Goal: Task Accomplishment & Management: Manage account settings

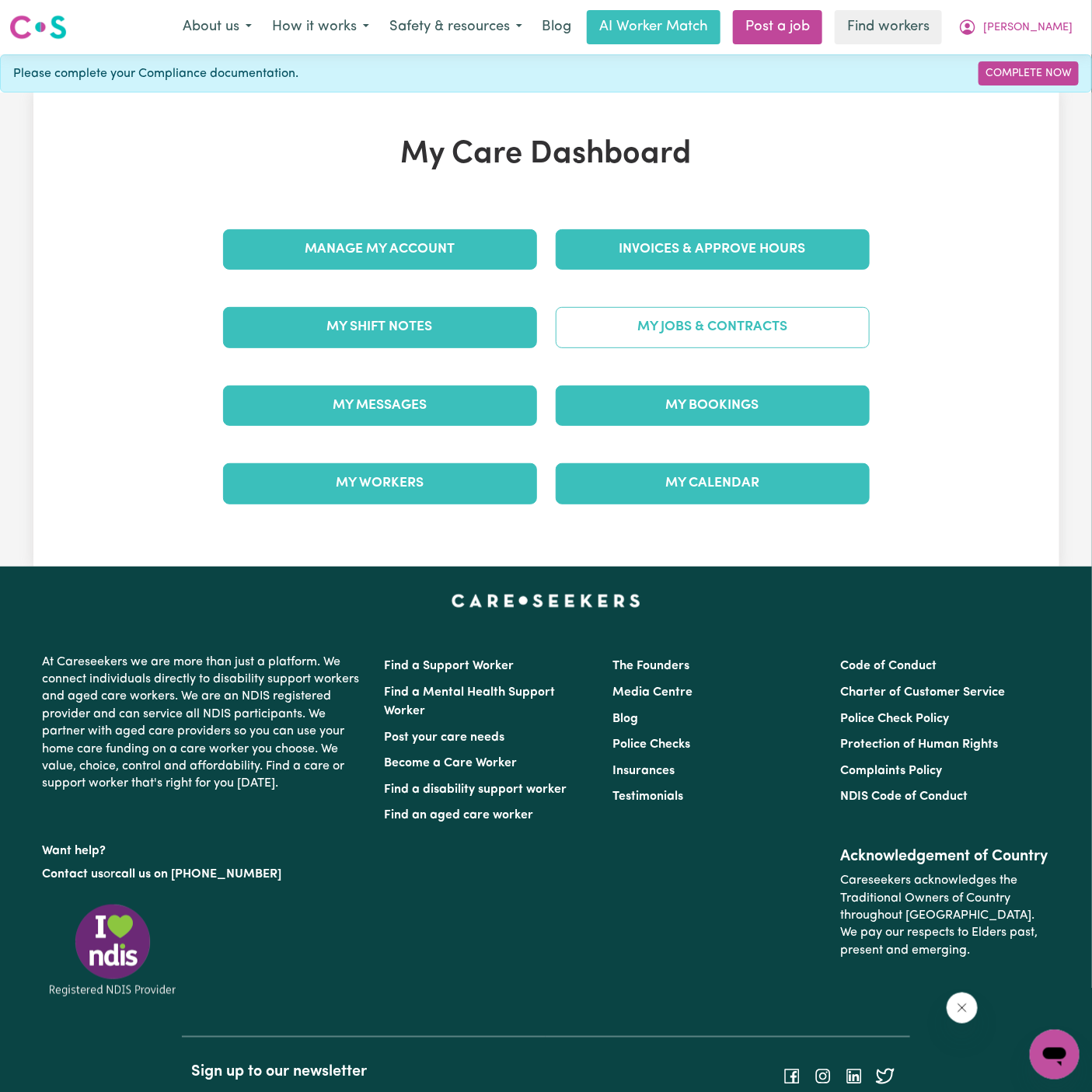
click at [691, 327] on link "My Jobs & Contracts" at bounding box center [713, 327] width 315 height 41
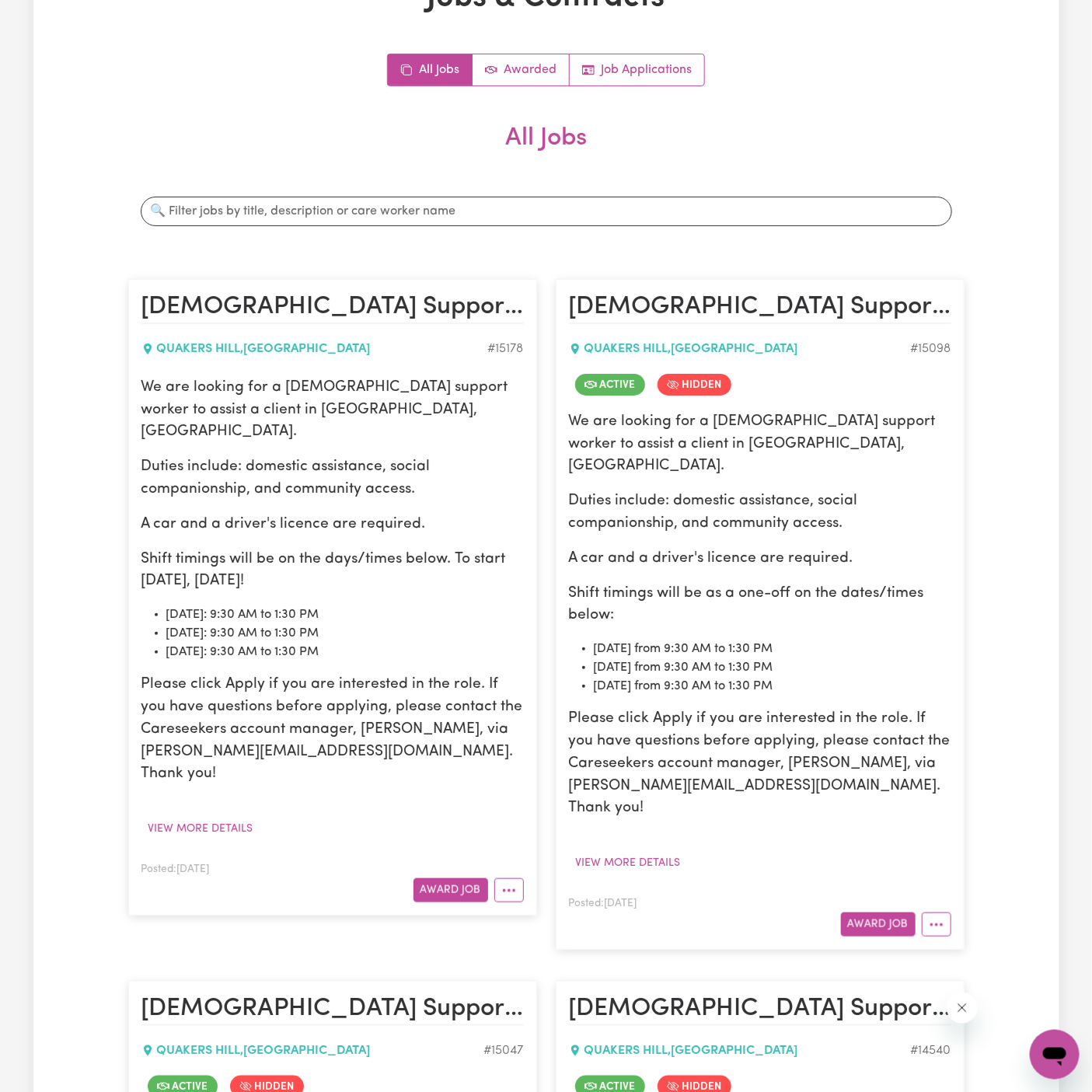
scroll to position [208, 0]
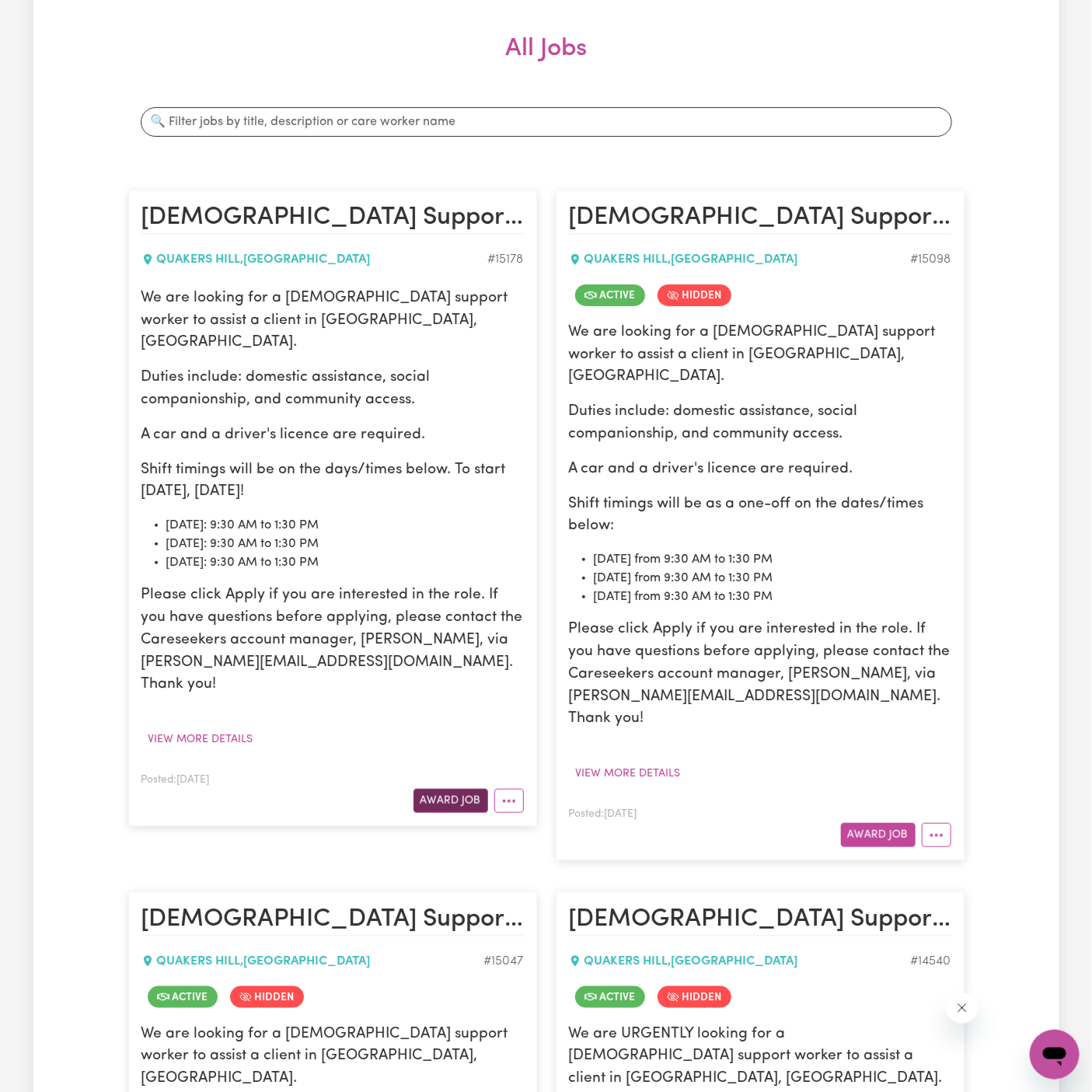
click at [452, 789] on button "Award Job" at bounding box center [450, 801] width 75 height 24
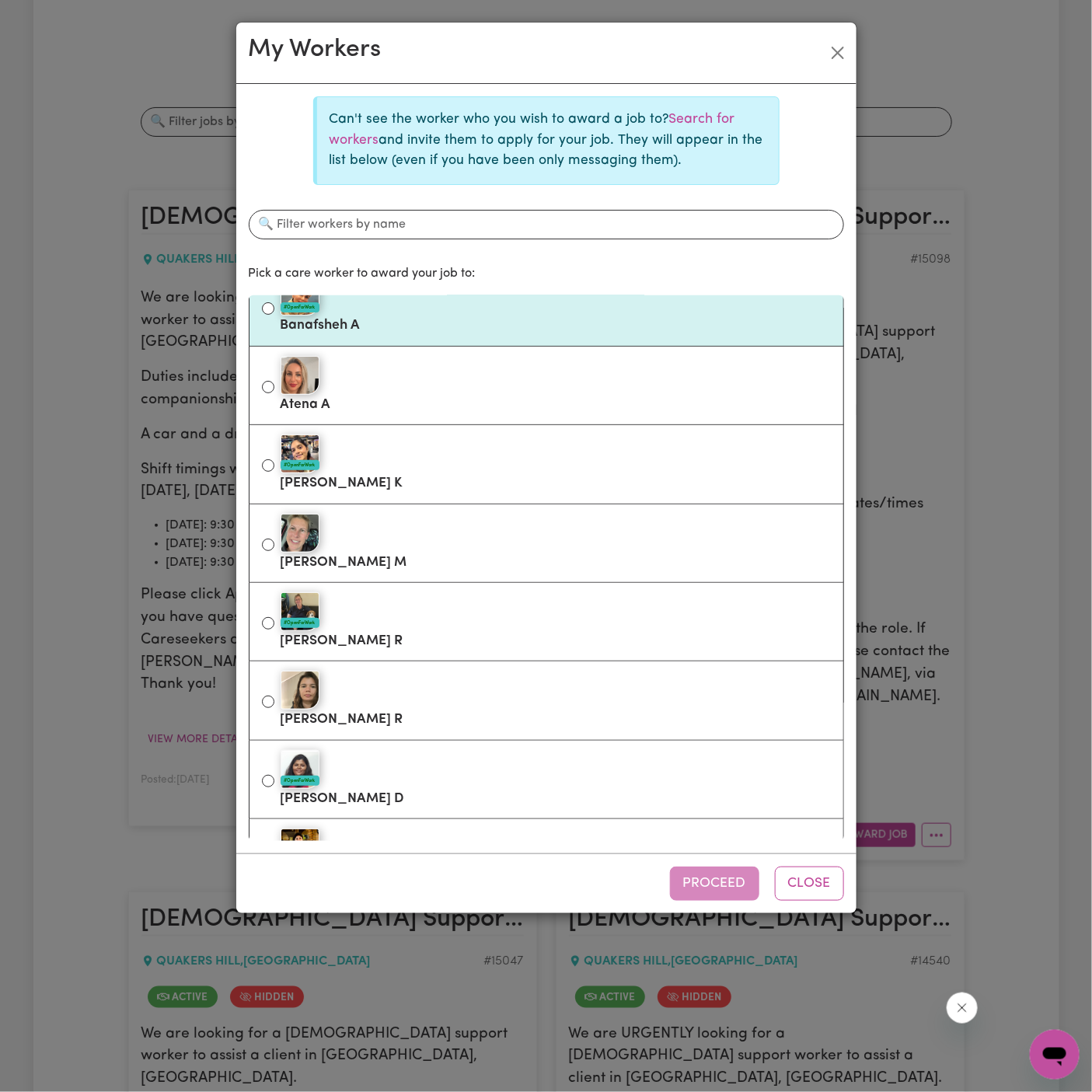
scroll to position [0, 0]
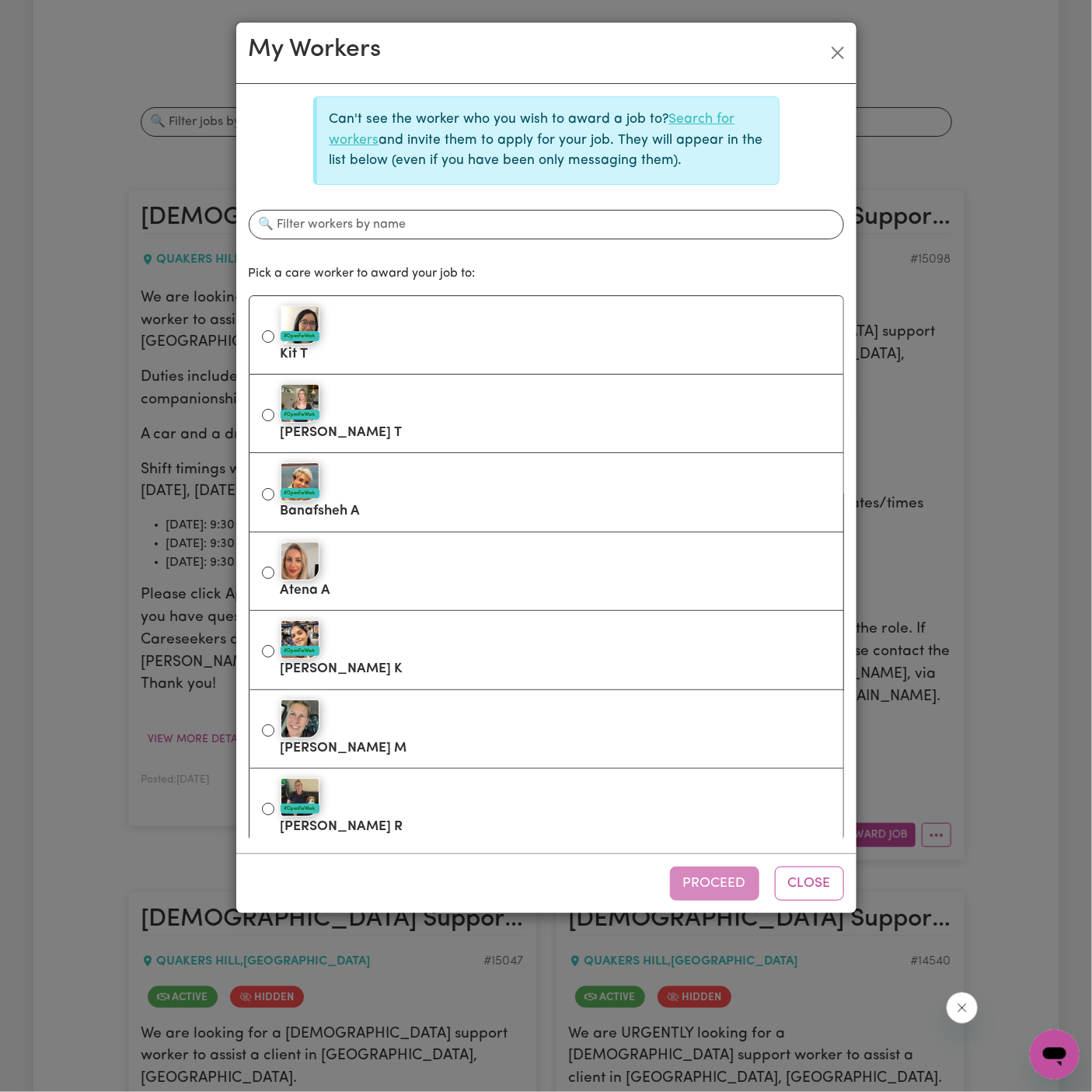
click at [696, 116] on link "Search for workers" at bounding box center [532, 129] width 406 height 33
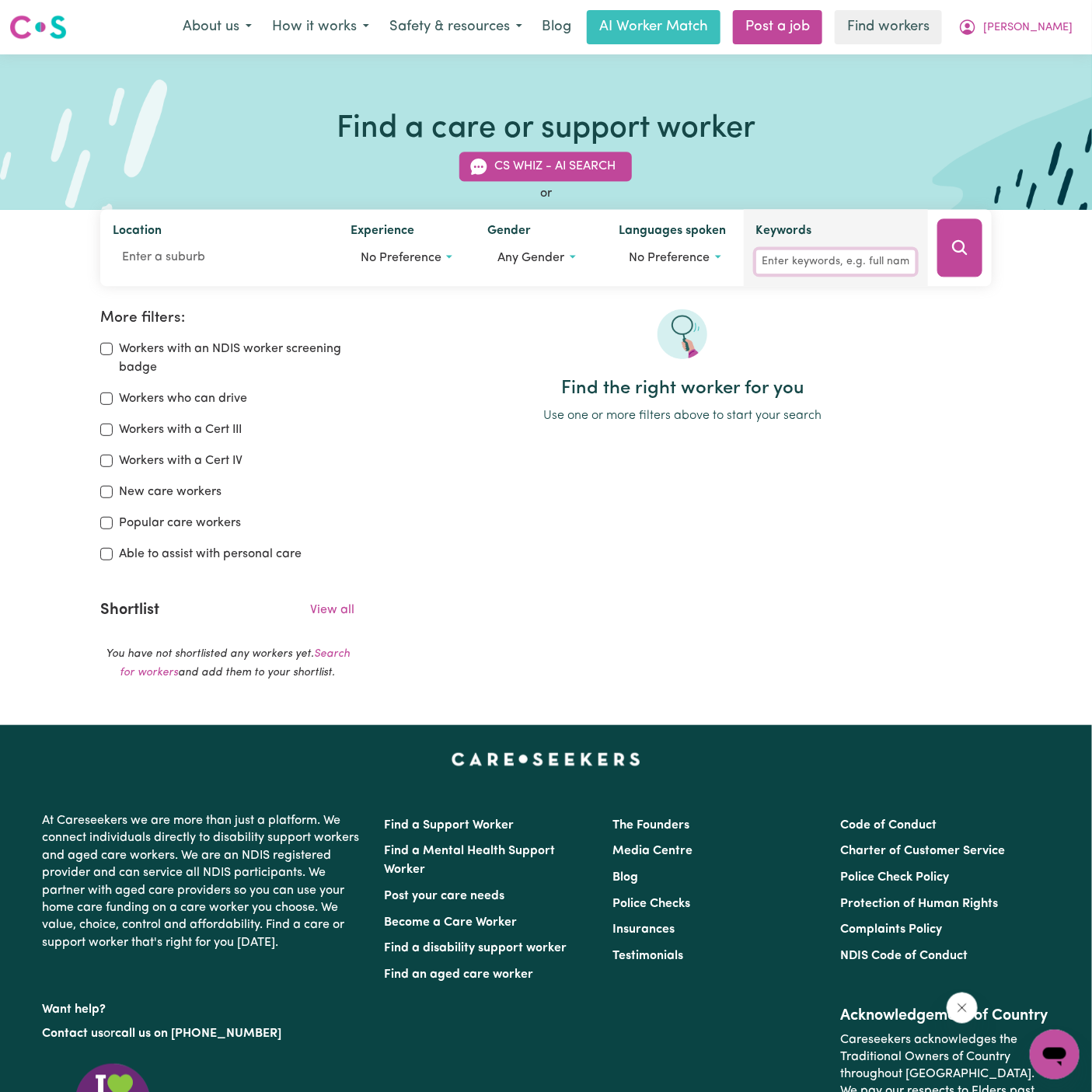
click at [840, 270] on input "Keywords" at bounding box center [836, 262] width 160 height 24
type input "pooja"
click at [958, 242] on icon "Search" at bounding box center [960, 248] width 18 height 18
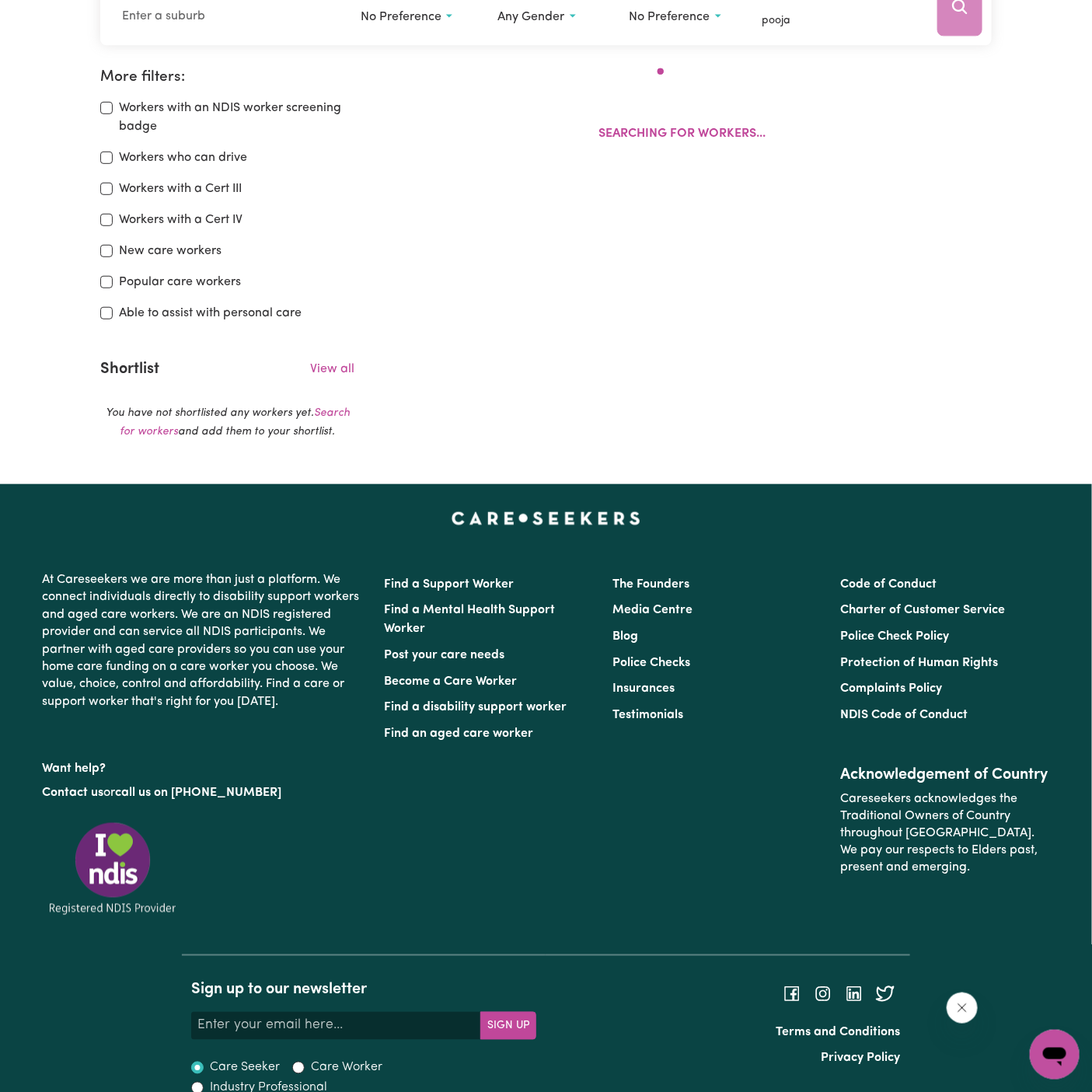
scroll to position [259, 0]
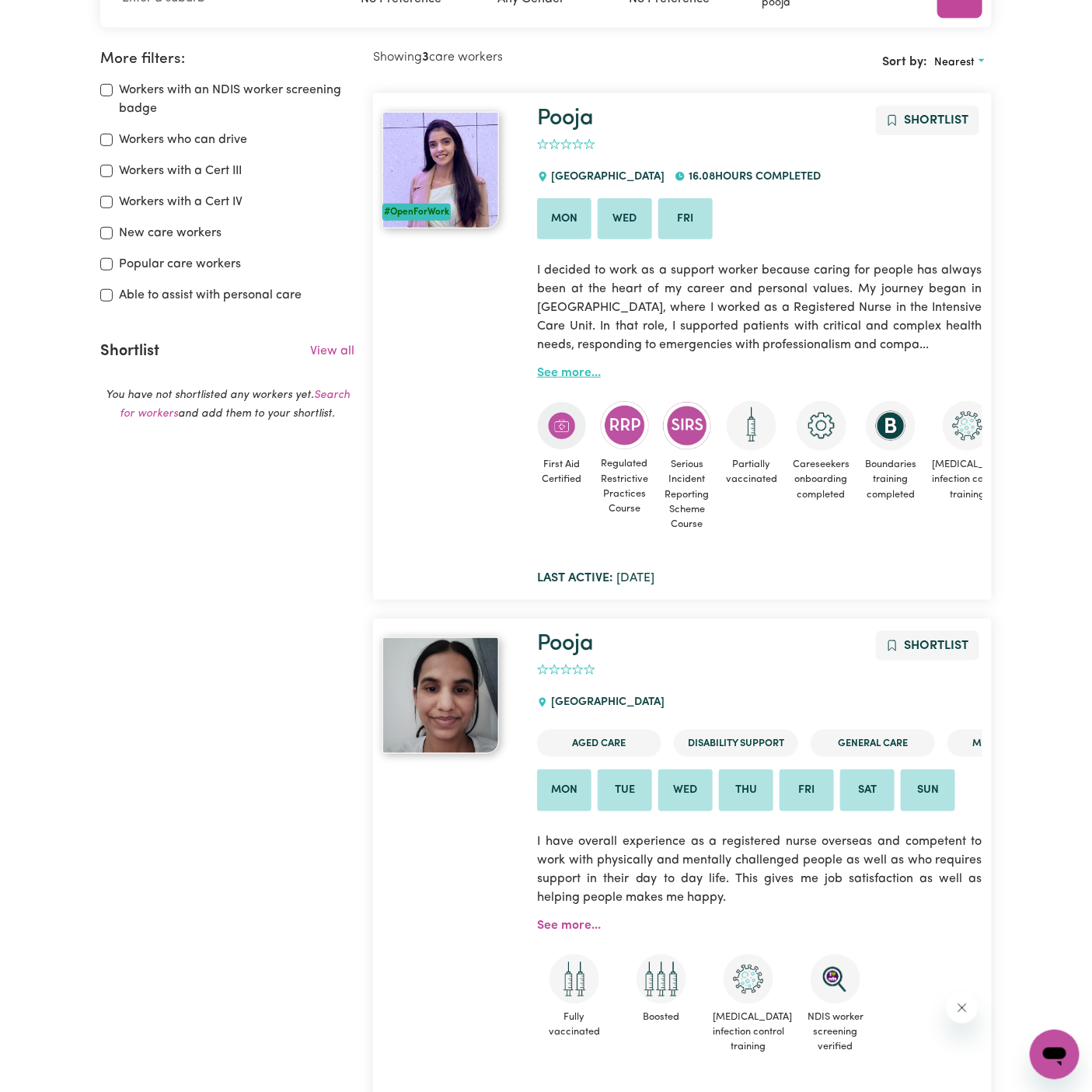
click at [566, 374] on link "See more..." at bounding box center [568, 373] width 64 height 12
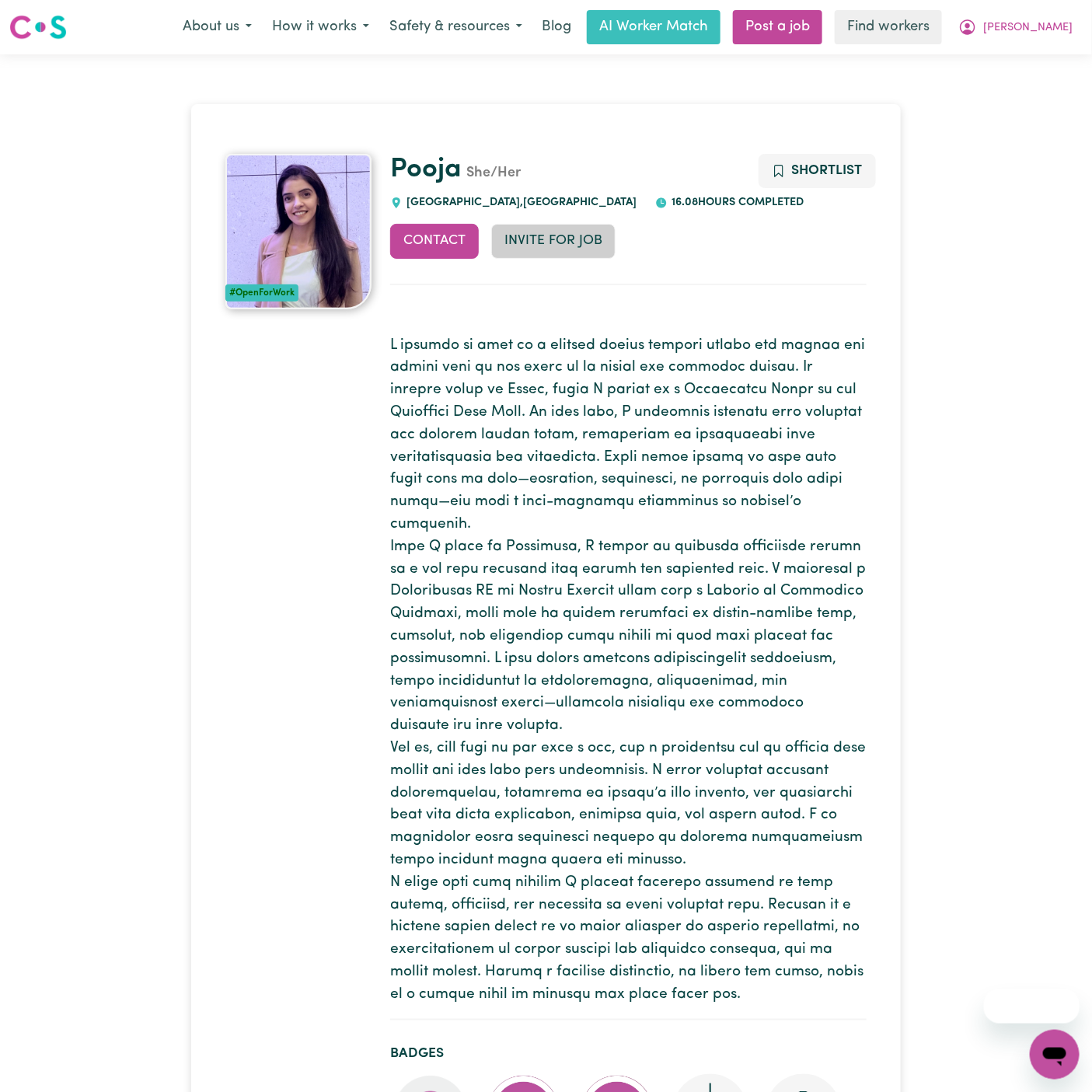
click at [547, 235] on button "Invite for Job" at bounding box center [553, 241] width 125 height 34
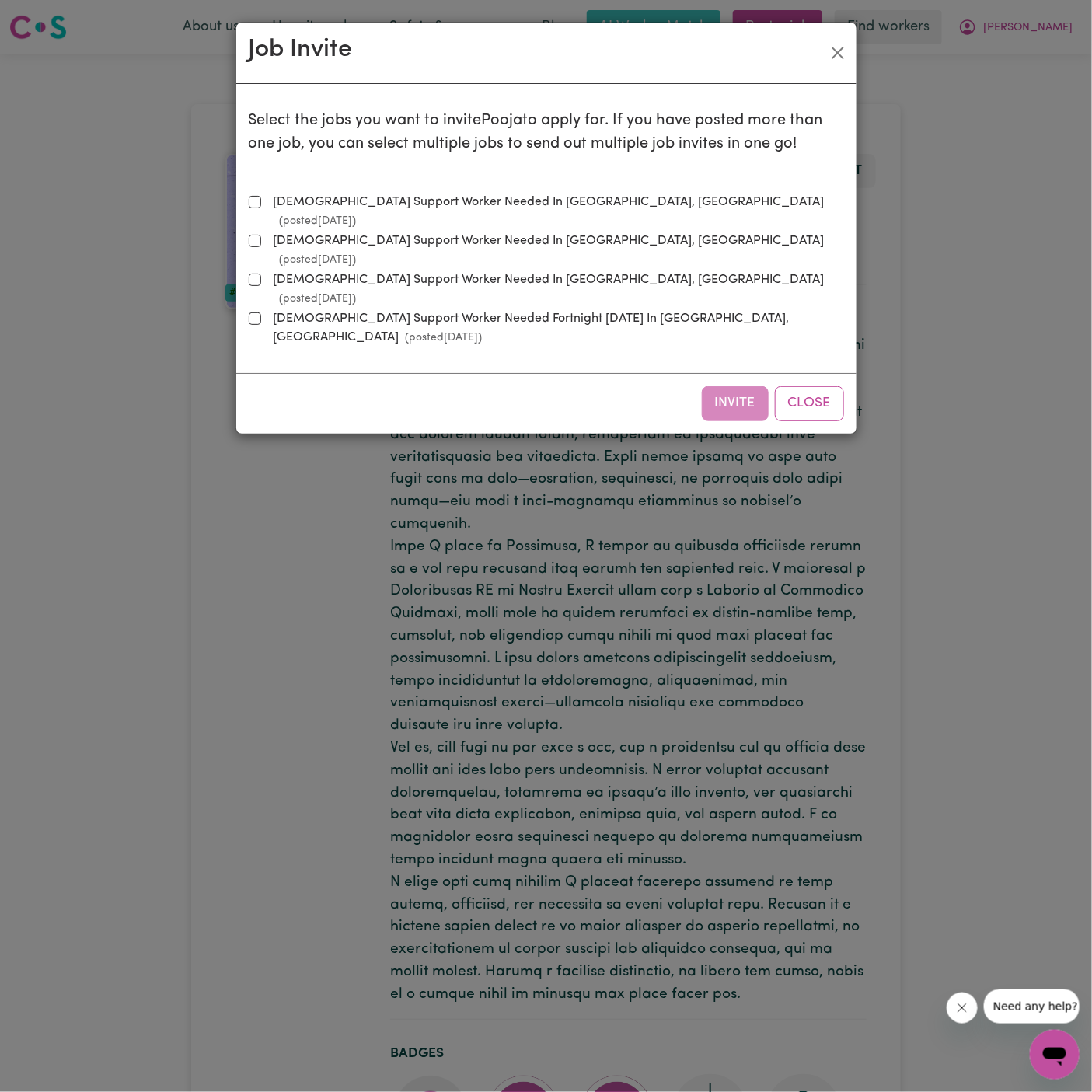
click at [312, 197] on label "Female Support Worker Needed In Quakers Hill, NSW (posted Oct 1 2025 )" at bounding box center [555, 211] width 576 height 37
click at [261, 197] on input "Female Support Worker Needed In Quakers Hill, NSW (posted Oct 1 2025 )" at bounding box center [255, 201] width 12 height 12
checkbox input "true"
click at [735, 386] on button "Invite" at bounding box center [735, 403] width 66 height 34
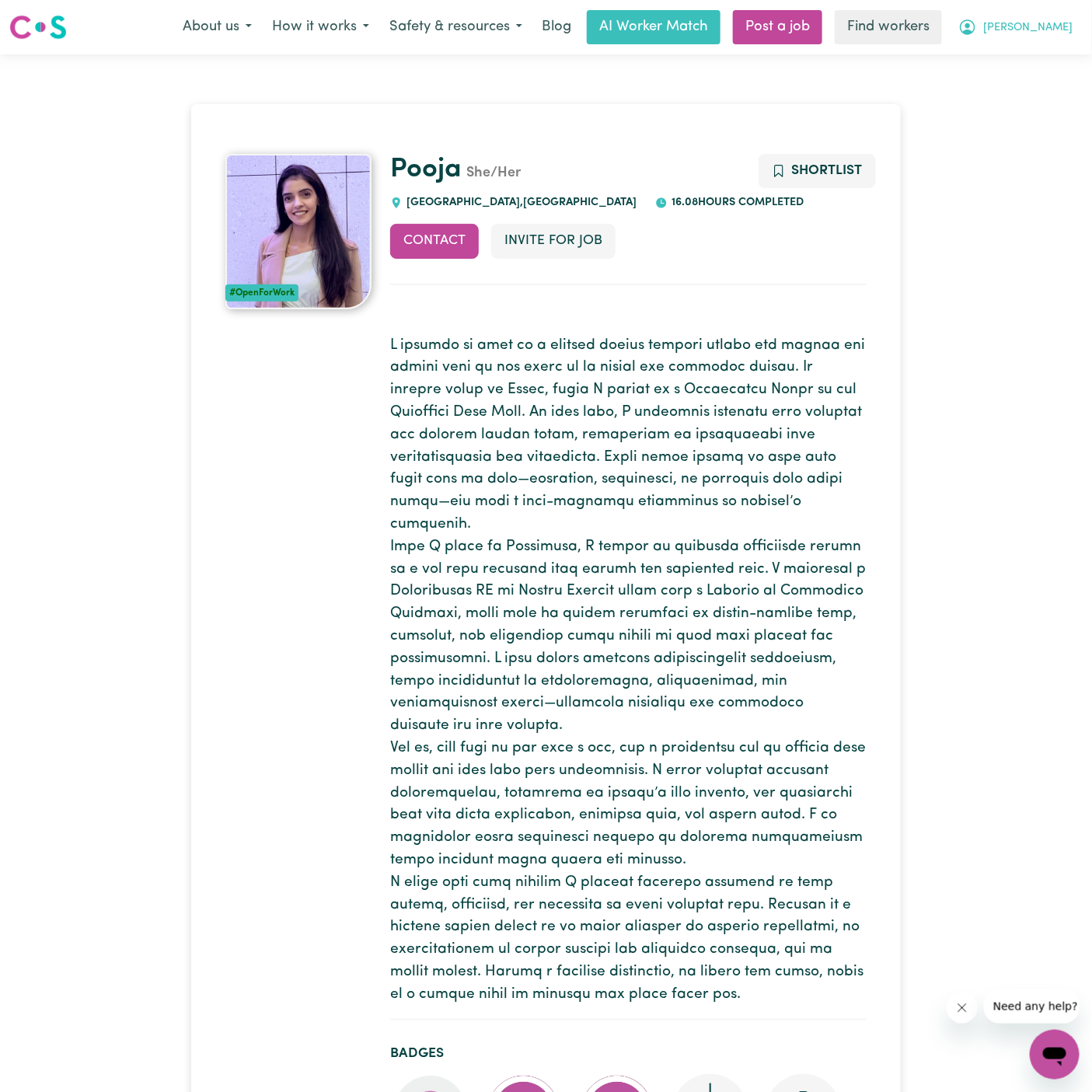
click at [1062, 24] on span "[PERSON_NAME]" at bounding box center [1027, 28] width 89 height 18
click at [1062, 52] on link "My Dashboard" at bounding box center [1020, 61] width 123 height 30
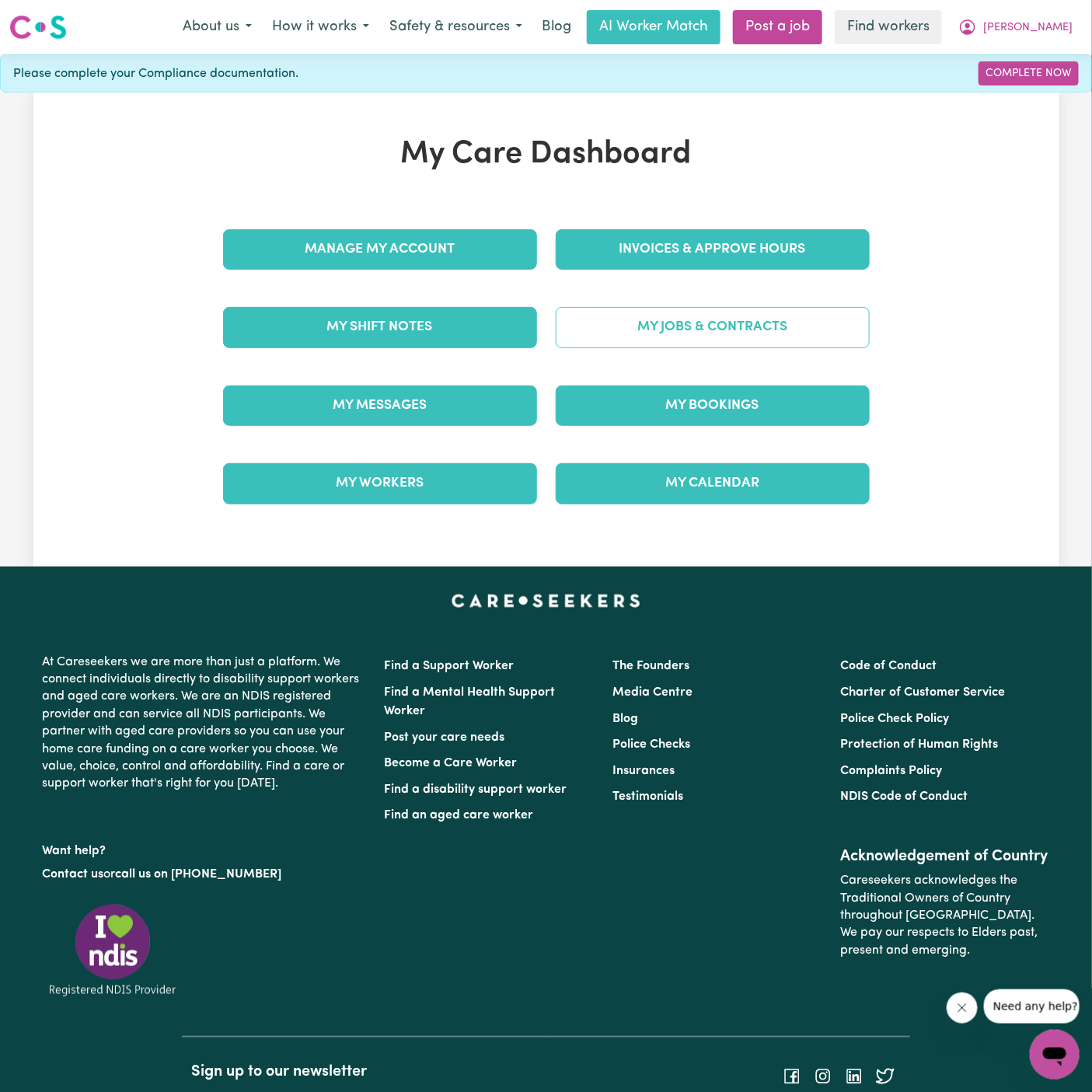
click at [720, 307] on link "My Jobs & Contracts" at bounding box center [713, 327] width 315 height 41
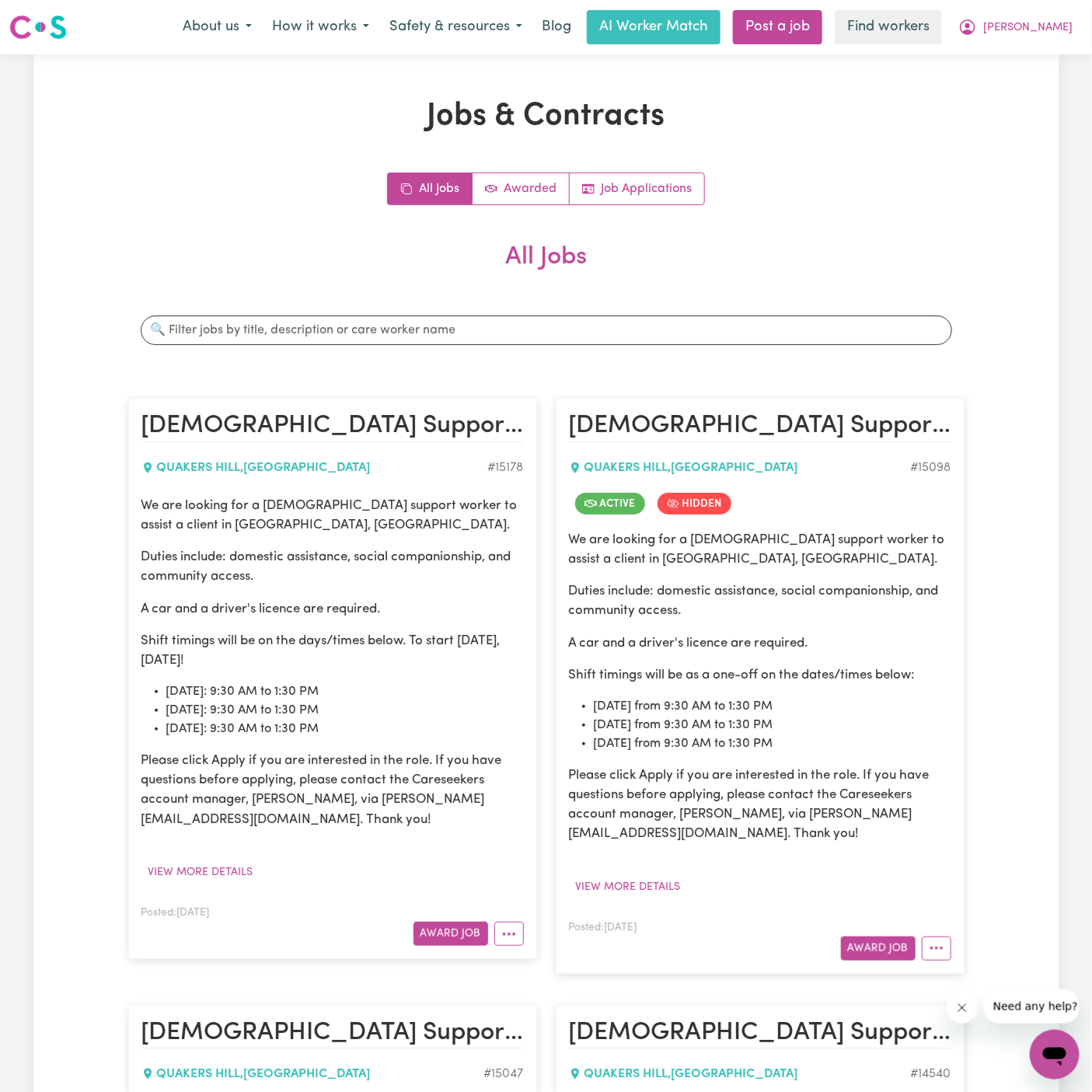
click at [432, 945] on article "Female Support Worker Needed In Quakers Hill, NSW QUAKERS HILL , New South Wale…" at bounding box center [332, 679] width 409 height 561
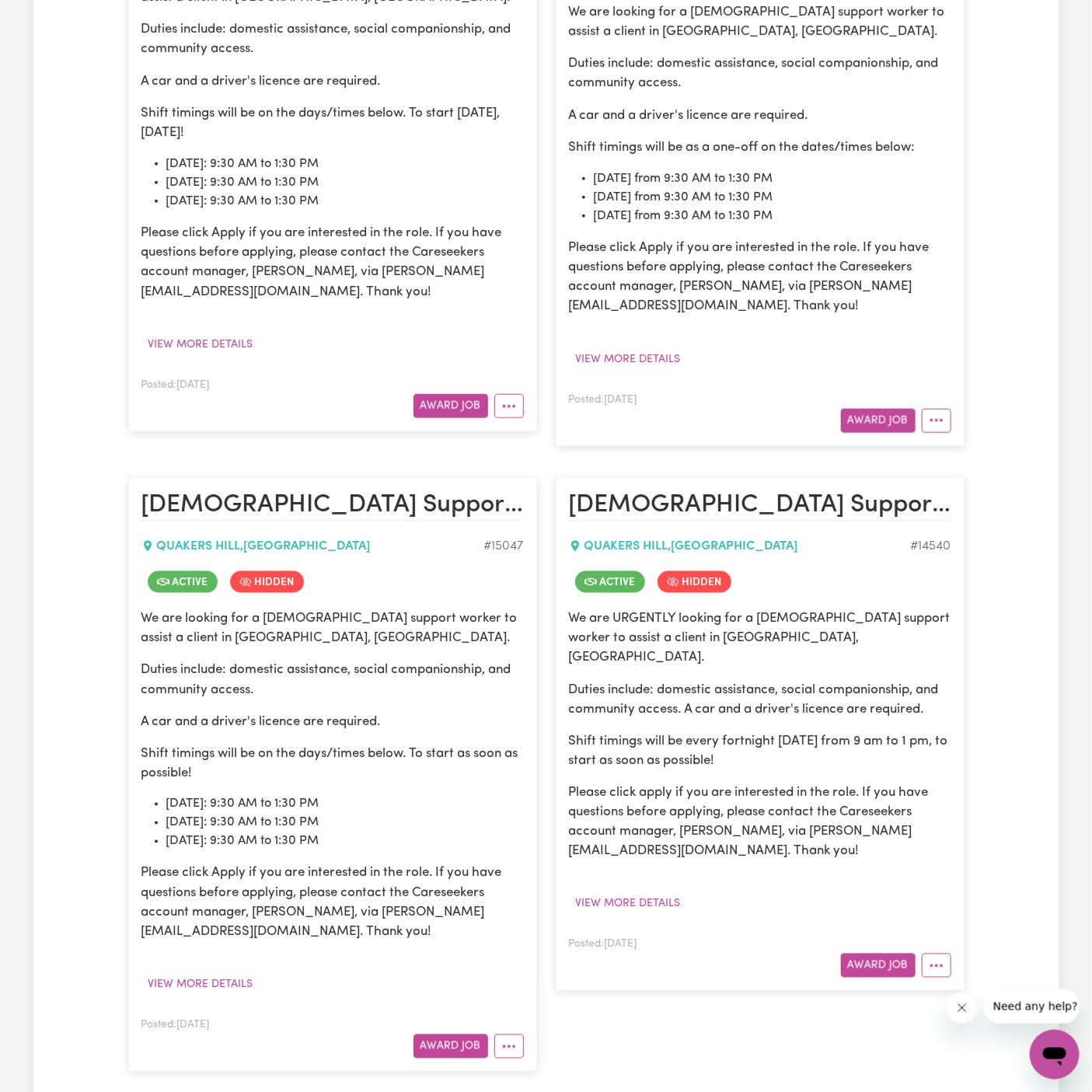
scroll to position [656, 0]
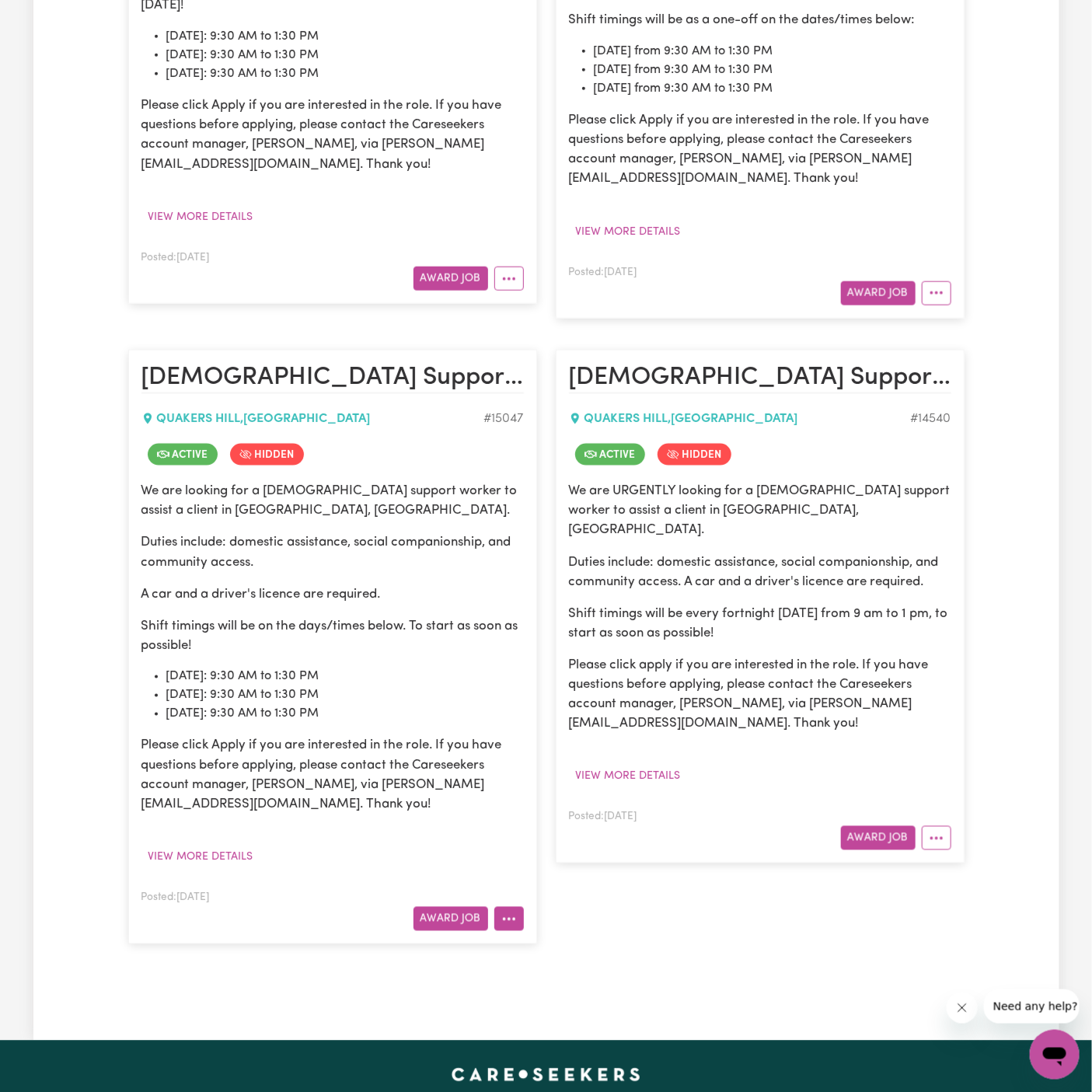
click at [508, 912] on icon "More options" at bounding box center [509, 920] width 16 height 16
click at [571, 726] on link "View/Edit Contract" at bounding box center [571, 729] width 151 height 31
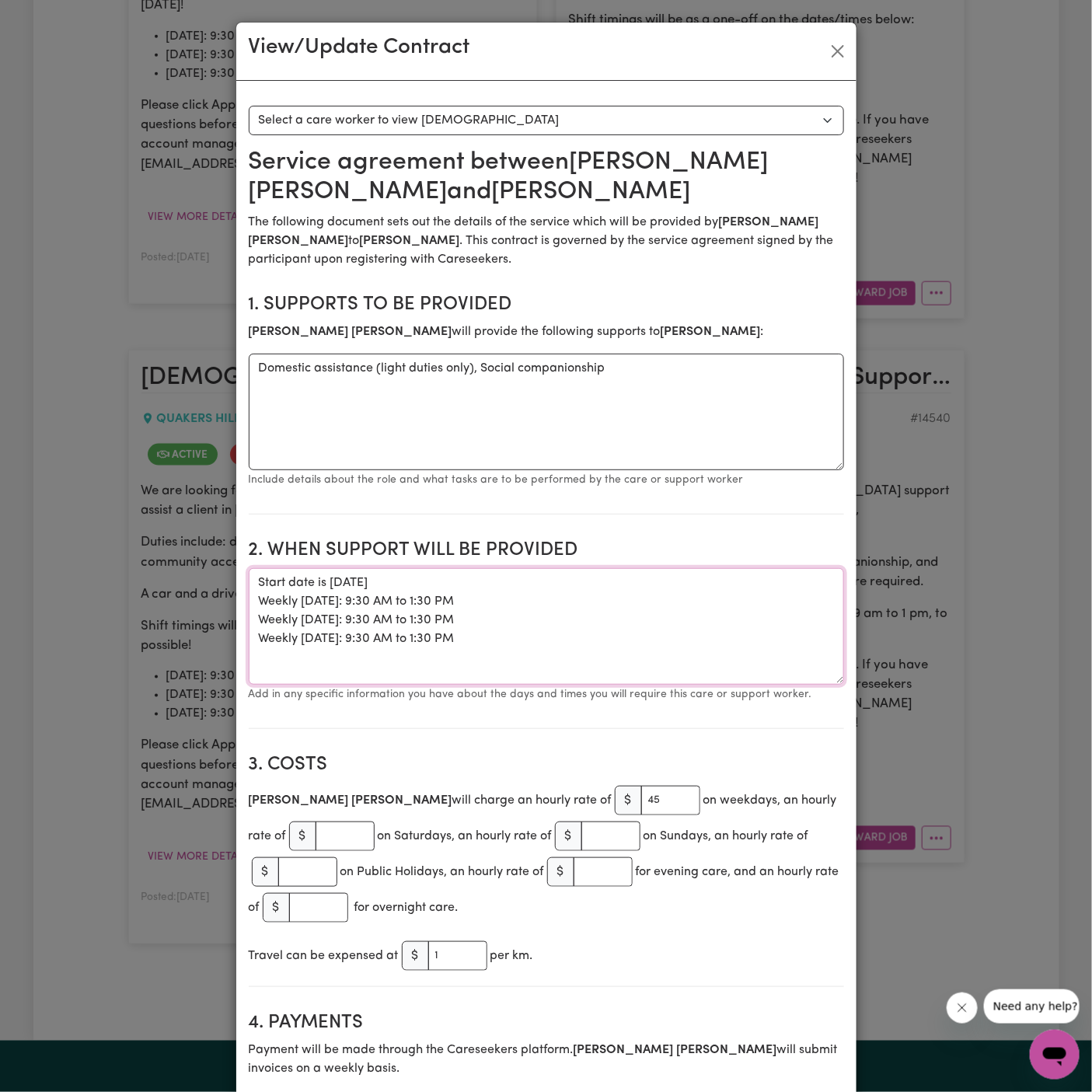
click at [497, 665] on textarea "Start date is Monday, 8 September 2025 Weekly Monday: 9:30 AM to 1:30 PM Weekly…" at bounding box center [547, 626] width 596 height 116
click at [507, 643] on textarea "Start date is Monday, 8 September 2025 Weekly Monday: 9:30 AM to 1:30 PM Weekly…" at bounding box center [547, 626] width 596 height 116
drag, startPoint x: 507, startPoint y: 643, endPoint x: 265, endPoint y: 571, distance: 252.5
click at [265, 571] on textarea "Start date is Monday, 8 September 2025 Weekly Monday: 9:30 AM to 1:30 PM Weekly…" at bounding box center [547, 626] width 596 height 116
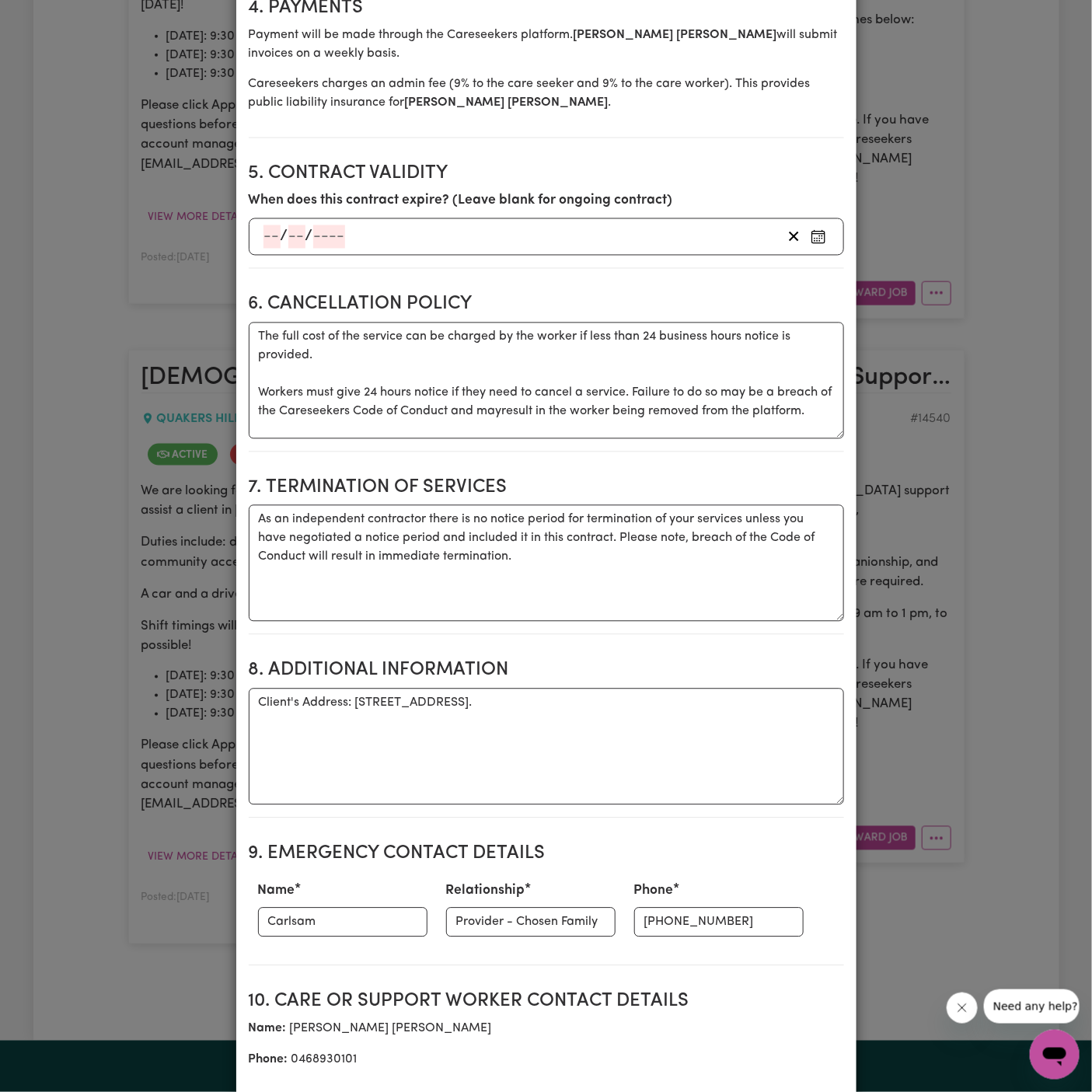
scroll to position [1156, 0]
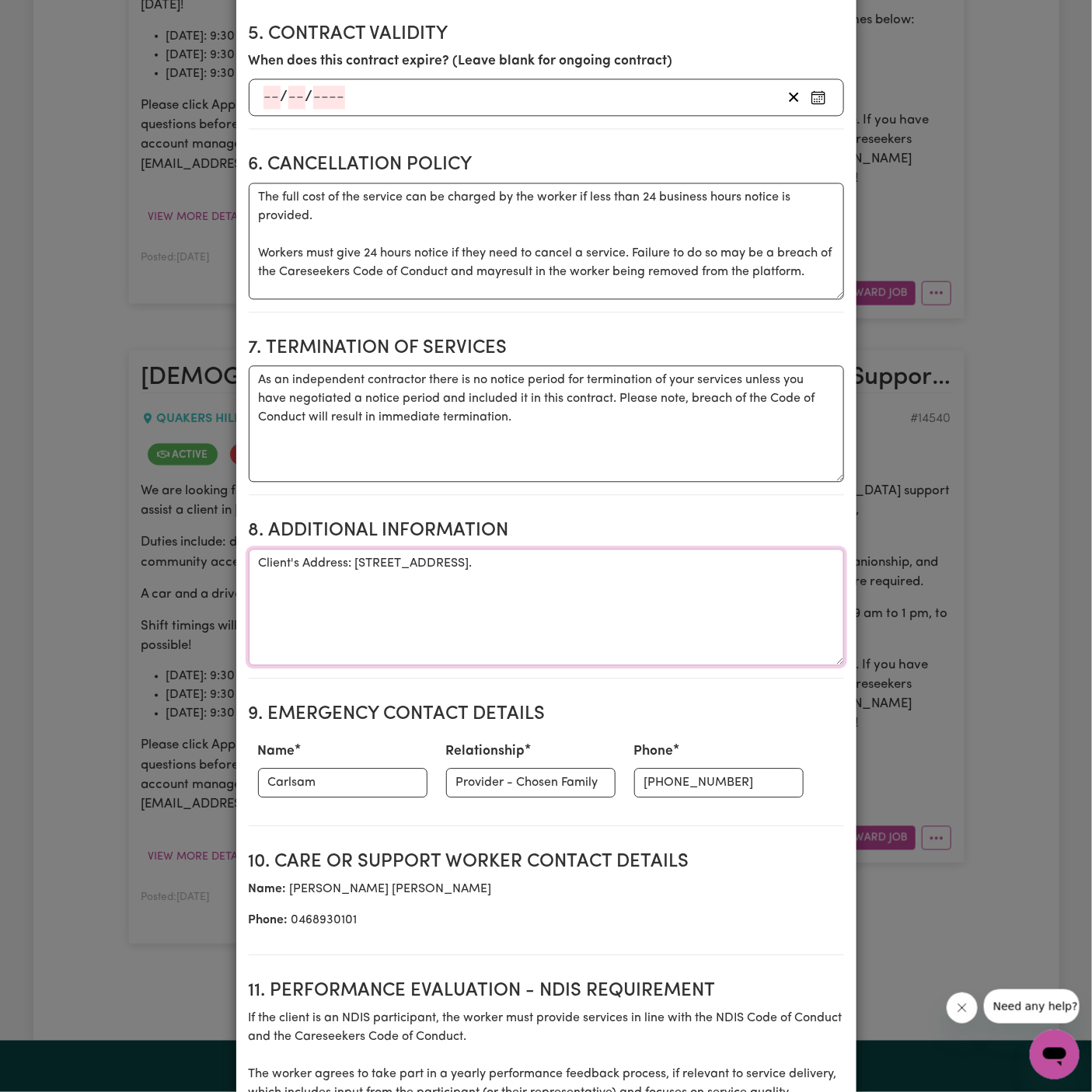
click at [388, 557] on textarea "Client's Address: 18 Chateau Terrace Quakers Hill." at bounding box center [547, 607] width 596 height 116
click at [362, 772] on input "Carlsam" at bounding box center [343, 783] width 170 height 30
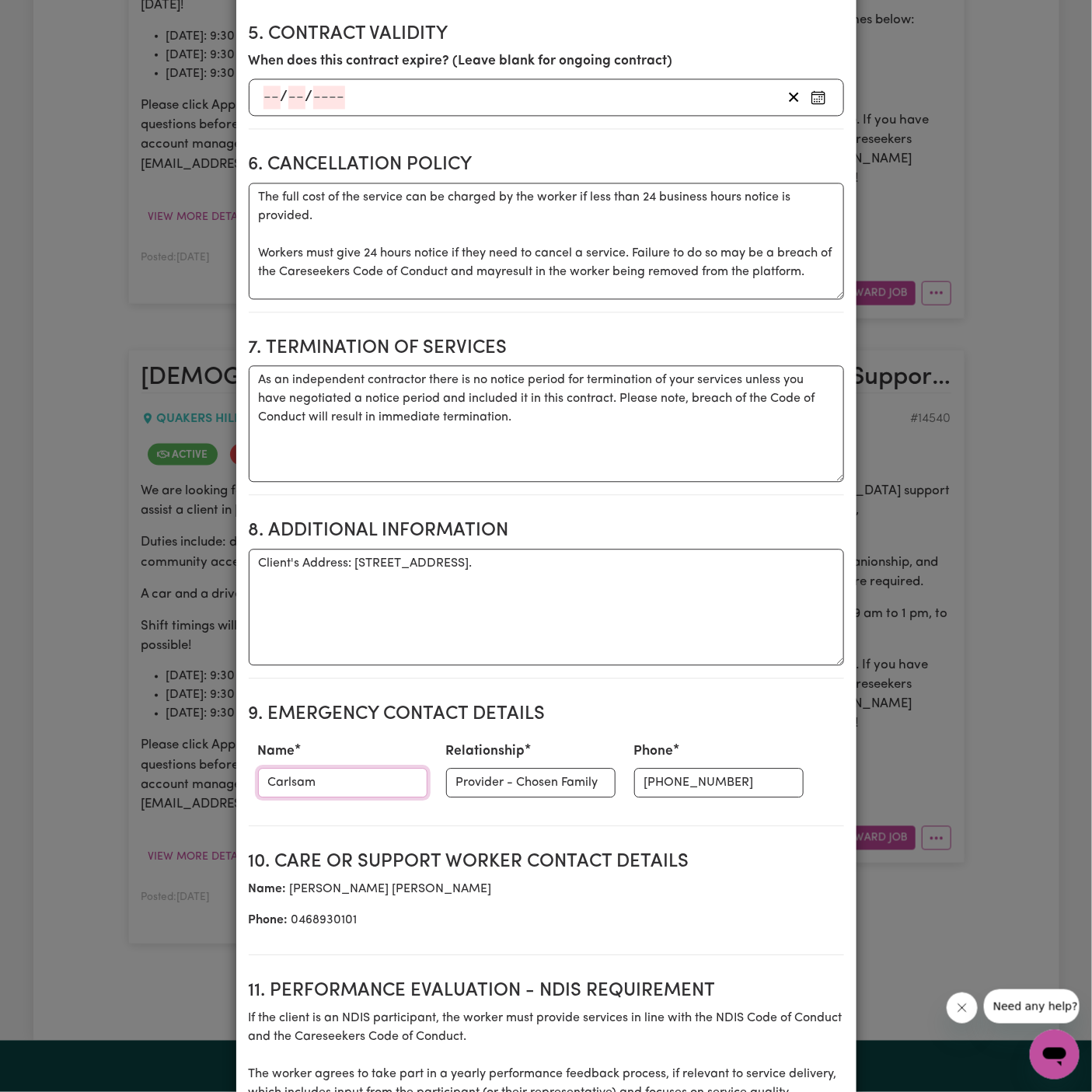
click at [362, 772] on input "Carlsam" at bounding box center [343, 783] width 170 height 30
click at [650, 780] on input "(02) 4713 1801" at bounding box center [719, 783] width 170 height 30
click at [481, 779] on input "Provider - Chosen Family" at bounding box center [531, 783] width 170 height 30
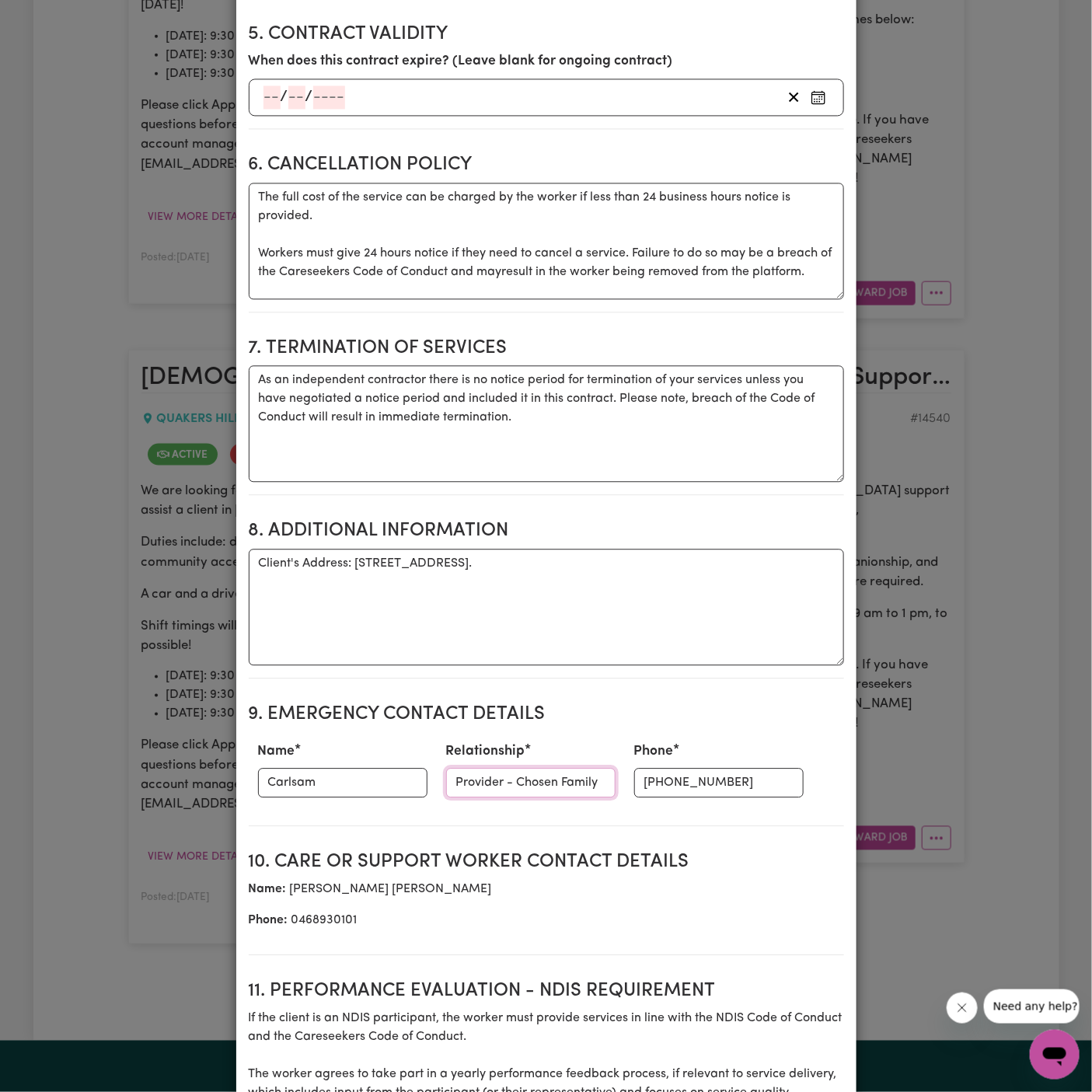
click at [481, 779] on input "Provider - Chosen Family" at bounding box center [531, 783] width 170 height 30
click at [479, 761] on div "Relationship Provider - Chosen Family" at bounding box center [531, 769] width 188 height 68
click at [480, 770] on input "Provider - Chosen Family" at bounding box center [531, 783] width 170 height 30
click at [480, 768] on input "Provider - Chosen Family" at bounding box center [531, 783] width 170 height 30
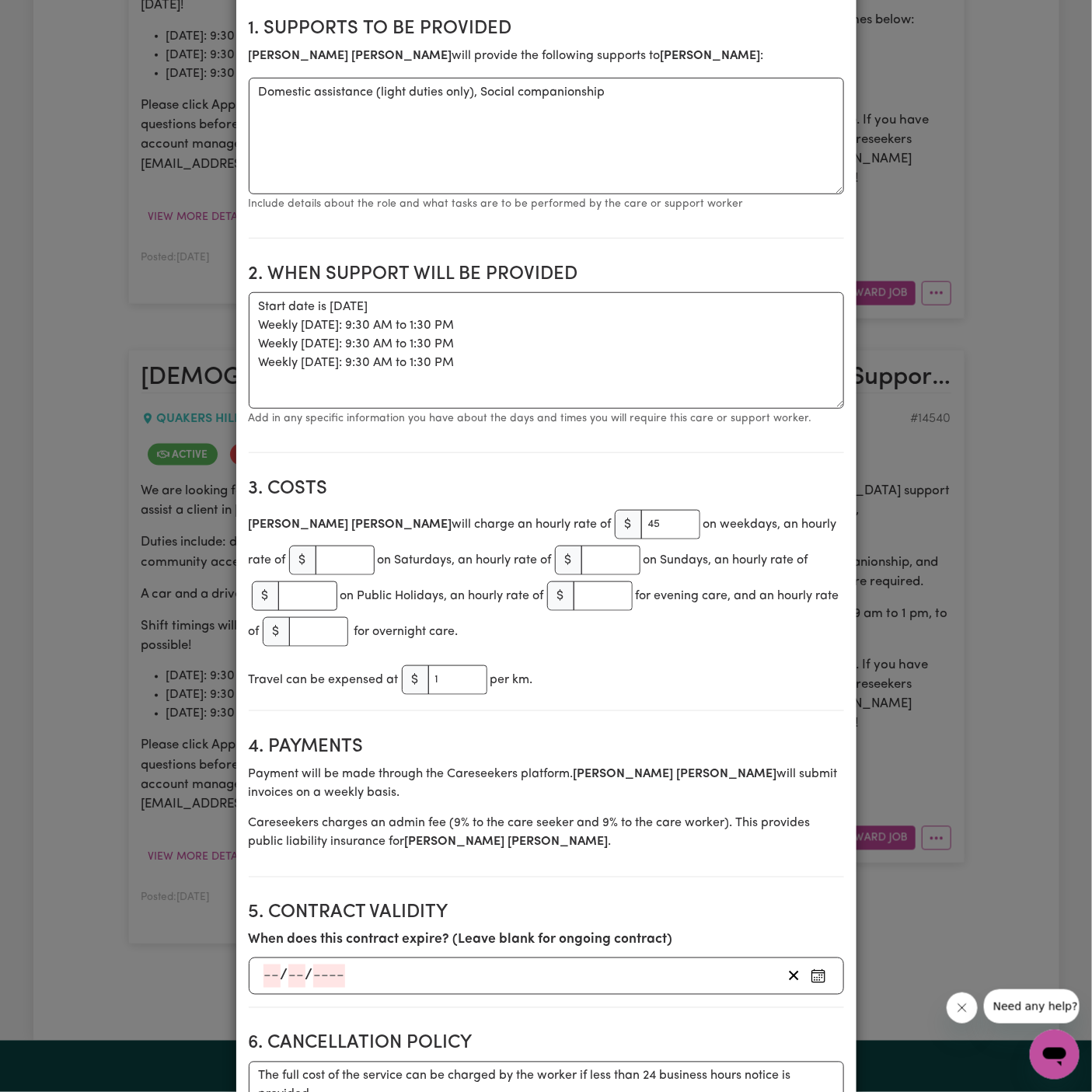
scroll to position [0, 0]
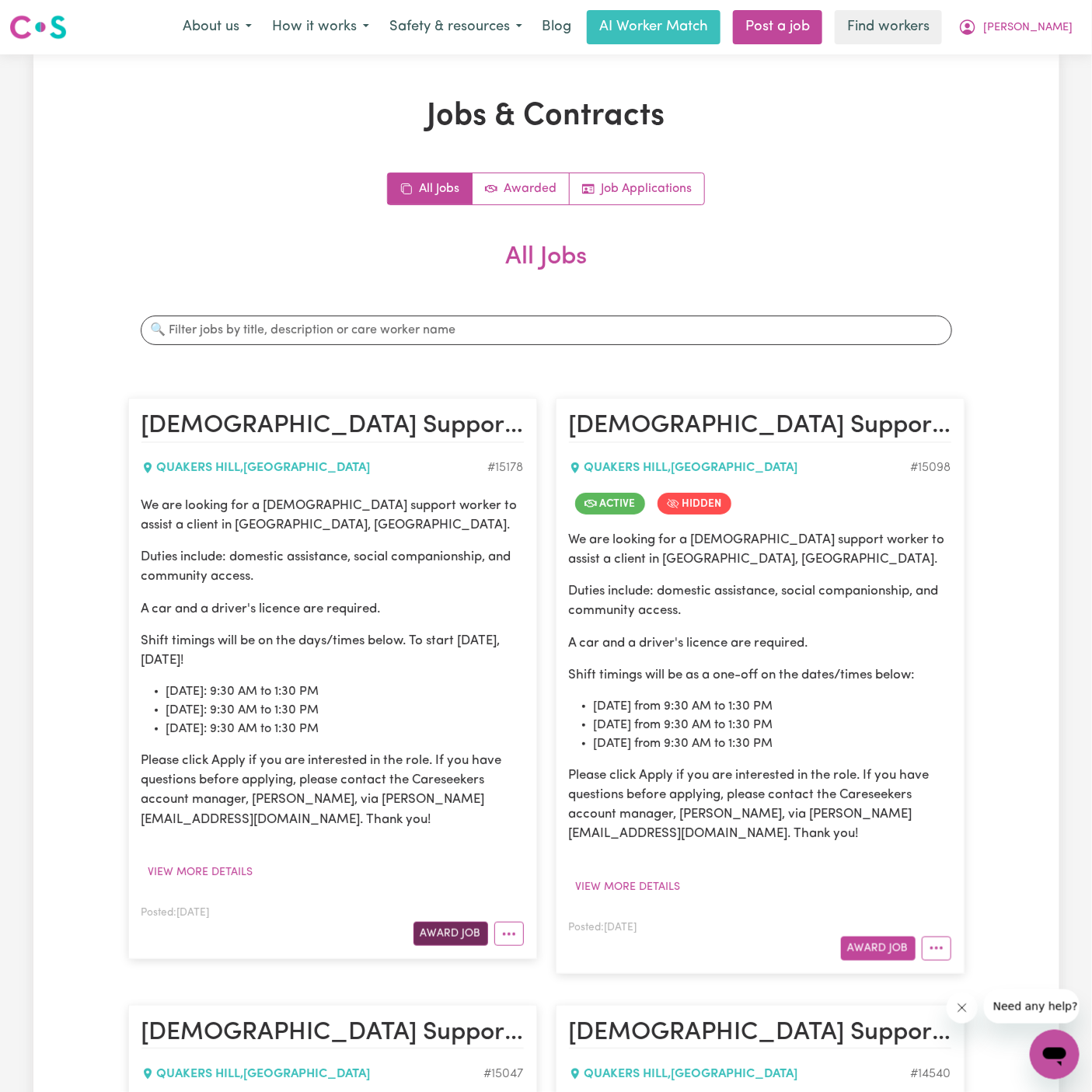
click at [454, 930] on button "Award Job" at bounding box center [450, 934] width 75 height 24
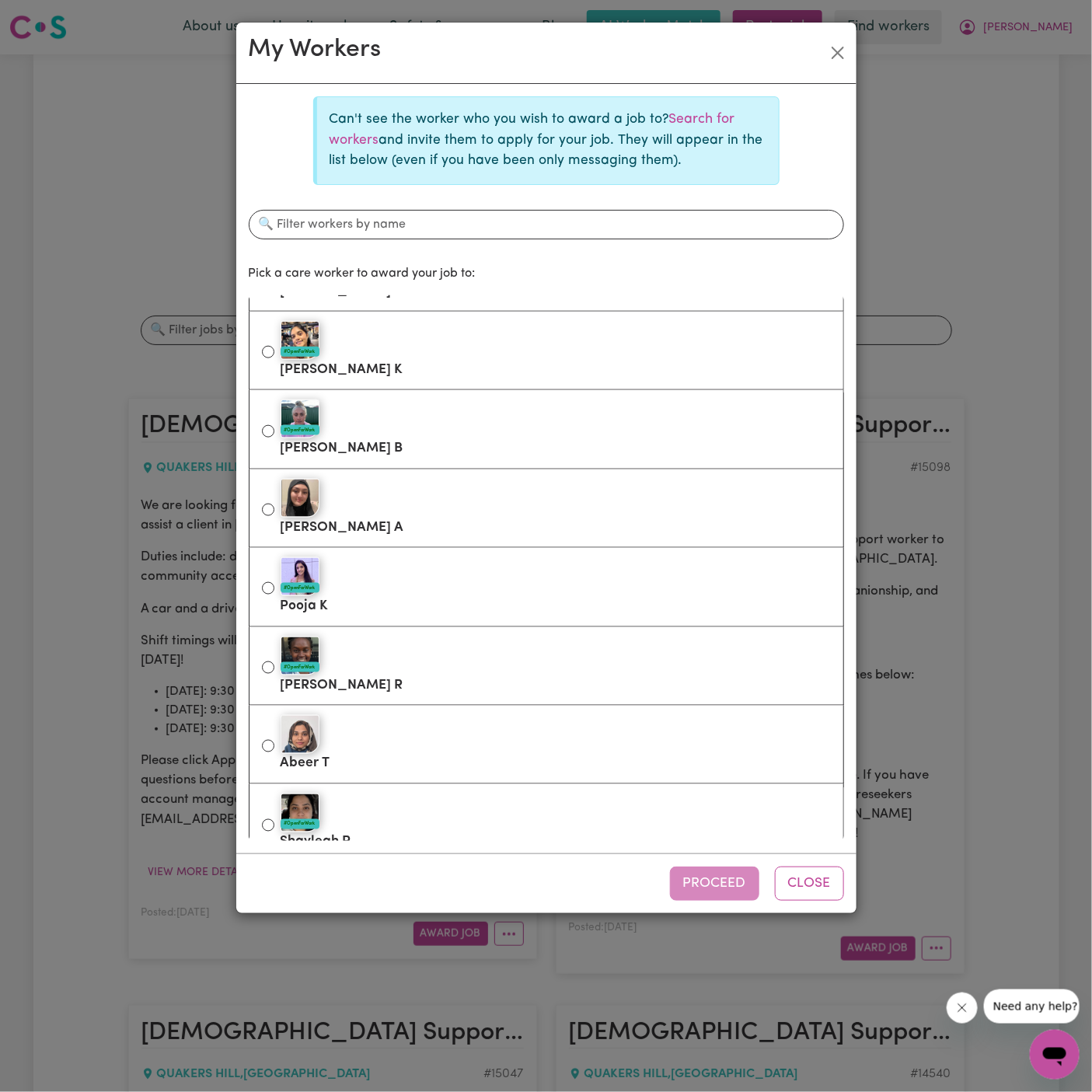
scroll to position [729, 0]
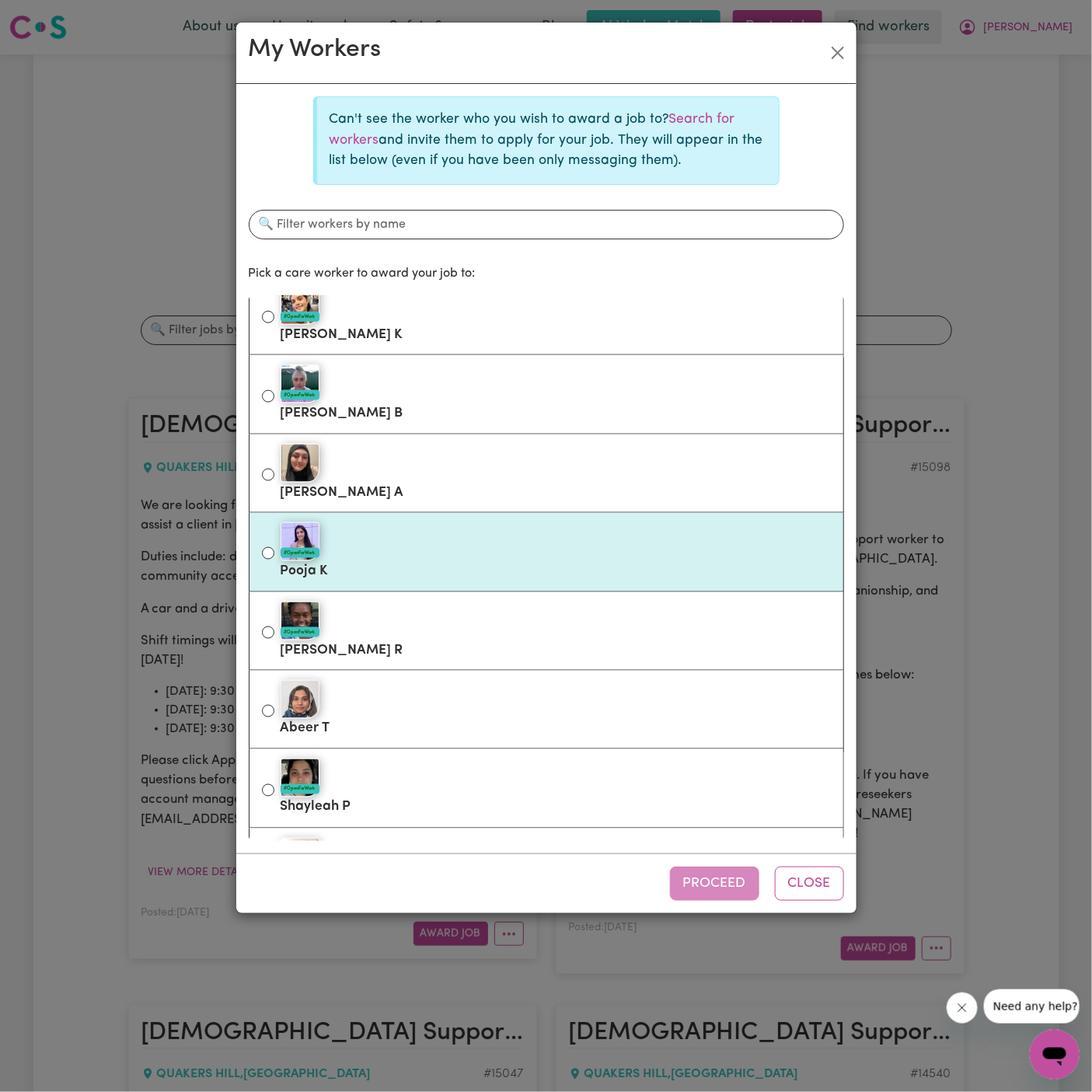
click at [472, 542] on div "#OpenForWork" at bounding box center [555, 541] width 551 height 39
click at [275, 547] on input "#OpenForWork Pooja K" at bounding box center [267, 552] width 12 height 12
radio input "true"
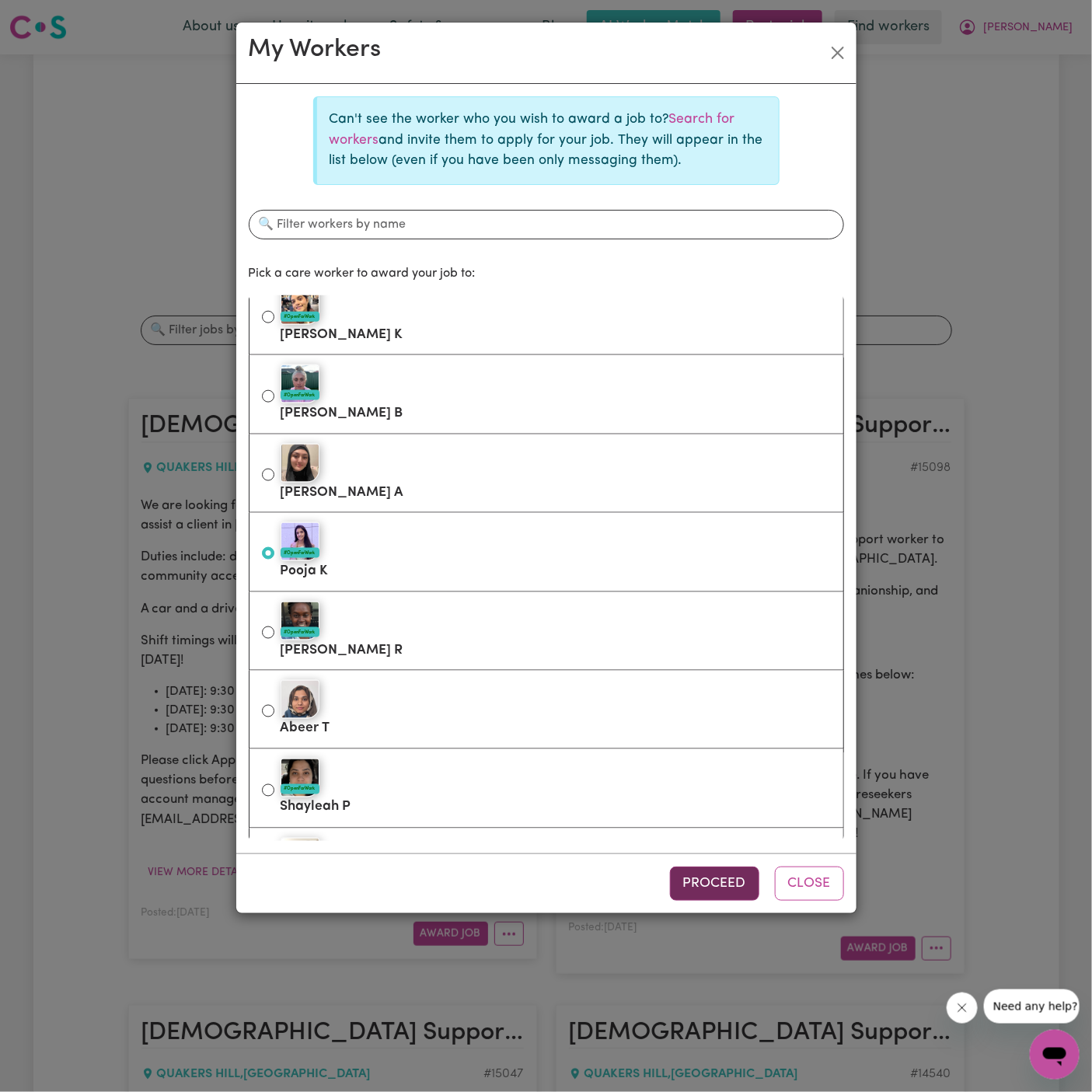
click at [714, 884] on button "Proceed" at bounding box center [715, 884] width 89 height 34
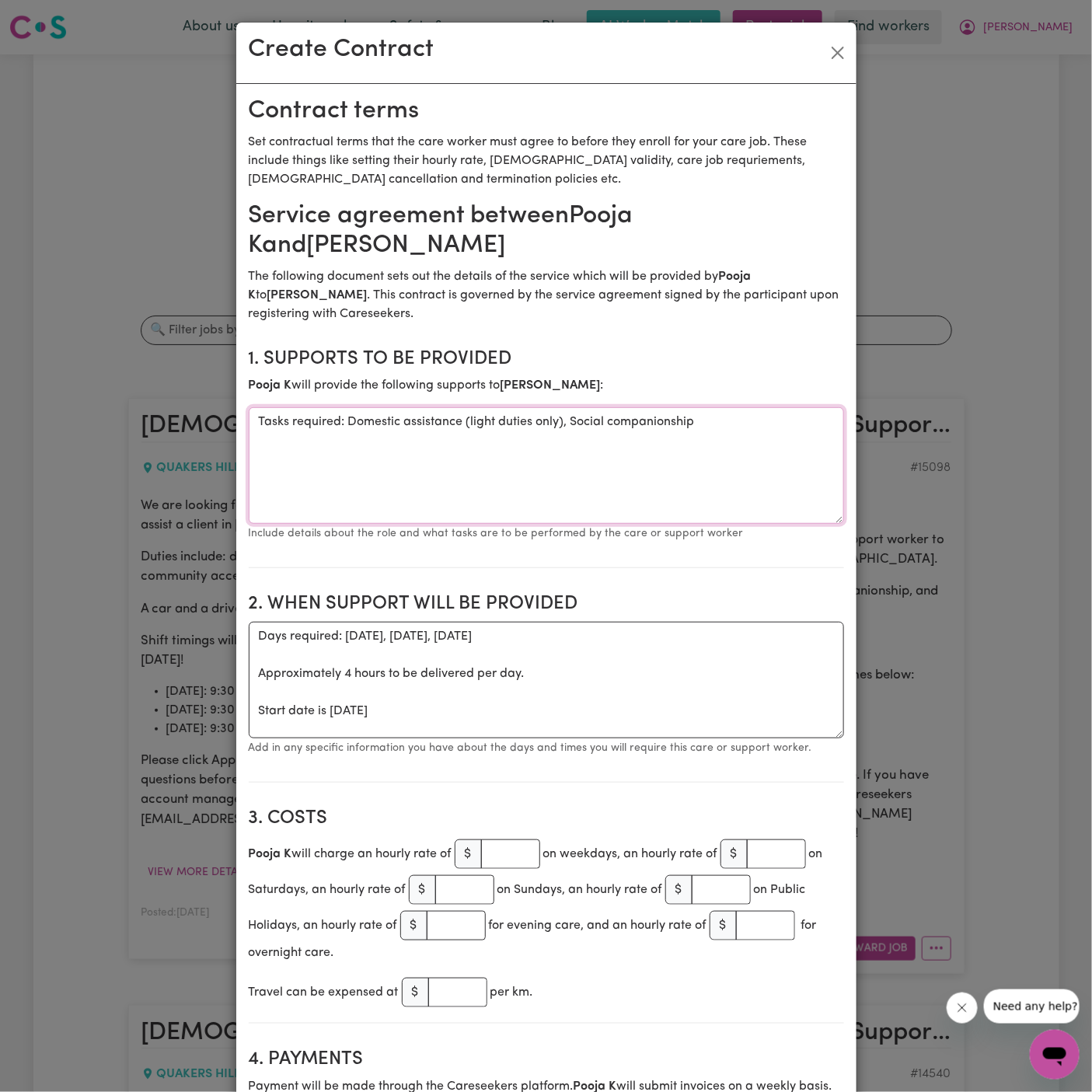
drag, startPoint x: 350, startPoint y: 428, endPoint x: 184, endPoint y: 418, distance: 166.3
click at [184, 418] on div "Create Contract Contract terms Set contractual terms that the care worker must …" at bounding box center [546, 546] width 1092 height 1092
type textarea "Domestic assistance (light duties only), Social companionship"
click at [460, 700] on textarea "Days required: monday, tuesday, thursday Approximately 4 hours to be delivered …" at bounding box center [547, 680] width 596 height 116
drag, startPoint x: 256, startPoint y: 707, endPoint x: 242, endPoint y: 636, distance: 72.4
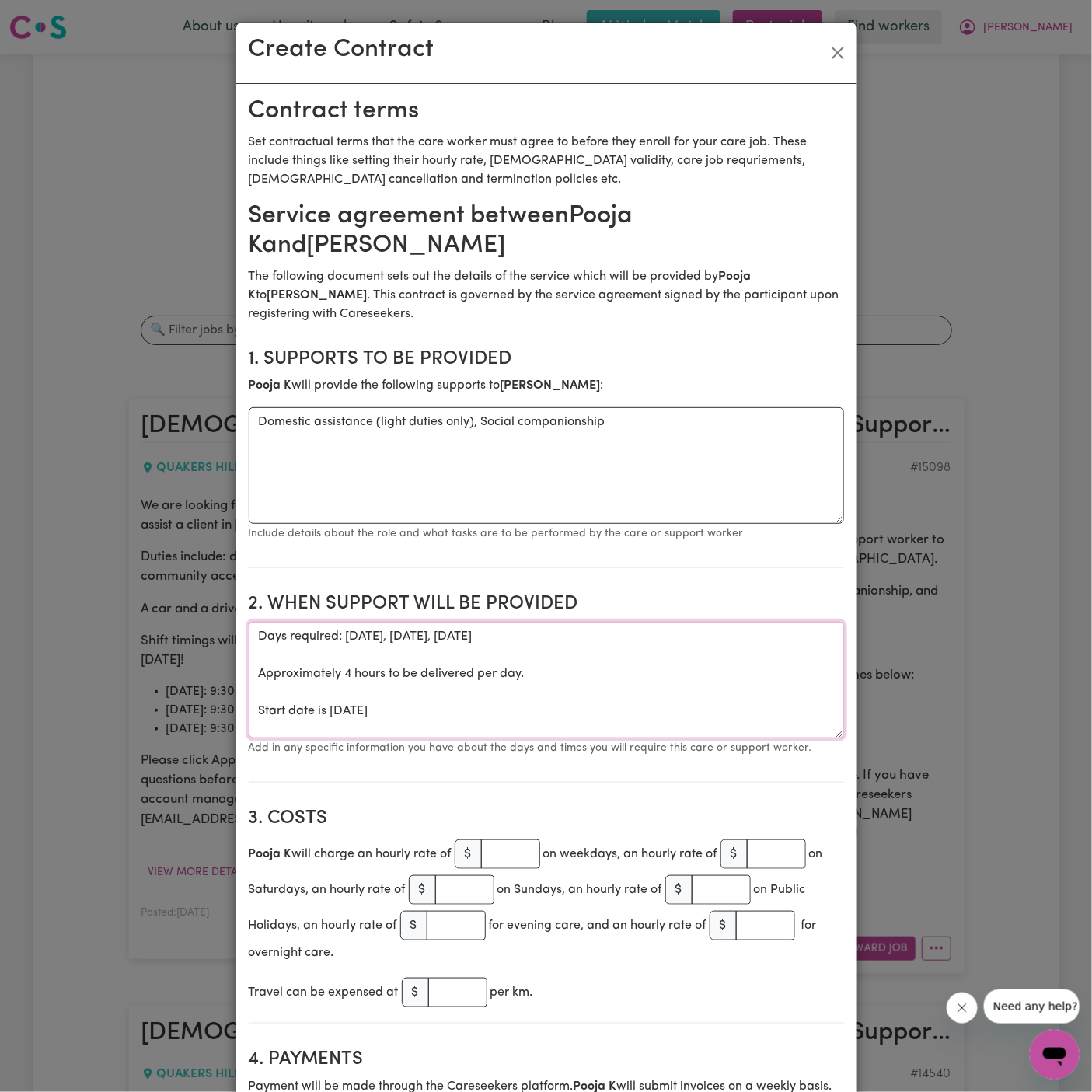
click at [514, 653] on textarea "Start date is Thursday 2 October 2025" at bounding box center [547, 680] width 596 height 116
paste textarea "Start date is Monday, 8 September 2025 Weekly Monday: 9:30 AM to 1:30 PM Weekly…"
drag, startPoint x: 504, startPoint y: 647, endPoint x: 166, endPoint y: 660, distance: 338.2
click at [166, 660] on div "Create Contract Contract terms Set contractual terms that the care worker must …" at bounding box center [546, 546] width 1092 height 1092
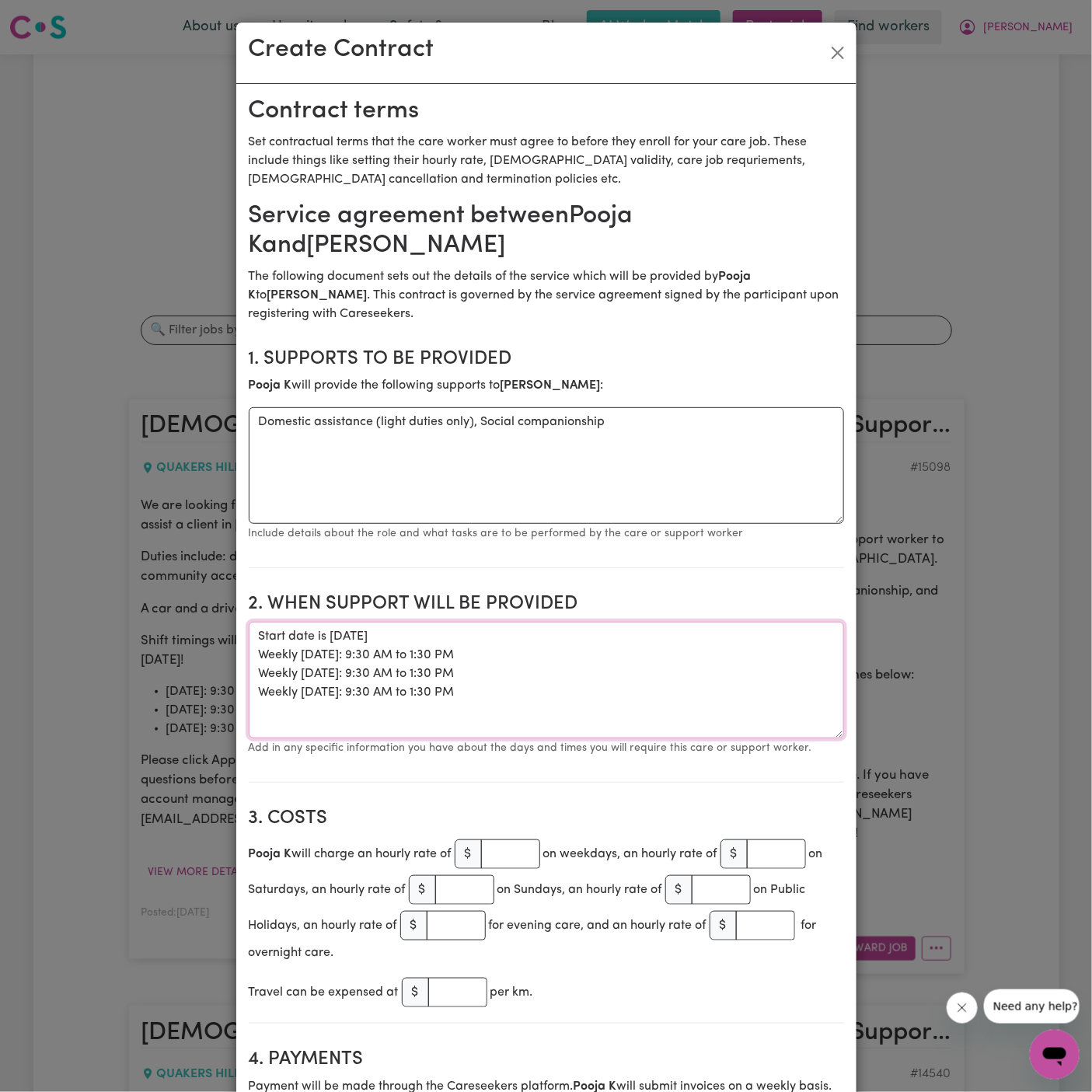
click at [294, 673] on textarea "Start date is Thursday 2 October 2025 Weekly Monday: 9:30 AM to 1:30 PM Weekly …" at bounding box center [547, 680] width 596 height 116
drag, startPoint x: 354, startPoint y: 658, endPoint x: 500, endPoint y: 656, distance: 146.0
click at [500, 656] on textarea "Start date is Thursday 2 October 2025 Weekly Monday: 9:30 AM to 1:30 PM Weekly …" at bounding box center [547, 680] width 596 height 116
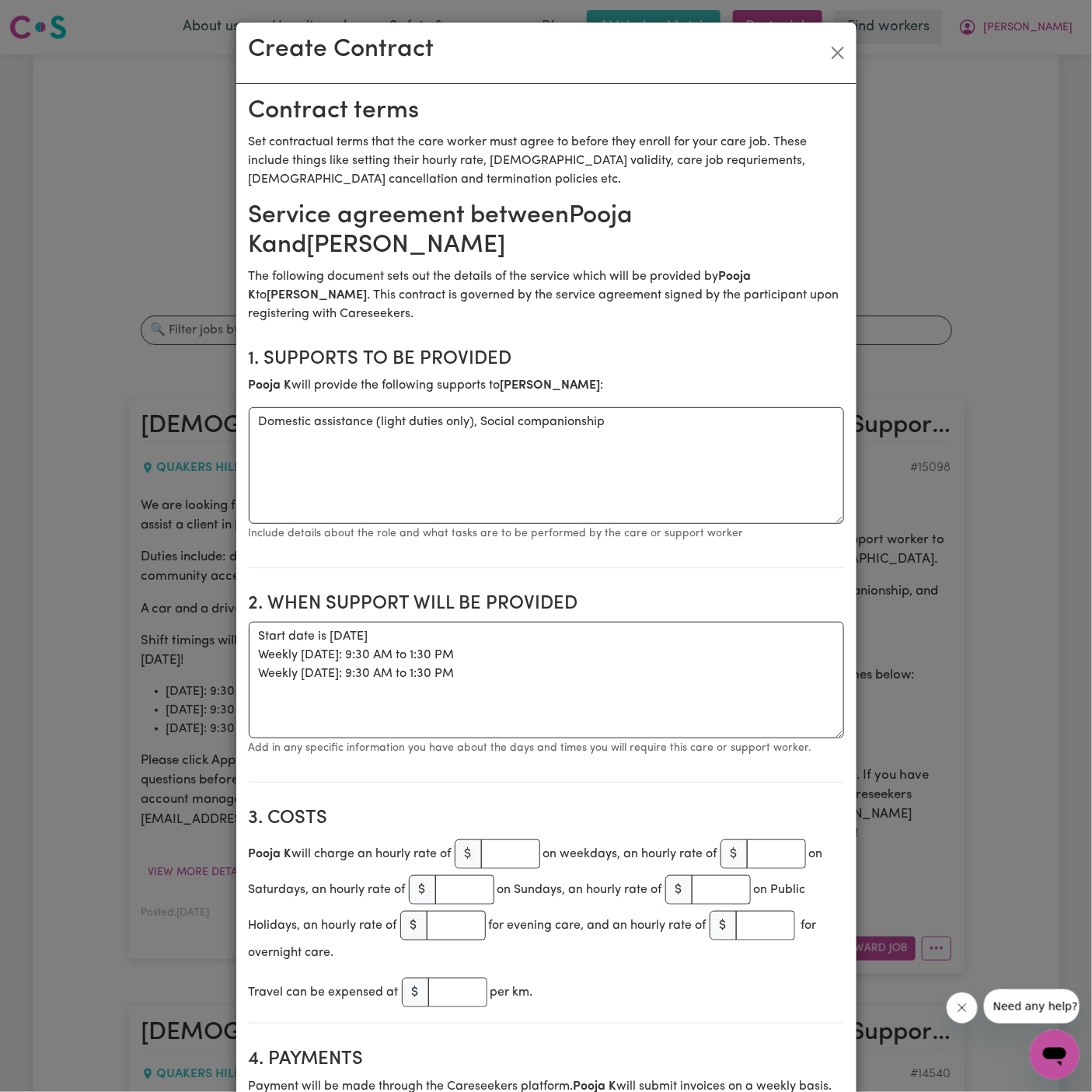
click at [527, 612] on h2 "2. When support will be provided" at bounding box center [547, 604] width 596 height 22
click at [527, 635] on textarea "Start date is Thursday 2 October 2025 Weekly Monday: 9:30 AM to 1:30 PM Weekly …" at bounding box center [547, 680] width 596 height 116
paste textarea "9:30 AM to 1:30 PM"
click at [555, 641] on textarea "Start date is Thursday 2 October 2025 9:30 AM to 1:30 PM Weekly Monday: 9:30 AM…" at bounding box center [547, 680] width 596 height 116
click at [457, 632] on textarea "Start date is Thursday 2 October 2025 9:30 AM to 1:30 PM Weekly Monday: 9:30 AM…" at bounding box center [547, 680] width 596 height 116
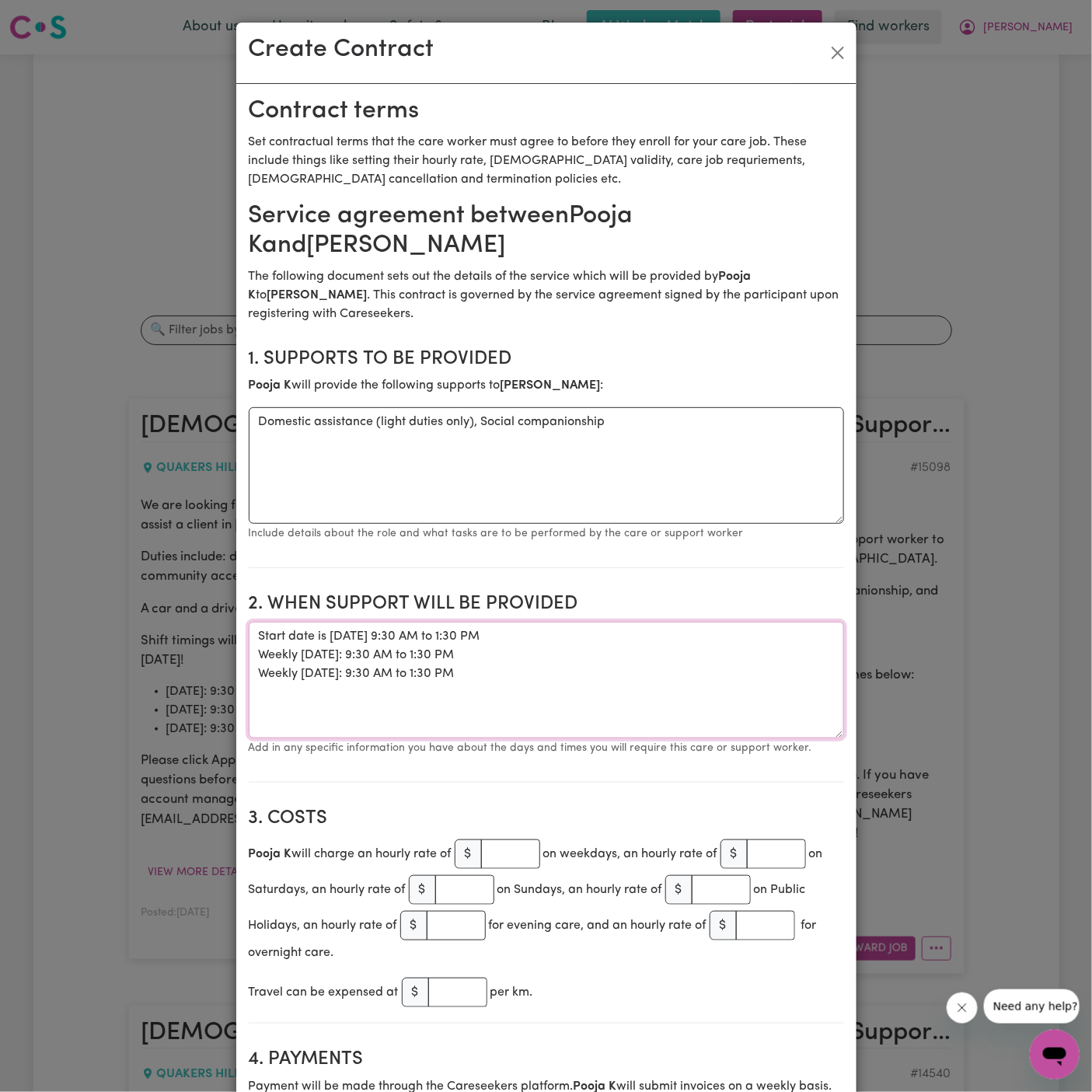
click at [354, 640] on textarea "Start date is Thursday 2 October 2025 9:30 AM to 1:30 PM Weekly Monday: 9:30 AM…" at bounding box center [547, 680] width 596 height 116
click at [542, 692] on textarea "Start date is Thursday, 2 October 2025 9:30 AM to 1:30 PM Weekly Monday: 9:30 A…" at bounding box center [547, 680] width 596 height 116
type textarea "Start date is Thursday, 2 October 2025 9:30 AM to 1:30 PM Weekly Monday: 9:30 A…"
click at [507, 859] on input "number" at bounding box center [511, 854] width 59 height 30
type input "45"
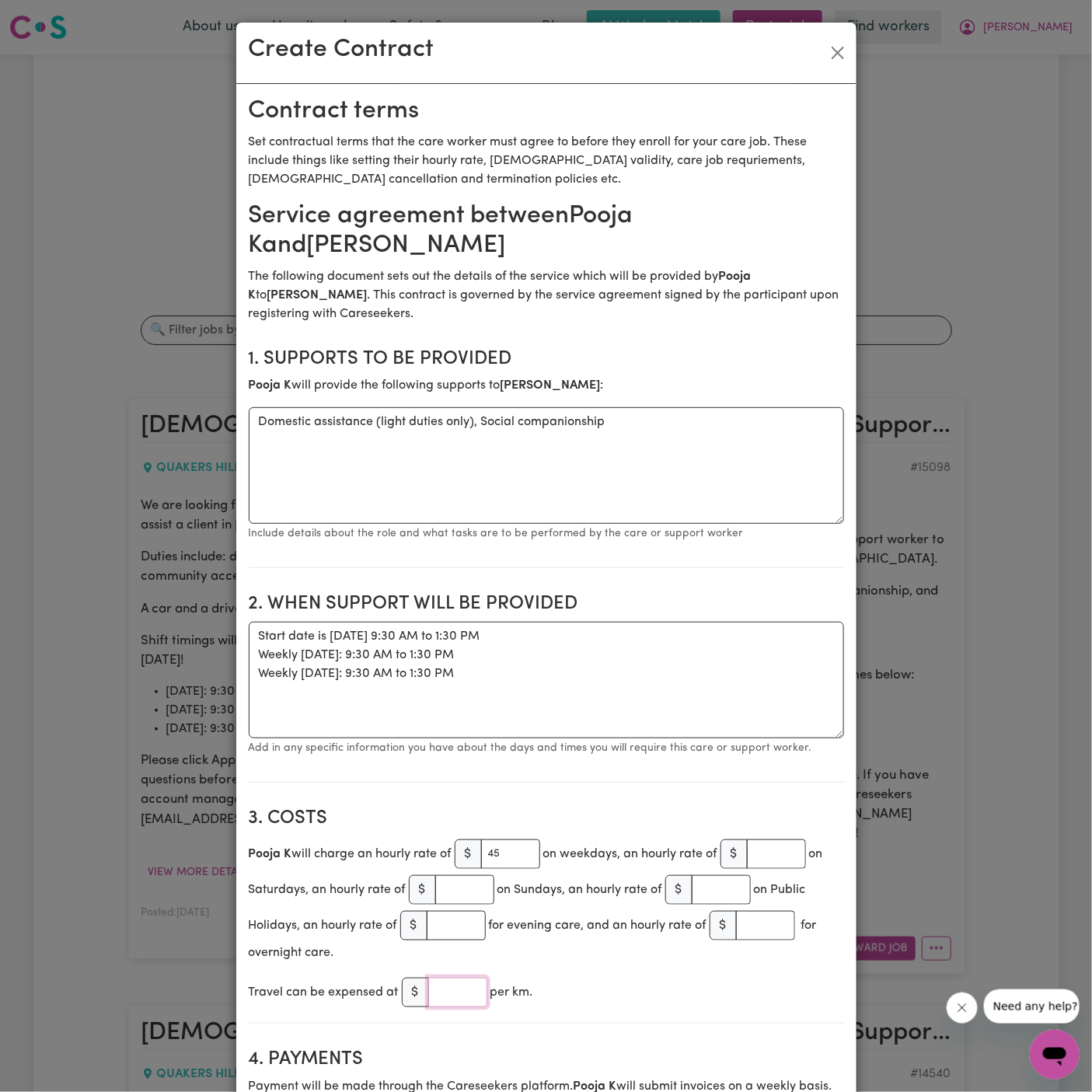
click at [462, 987] on input "number" at bounding box center [457, 992] width 59 height 30
type input "1"
click at [518, 979] on div "Travel can be expensed at $ 1 per km." at bounding box center [547, 992] width 596 height 36
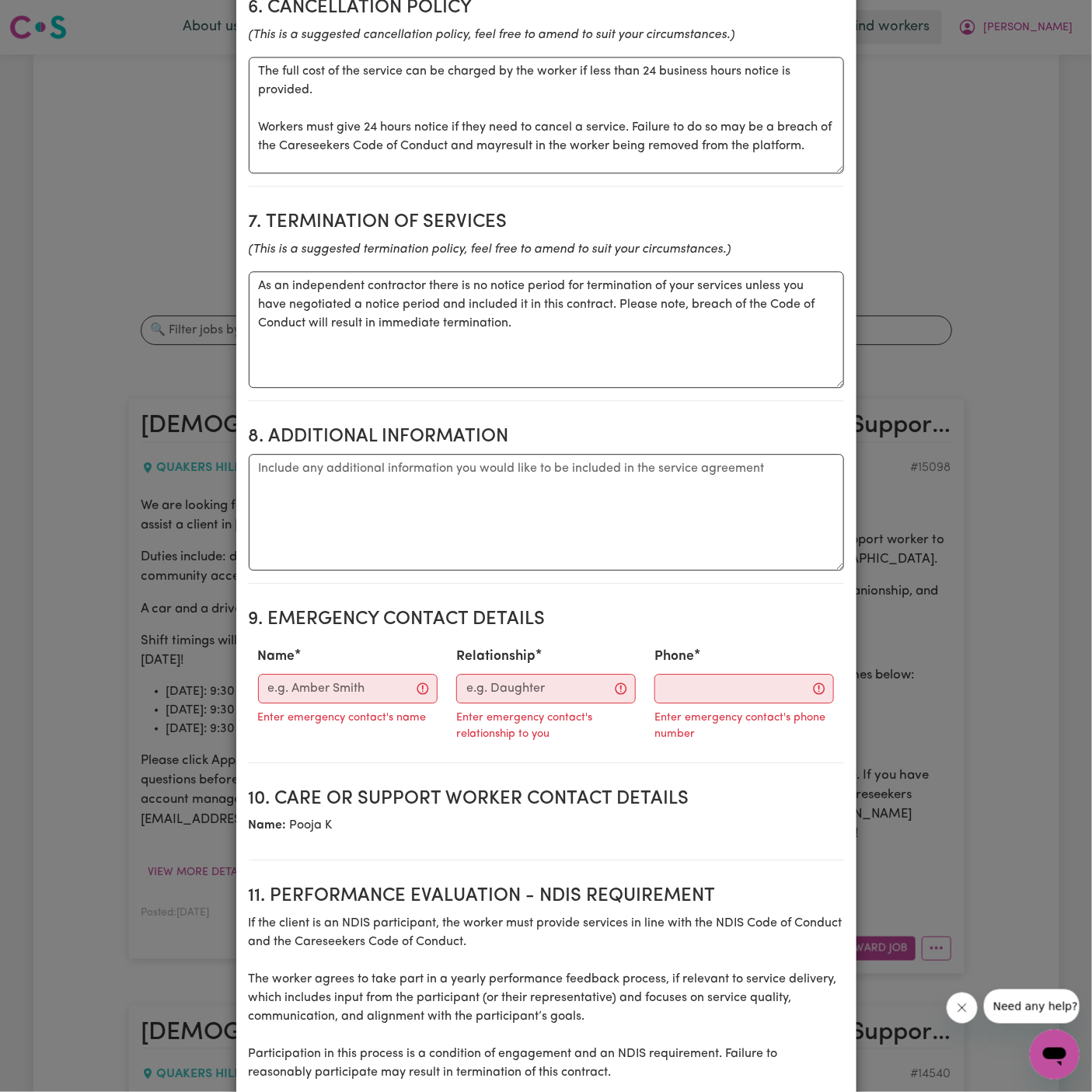
scroll to position [1353, 0]
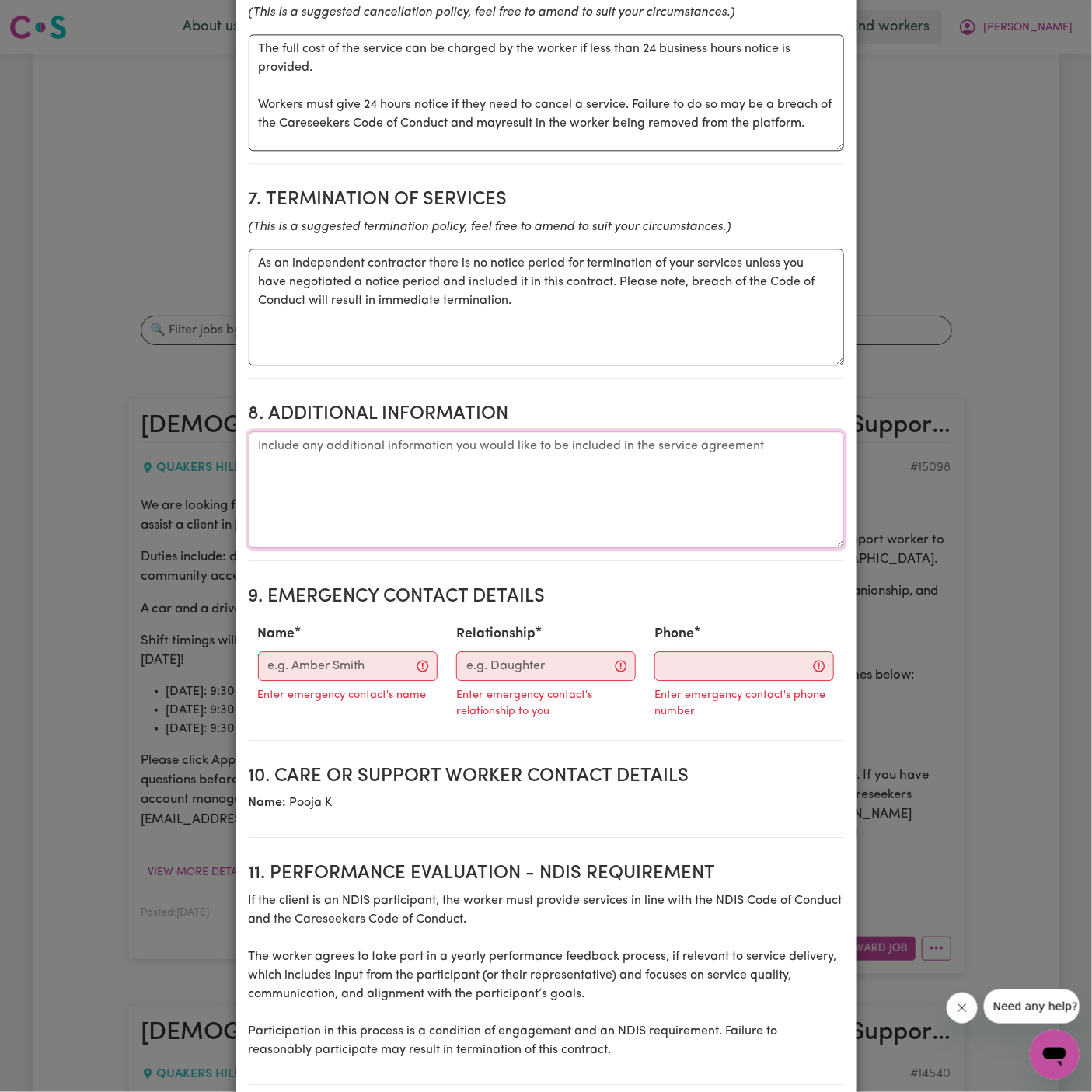
click at [344, 495] on textarea "Additional information" at bounding box center [547, 490] width 596 height 116
paste textarea "Client's Address: 18 Chateau Terrace Quakers Hill."
type textarea "Client's Address: 18 Chateau Terrace Quakers Hill."
click at [363, 671] on input "Name" at bounding box center [348, 666] width 180 height 30
click at [359, 657] on input "Name" at bounding box center [348, 666] width 180 height 30
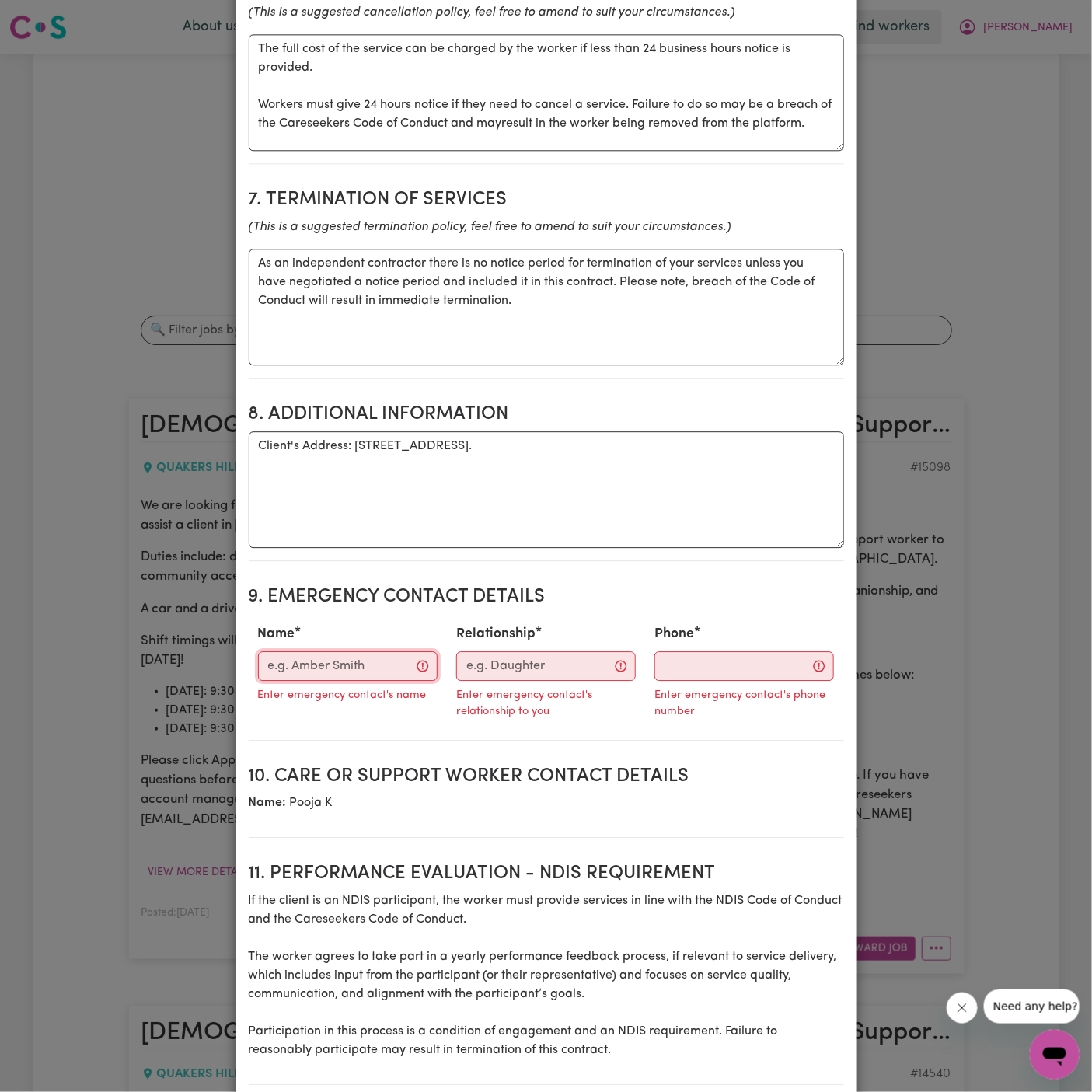
paste input "Carlsam"
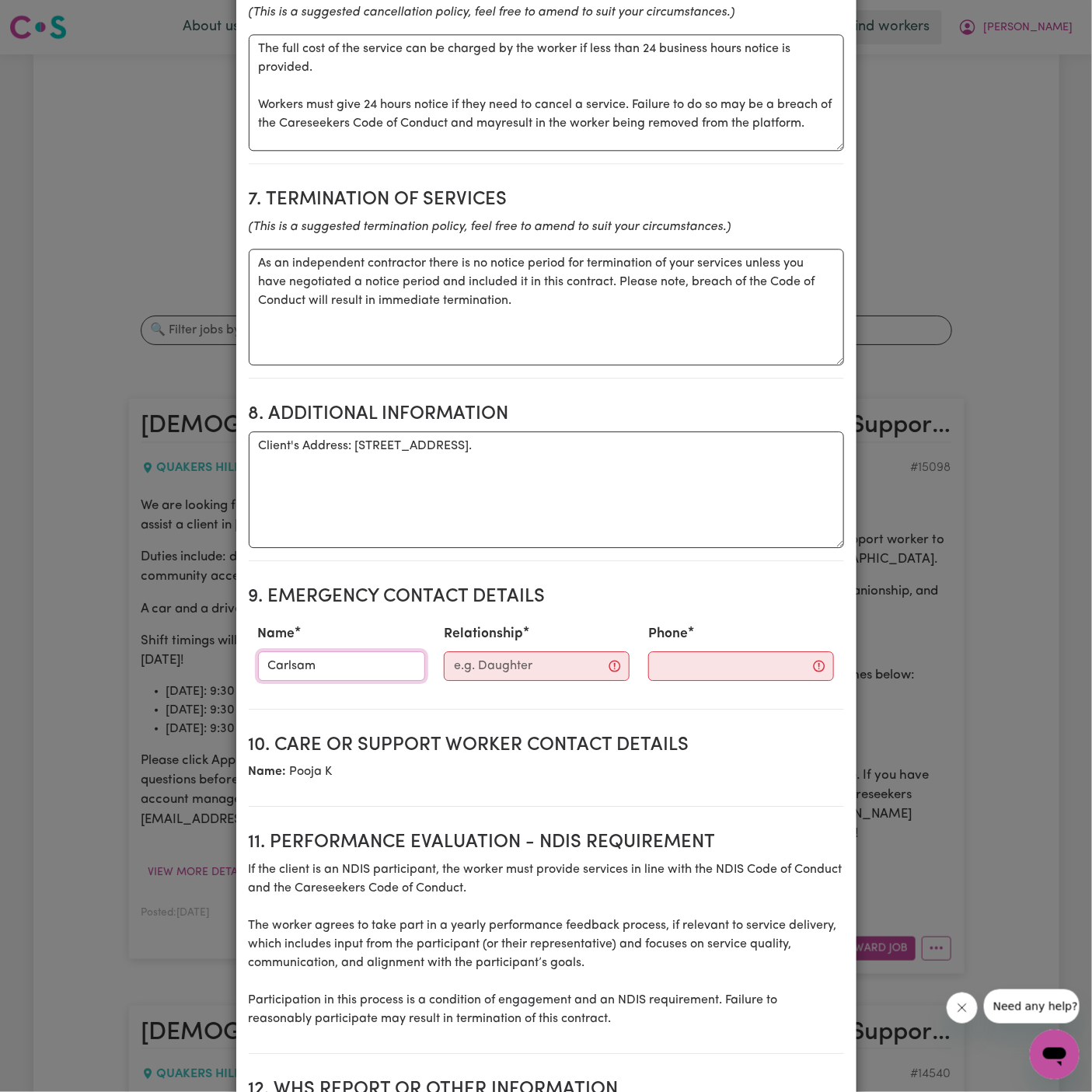
type input "Carlsam"
click at [650, 671] on input "Phone" at bounding box center [741, 666] width 185 height 30
paste input "(02) 4713 1801"
type input "(02) 4713 1801"
click at [446, 651] on input "Relationship" at bounding box center [540, 666] width 188 height 30
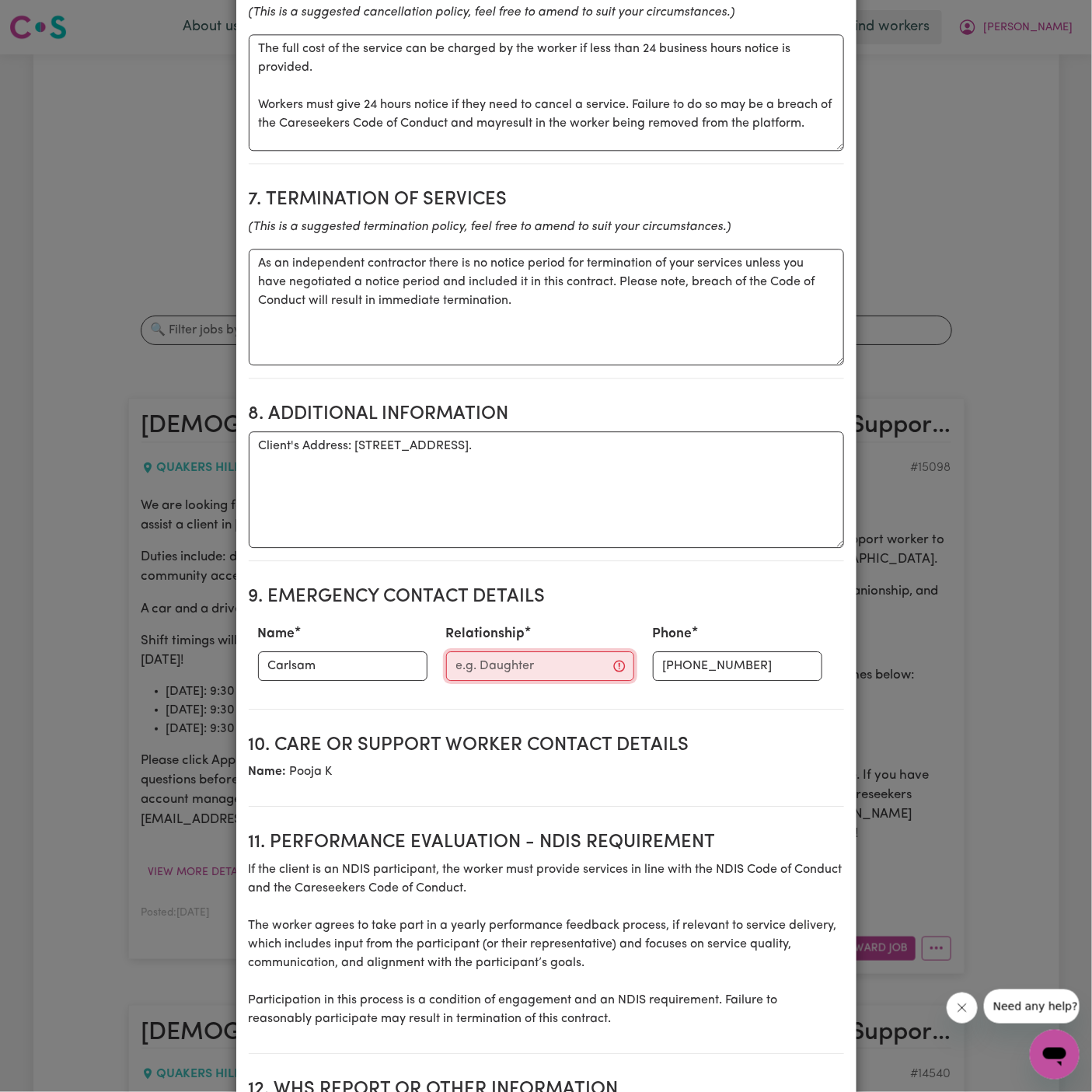
paste input "Provider - Chosen Family"
type input "Provider - Chosen Family"
click at [488, 691] on section "9. Emergency Contact Details Name Carlsam Relationship Provider - Chosen Family…" at bounding box center [547, 641] width 596 height 136
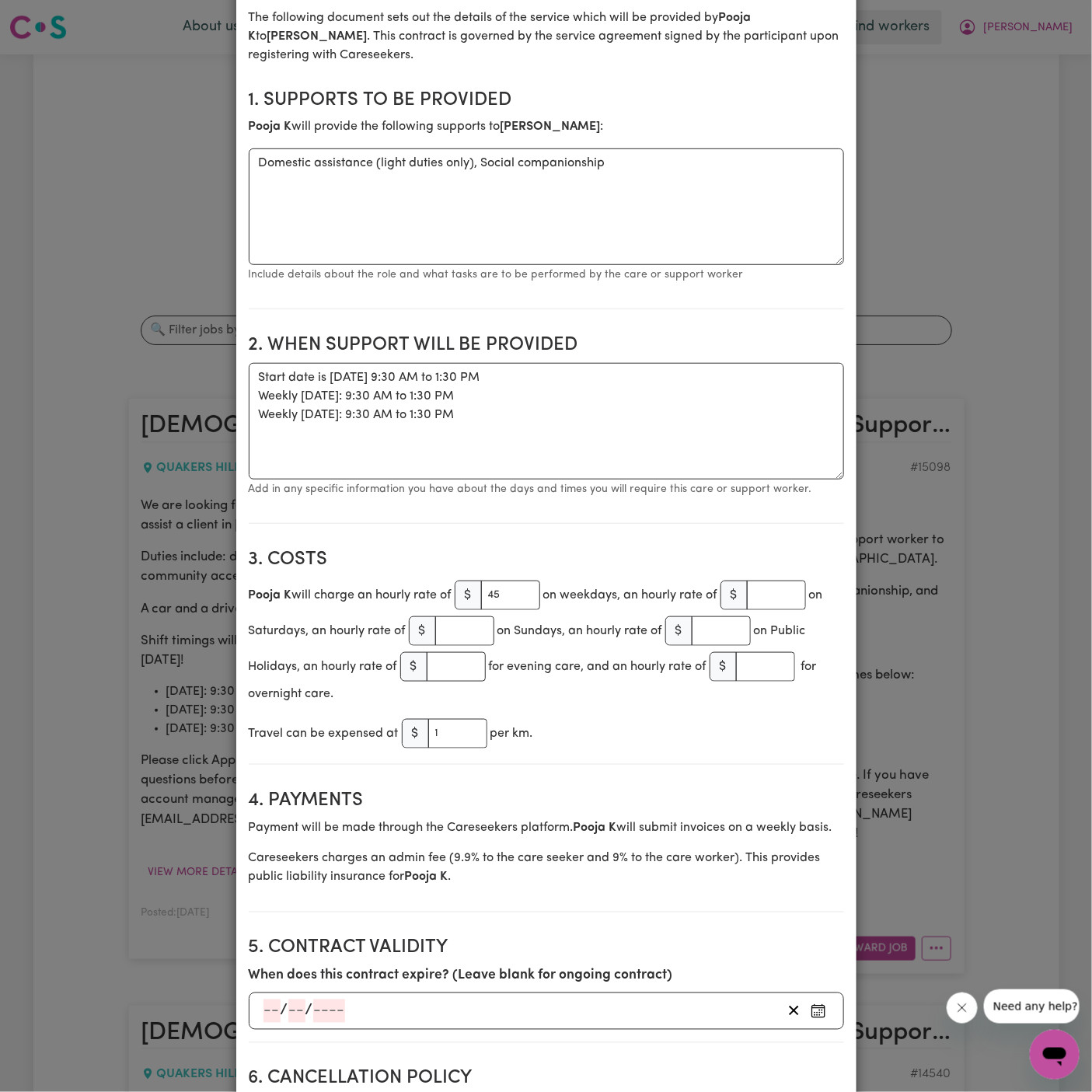
scroll to position [3, 0]
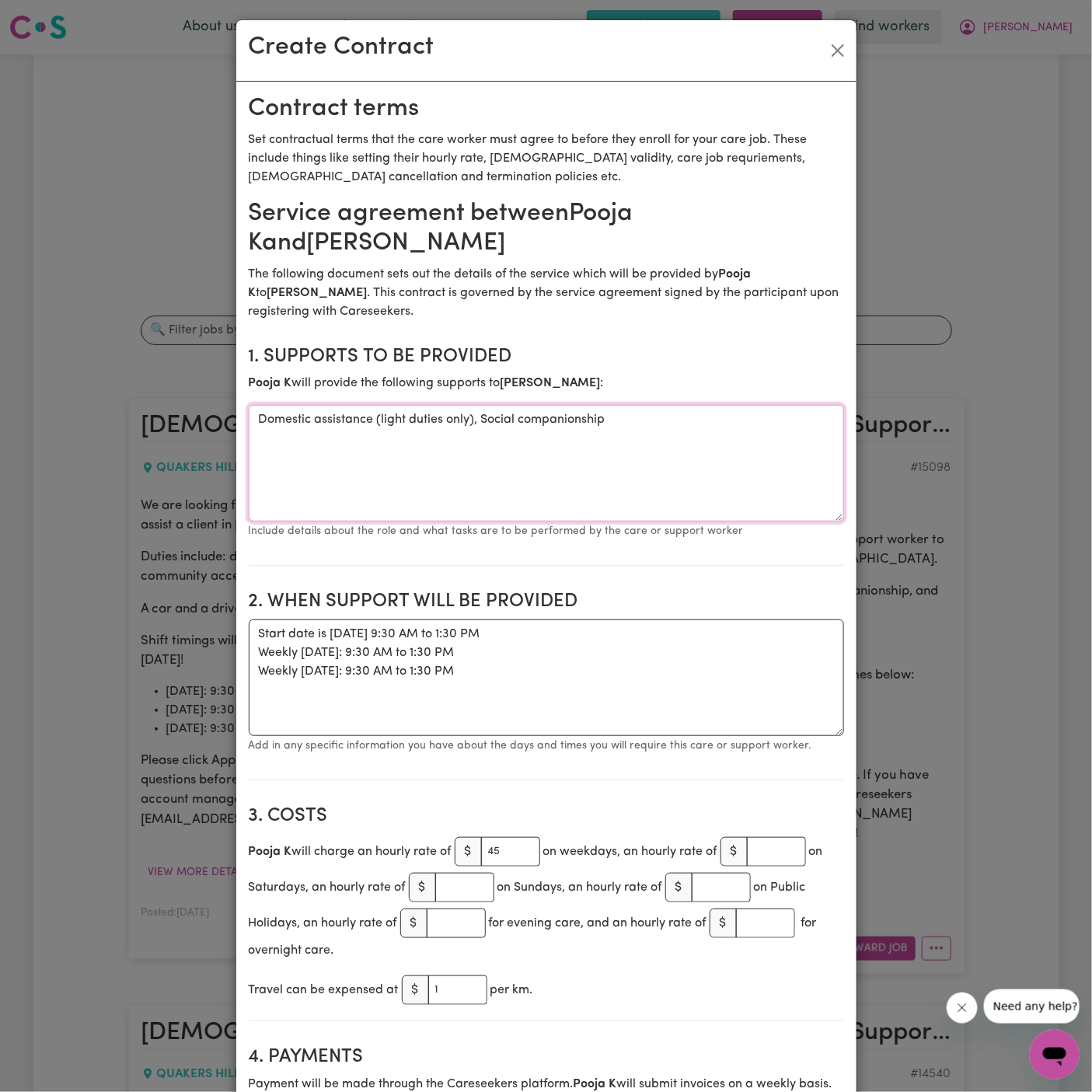
click at [611, 424] on textarea "Domestic assistance (light duties only), Social companionship" at bounding box center [547, 463] width 596 height 116
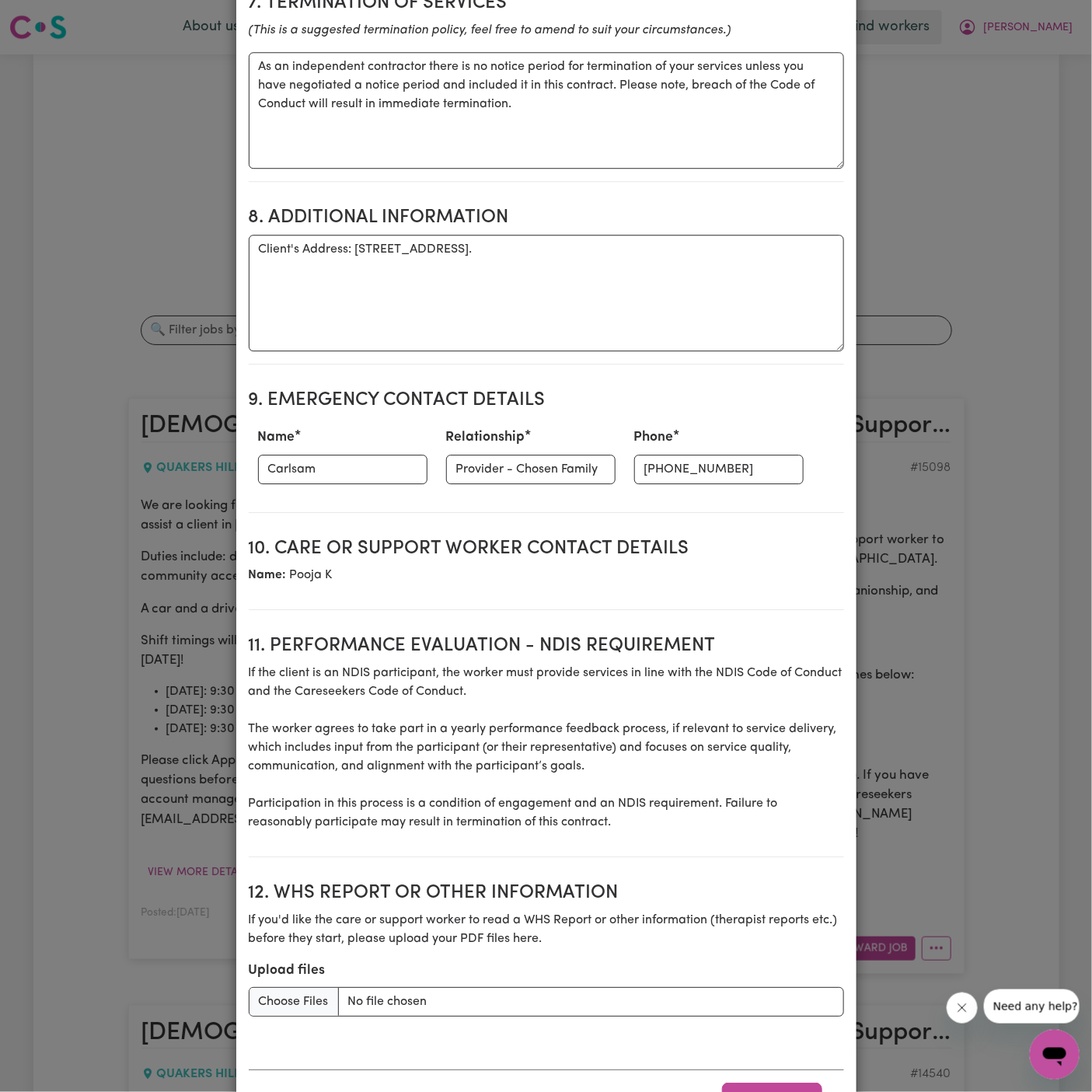
scroll to position [1615, 0]
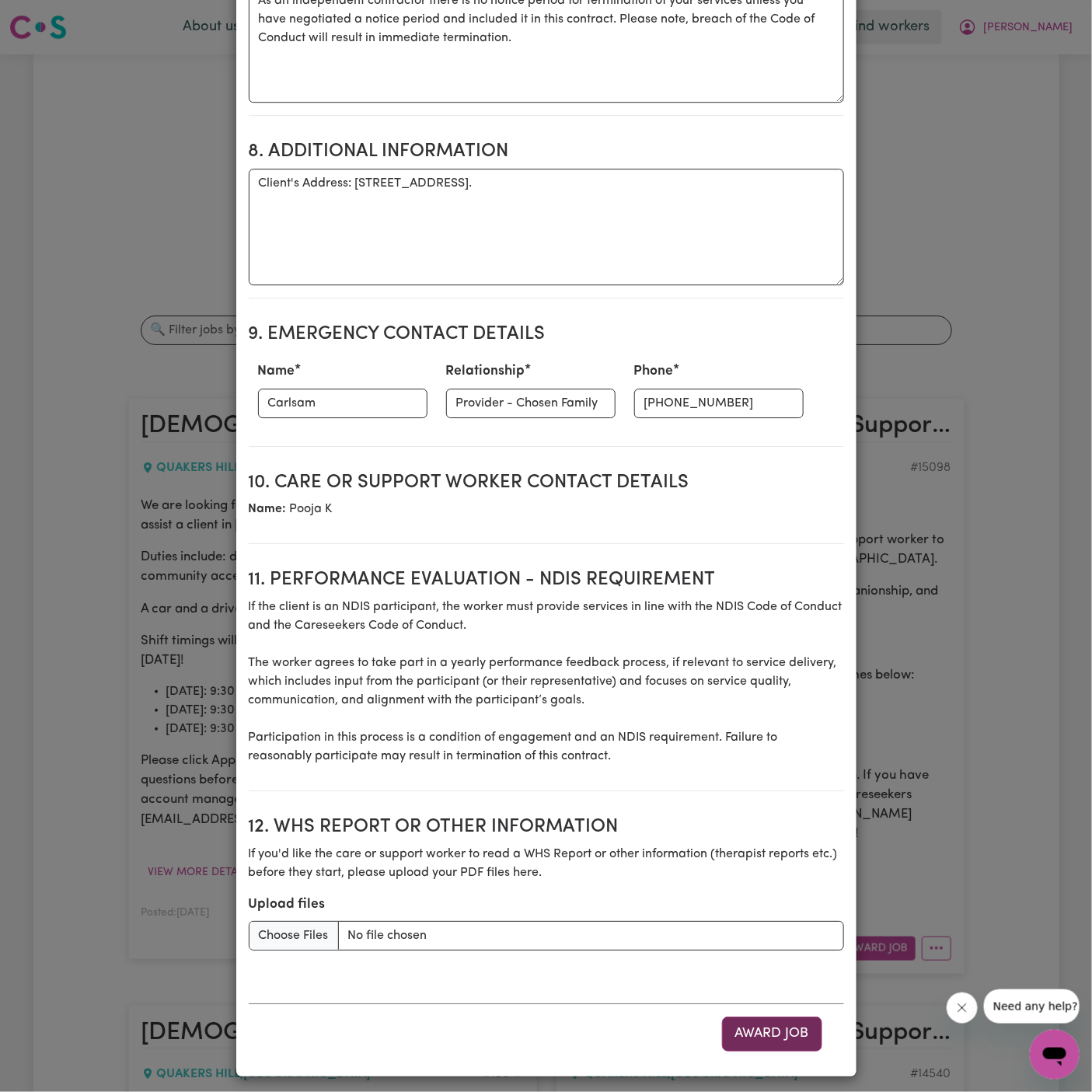
click at [773, 1027] on button "Award Job" at bounding box center [772, 1033] width 101 height 34
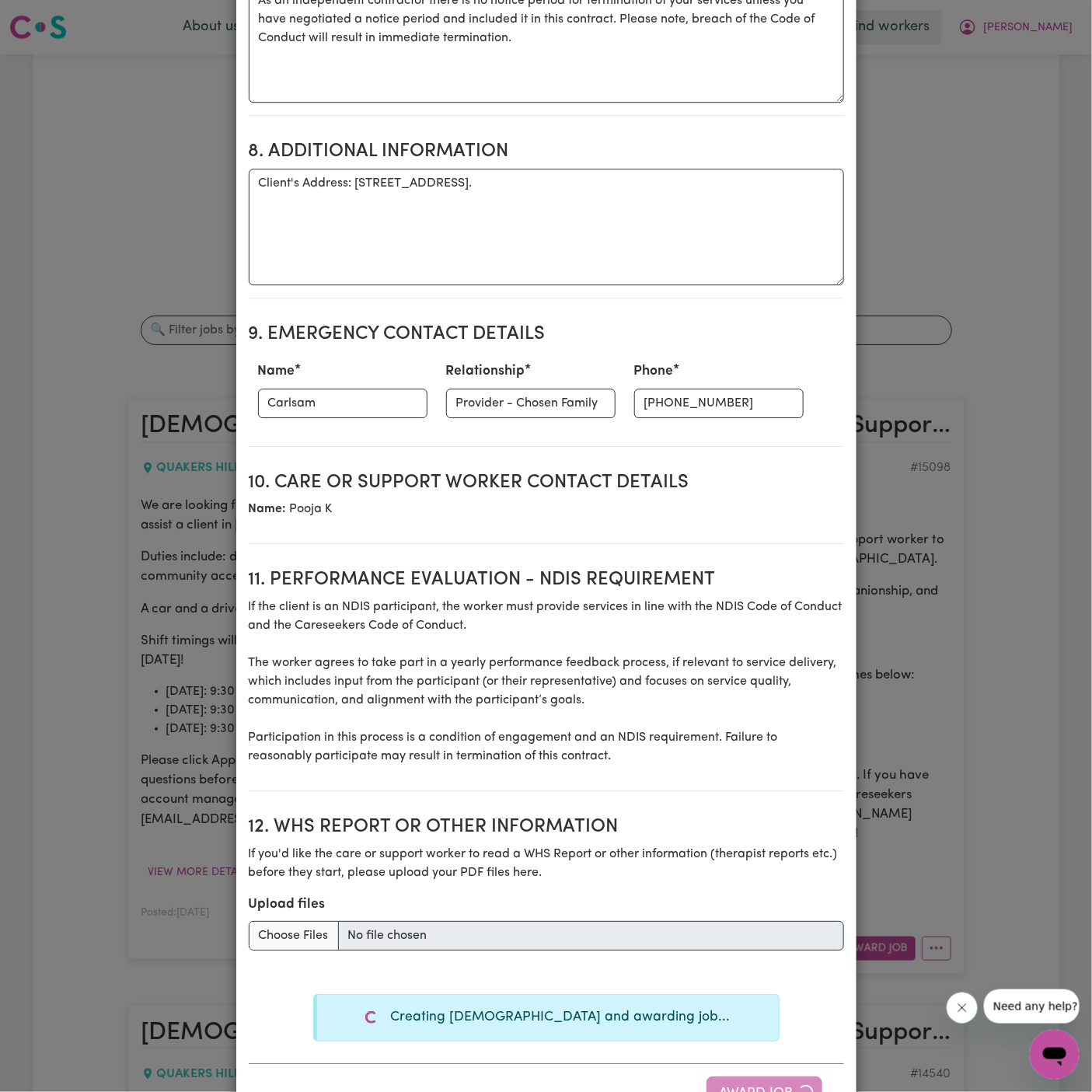
type textarea "Tasks required: Domestic assistance (light duties only), Social companionship"
type textarea "Days required: monday, tuesday, thursday Approximately 4 hours to be delivered …"
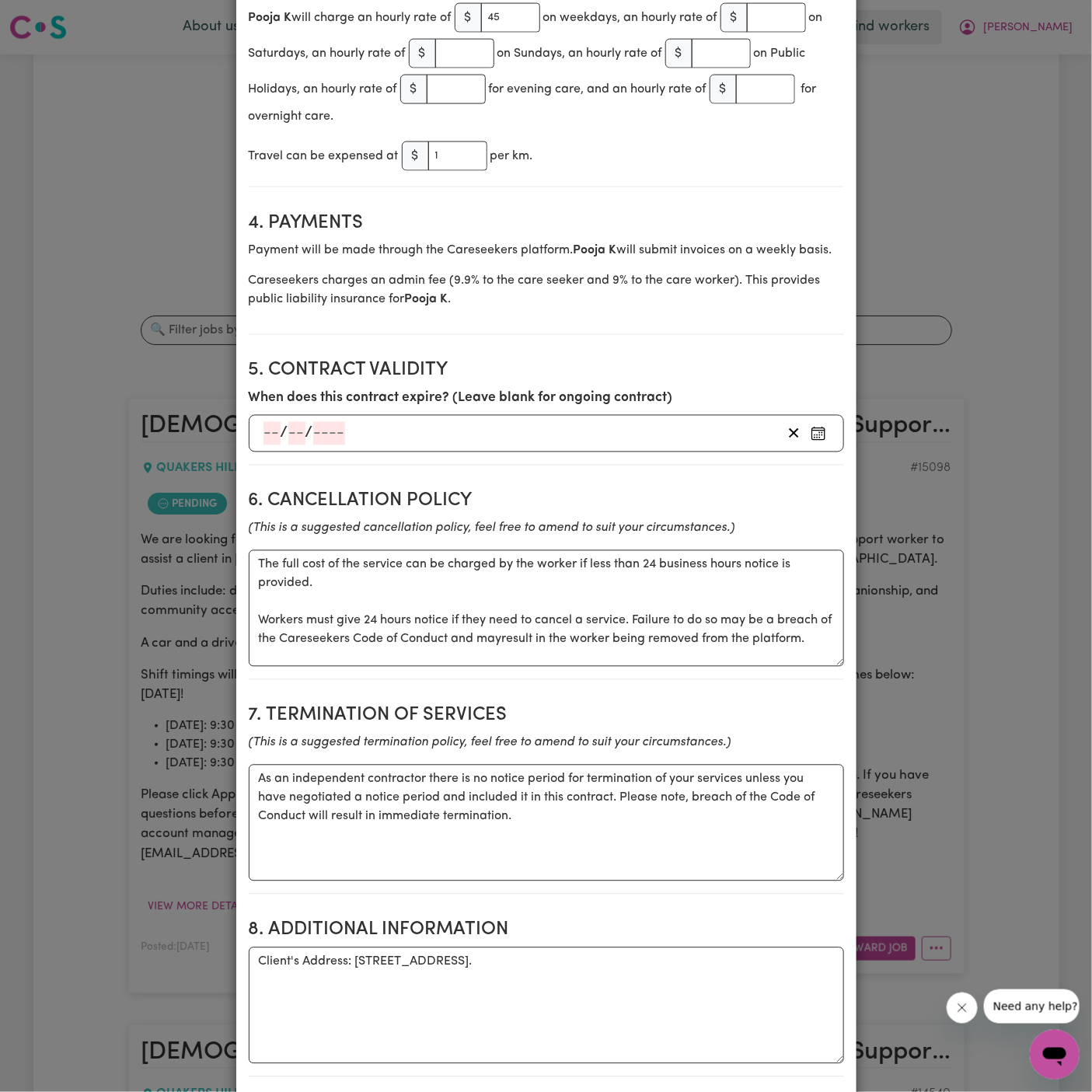
scroll to position [0, 0]
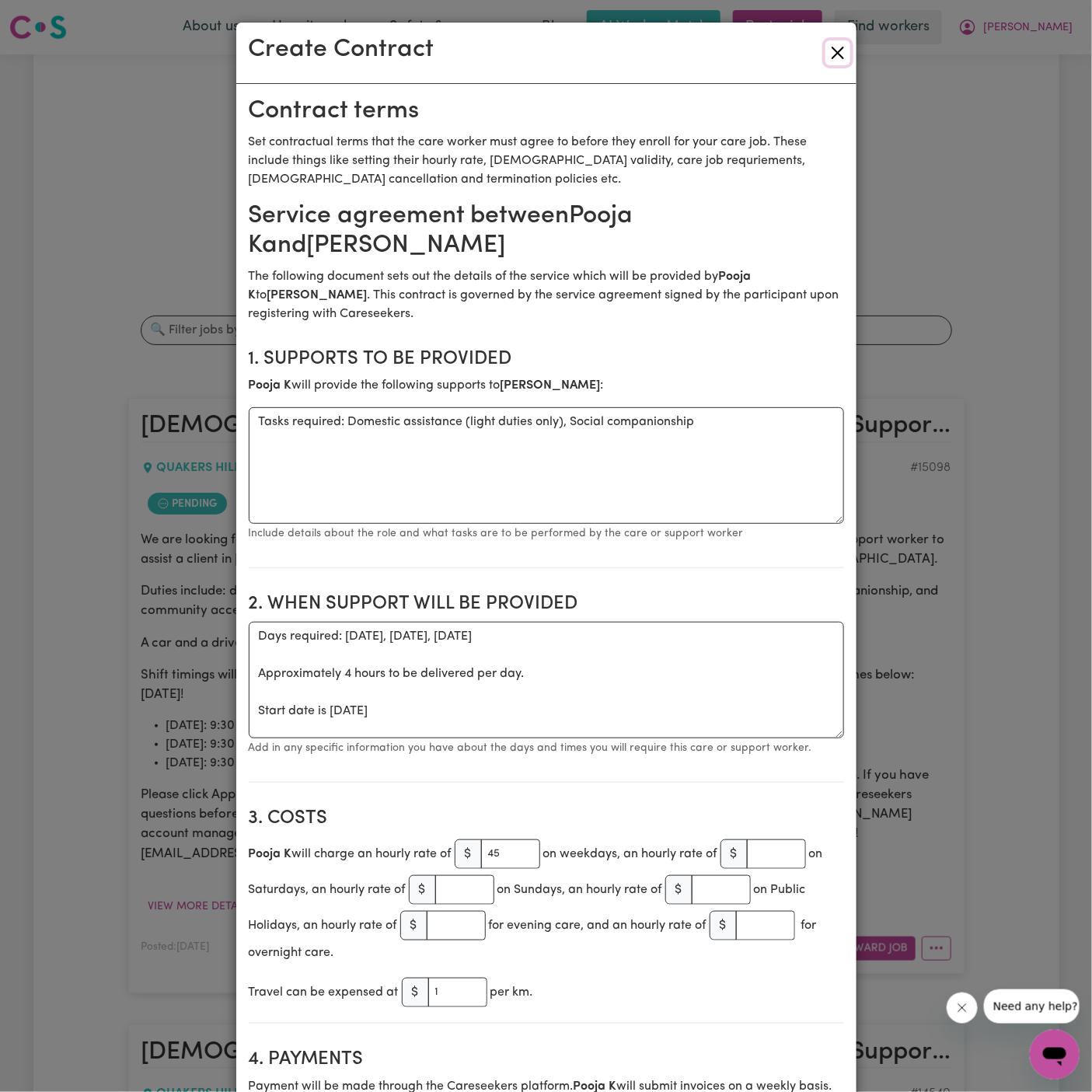
click at [834, 53] on button "Close" at bounding box center [837, 53] width 25 height 25
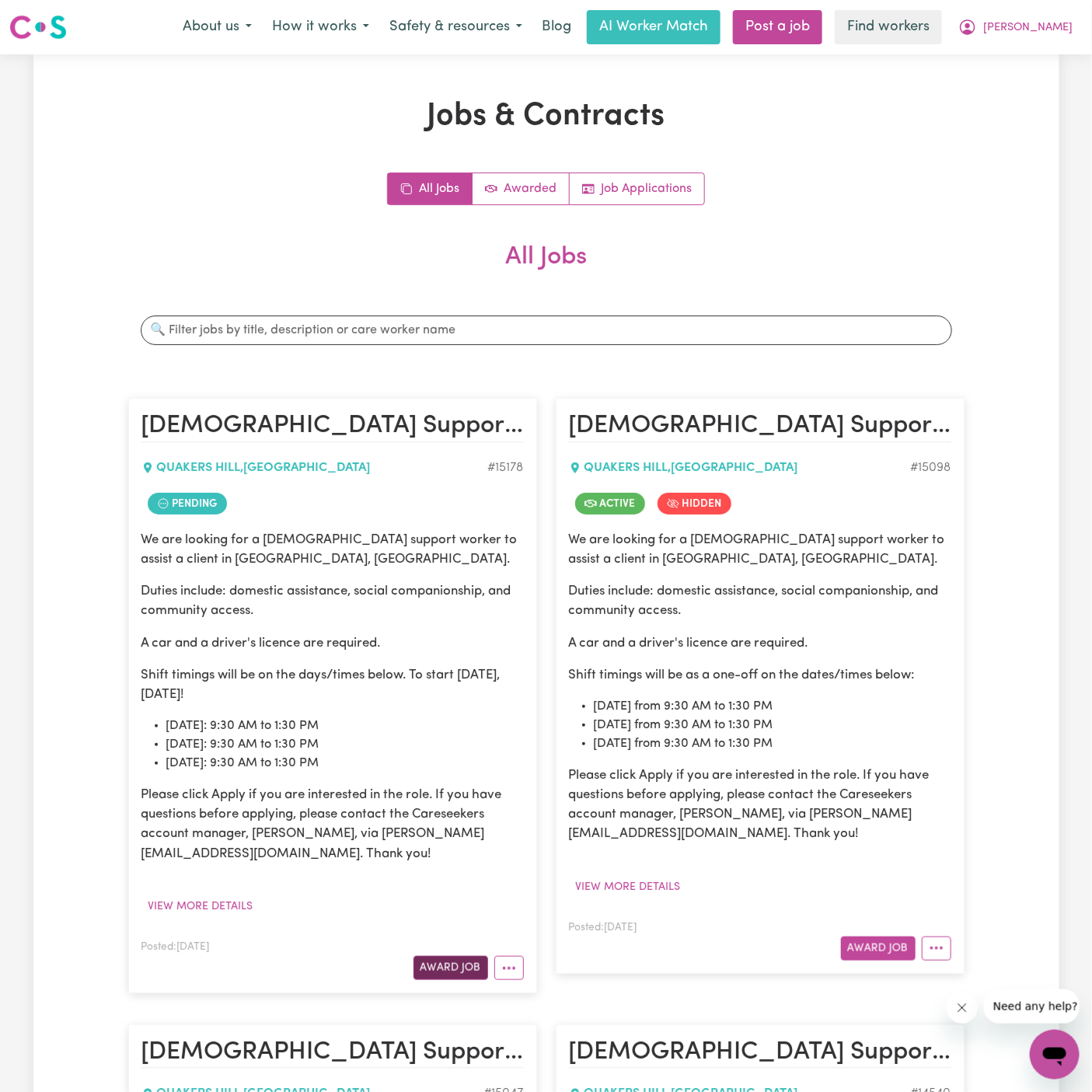
click at [453, 969] on button "Award Job" at bounding box center [450, 968] width 75 height 24
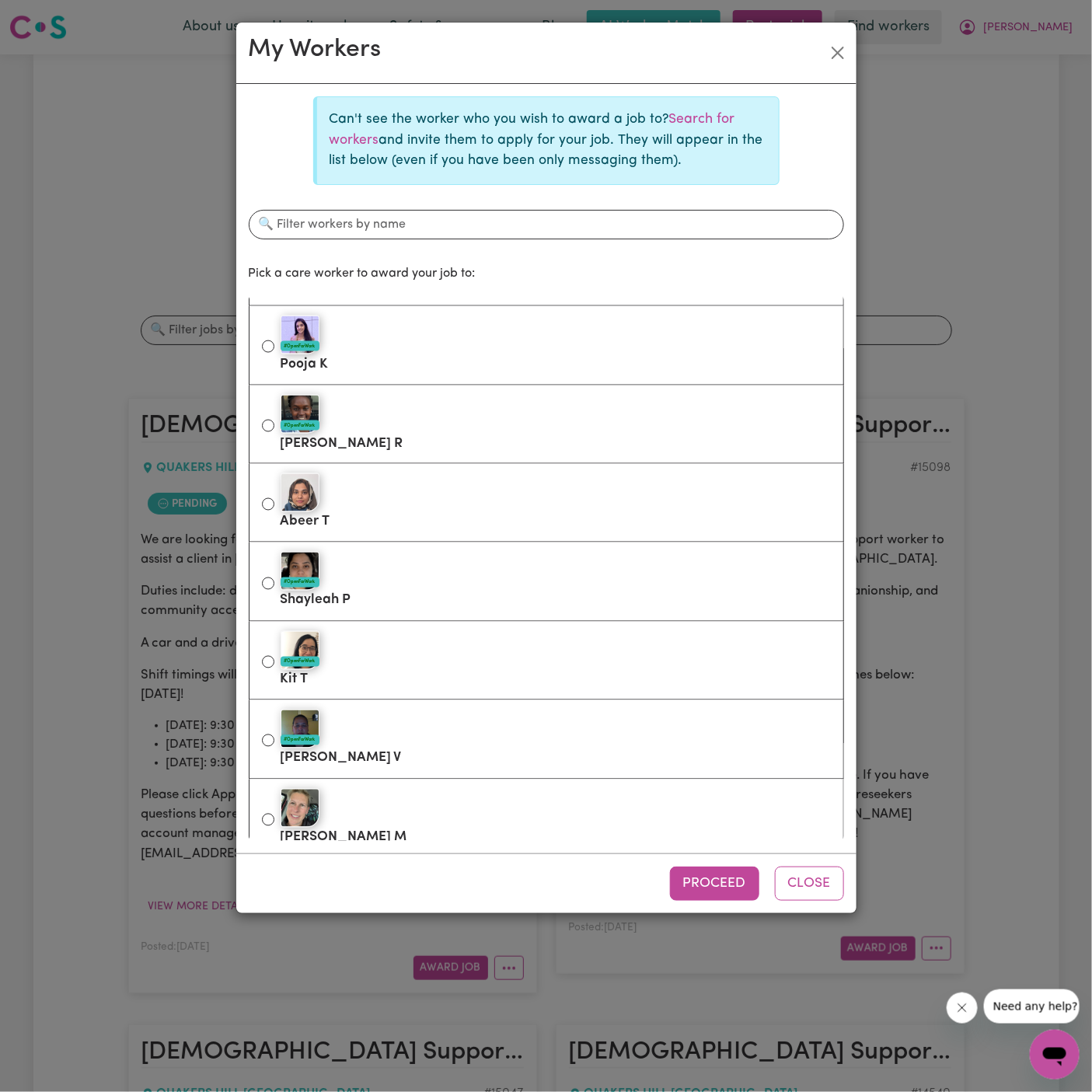
scroll to position [947, 0]
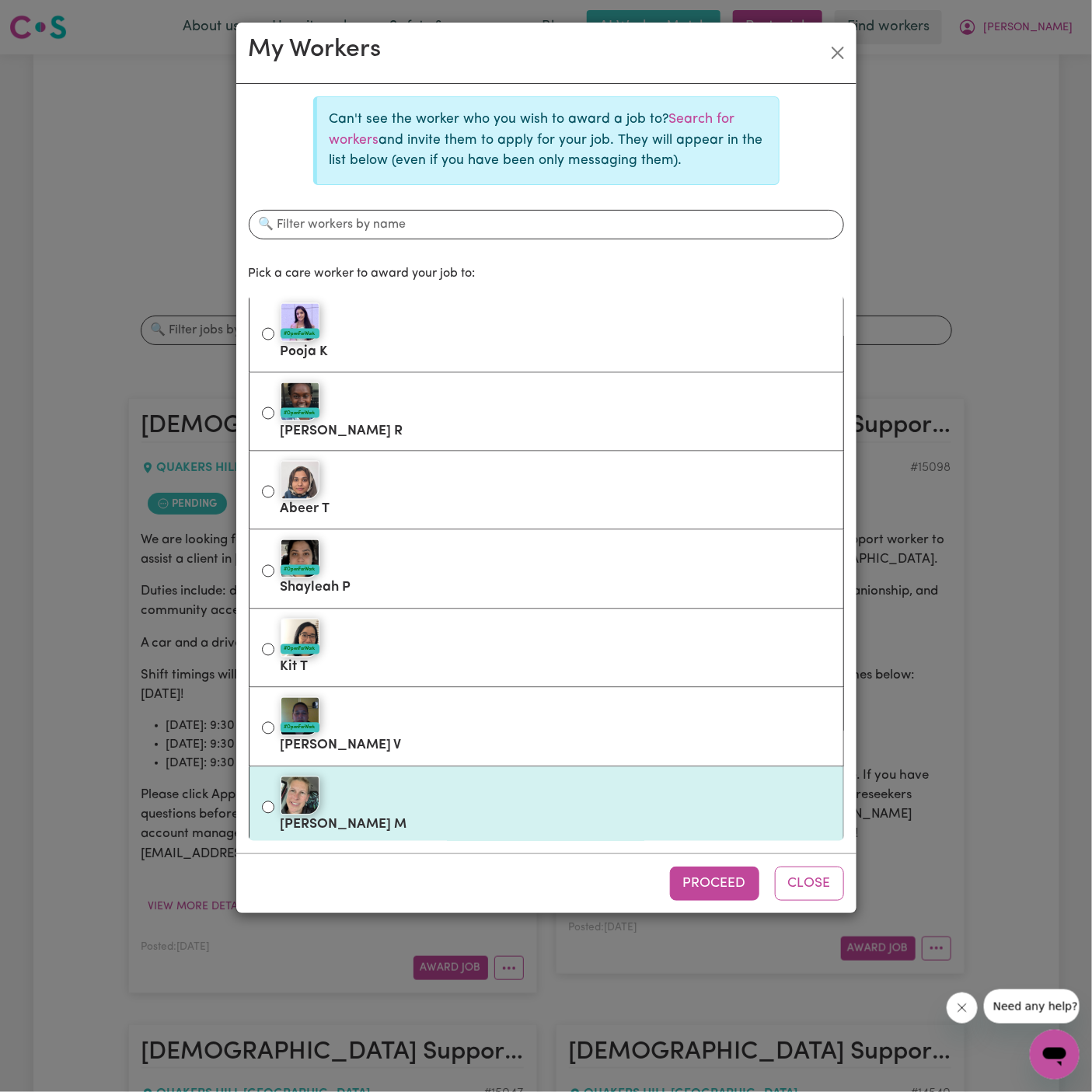
click at [441, 818] on label "Michelle M" at bounding box center [555, 806] width 551 height 65
click at [275, 813] on input "Michelle M" at bounding box center [267, 807] width 12 height 12
radio input "true"
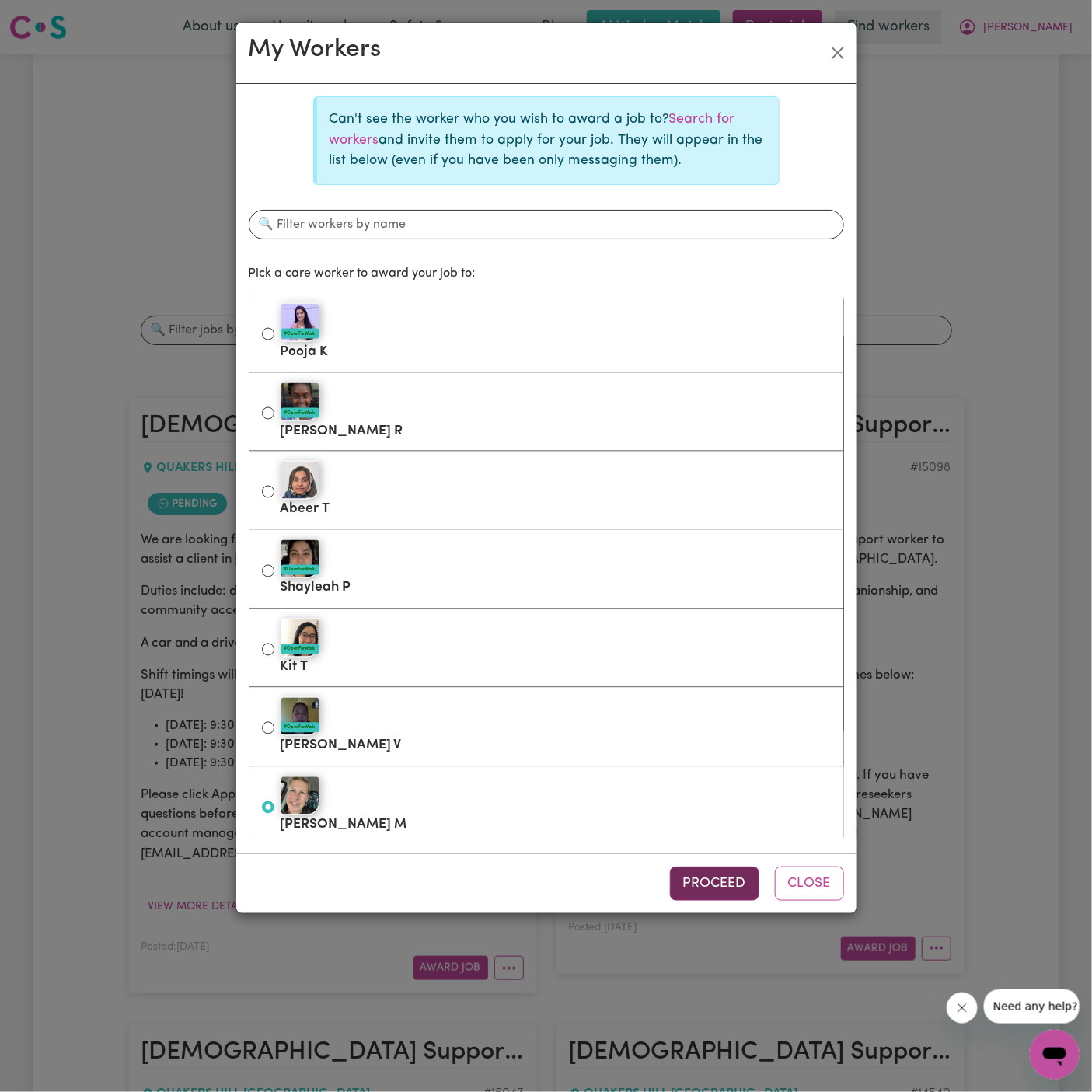
click at [702, 877] on button "Proceed" at bounding box center [715, 884] width 89 height 34
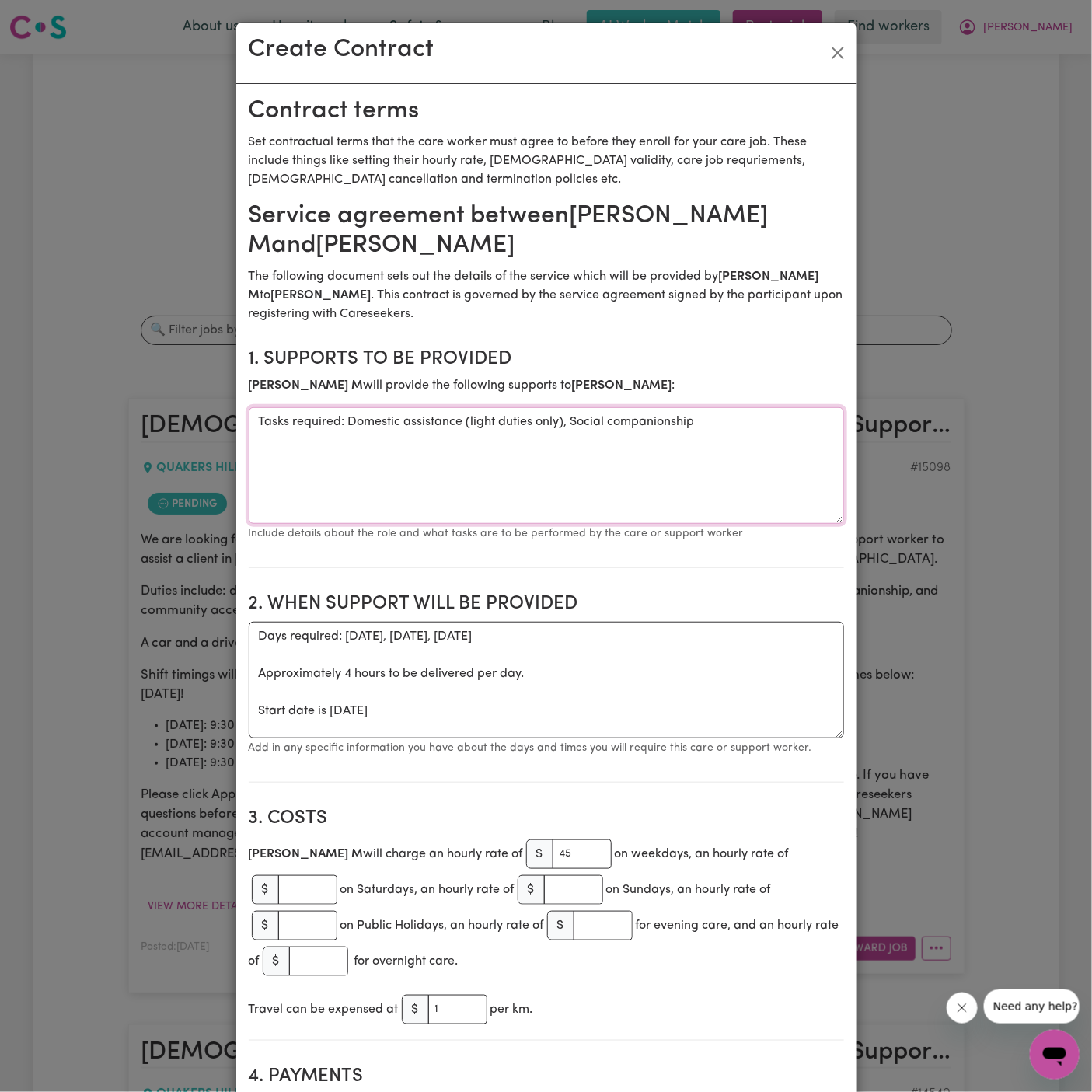
drag, startPoint x: 344, startPoint y: 426, endPoint x: 210, endPoint y: 409, distance: 135.1
click at [210, 409] on div "Create Contract Contract terms Set contractual terms that the care worker must …" at bounding box center [546, 546] width 1092 height 1092
type textarea "Domestic assistance (light duties only), Social companionship"
drag, startPoint x: 251, startPoint y: 710, endPoint x: 237, endPoint y: 625, distance: 86.1
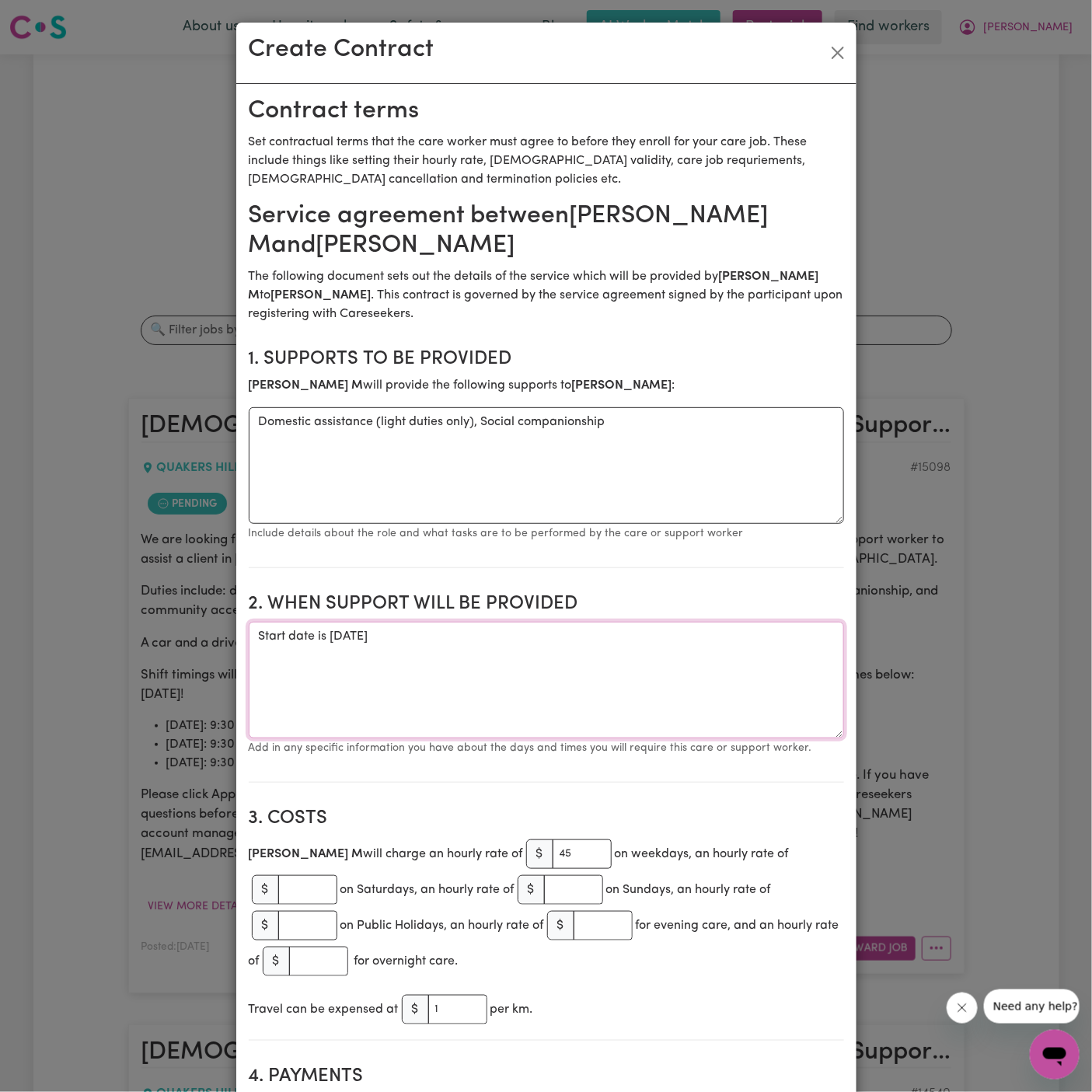
click at [515, 631] on textarea "Start date is Thursday 2 October 2025" at bounding box center [547, 680] width 596 height 116
paste textarea "[DATE]: 9:30 AM to 1:30 PM"
click at [648, 607] on h2 "2. When support will be provided" at bounding box center [547, 604] width 596 height 22
drag, startPoint x: 350, startPoint y: 659, endPoint x: 543, endPoint y: 648, distance: 193.3
click at [543, 648] on textarea "Start date is Thursday 2 October 2025 Weekly Tuesday: 9:30 AM to 1:30 PM" at bounding box center [547, 680] width 596 height 116
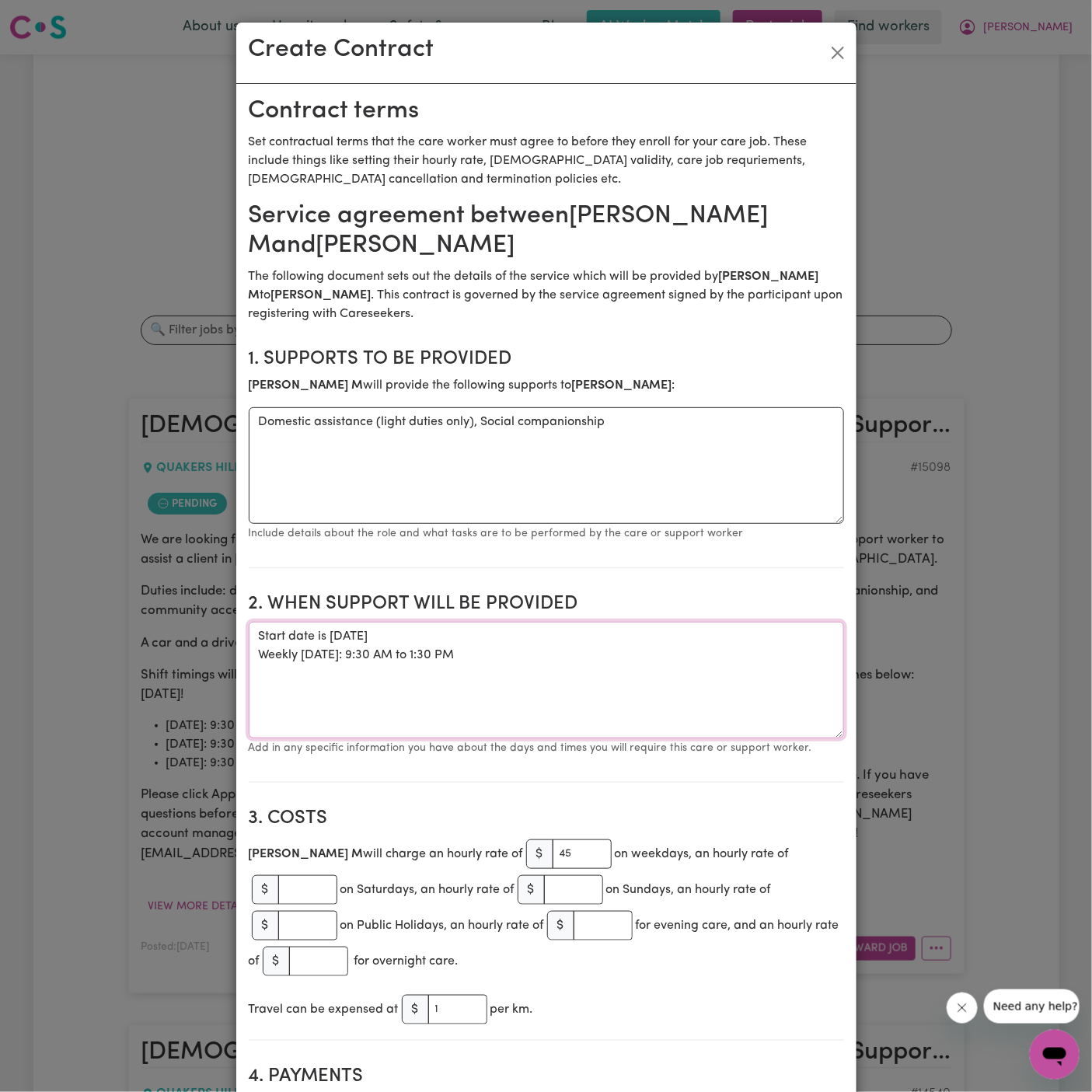
click at [547, 649] on textarea "Start date is Thursday 2 October 2025 Weekly Tuesday: 9:30 AM to 1:30 PM" at bounding box center [547, 680] width 596 height 116
click at [549, 640] on textarea "Start date is Thursday 2 October 2025 Weekly Tuesday: 9:30 AM to 1:30 PM" at bounding box center [547, 680] width 596 height 116
paste textarea "9:30 AM to 1:30 PM"
click at [347, 654] on textarea "Start date is Thursday 2 October 2025 from 9:30 AM to 1:30 PM Weekly Tuesday: 9…" at bounding box center [547, 680] width 596 height 116
click at [355, 634] on textarea "Start date is Thursday 2 October 2025 from 9:30 AM to 1:30 PM Weekly Tuesday fr…" at bounding box center [547, 680] width 596 height 116
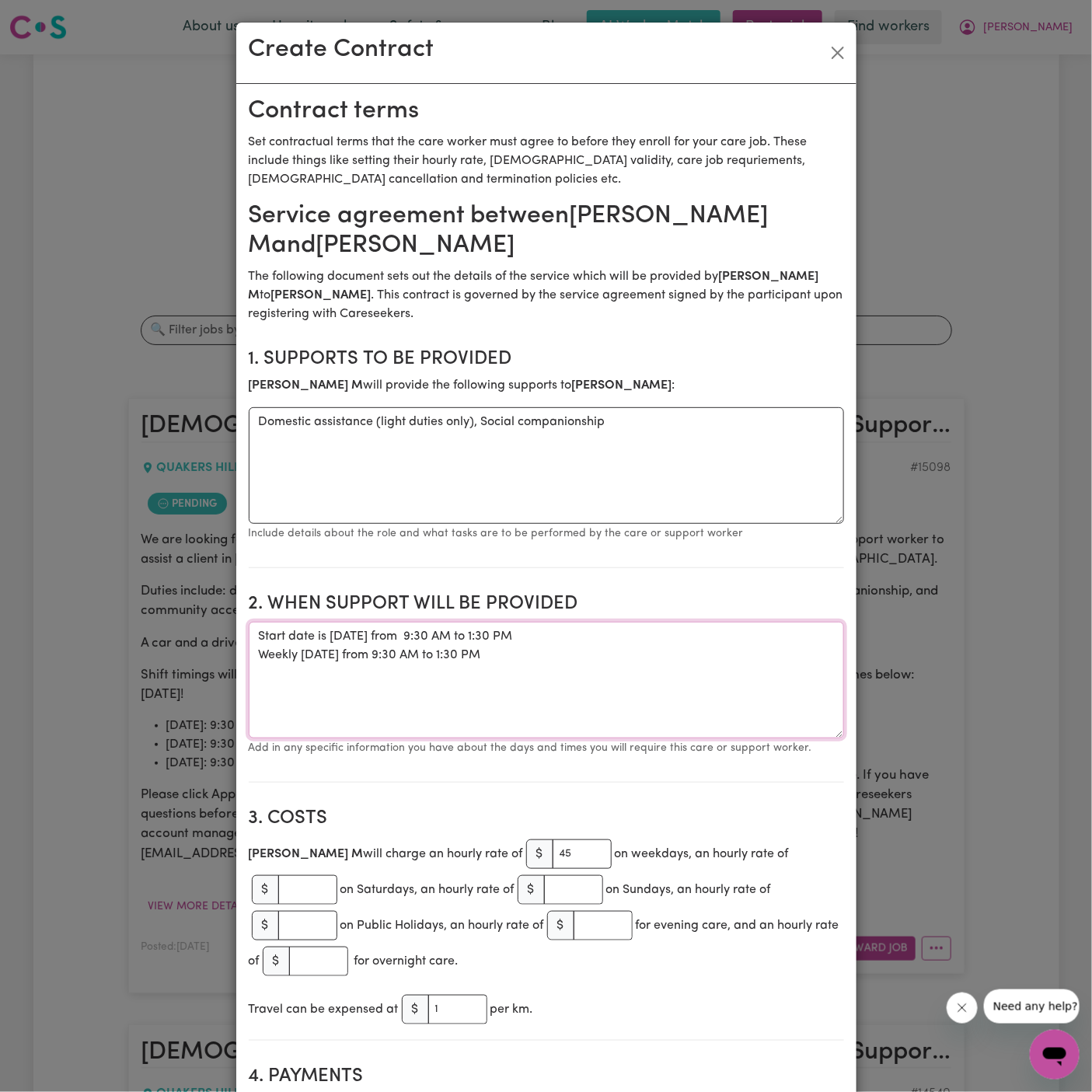
click at [384, 636] on textarea "Start date is Tuesday 2 October 2025 from 9:30 AM to 1:30 PM Weekly Tuesday fro…" at bounding box center [547, 680] width 596 height 116
click at [631, 698] on textarea "Start date is Tuesday 7 October 2025 from 9:30 AM to 1:30 PM Weekly Tuesday fro…" at bounding box center [547, 680] width 596 height 116
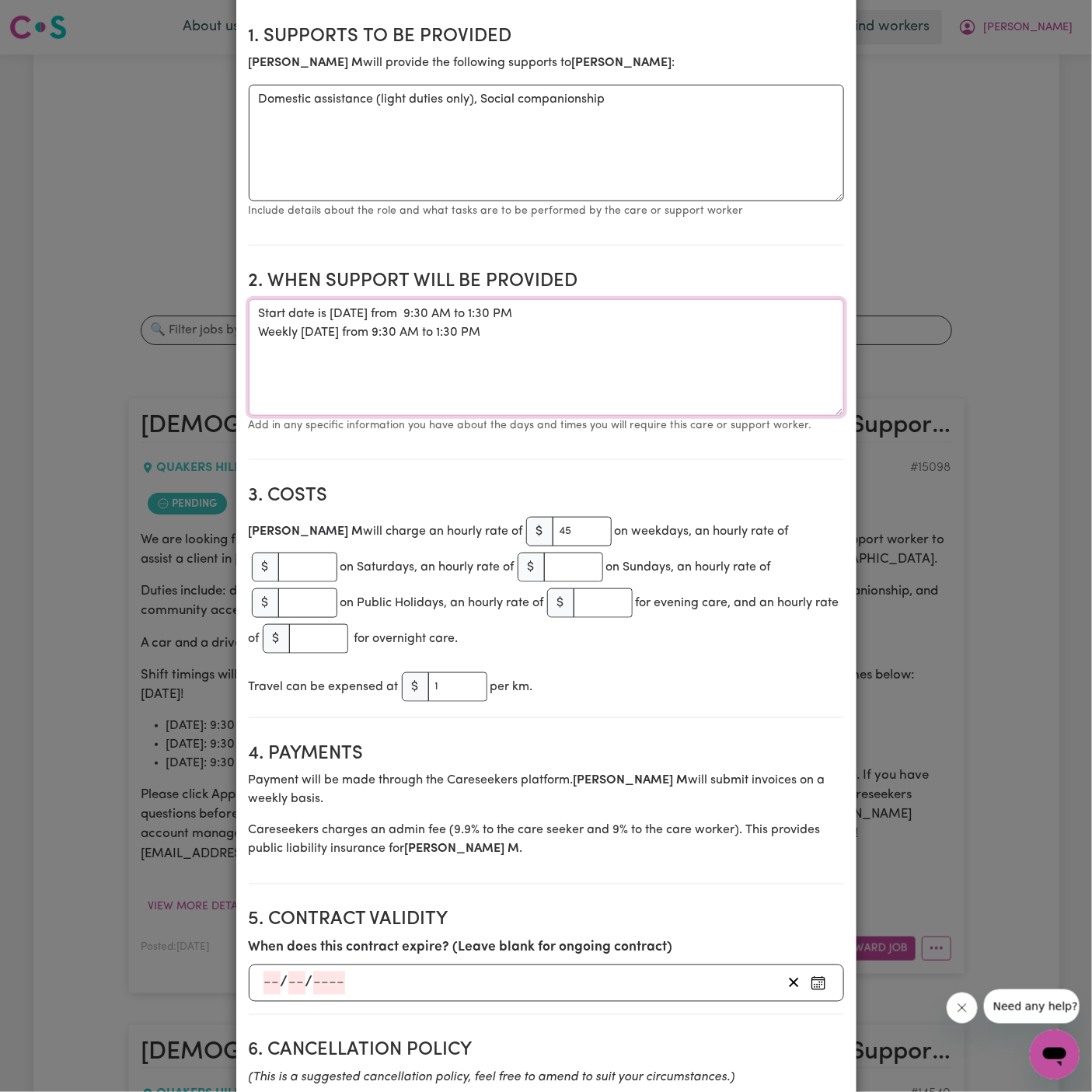
scroll to position [0, 0]
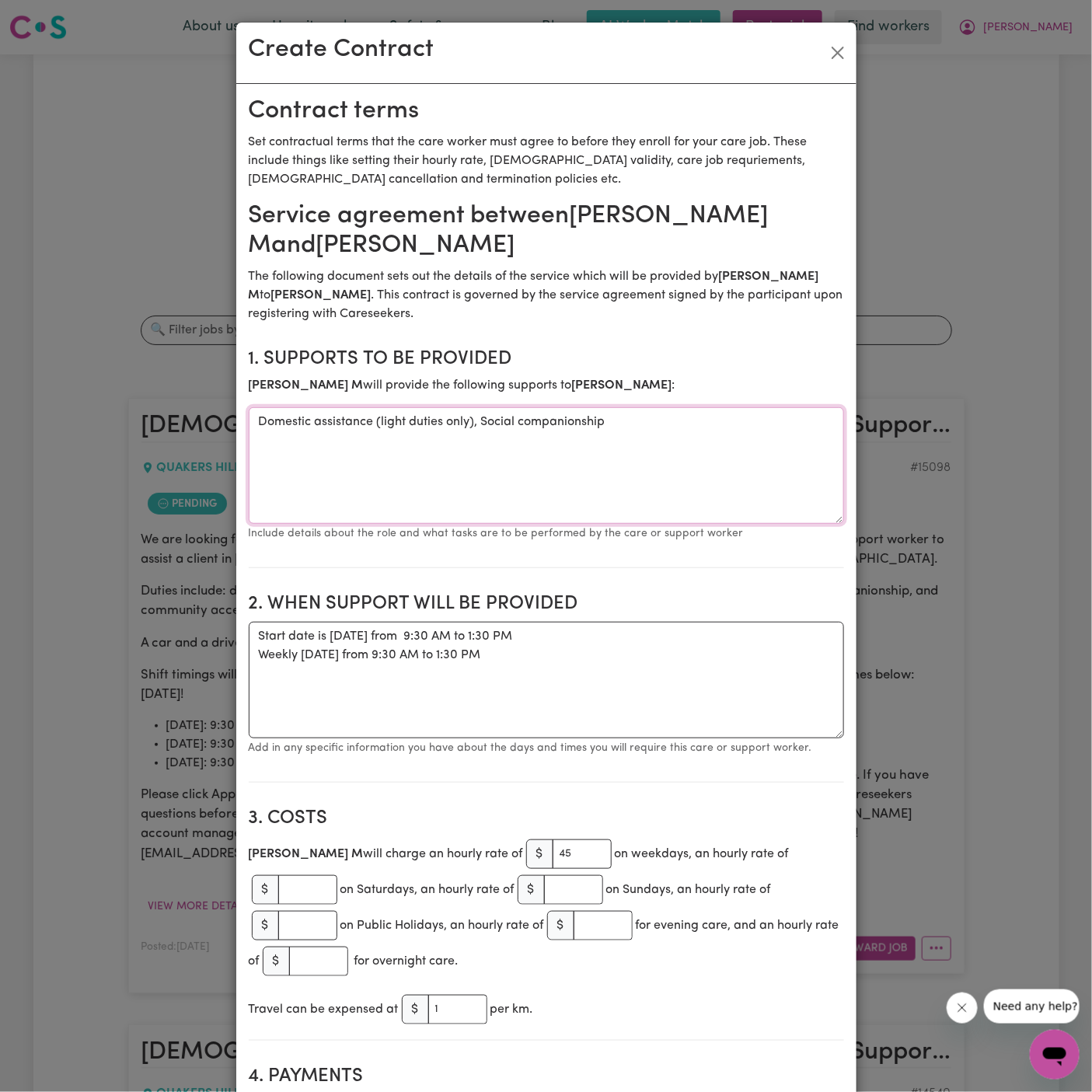
click at [670, 457] on textarea "Domestic assistance (light duties only), Social companionship" at bounding box center [547, 466] width 596 height 116
click at [340, 659] on textarea "Start date is Tuesday 7 October 2025 from 9:30 AM to 1:30 PM Weekly Tuesday fro…" at bounding box center [547, 680] width 596 height 116
click at [340, 640] on textarea "Start date is Tuesday 7 October 2025 from 9:30 AM to 1:30 PM Weekly Tuesday fro…" at bounding box center [547, 680] width 596 height 116
click at [323, 660] on textarea "Start date is Tuesday, 7 October 2025 from 9:30 AM to 1:30 PM Weekly Tuesday fr…" at bounding box center [547, 680] width 596 height 116
click at [478, 631] on textarea "Start date is Tuesday, 7 October 2025 from 9:30 AM to 1:30 PM Weekly on Tuesday…" at bounding box center [547, 680] width 596 height 116
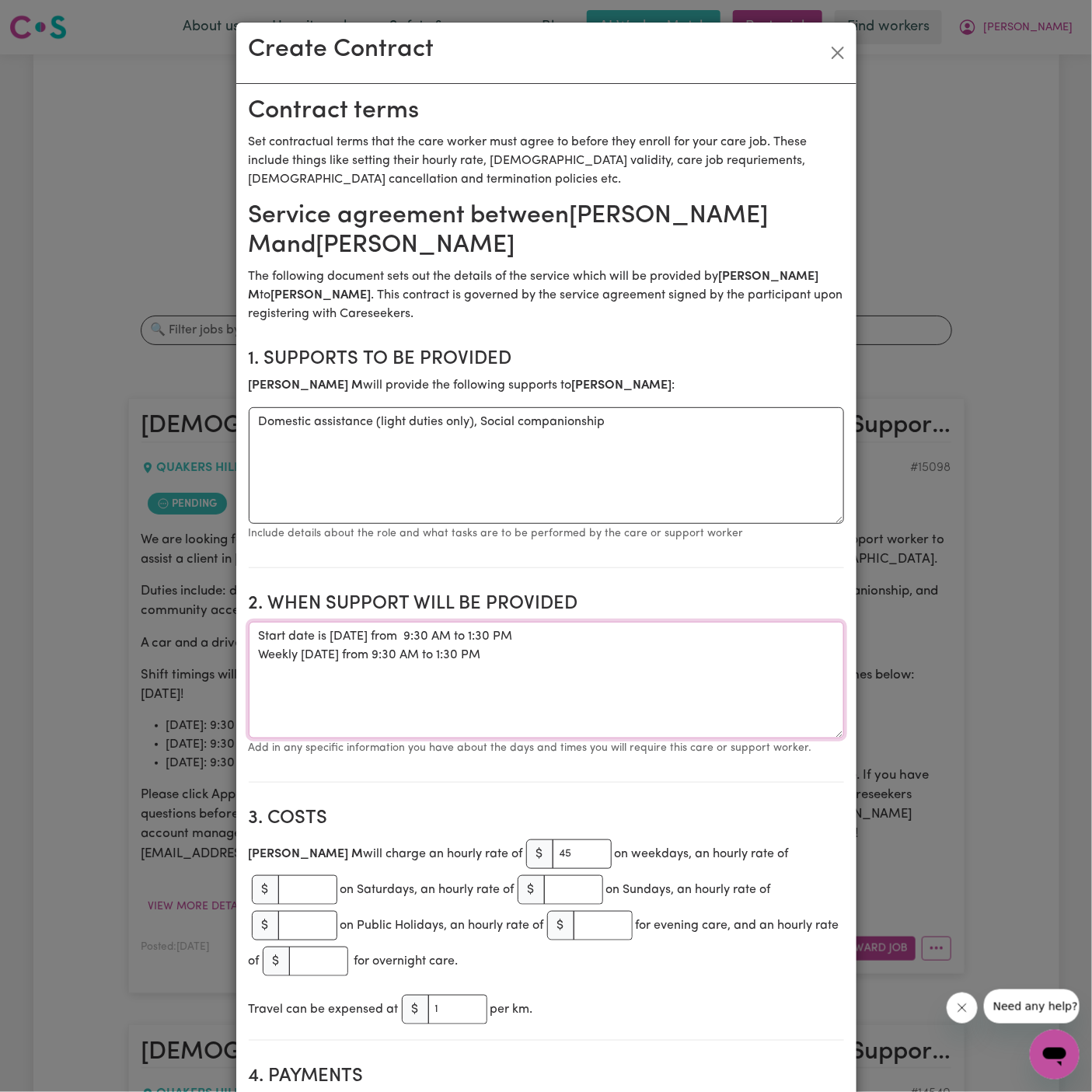
click at [461, 631] on textarea "Start date is Tuesday, 7 October 2025 from 9:30 AM to 1:30 PM Weekly on Tuesday…" at bounding box center [547, 680] width 596 height 116
click at [577, 662] on textarea "Start date is Tuesday, 7 October 2025, from 9:30 AM to 1:30 PM Weekly on Tuesda…" at bounding box center [547, 680] width 596 height 116
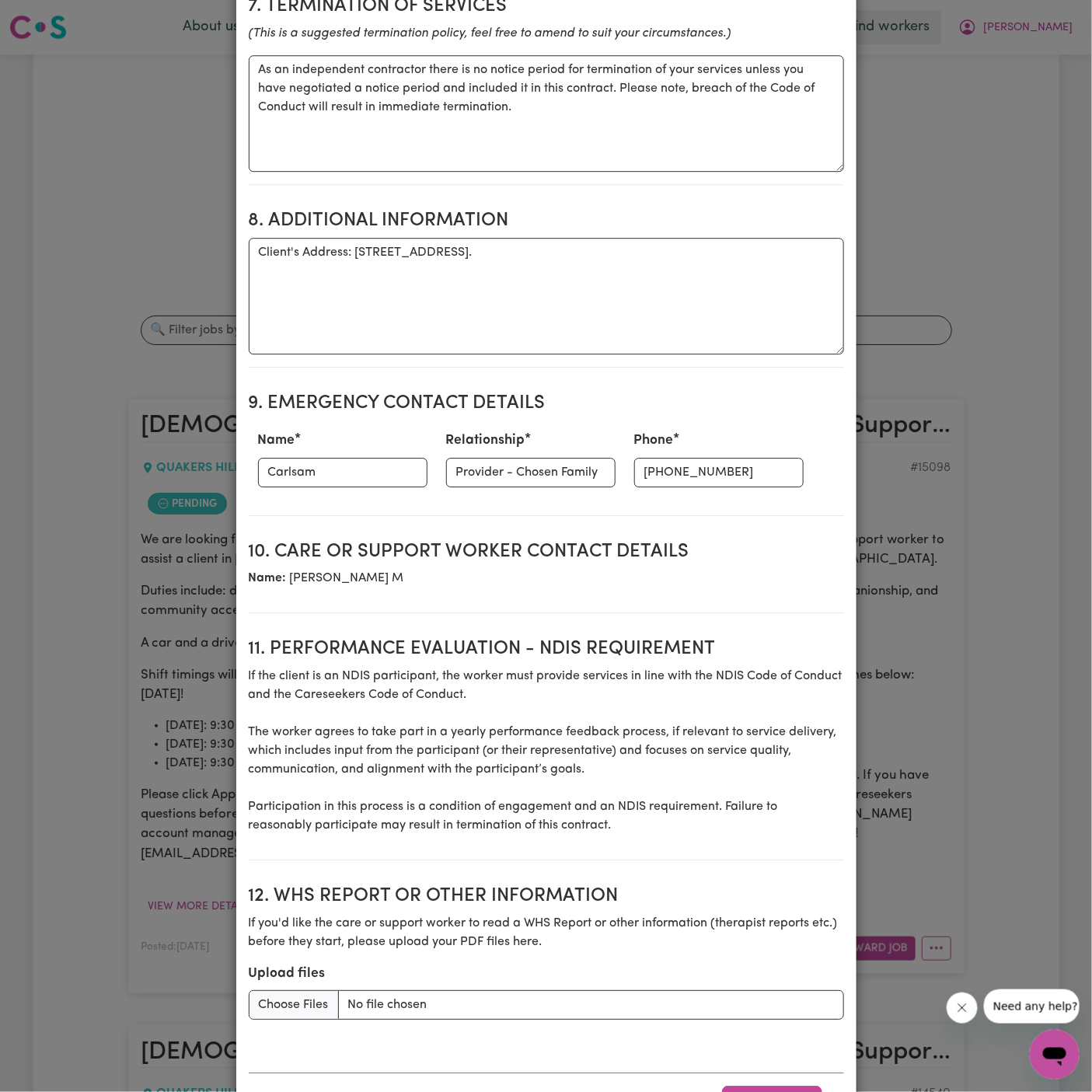
scroll to position [1634, 0]
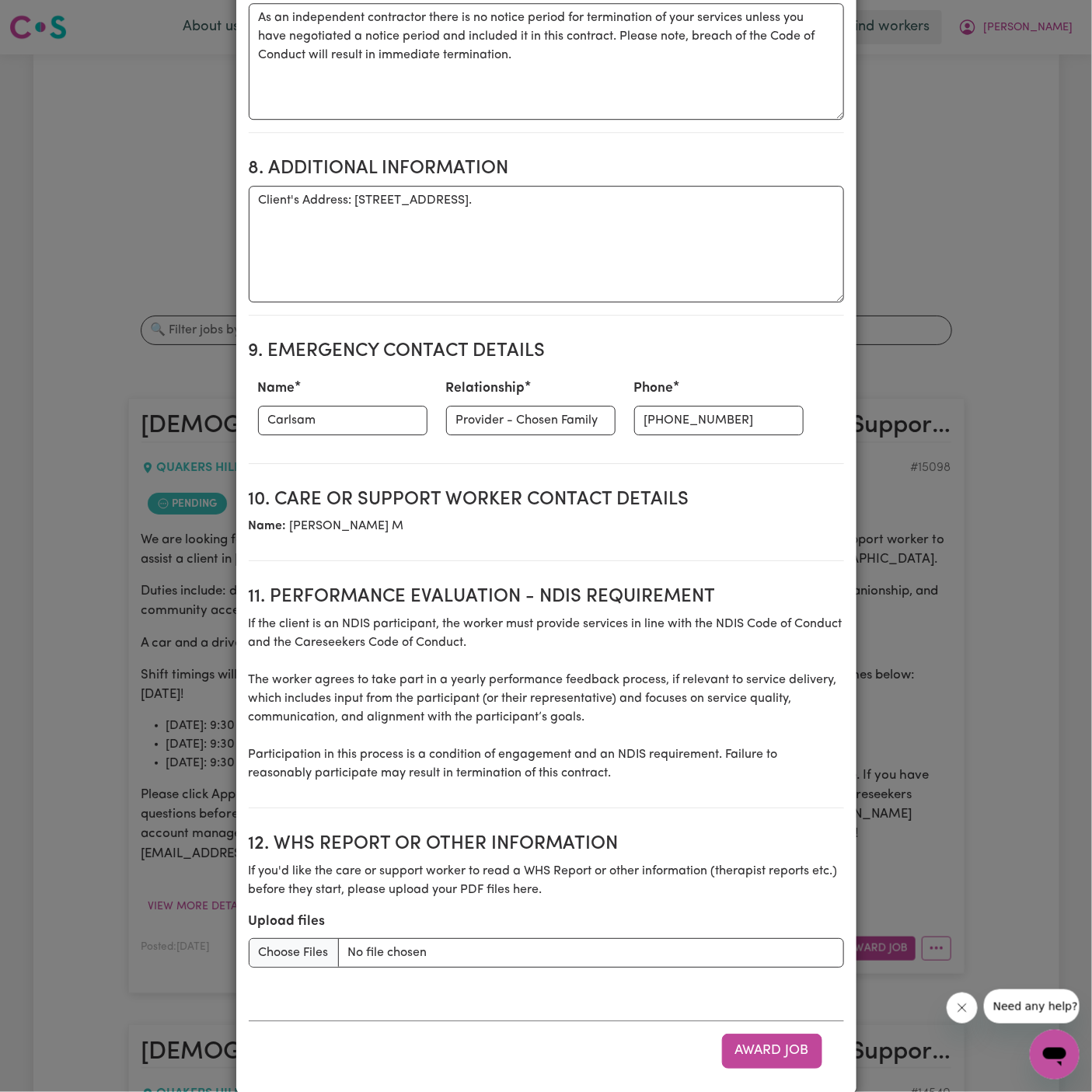
type textarea "Start date is Tuesday, 7 October 2025, from 9:30 AM to 1:30 PM Weekly on Tuesda…"
click at [565, 532] on section "10. Care or support worker contact details Name: Michelle M" at bounding box center [547, 519] width 596 height 86
click at [779, 1034] on button "Award Job" at bounding box center [772, 1050] width 101 height 34
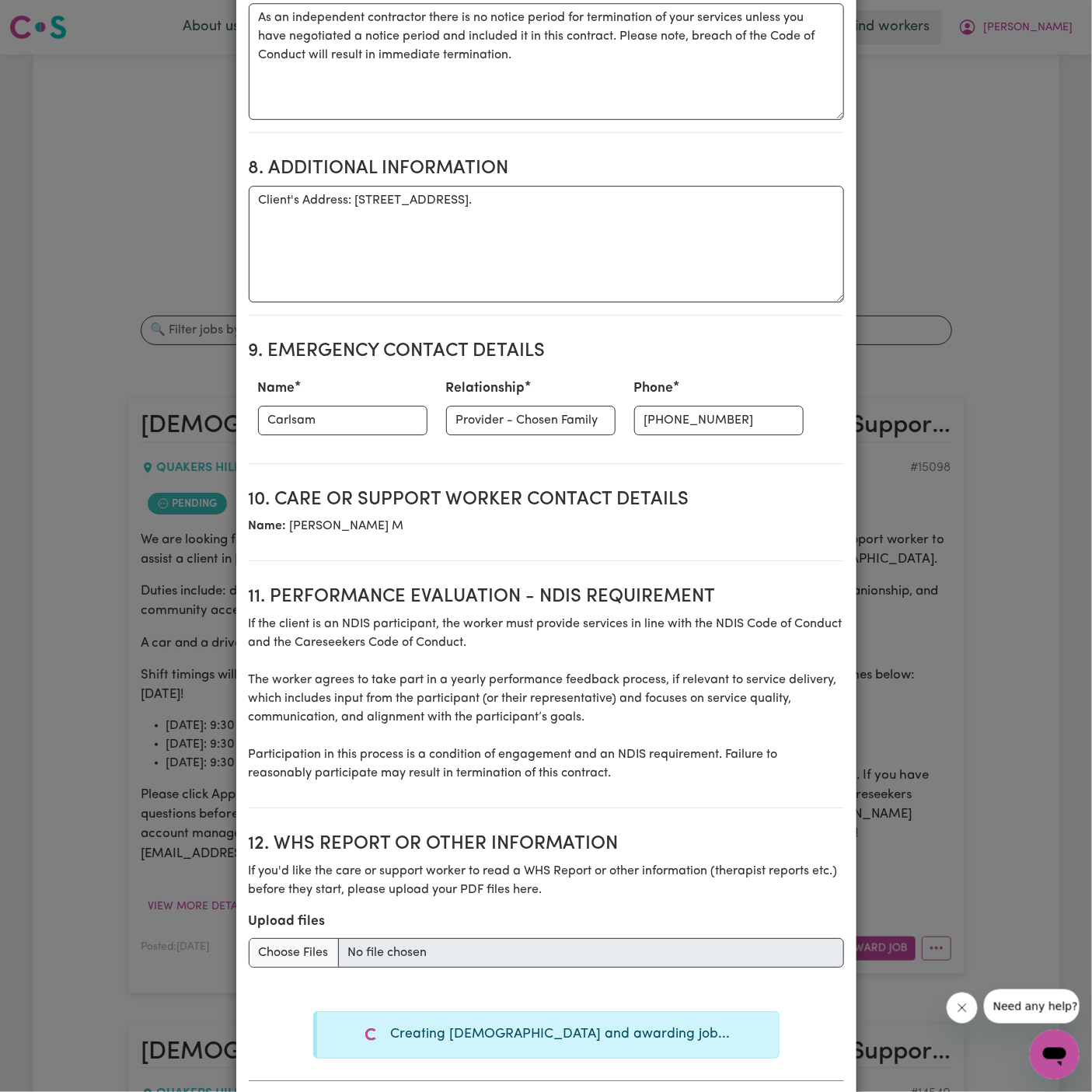
type textarea "Tasks required: Domestic assistance (light duties only), Social companionship"
type textarea "Days required: monday, tuesday, thursday Approximately 4 hours to be delivered …"
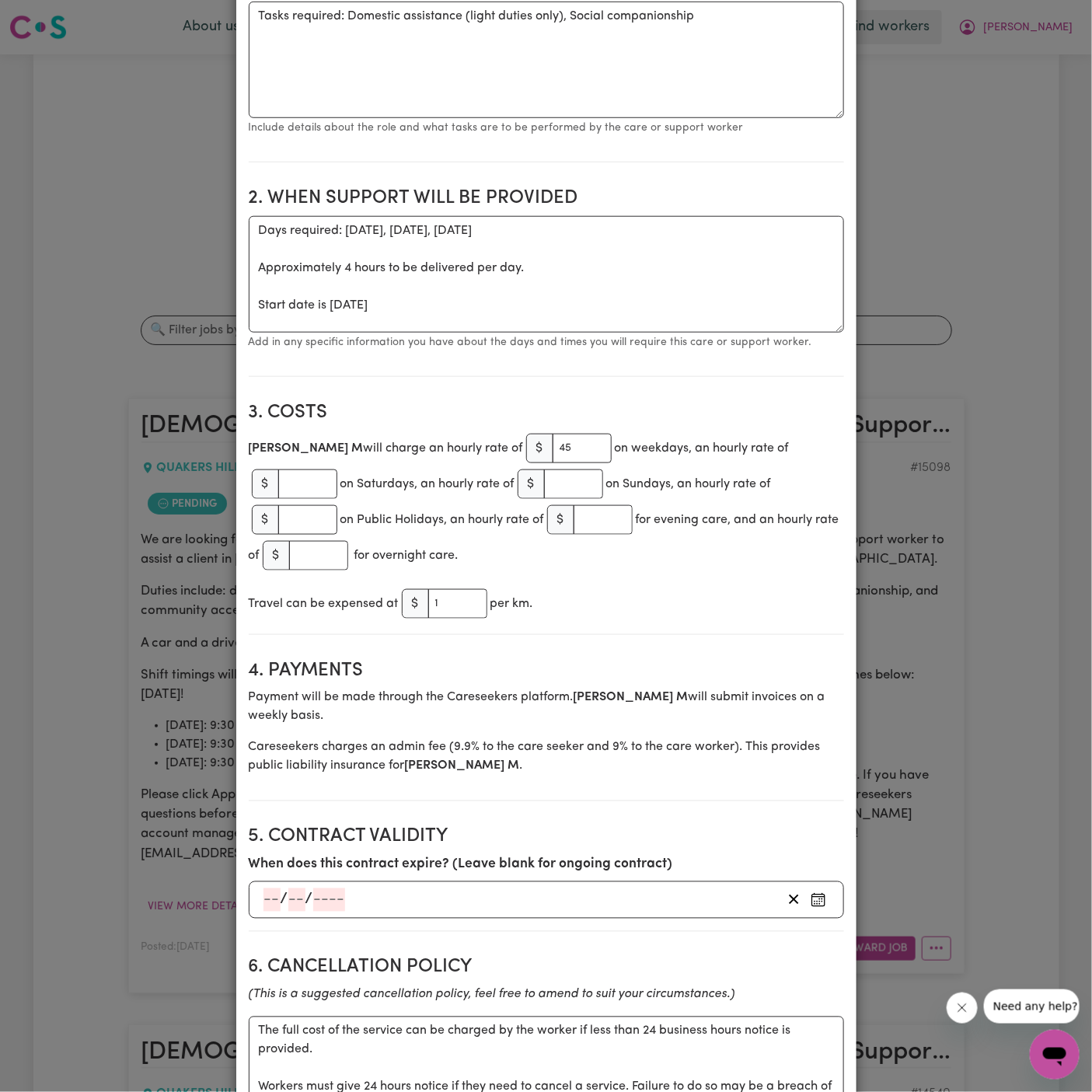
scroll to position [0, 0]
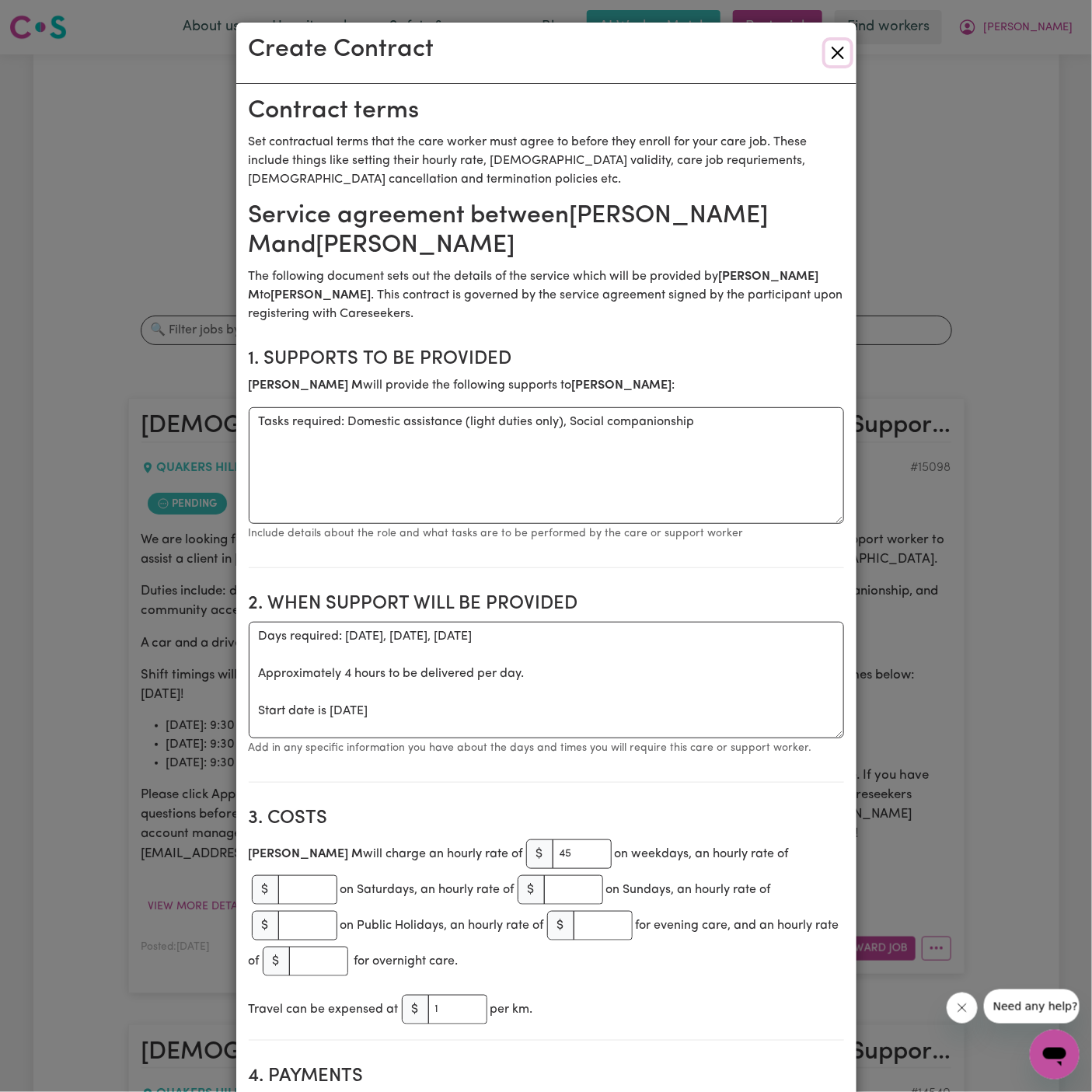
click at [836, 47] on button "Close" at bounding box center [837, 53] width 25 height 25
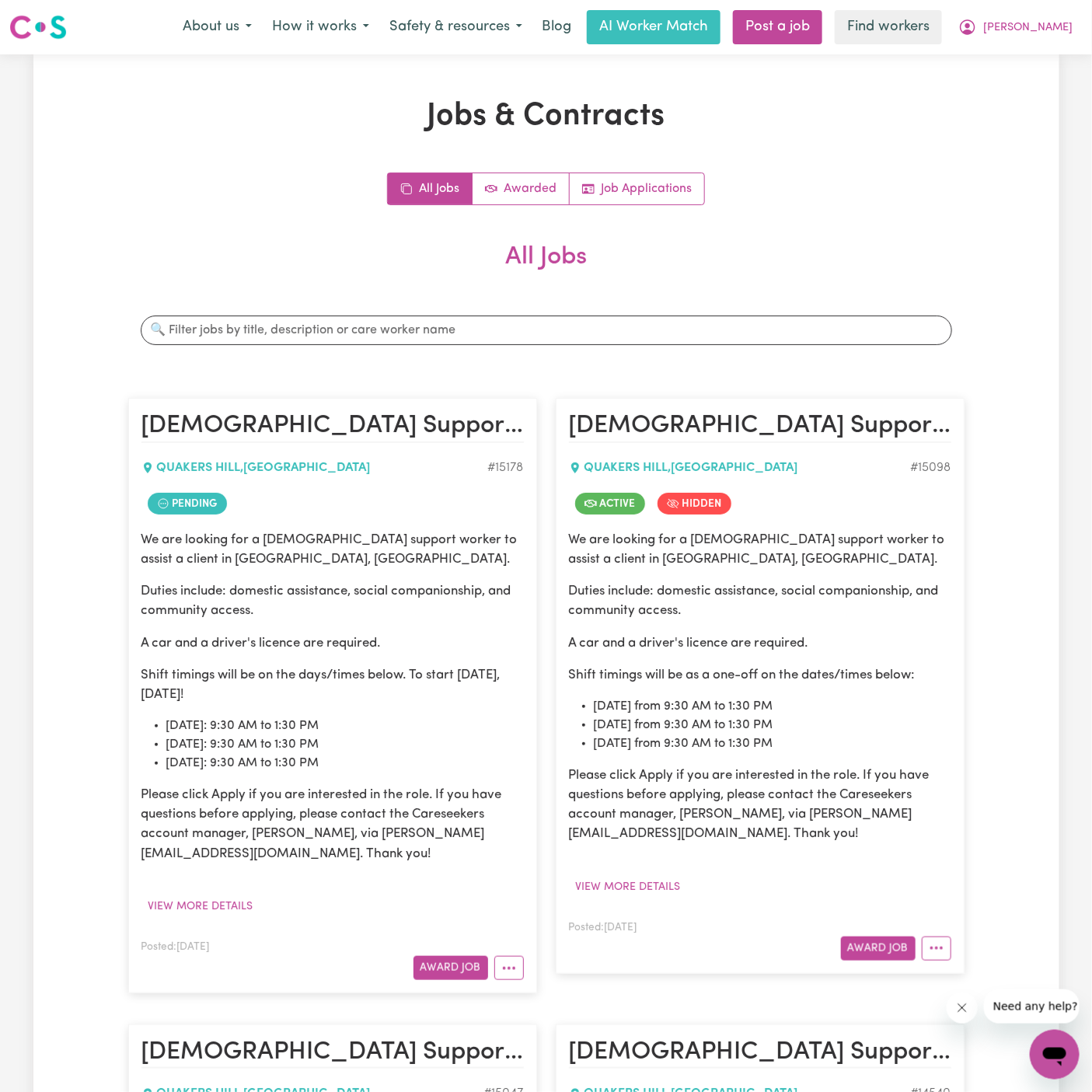
click at [522, 569] on div "We are looking for a female support worker to assist a client in Quakers Hill, …" at bounding box center [332, 697] width 383 height 334
click at [516, 974] on button "More options" at bounding box center [509, 968] width 30 height 24
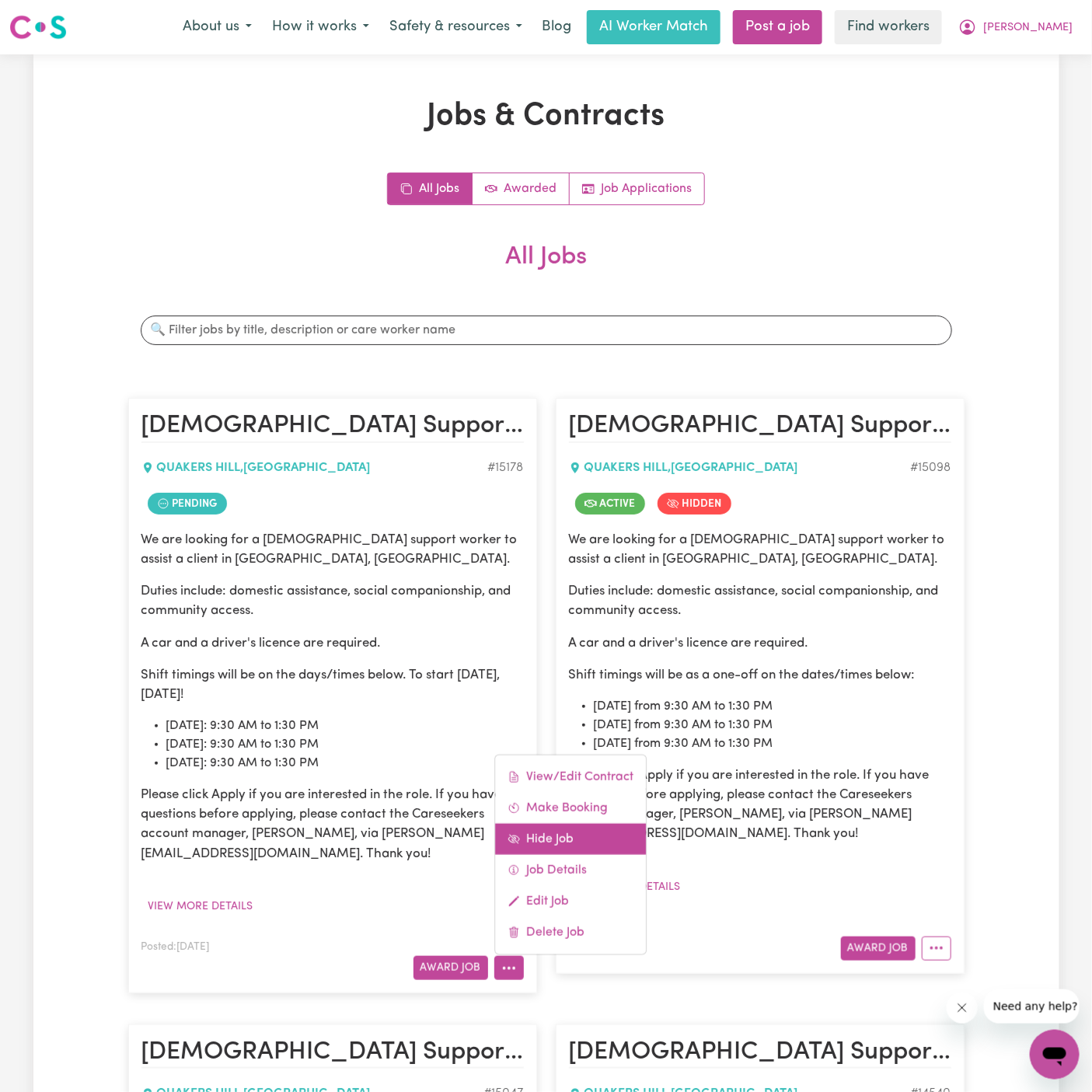
click at [559, 838] on link "Hide Job" at bounding box center [571, 839] width 151 height 31
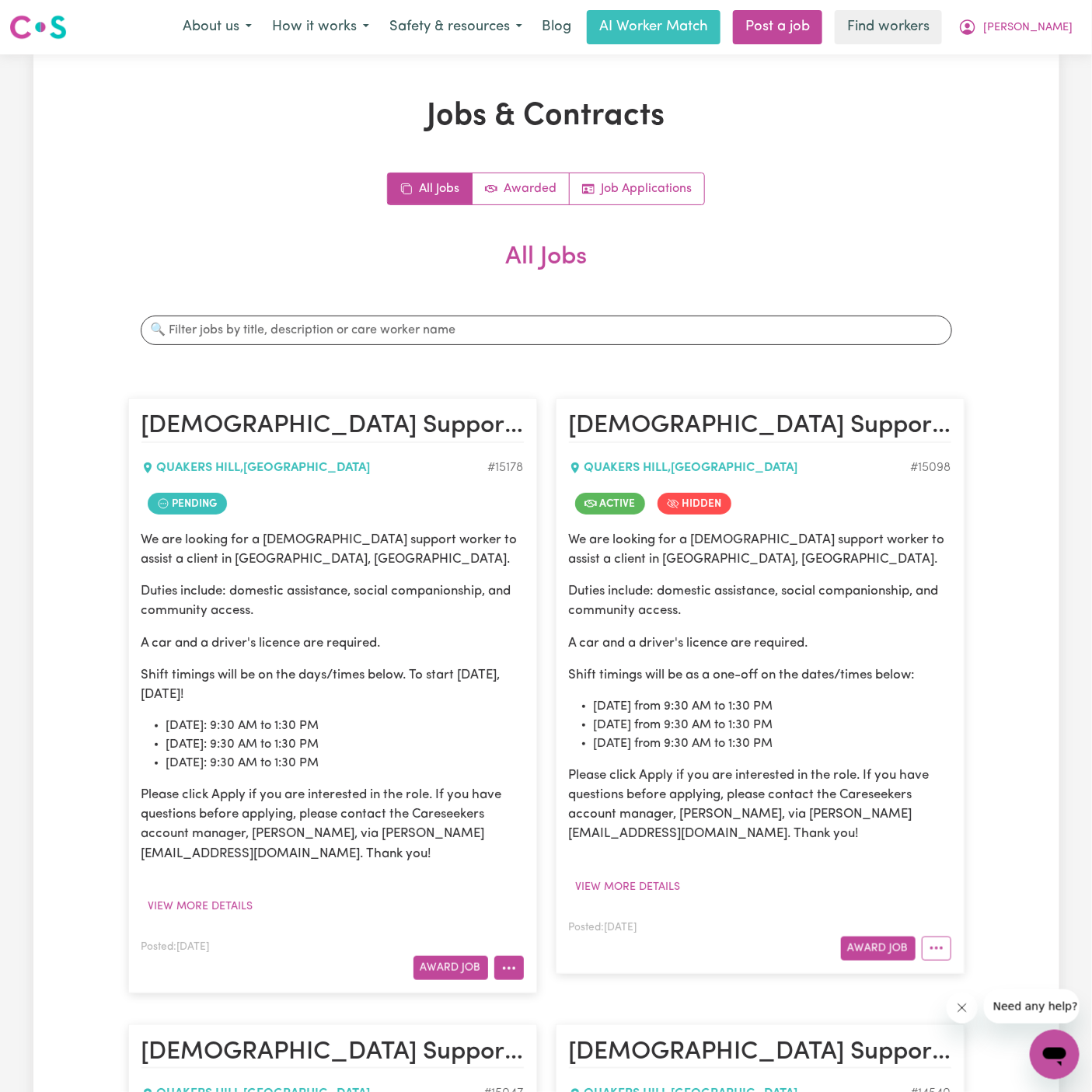
click at [511, 965] on button "More options" at bounding box center [509, 968] width 30 height 24
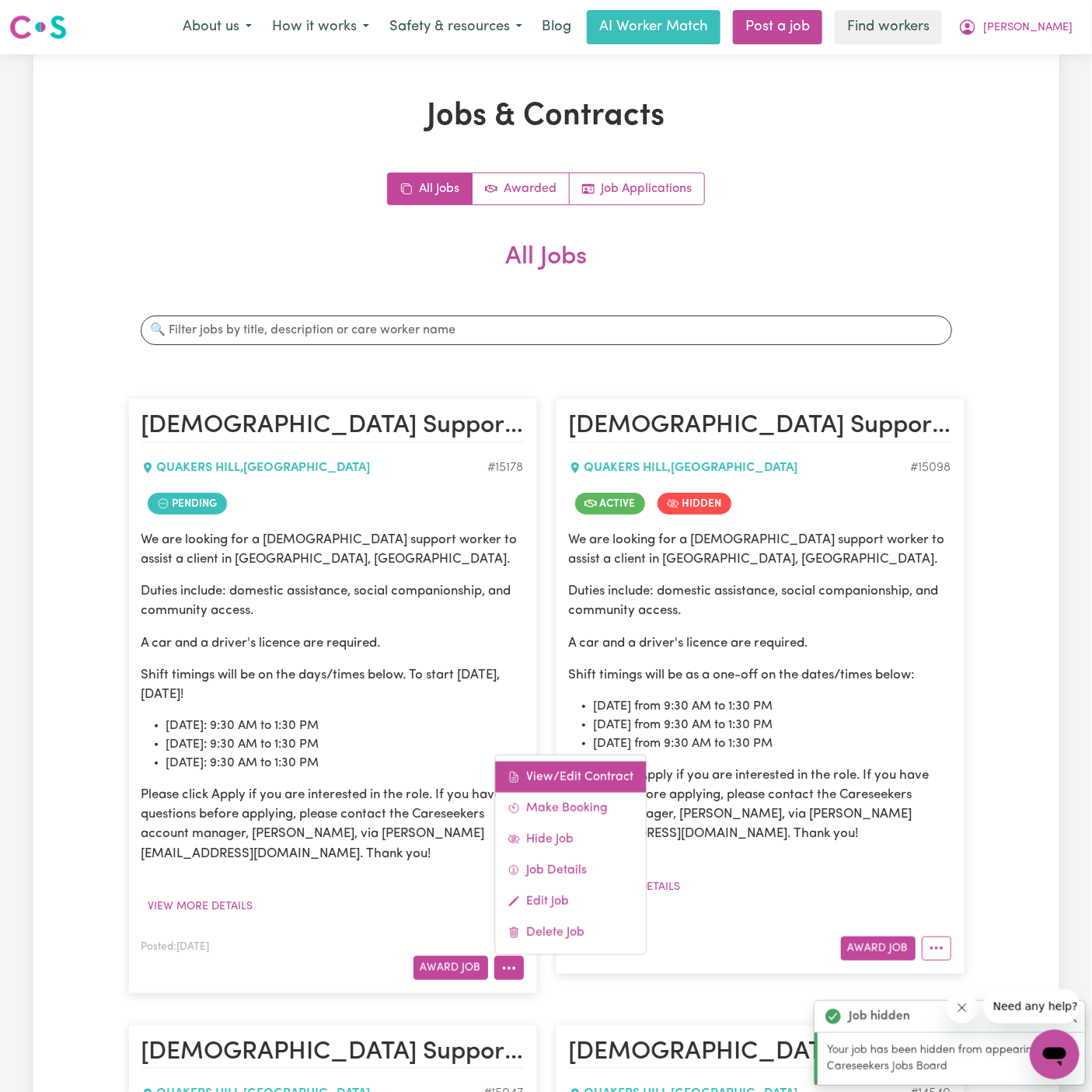
click at [554, 771] on link "View/Edit Contract" at bounding box center [571, 777] width 151 height 31
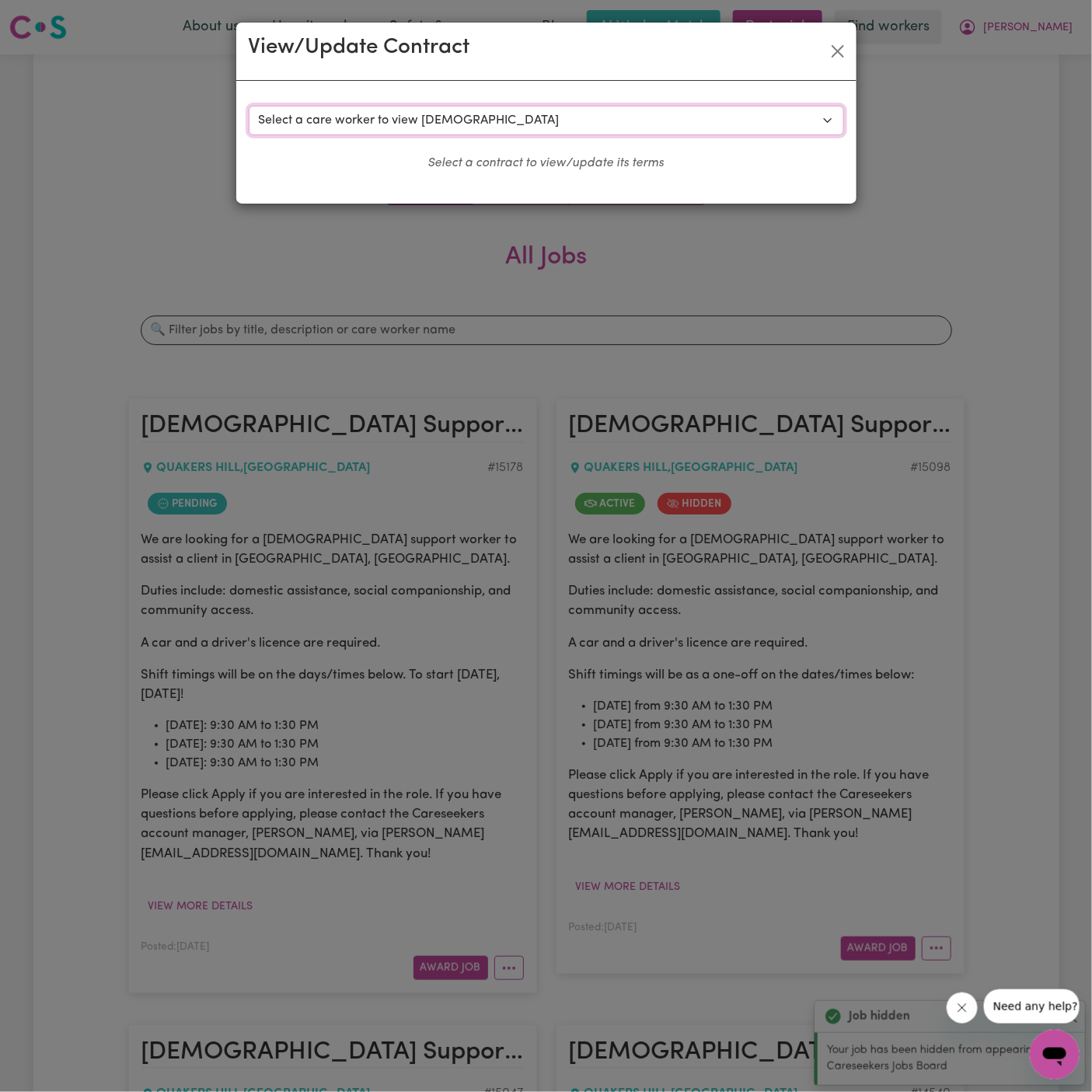
click at [446, 114] on select "Select a care worker to view contract #10657 - Pooja (contract pending) #10658 …" at bounding box center [547, 121] width 596 height 30
select select "10269"
click at [249, 106] on select "Select a care worker to view contract #10657 - Pooja (contract pending) #10658 …" at bounding box center [547, 121] width 596 height 30
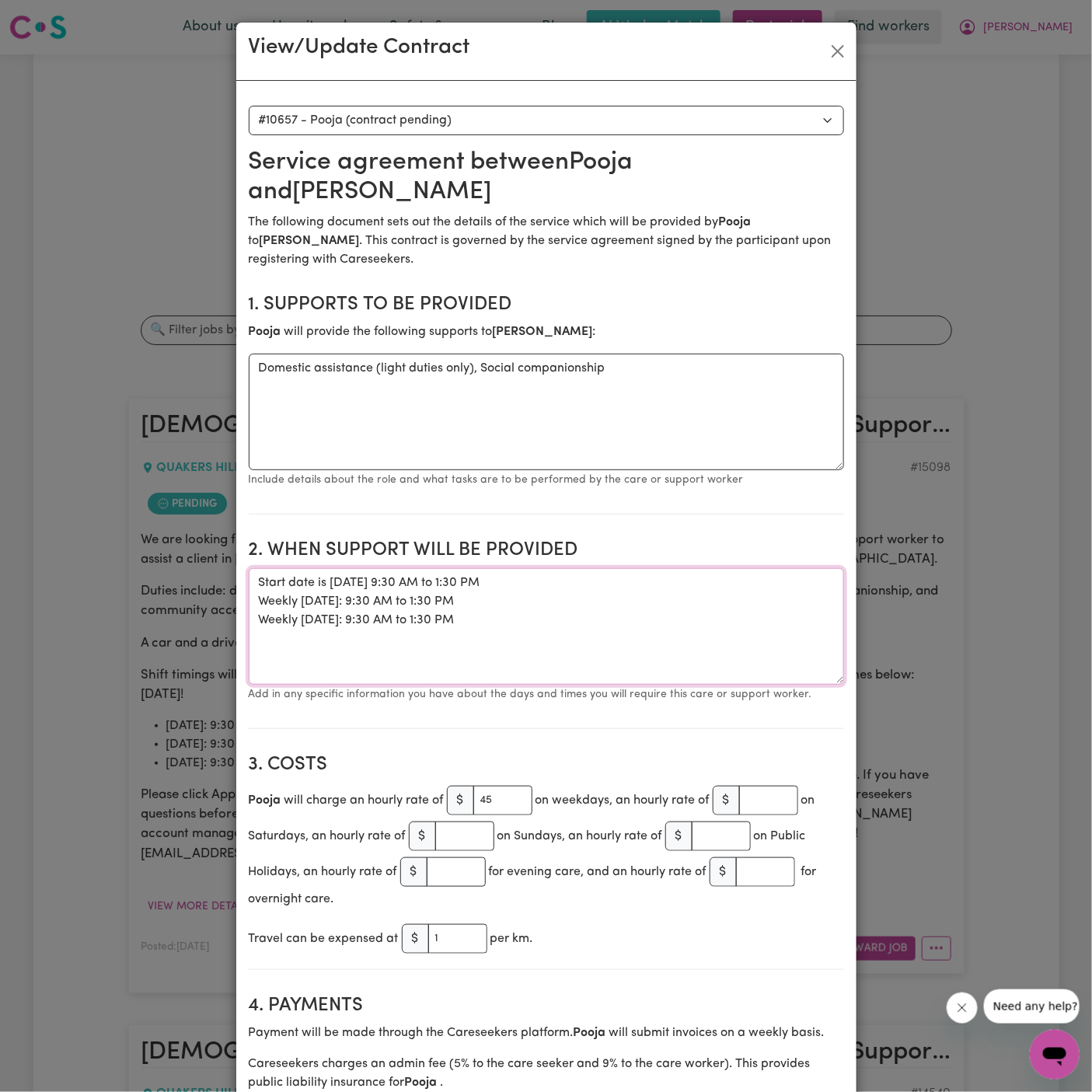
click at [470, 618] on textarea "Start date is Thursday, 2 October 2025 9:30 AM to 1:30 PM Weekly Monday: 9:30 A…" at bounding box center [547, 626] width 596 height 116
drag, startPoint x: 473, startPoint y: 618, endPoint x: 244, endPoint y: 582, distance: 231.8
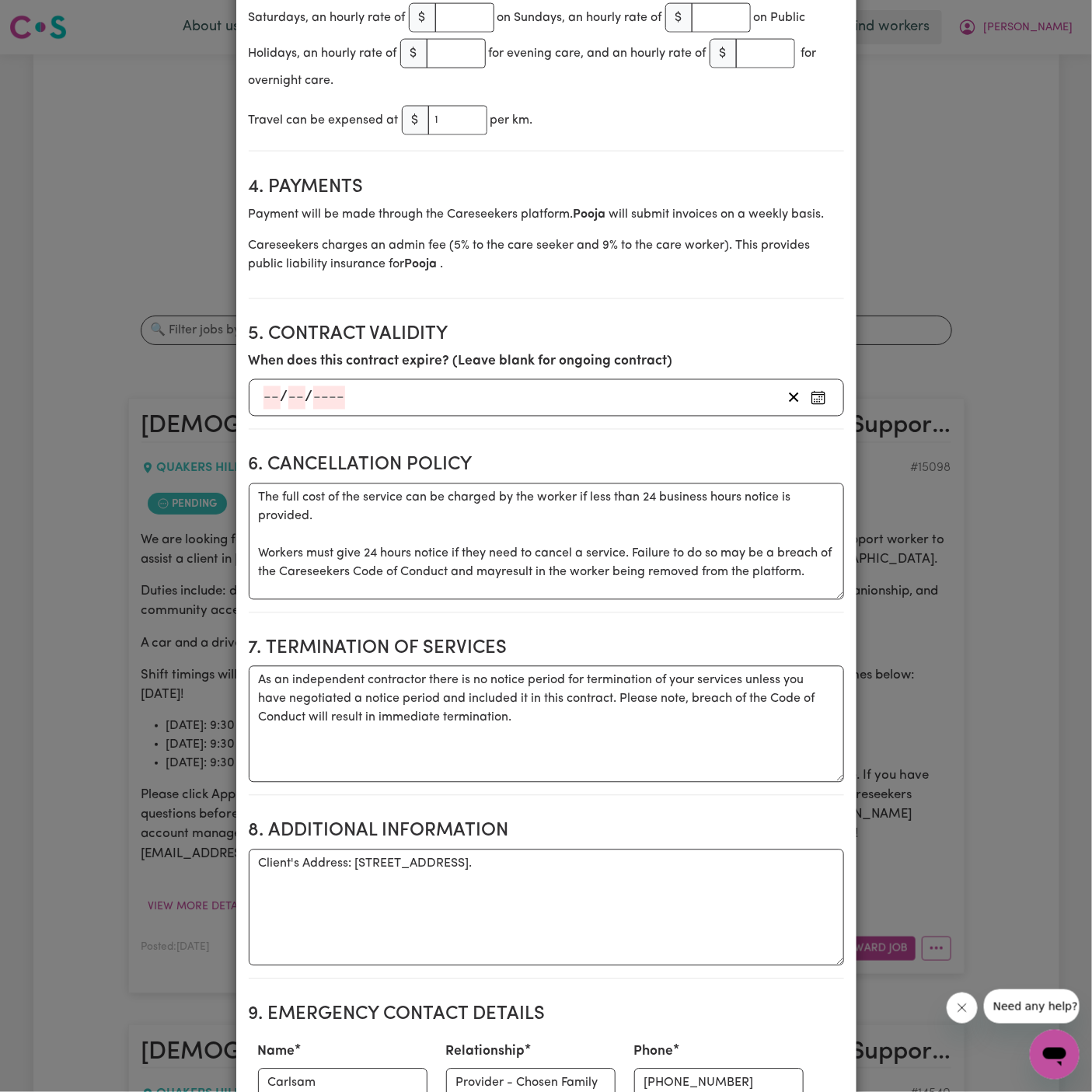
scroll to position [870, 0]
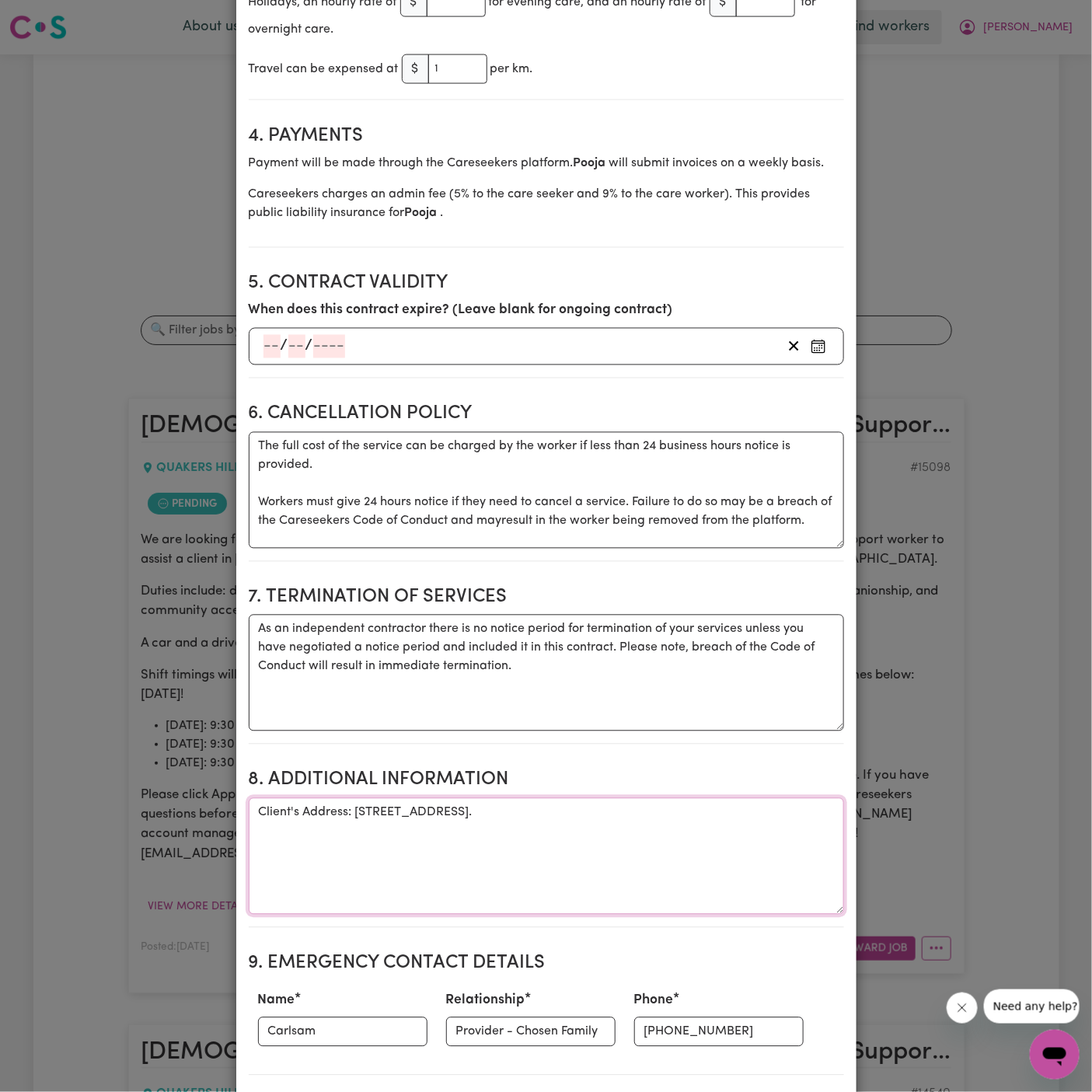
drag, startPoint x: 350, startPoint y: 813, endPoint x: 705, endPoint y: 818, distance: 355.0
click at [705, 818] on textarea "Client's Address: 18 Chateau Terrace Quakers Hill." at bounding box center [547, 857] width 596 height 116
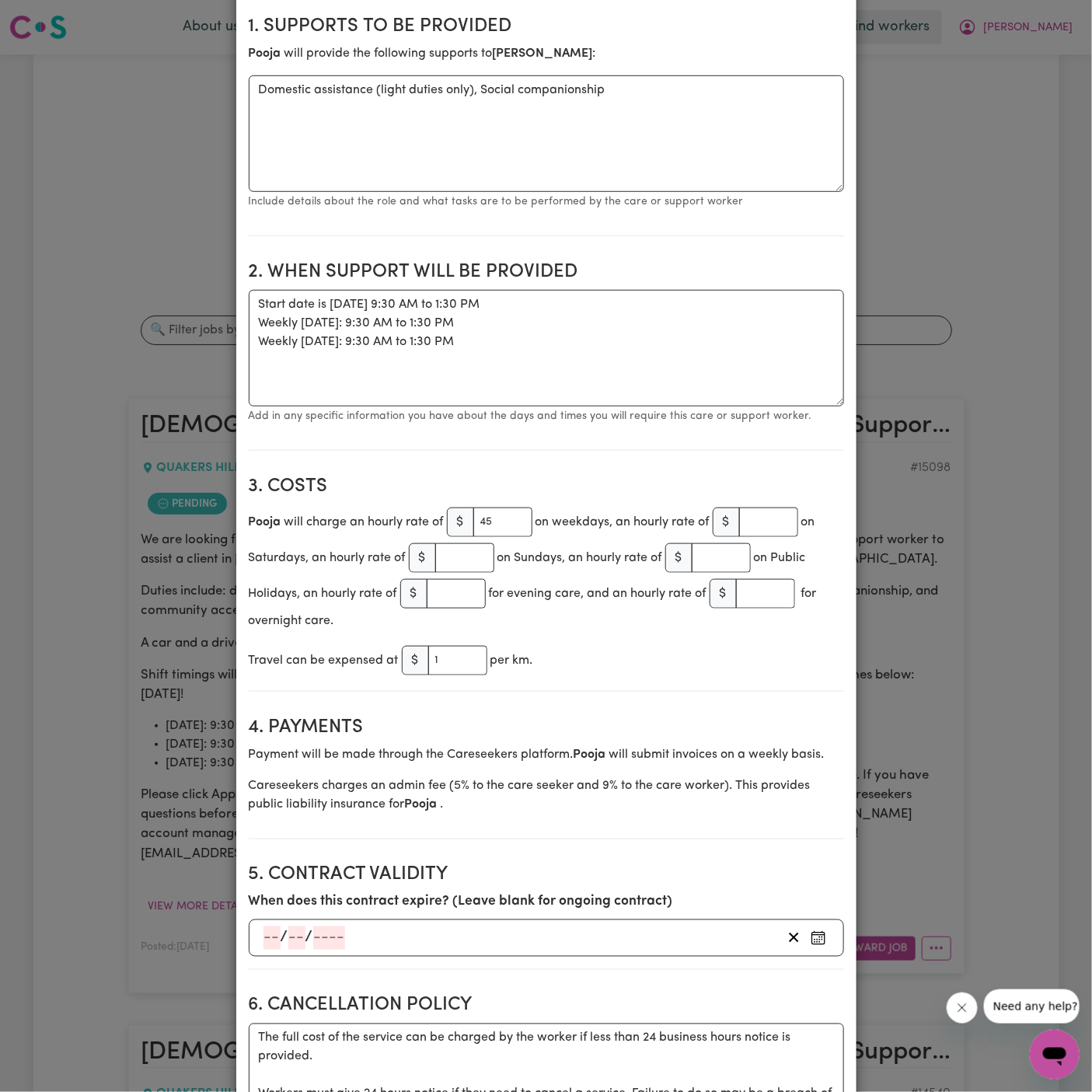
scroll to position [151, 0]
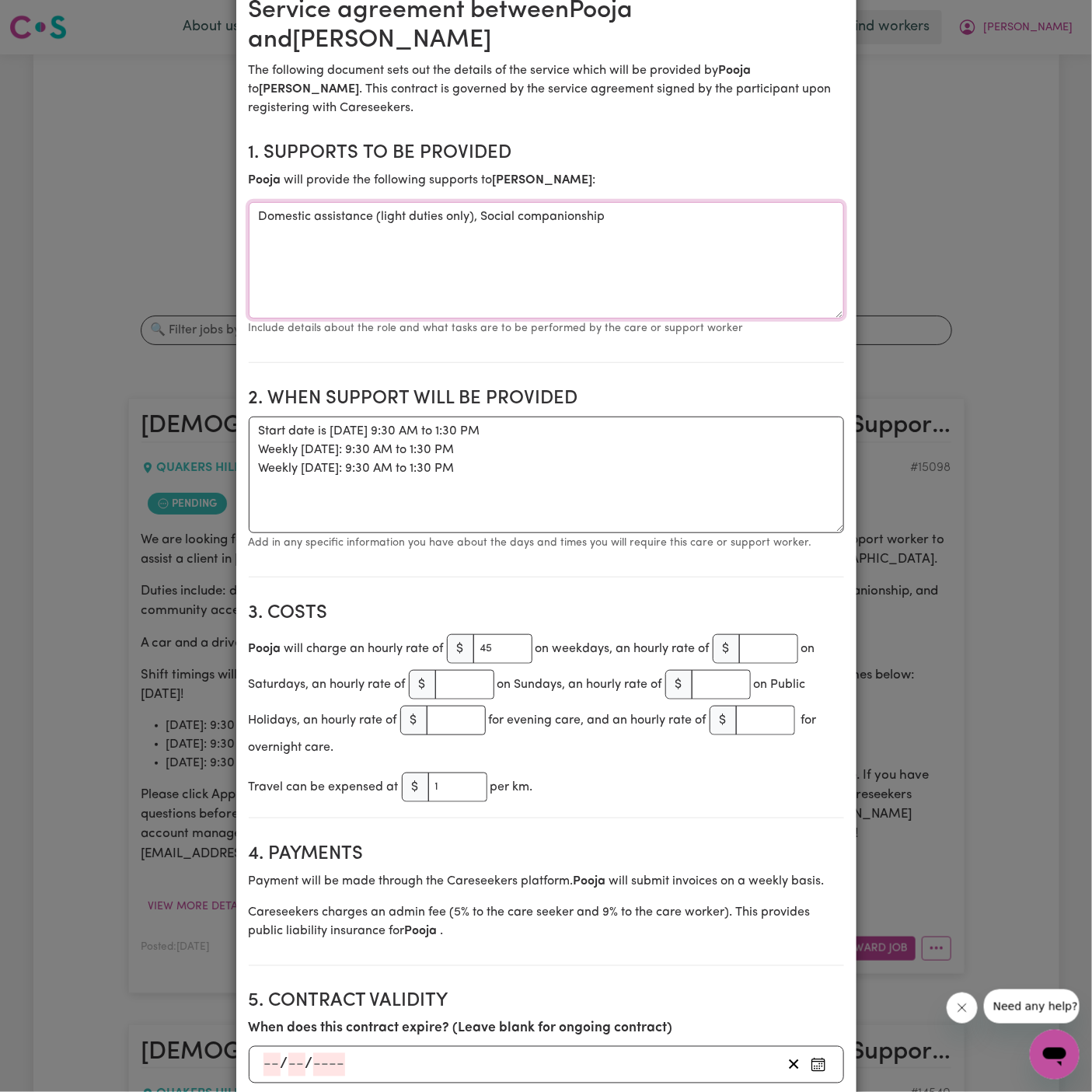
click at [406, 220] on textarea "Domestic assistance (light duties only), Social companionship" at bounding box center [547, 260] width 596 height 116
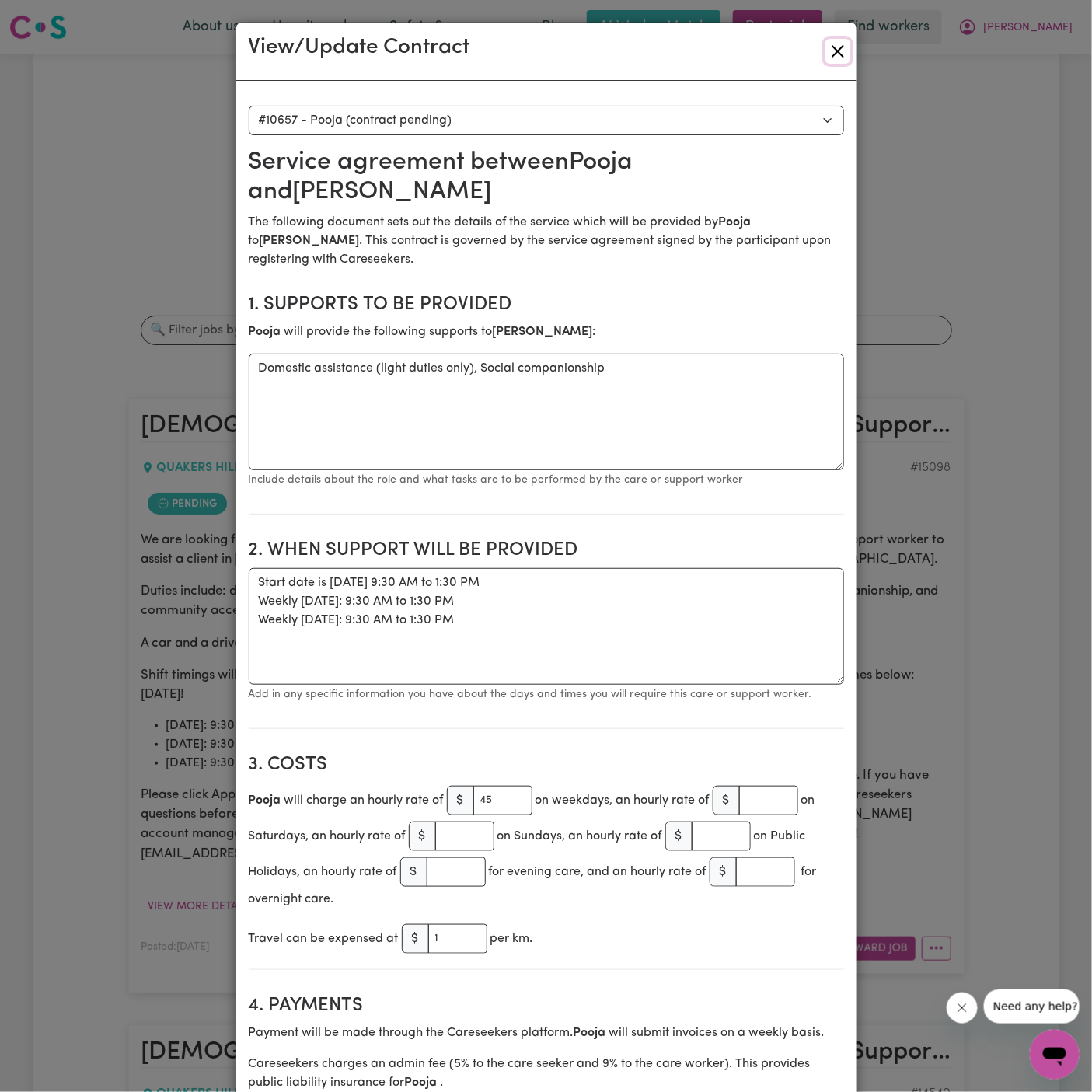
click at [844, 48] on button "Close" at bounding box center [837, 51] width 25 height 25
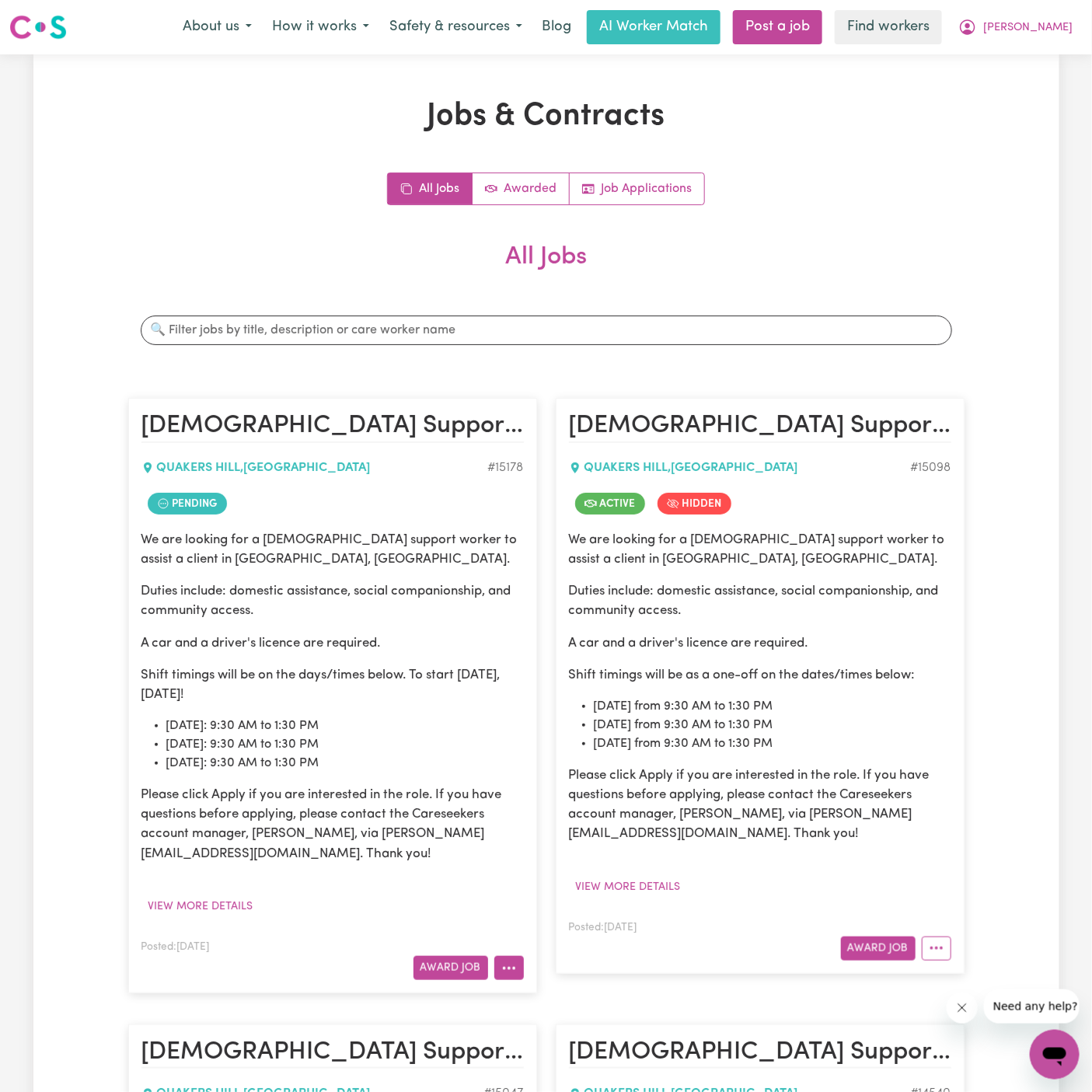
click at [506, 977] on button "More options" at bounding box center [509, 968] width 30 height 24
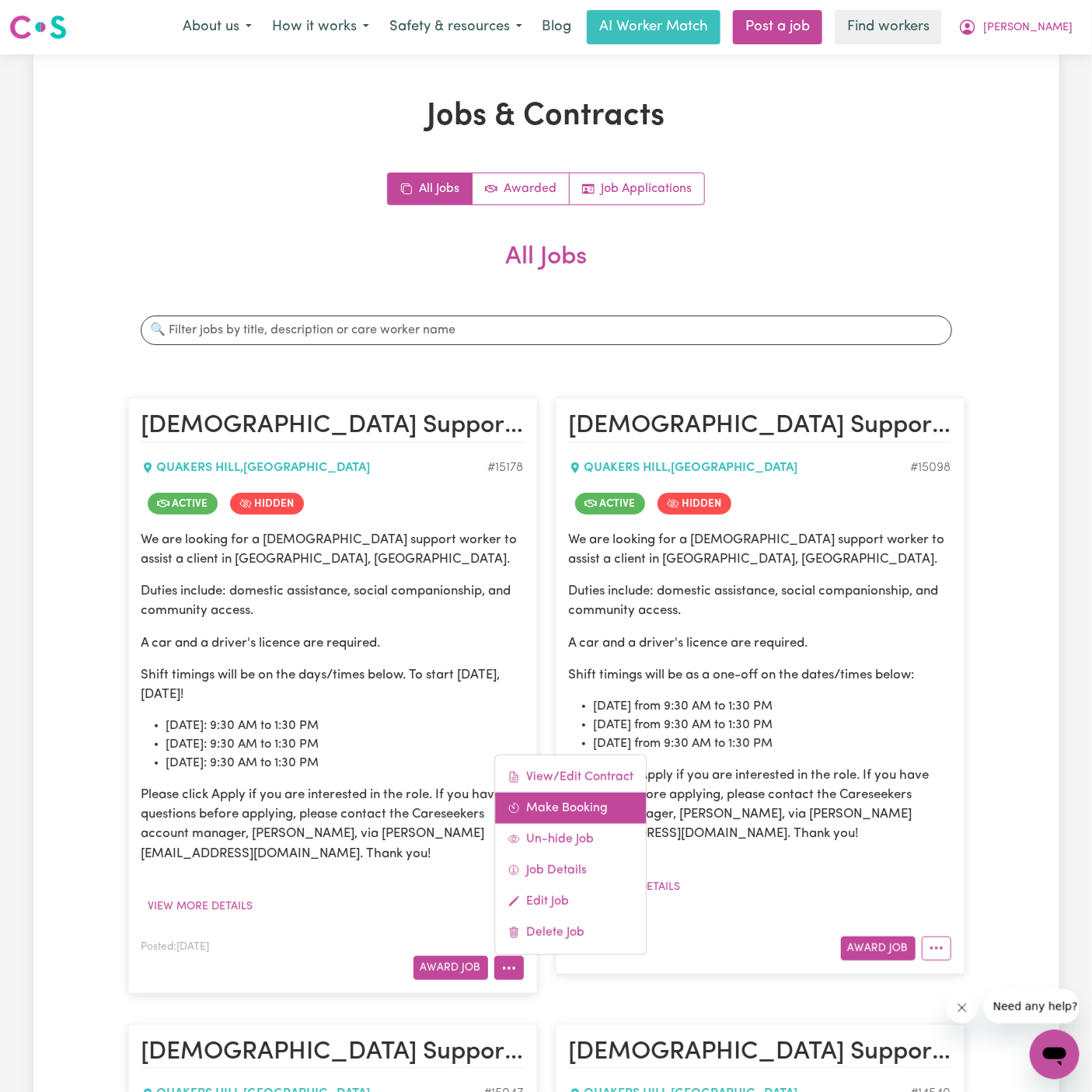
click at [604, 806] on link "Make Booking" at bounding box center [571, 809] width 151 height 31
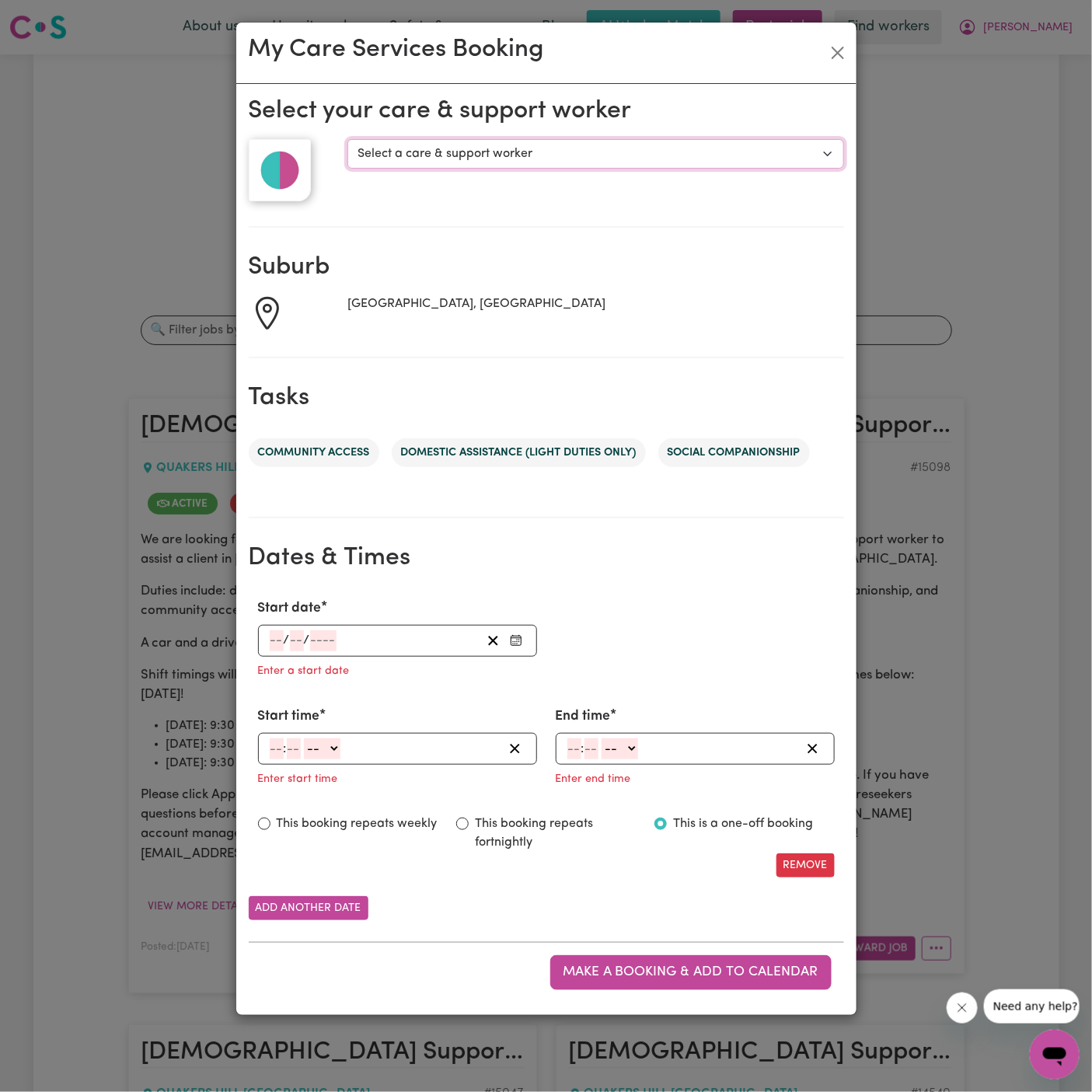
click at [495, 151] on select "Select a care & support worker Pooja Kumari Michelle Moss" at bounding box center [596, 154] width 496 height 30
select select "10269"
click at [348, 139] on select "Select a care & support worker Pooja Kumari Michelle Moss" at bounding box center [596, 154] width 496 height 30
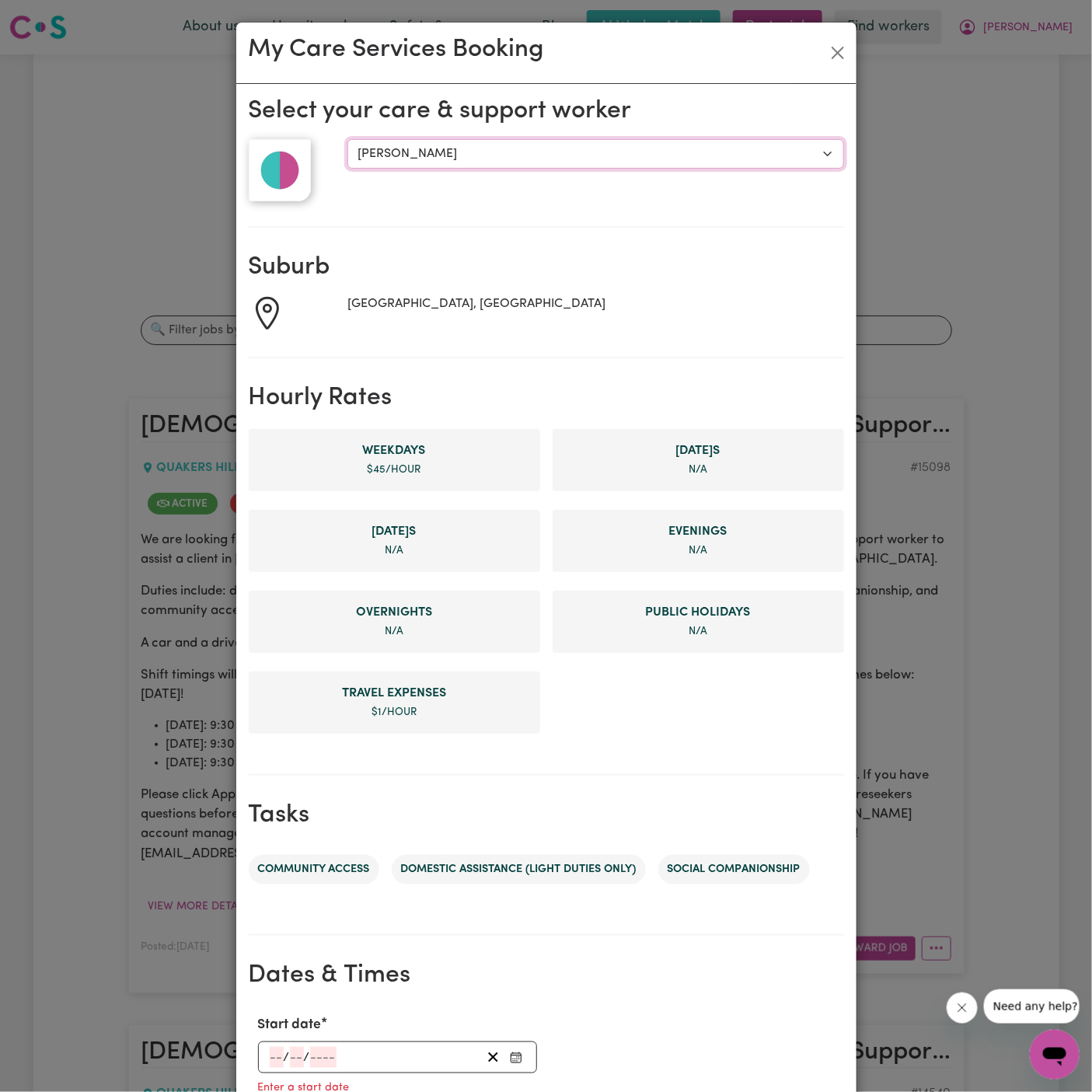
scroll to position [357, 0]
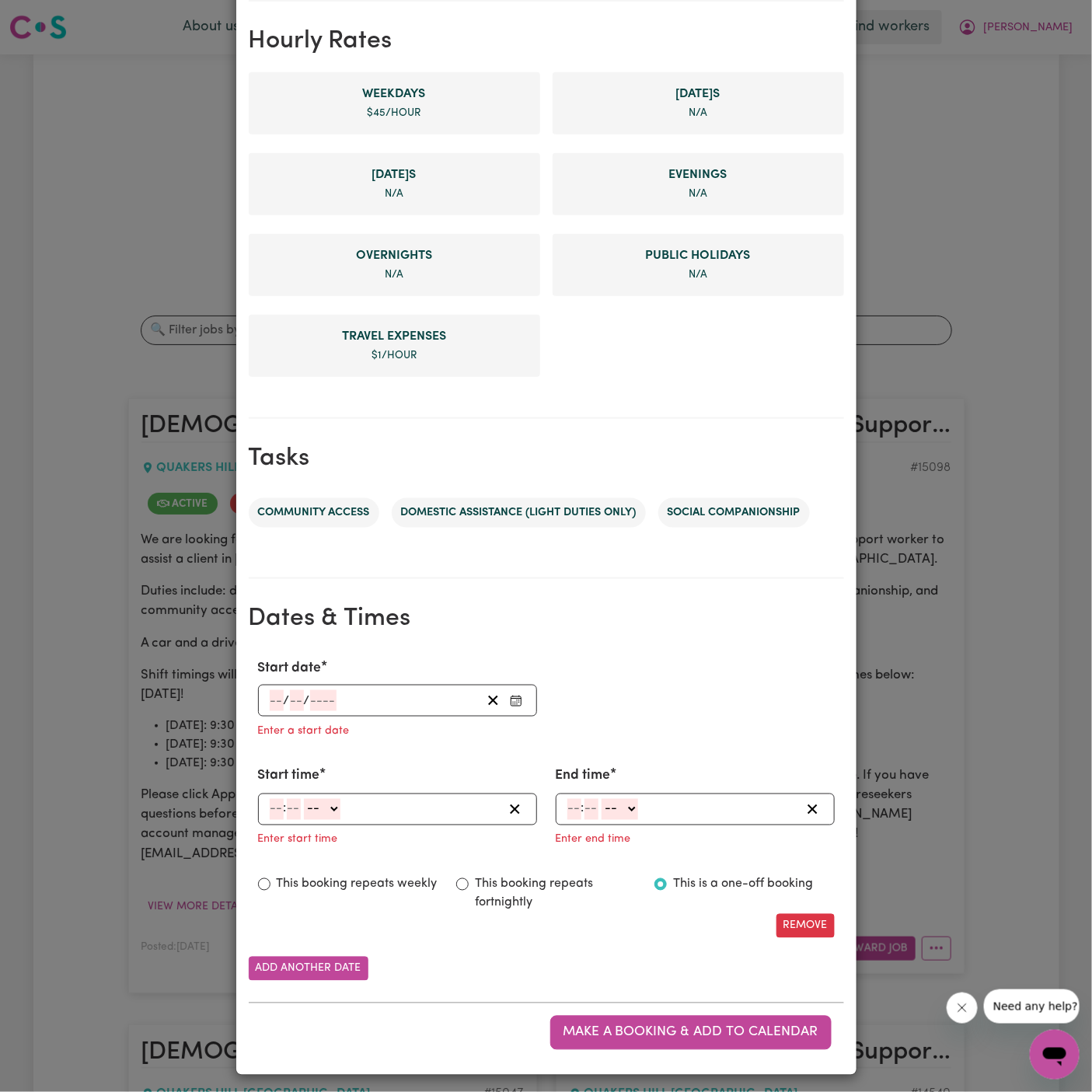
click at [279, 699] on input "number" at bounding box center [276, 700] width 14 height 21
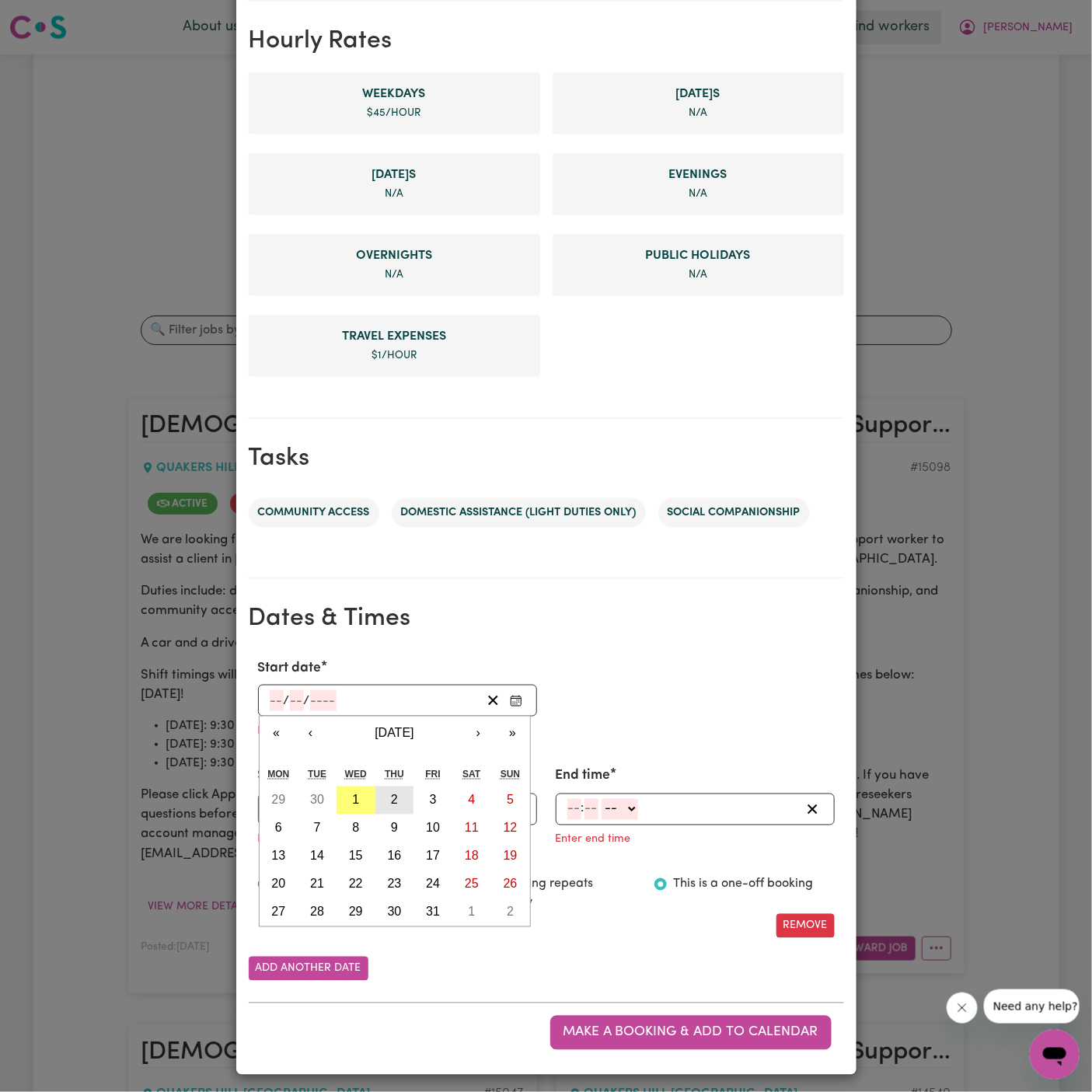
click at [391, 794] on abbr "2" at bounding box center [395, 801] width 7 height 13
type input "2025-10-02"
type input "2"
type input "10"
type input "2025"
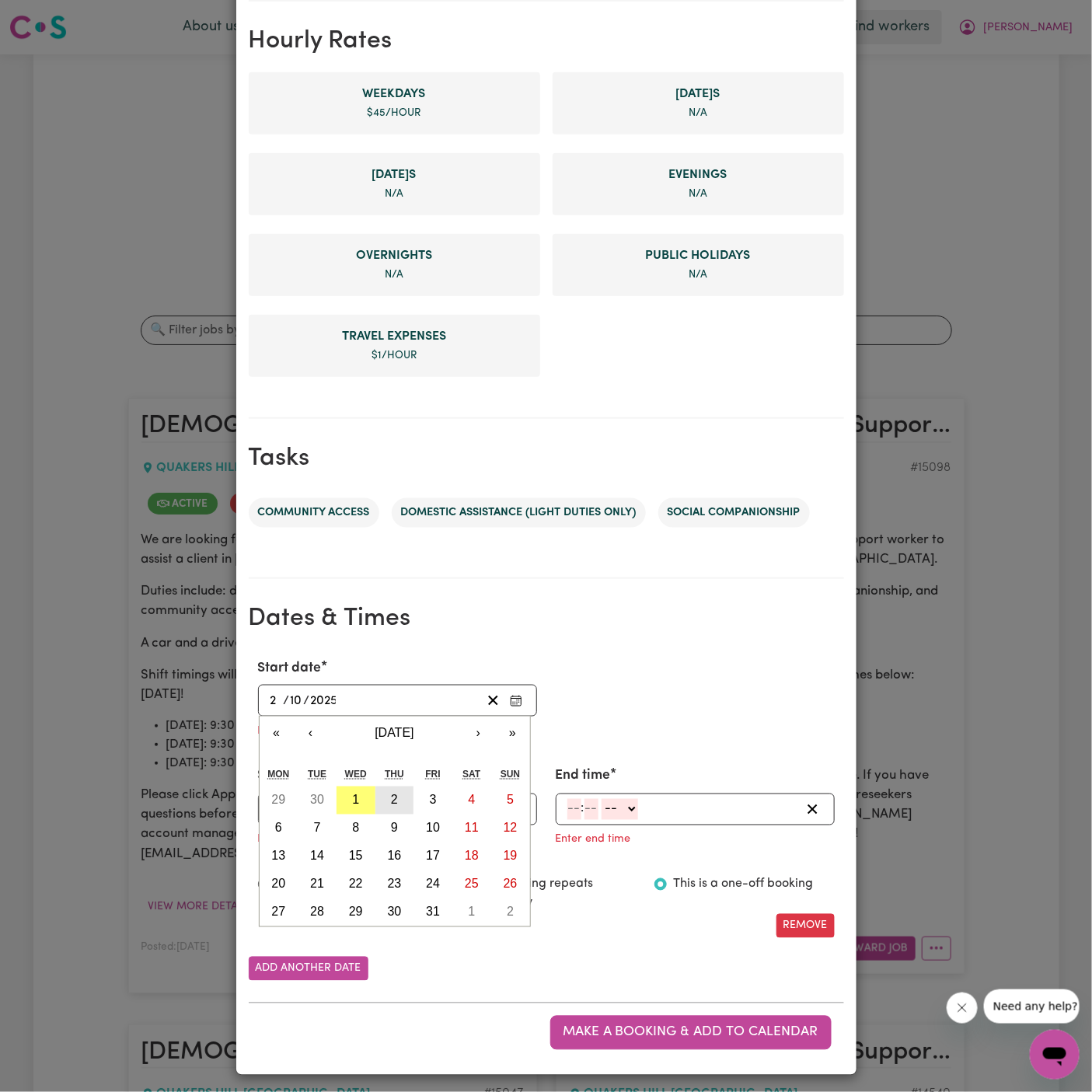
scroll to position [326, 0]
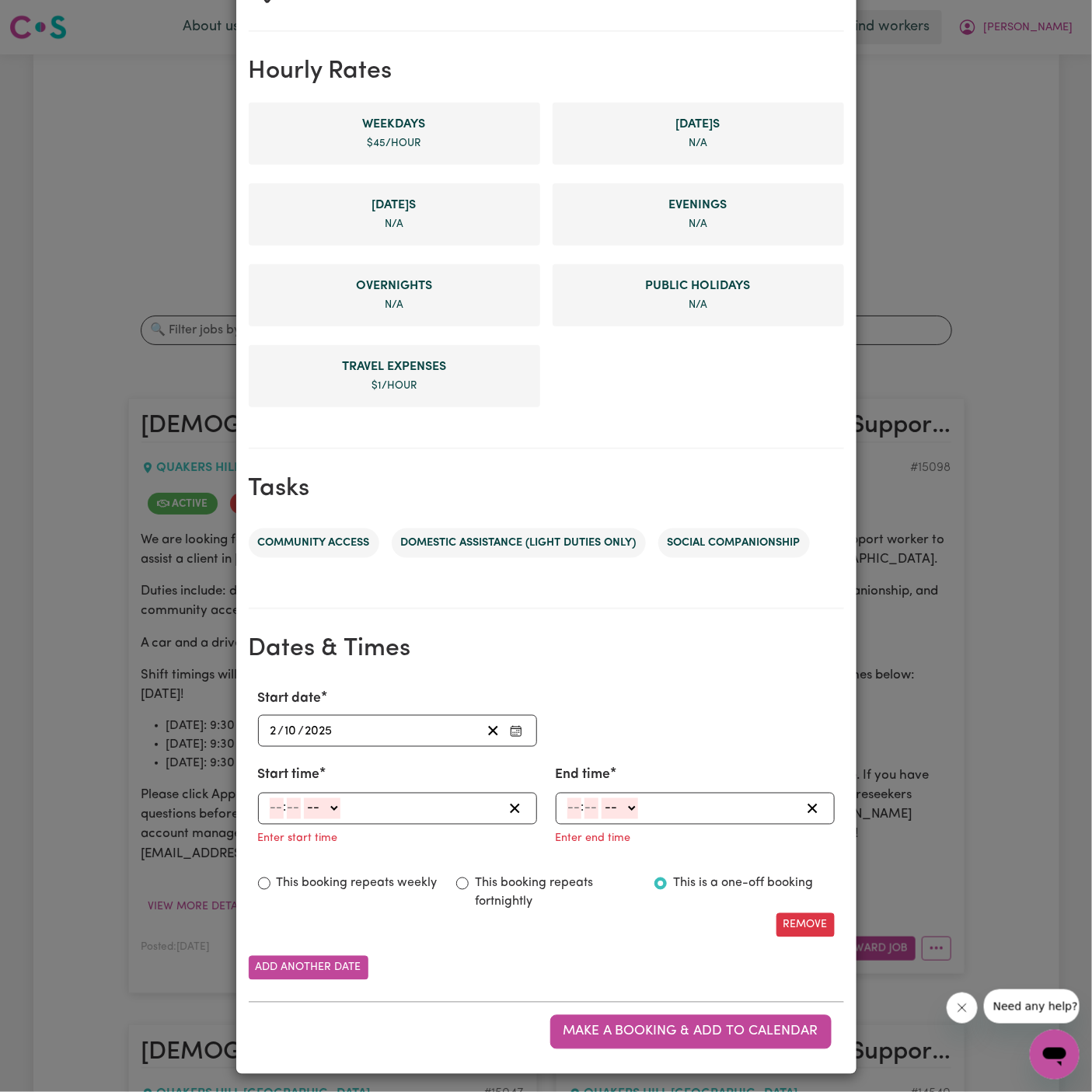
click at [269, 806] on input "number" at bounding box center [276, 809] width 14 height 21
type input "9"
type input "30"
click at [328, 813] on select "-- AM PM" at bounding box center [319, 809] width 37 height 21
select select "am"
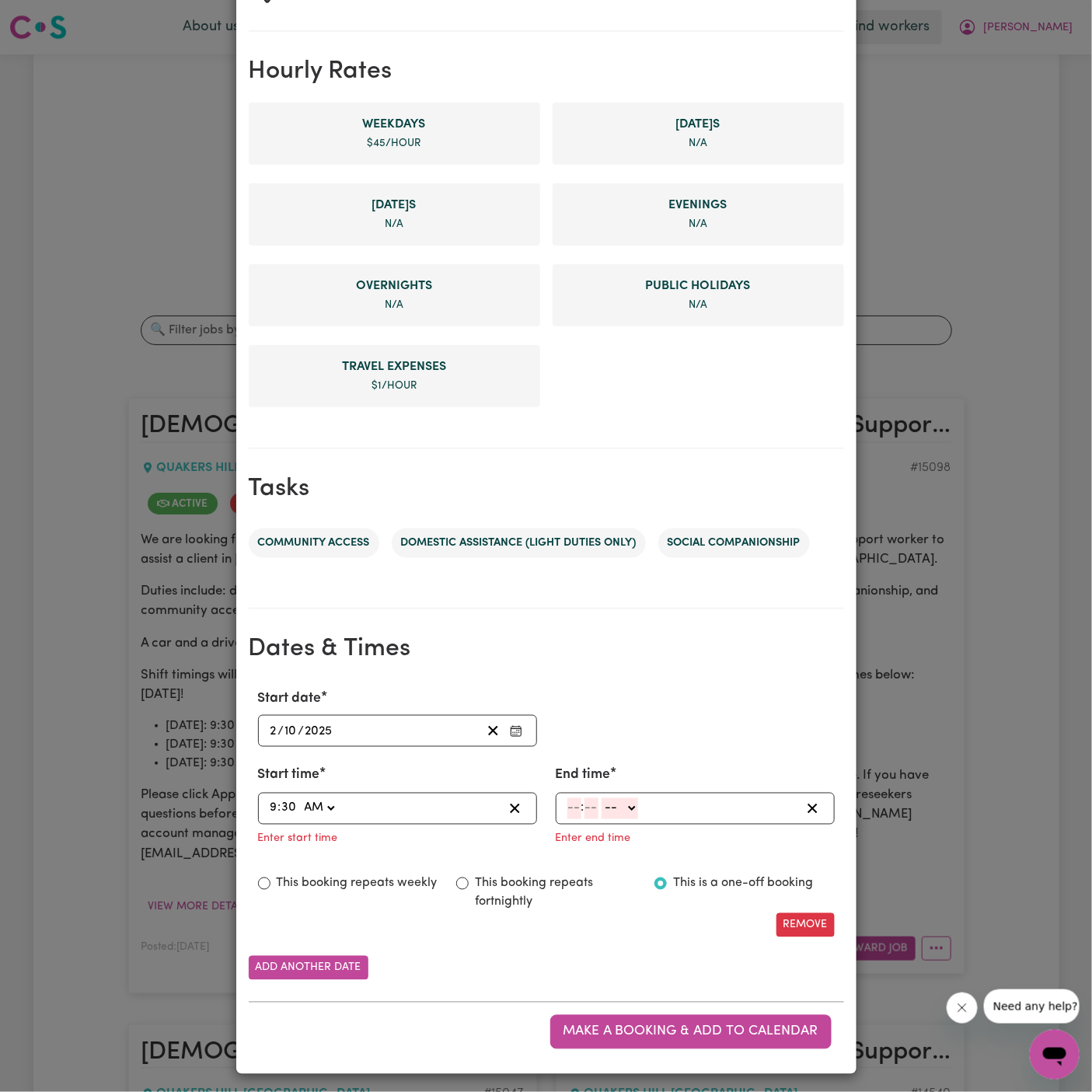
click at [301, 799] on select "-- AM PM" at bounding box center [319, 809] width 37 height 21
type input "09:30"
click at [577, 801] on input "number" at bounding box center [574, 809] width 14 height 21
click at [659, 809] on div "1 : -- AM PM" at bounding box center [683, 809] width 235 height 21
type input "3"
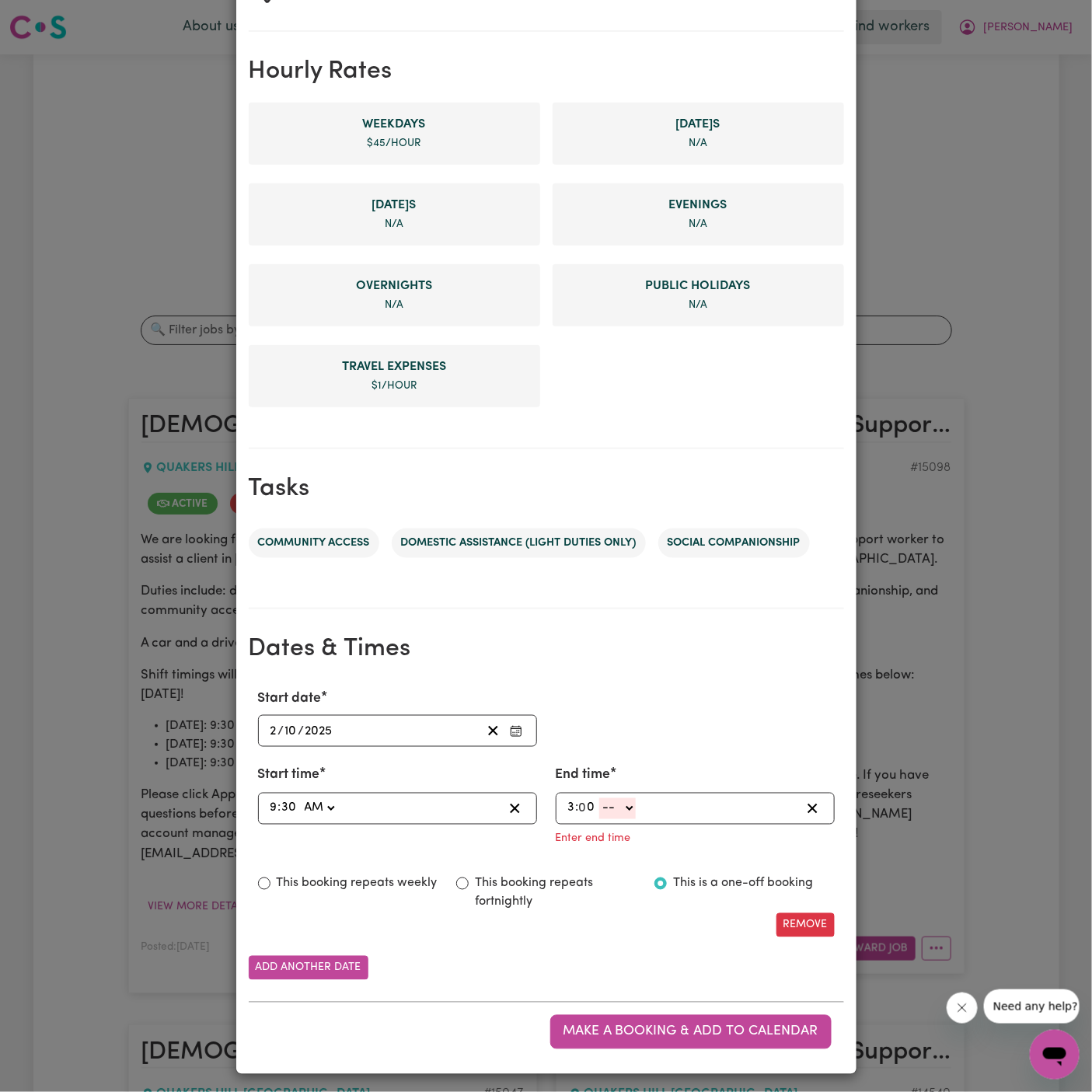
type input "0"
click at [659, 809] on div "3 : 0 0 -- AM PM" at bounding box center [683, 809] width 235 height 21
type input "1"
type input "30"
click at [621, 801] on select "-- AM PM" at bounding box center [616, 809] width 37 height 21
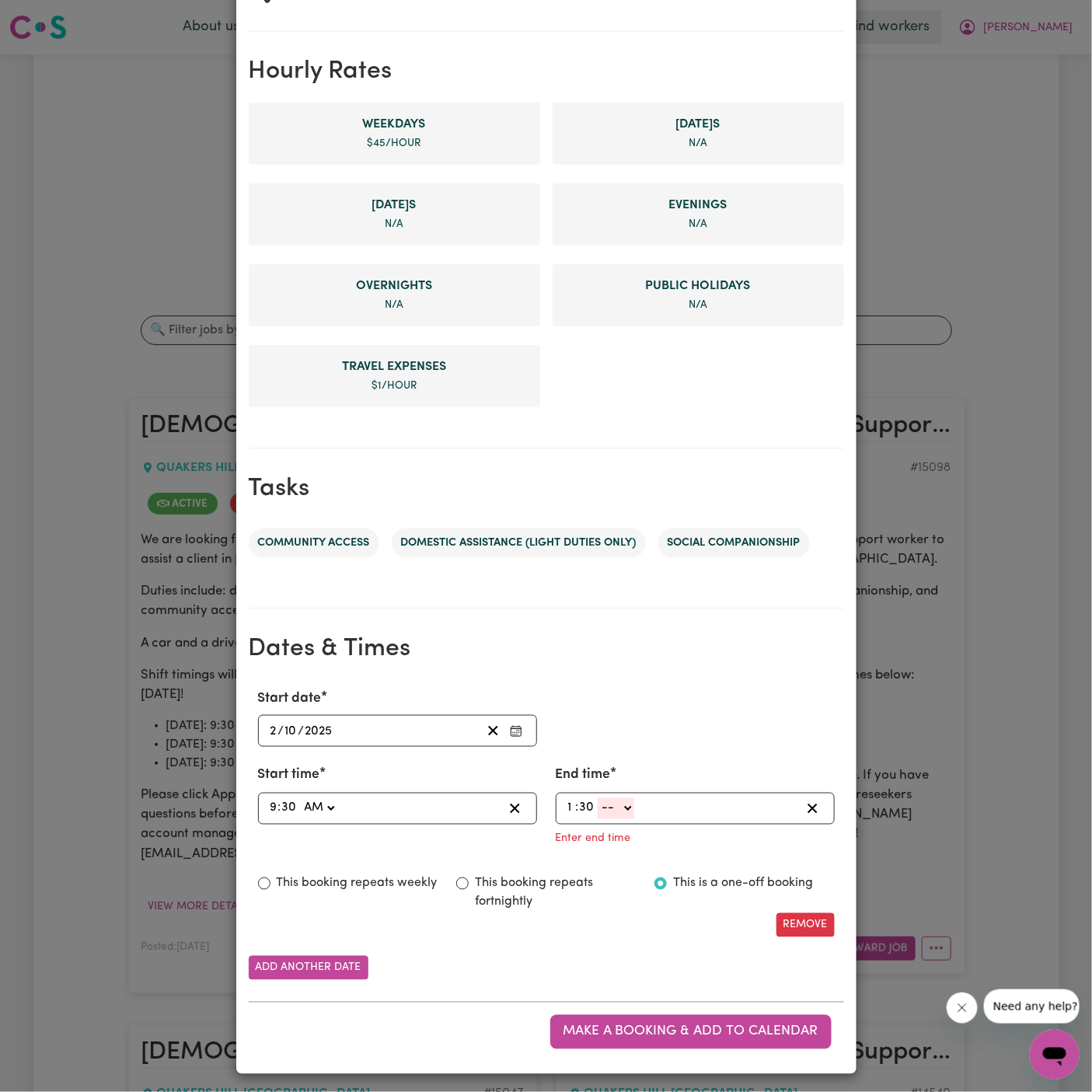
select select "pm"
click at [598, 819] on select "-- AM PM" at bounding box center [616, 809] width 37 height 21
type input "13:30"
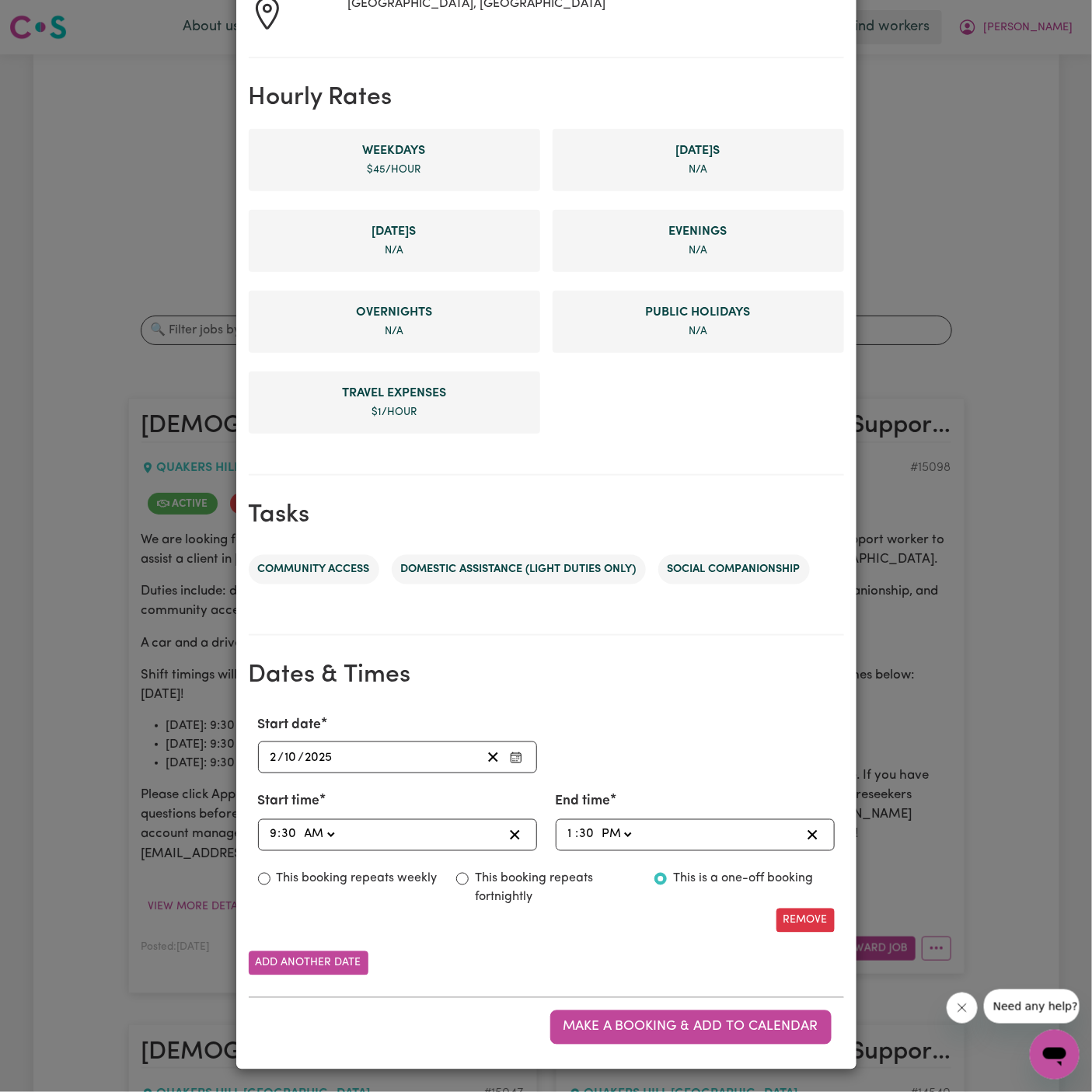
scroll to position [294, 0]
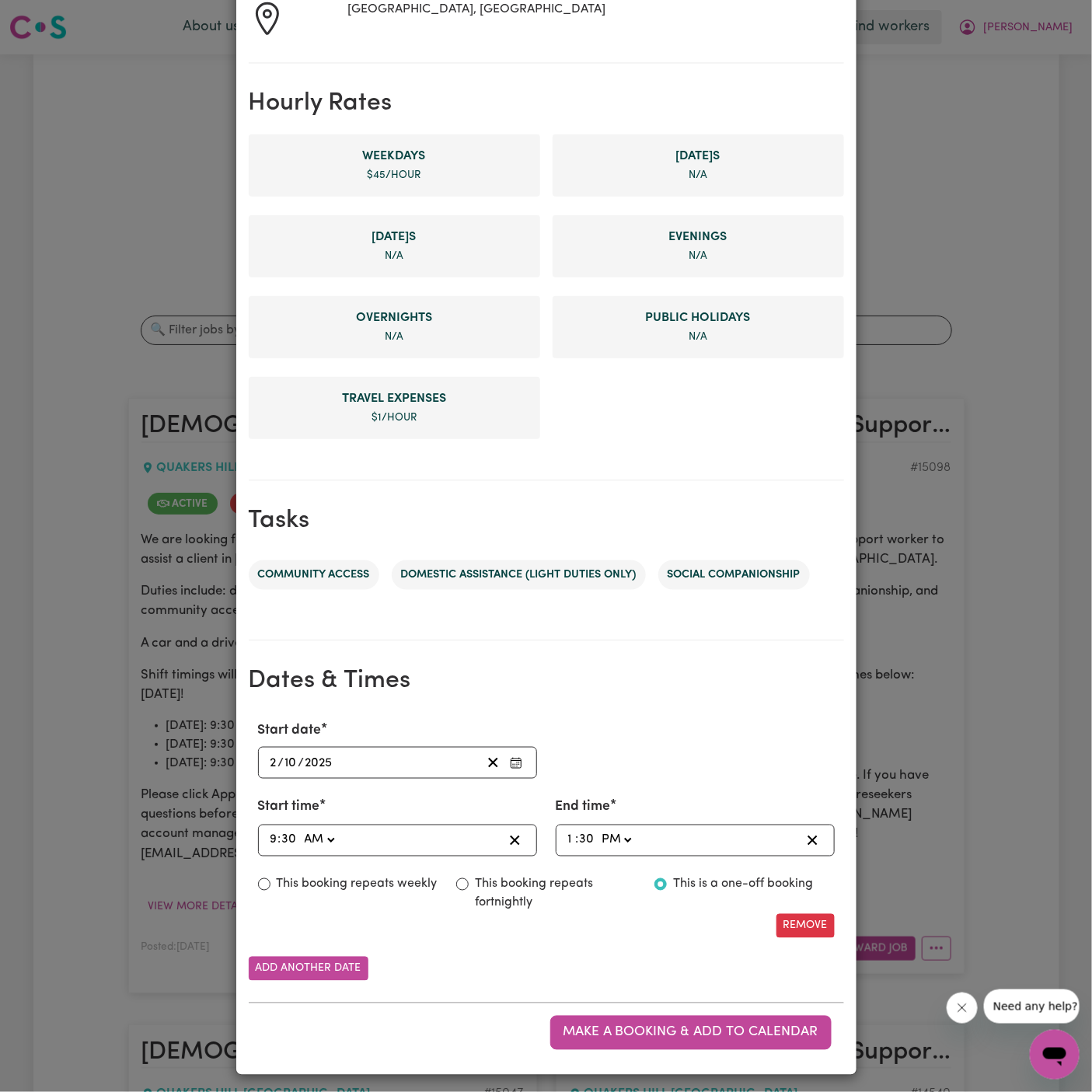
click at [408, 880] on label "This booking repeats weekly" at bounding box center [357, 884] width 160 height 18
click at [270, 880] on input "This booking repeats weekly" at bounding box center [264, 884] width 12 height 12
radio input "true"
click at [327, 970] on button "Add another date" at bounding box center [309, 969] width 120 height 24
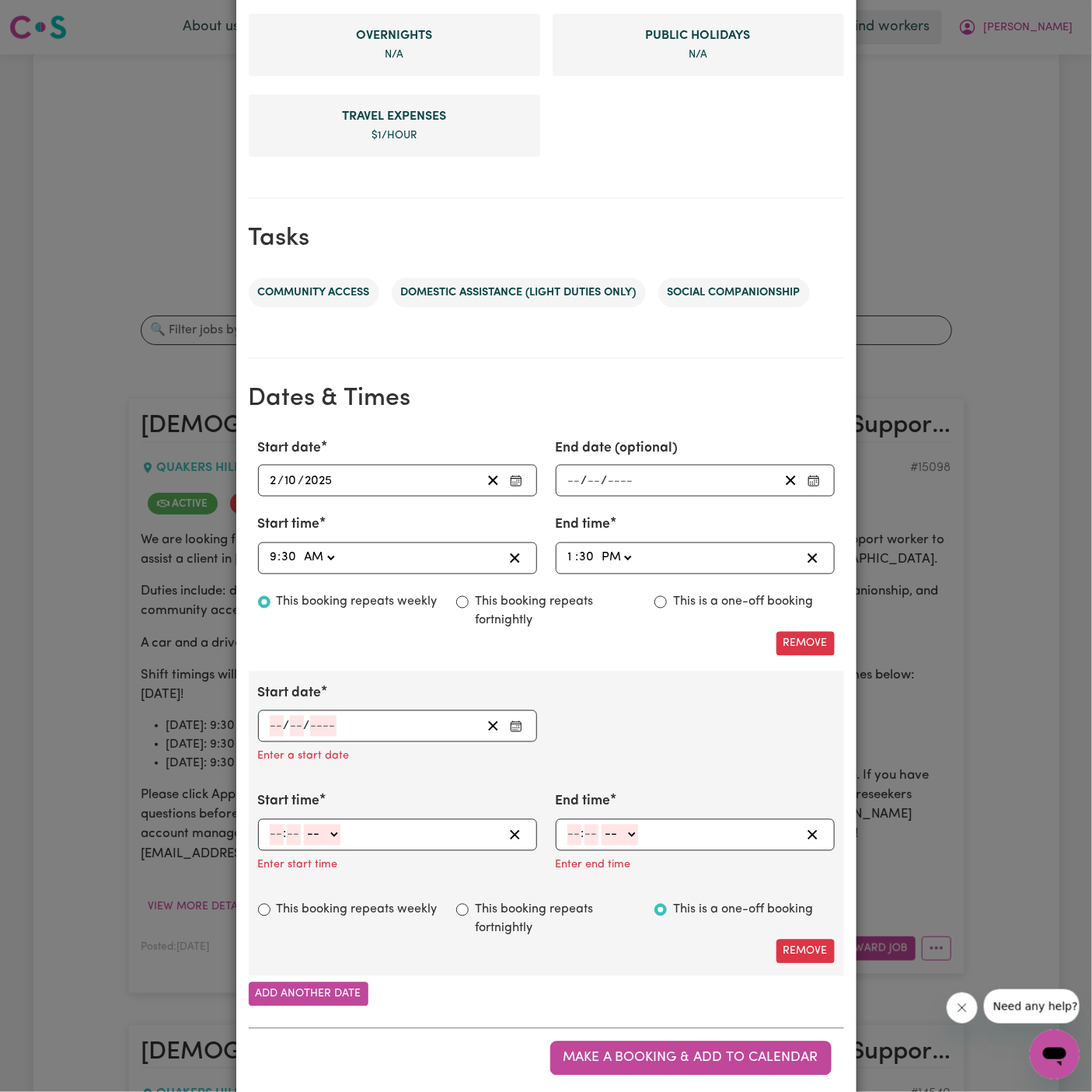
scroll to position [597, 0]
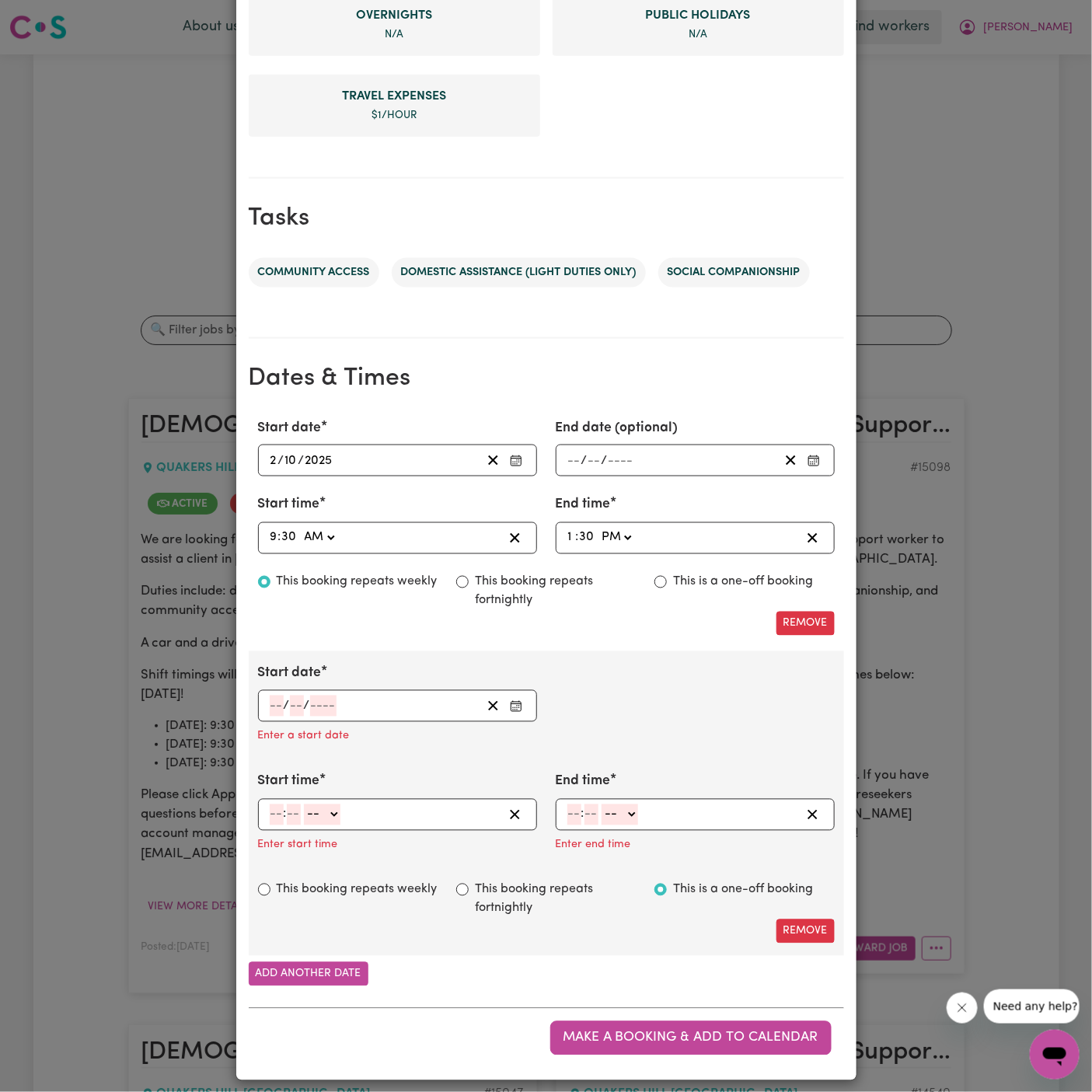
click at [275, 701] on input "number" at bounding box center [276, 706] width 14 height 21
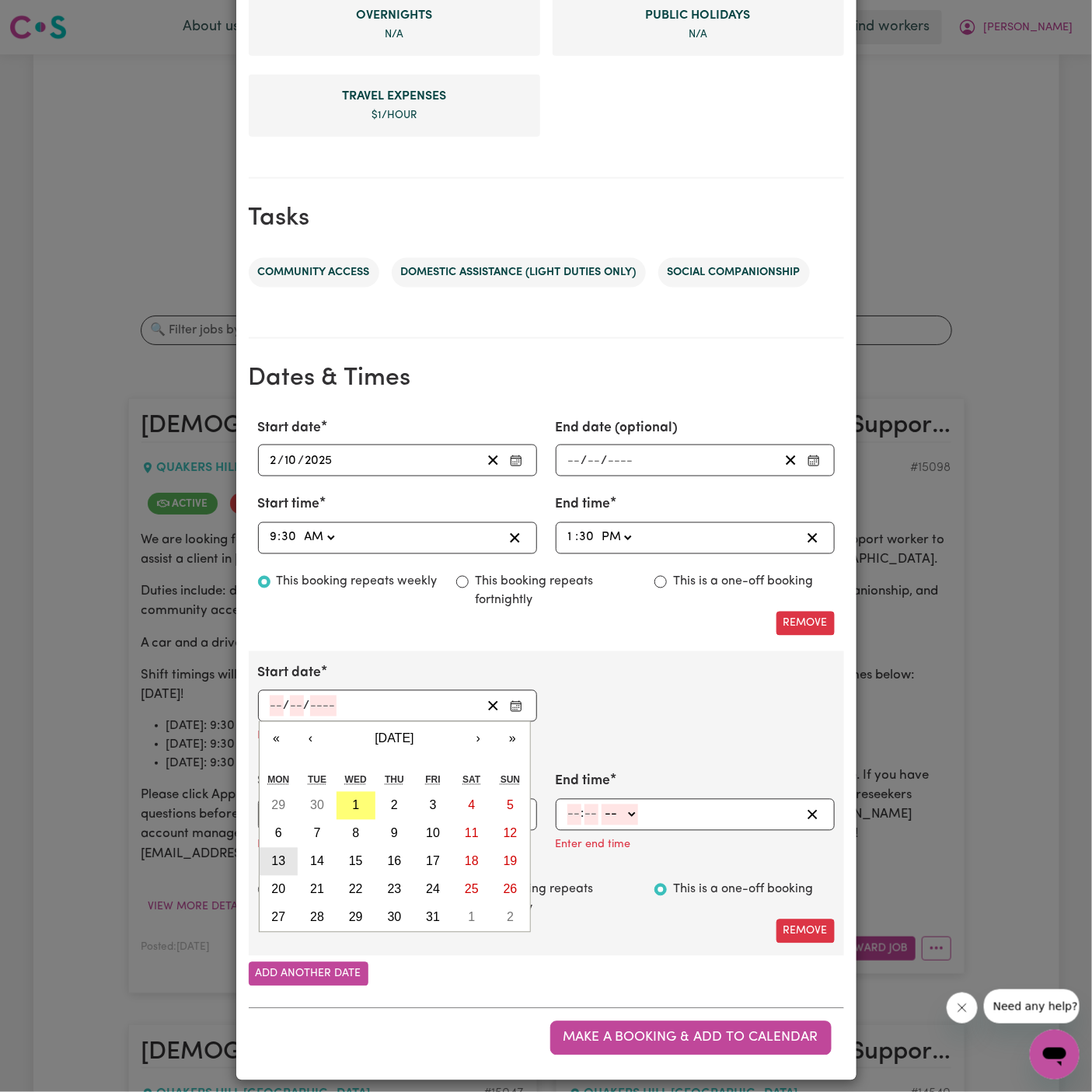
click at [288, 858] on button "13" at bounding box center [279, 862] width 39 height 28
type input "2025-10-13"
type input "13"
type input "10"
type input "2025"
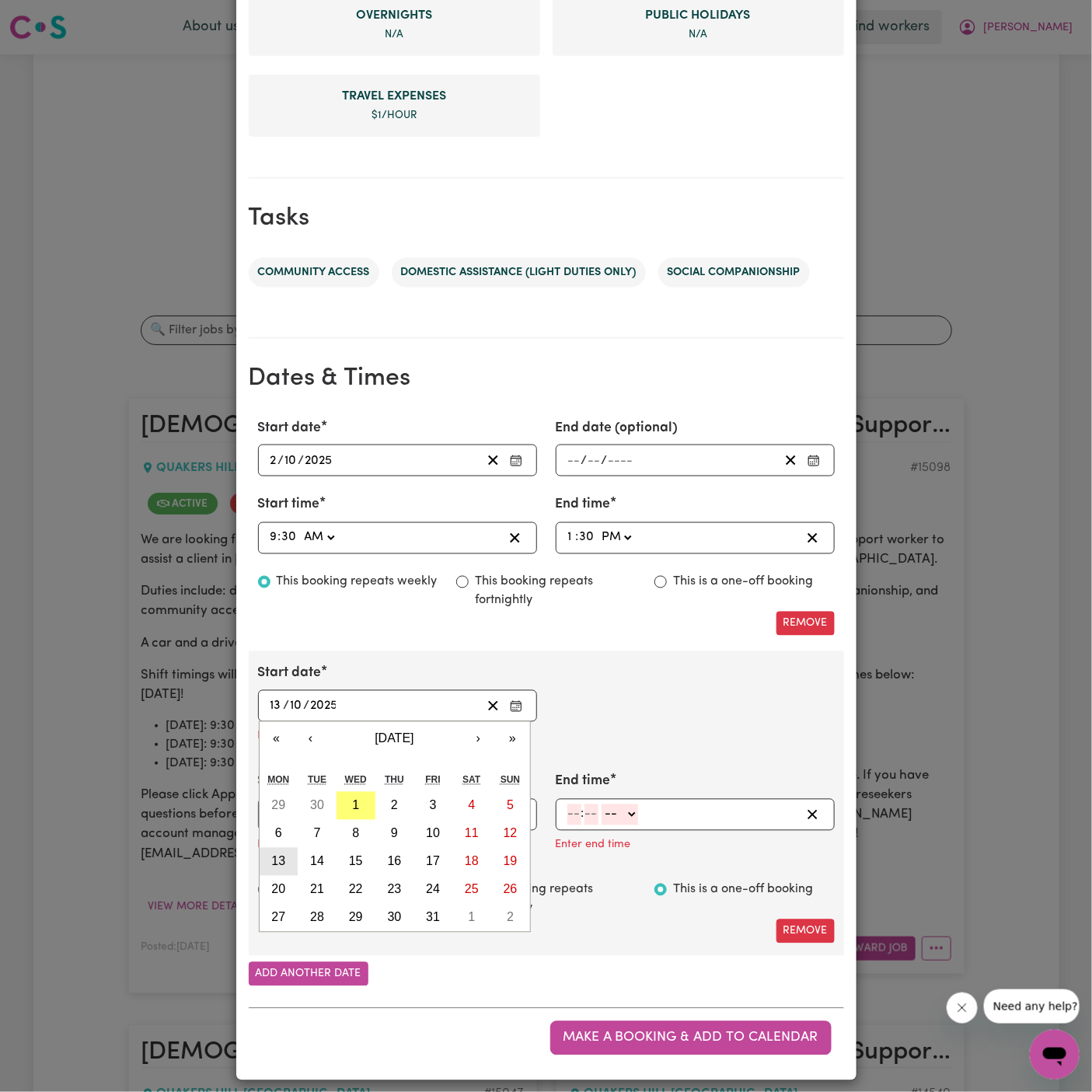
scroll to position [571, 0]
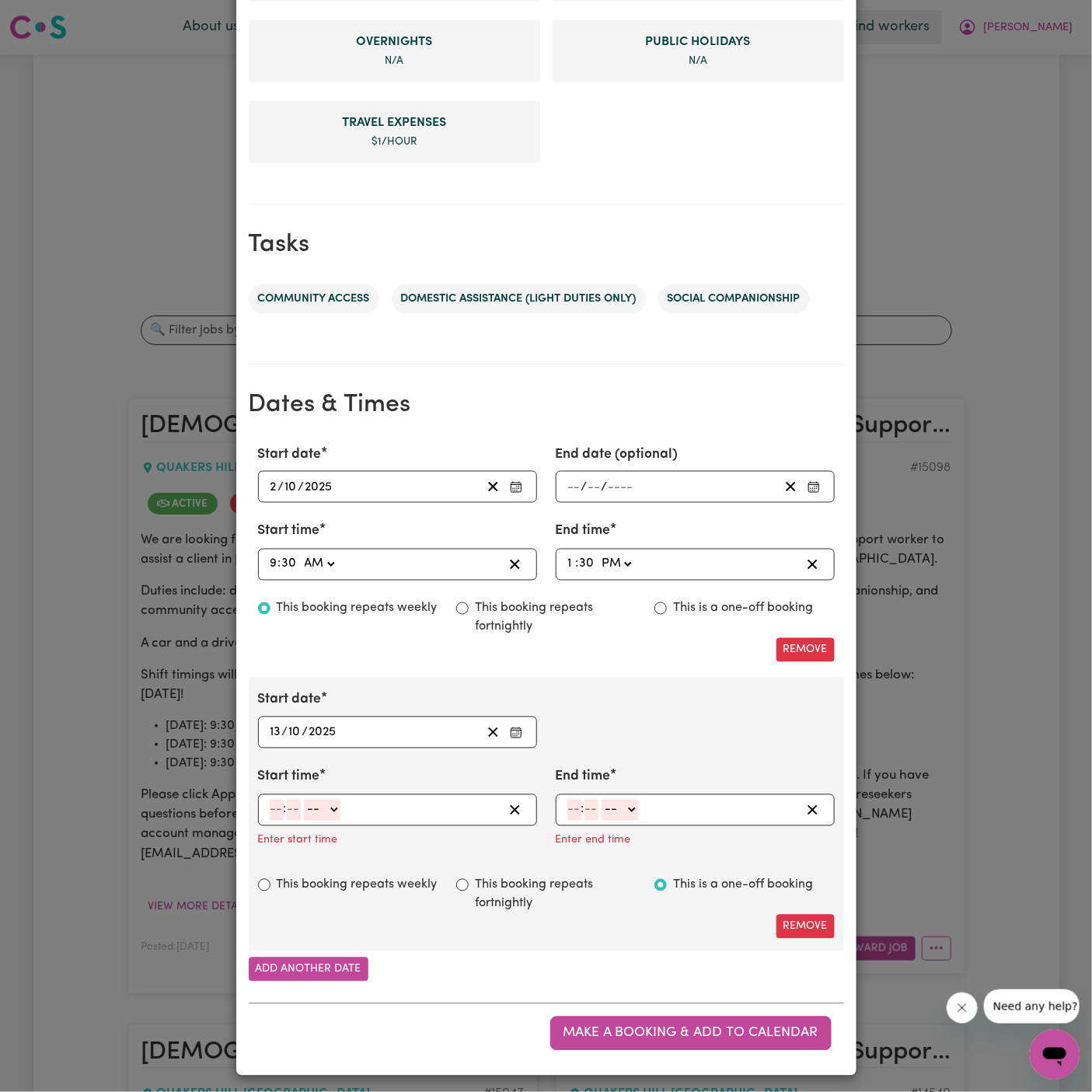
click at [275, 805] on input "number" at bounding box center [276, 810] width 14 height 21
type input "9"
type input "30"
click at [329, 806] on select "-- AM PM" at bounding box center [319, 810] width 37 height 21
select select "am"
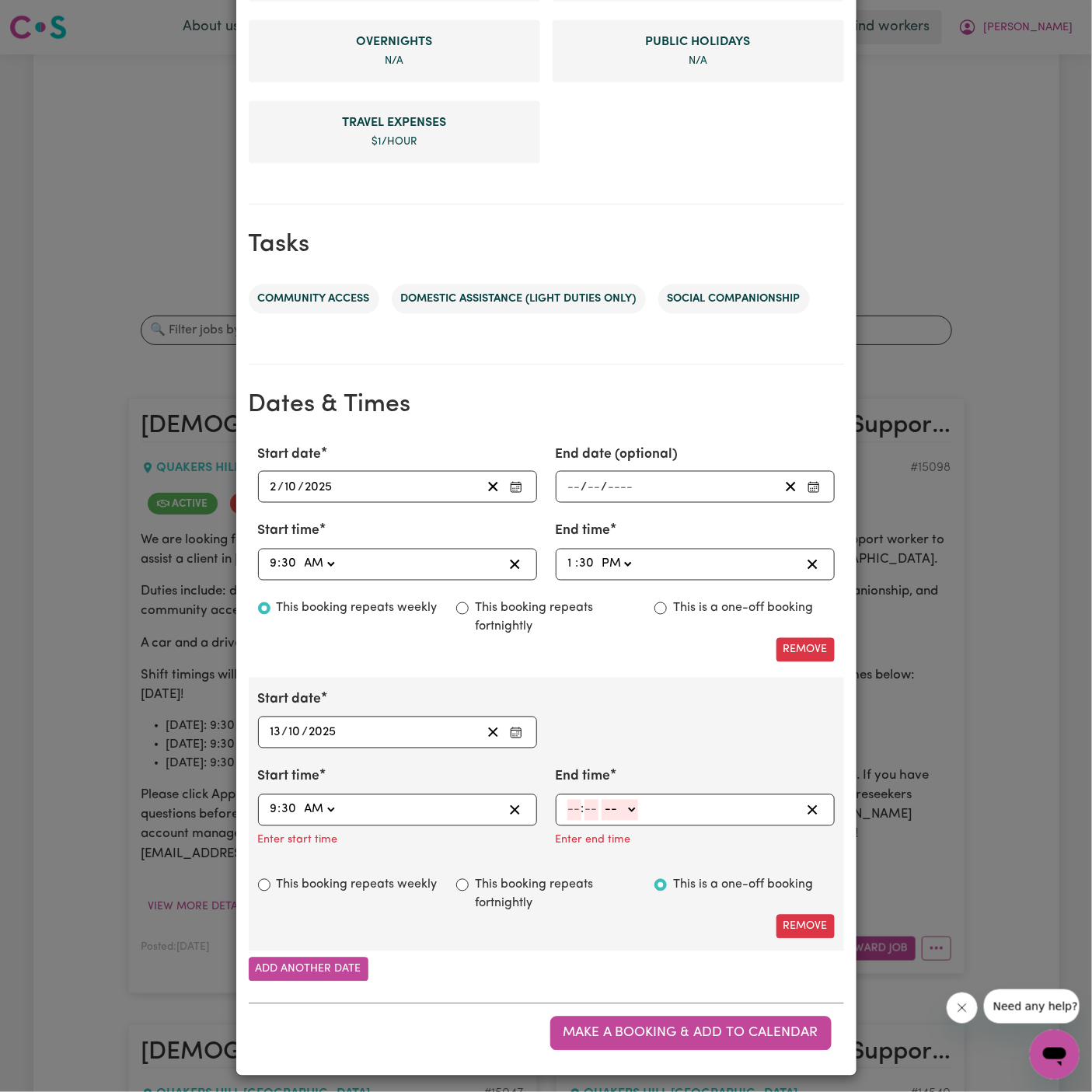
click at [301, 800] on select "-- AM PM" at bounding box center [319, 810] width 37 height 21
type input "09:30"
click at [581, 804] on input "number" at bounding box center [574, 810] width 14 height 21
type input "1"
click at [589, 803] on input "number" at bounding box center [585, 810] width 14 height 21
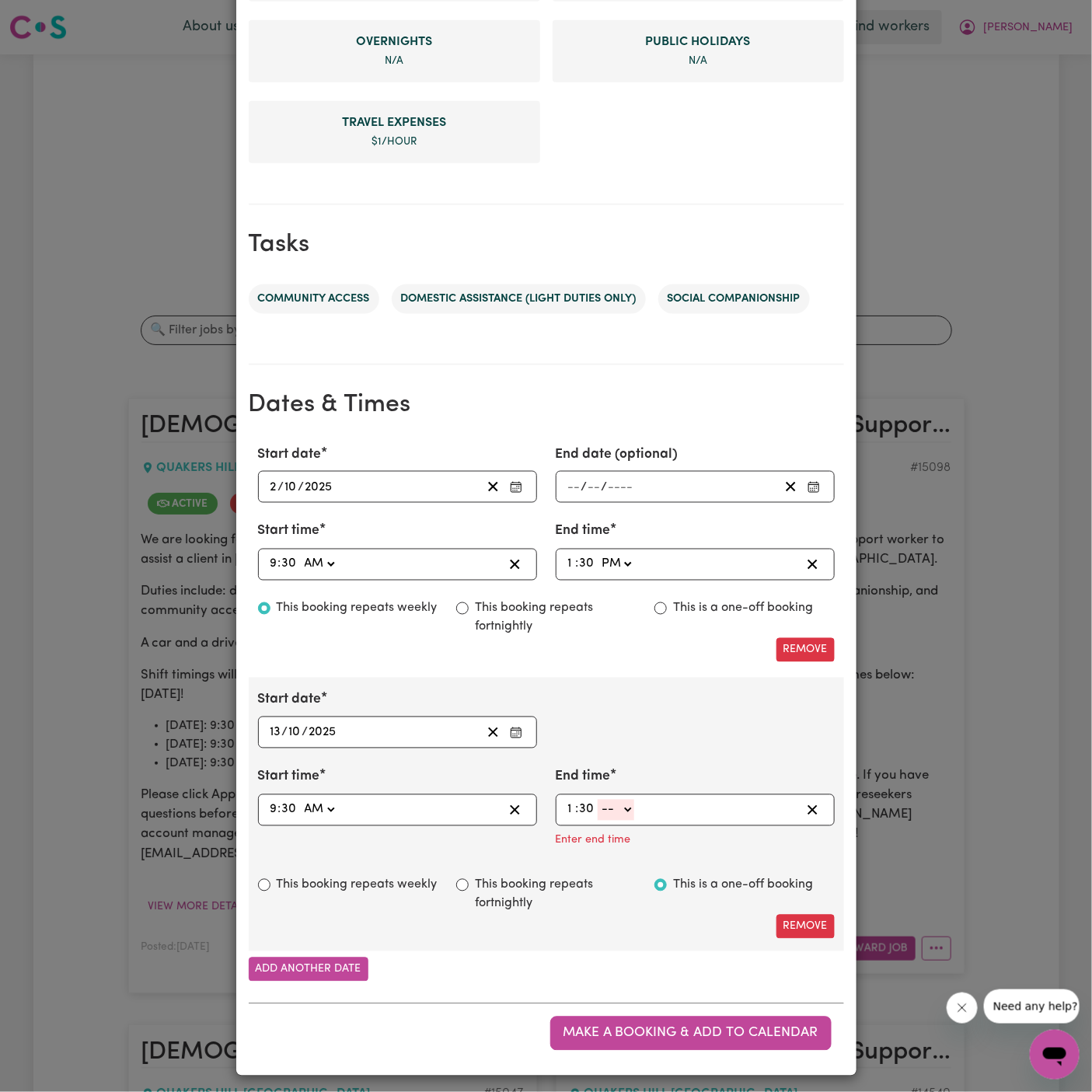
type input "30"
click at [643, 803] on div "1 : 30 -- AM PM" at bounding box center [683, 810] width 235 height 21
click at [626, 803] on select "-- AM PM" at bounding box center [616, 810] width 37 height 21
select select "pm"
click at [598, 821] on select "-- AM PM" at bounding box center [616, 810] width 37 height 21
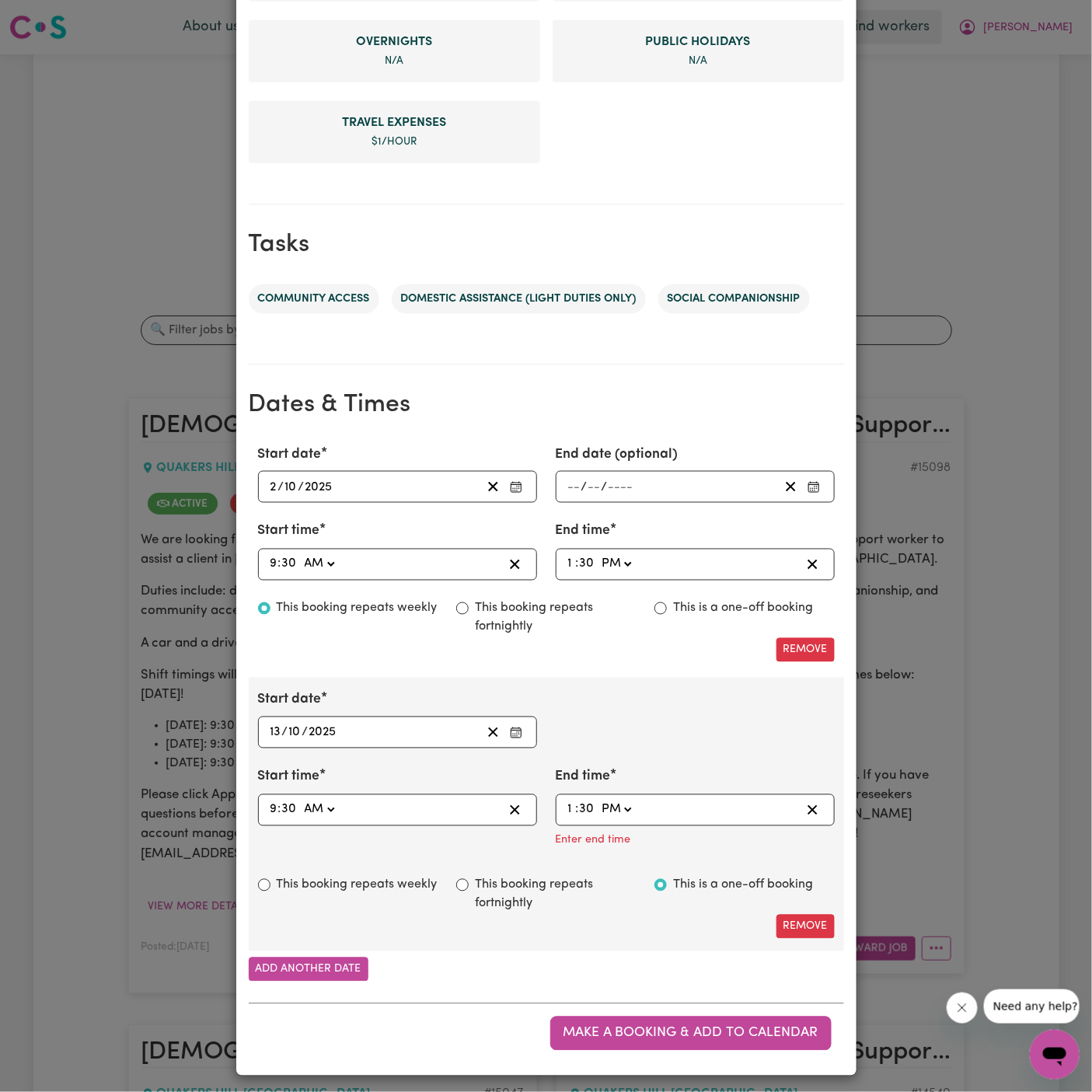
type input "13:30"
click at [705, 826] on div "13:30 1 : 30 -- AM PM" at bounding box center [695, 810] width 279 height 32
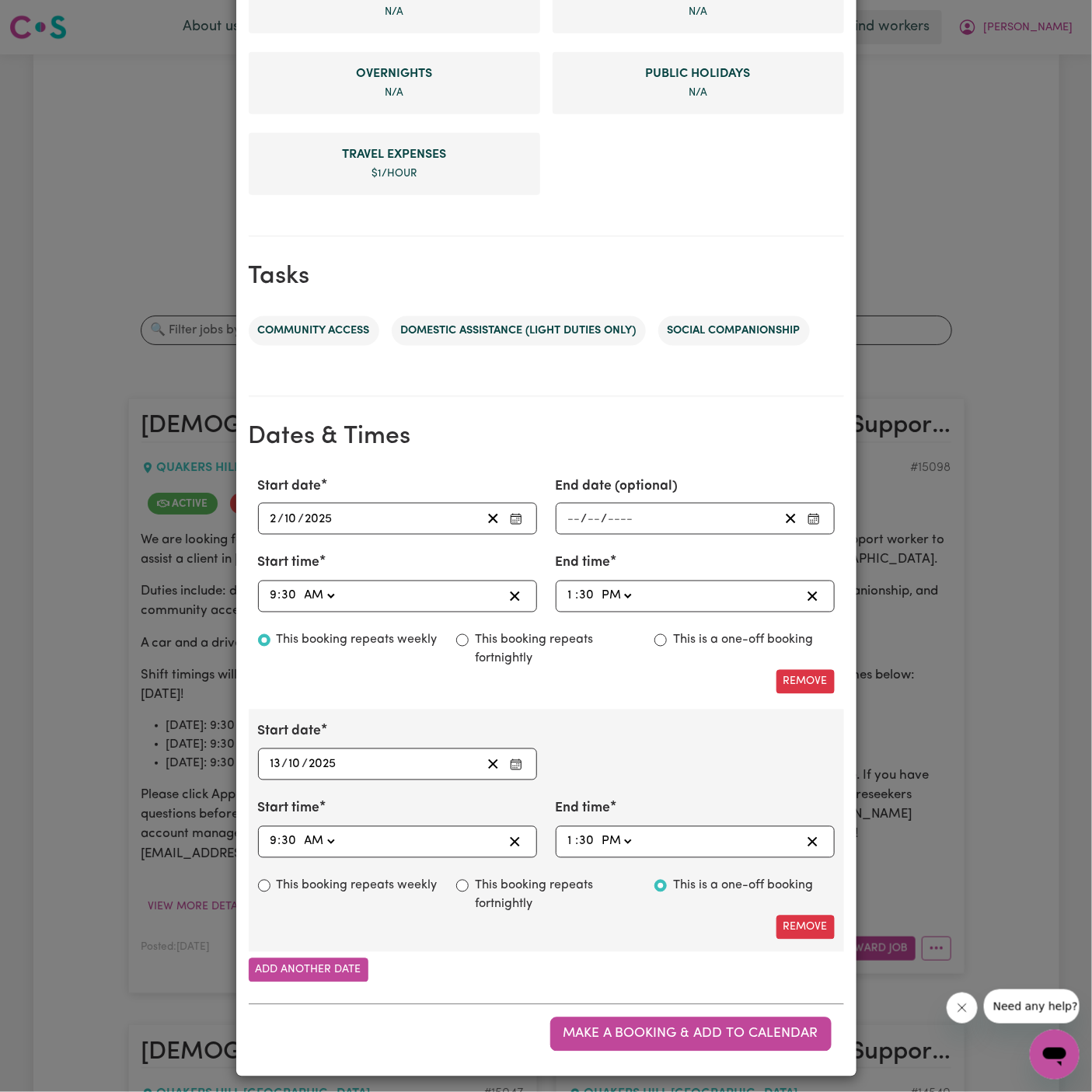
click at [369, 877] on label "This booking repeats weekly" at bounding box center [357, 886] width 160 height 18
click at [270, 880] on input "This booking repeats weekly" at bounding box center [264, 885] width 12 height 12
radio input "true"
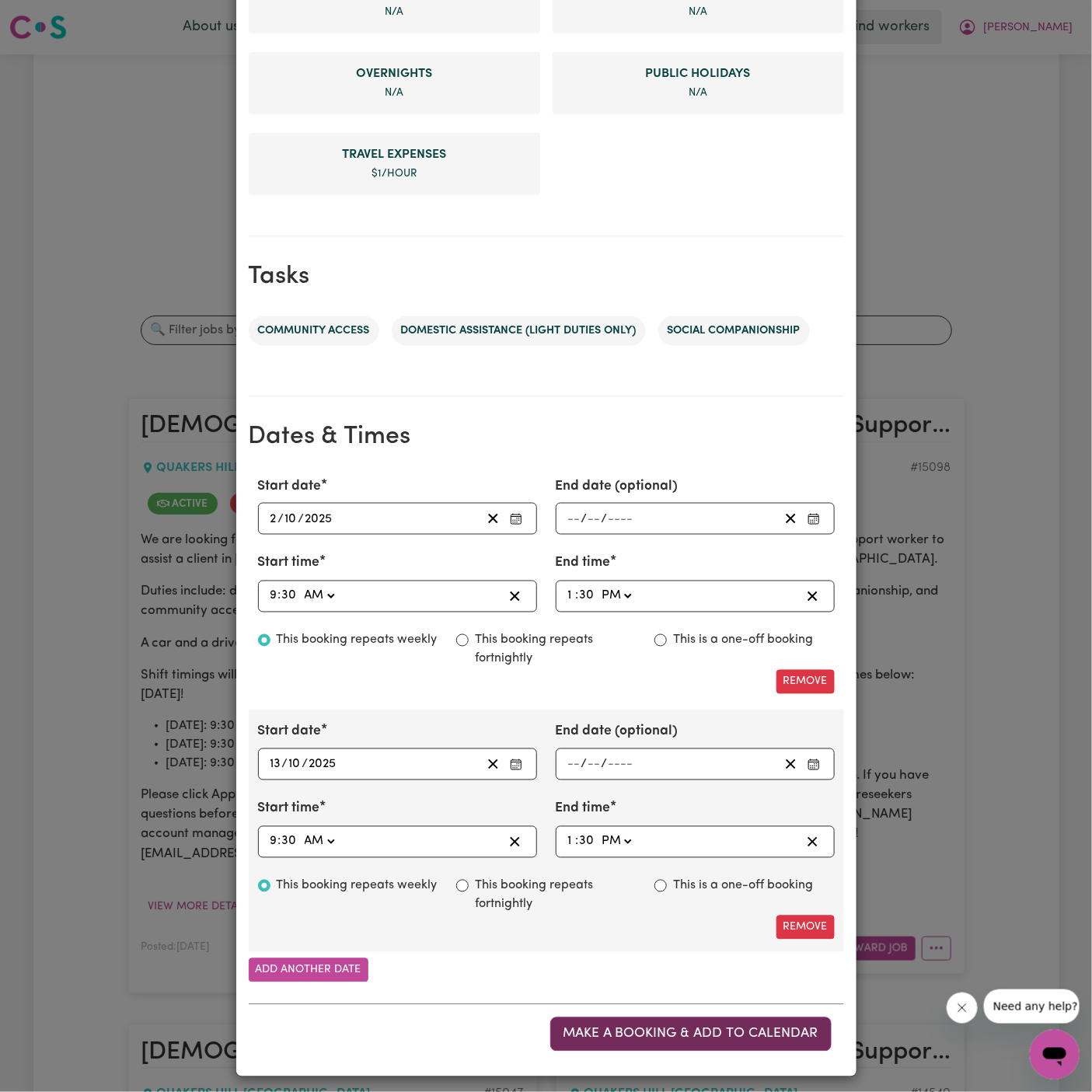
click at [716, 1017] on button "Make a booking & add to calendar" at bounding box center [691, 1034] width 281 height 34
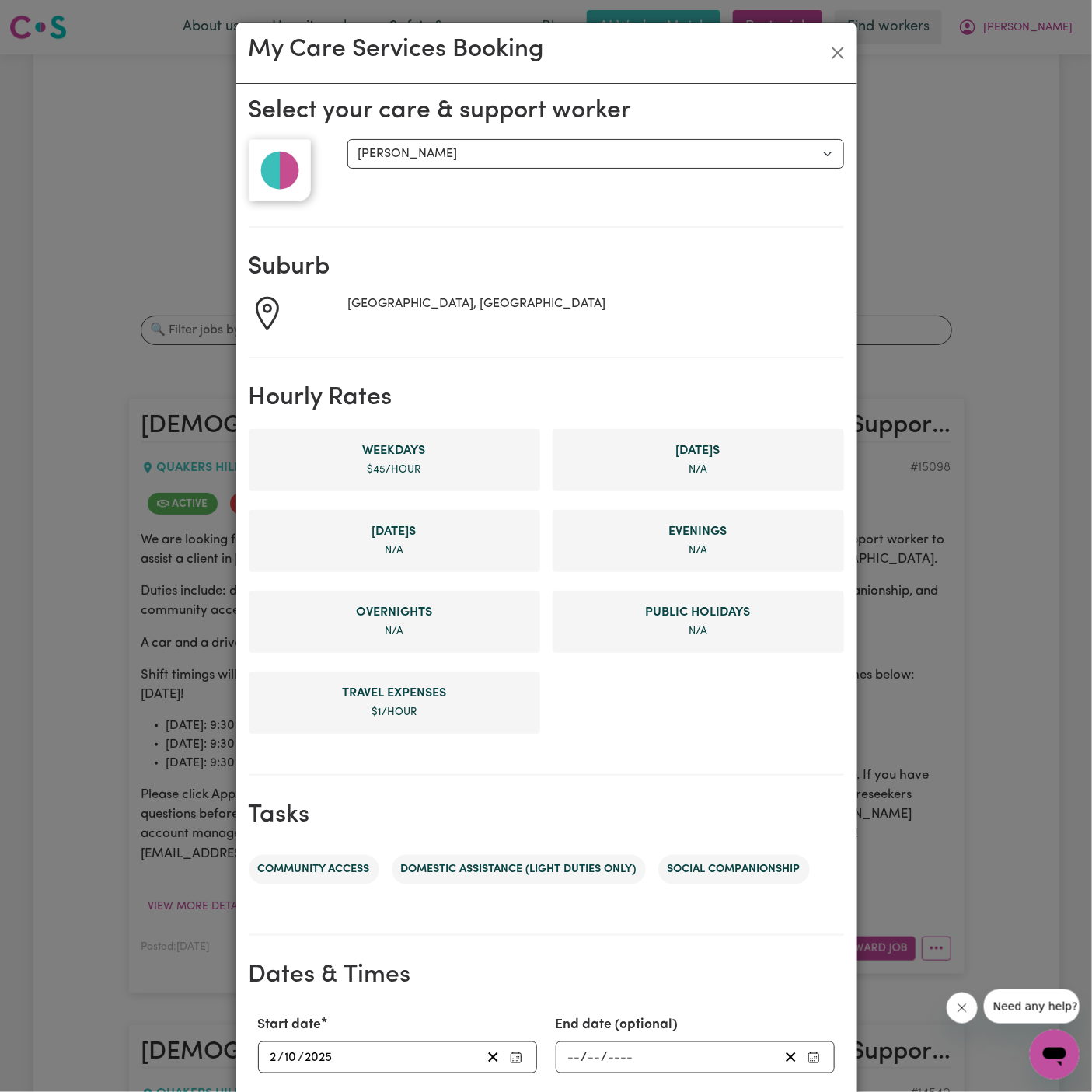
scroll to position [639, 0]
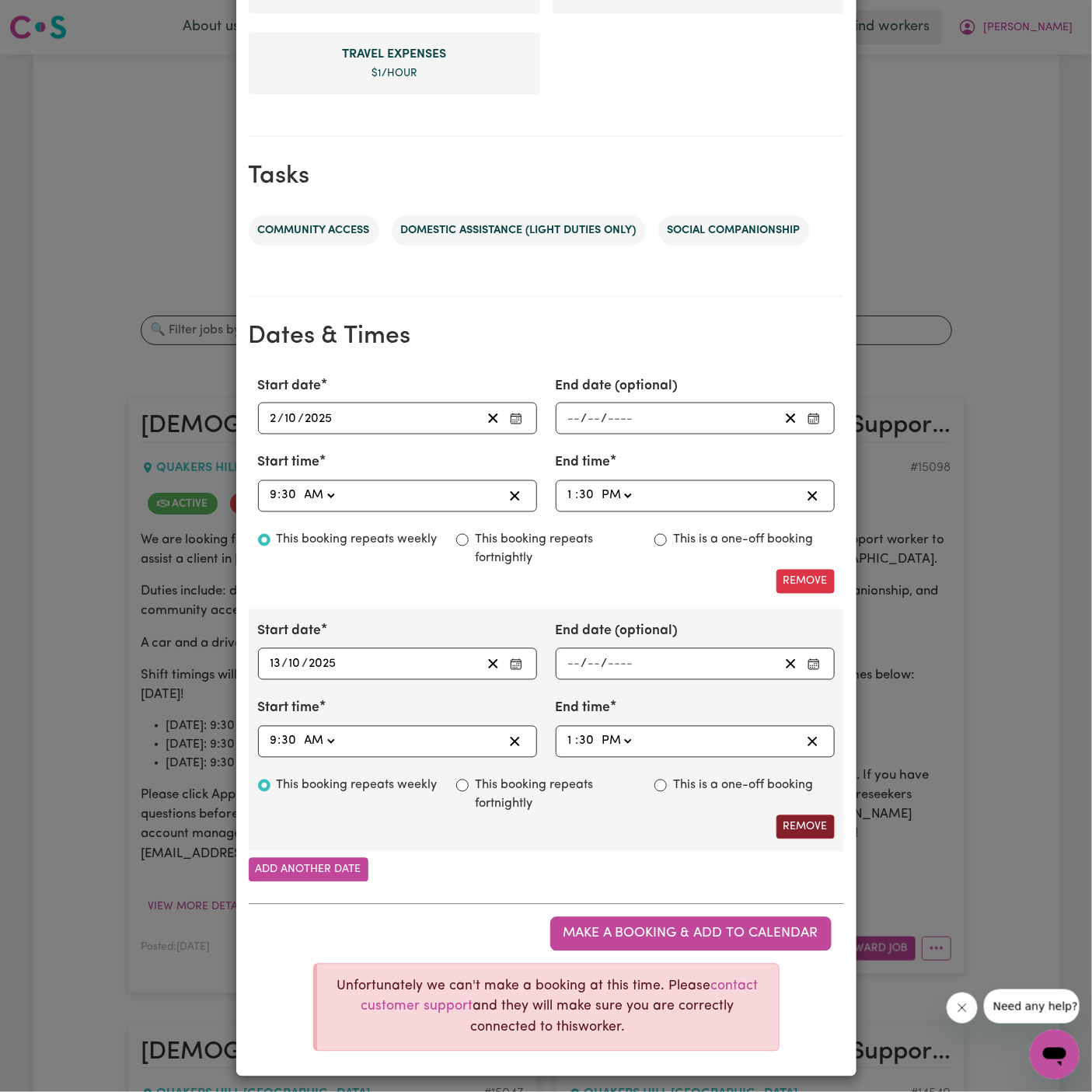
click at [805, 822] on button "Remove" at bounding box center [805, 827] width 58 height 24
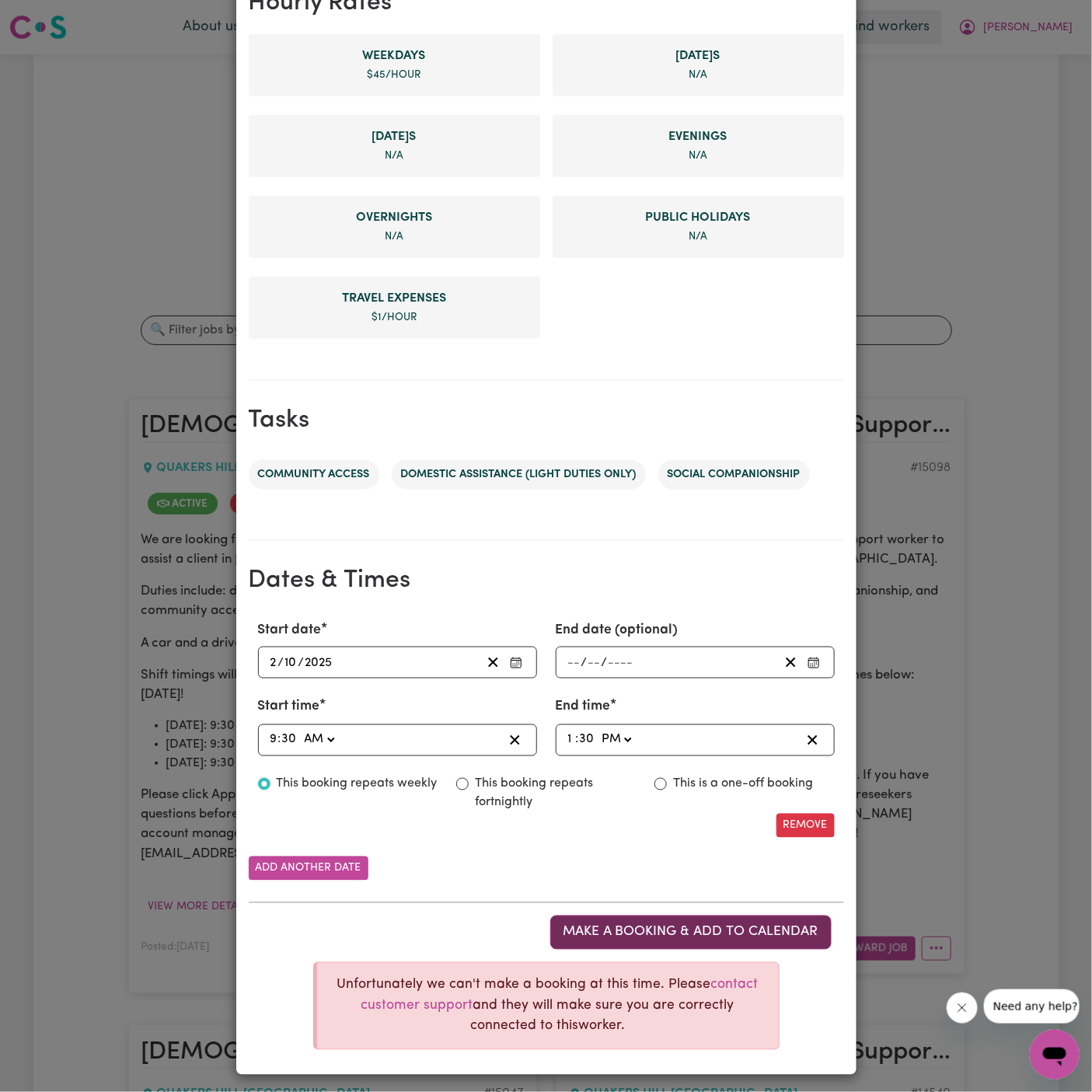
click at [642, 932] on span "Make a booking & add to calendar" at bounding box center [691, 932] width 255 height 13
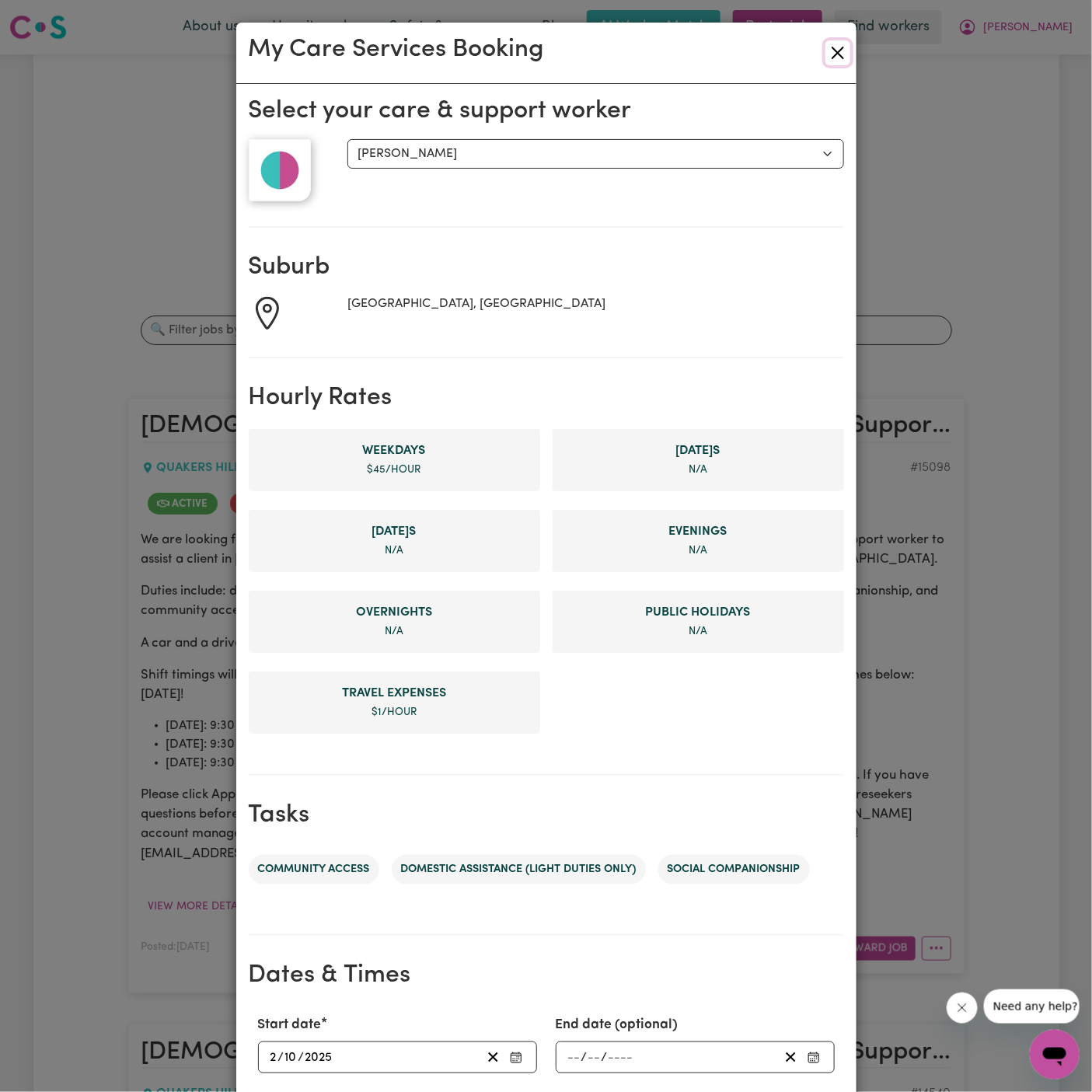
click at [838, 55] on button "Close" at bounding box center [837, 53] width 25 height 25
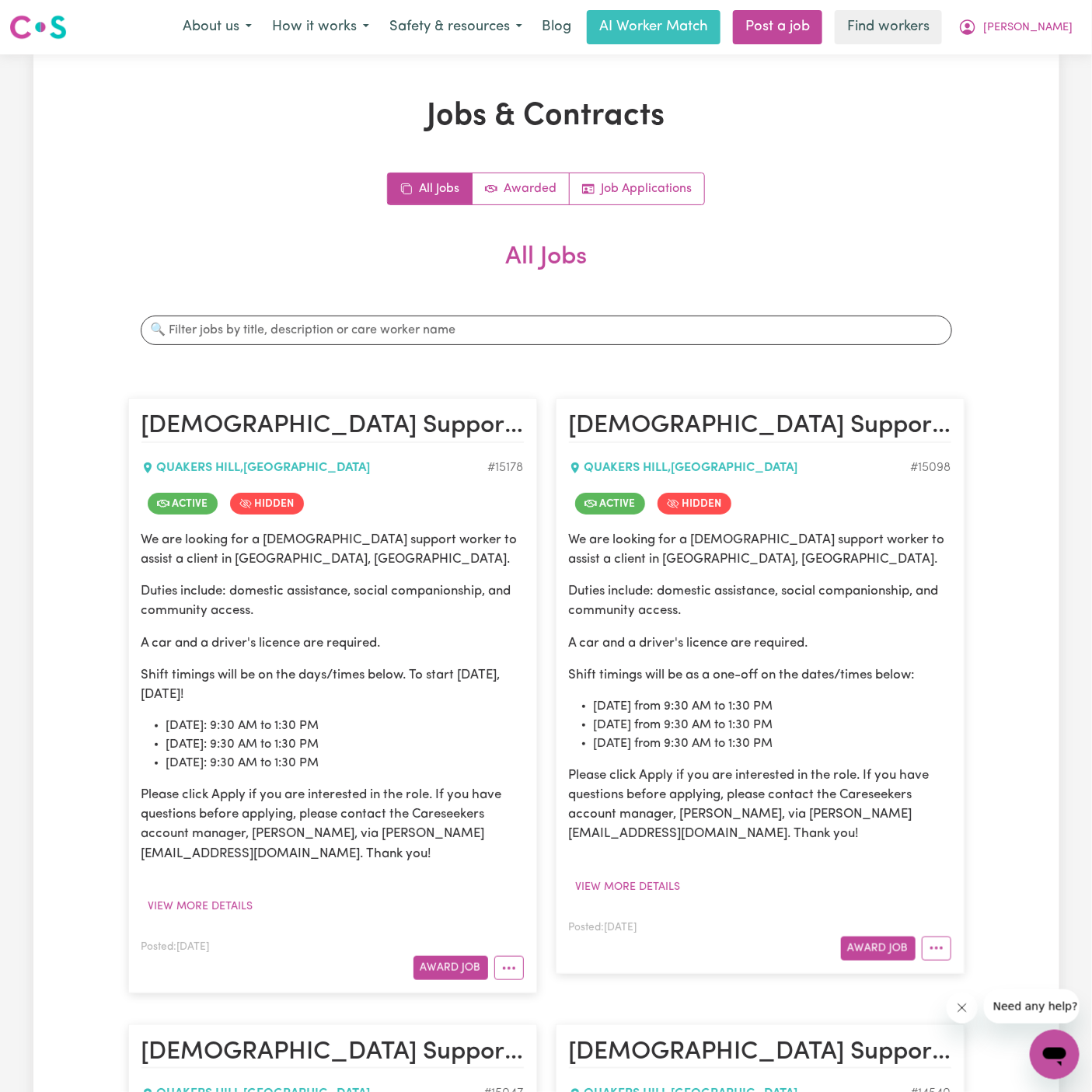
click at [741, 411] on h2 "[DEMOGRAPHIC_DATA] Support Worker Needed In [GEOGRAPHIC_DATA], [GEOGRAPHIC_DATA]" at bounding box center [760, 427] width 383 height 31
click at [510, 967] on button "More options" at bounding box center [509, 968] width 30 height 24
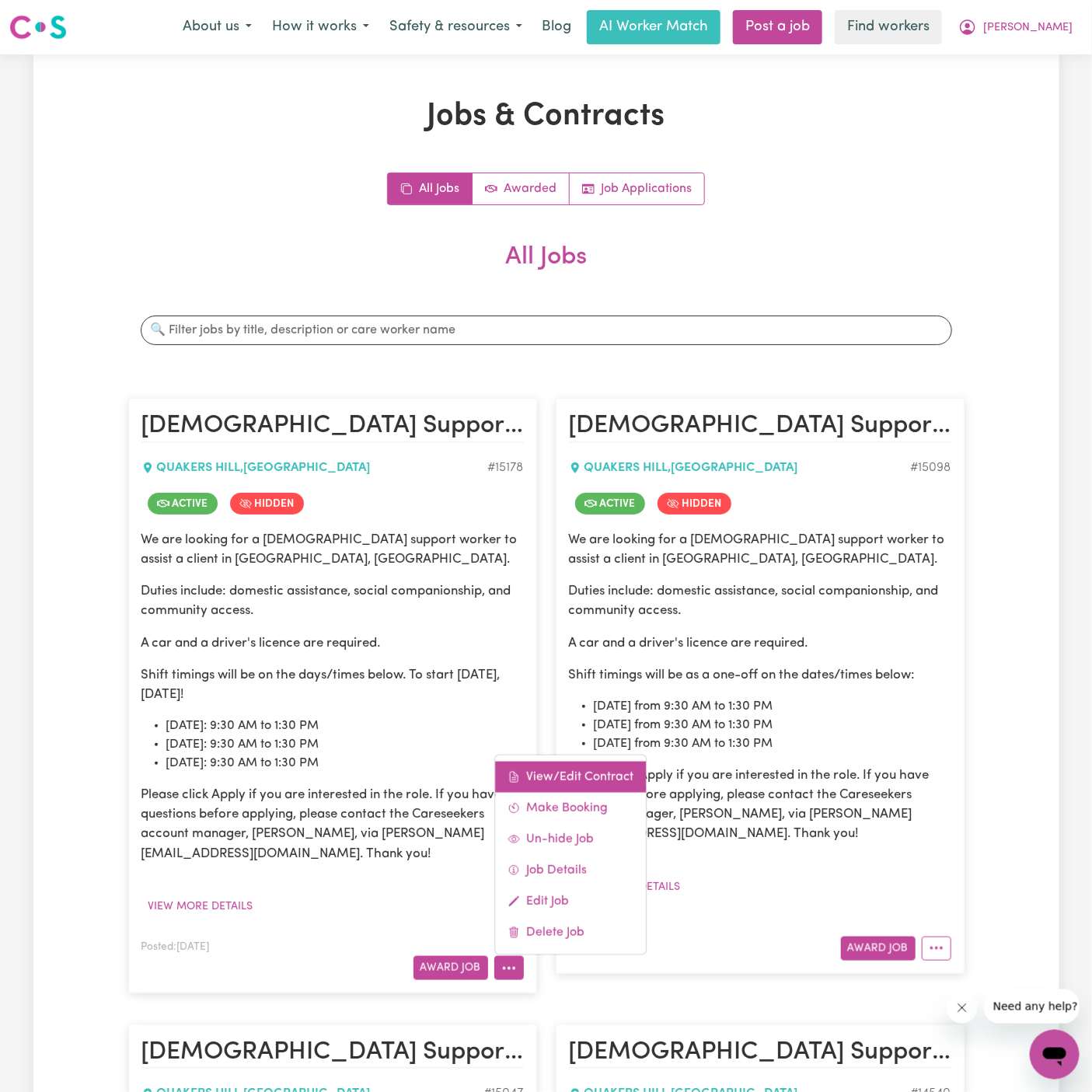
click at [580, 769] on link "View/Edit Contract" at bounding box center [571, 777] width 151 height 31
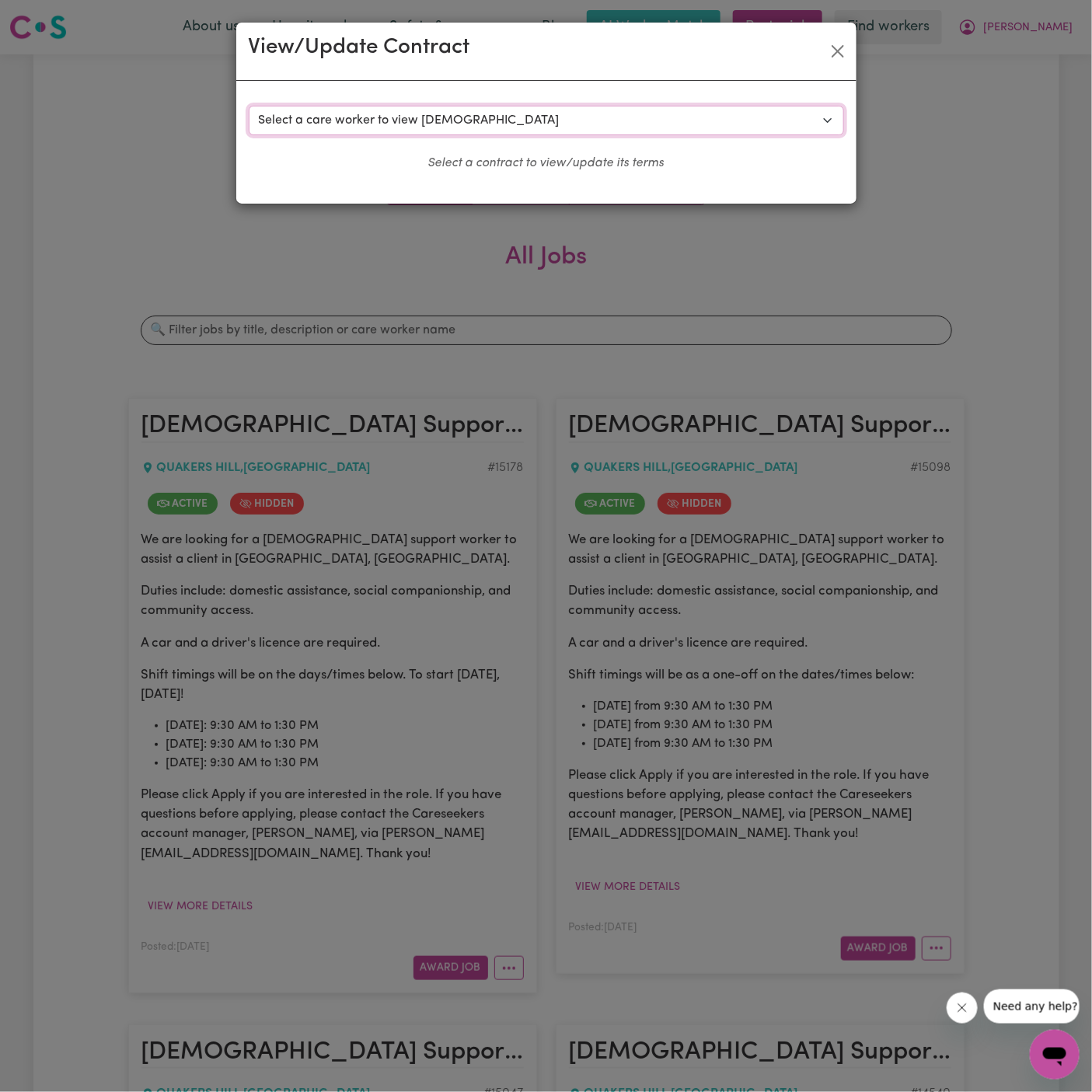
click at [480, 107] on select "Select a care worker to view contract #10657 - Pooja Kumari (contract accepted)…" at bounding box center [547, 121] width 596 height 30
click at [504, 112] on select "Select a care worker to view contract #10657 - Pooja Kumari (contract accepted)…" at bounding box center [547, 121] width 596 height 30
click at [595, 128] on select "Select a care worker to view contract #10657 - Pooja Kumari (contract accepted)…" at bounding box center [547, 121] width 596 height 30
click at [847, 49] on button "Close" at bounding box center [837, 51] width 25 height 25
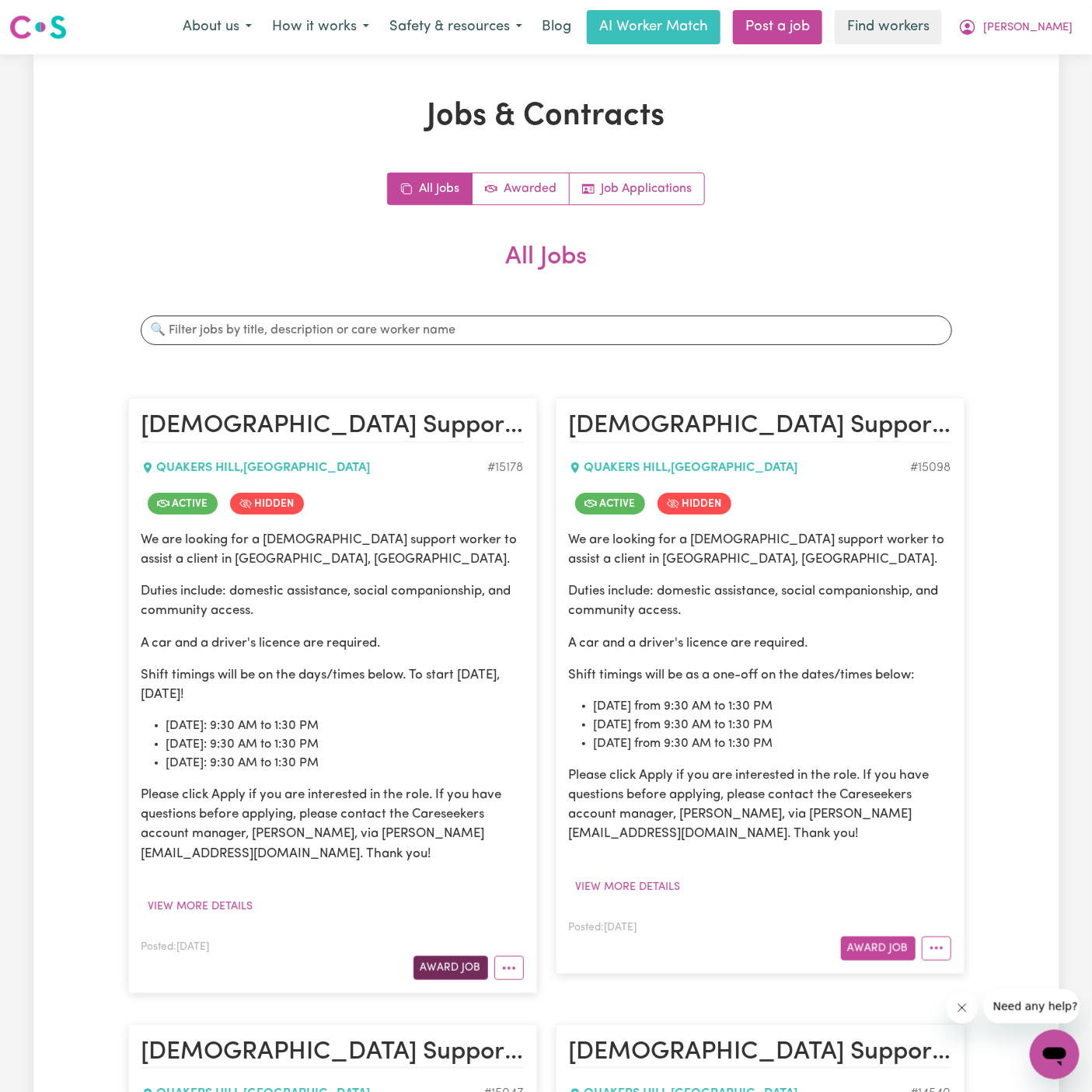
click at [444, 967] on button "Award Job" at bounding box center [450, 968] width 75 height 24
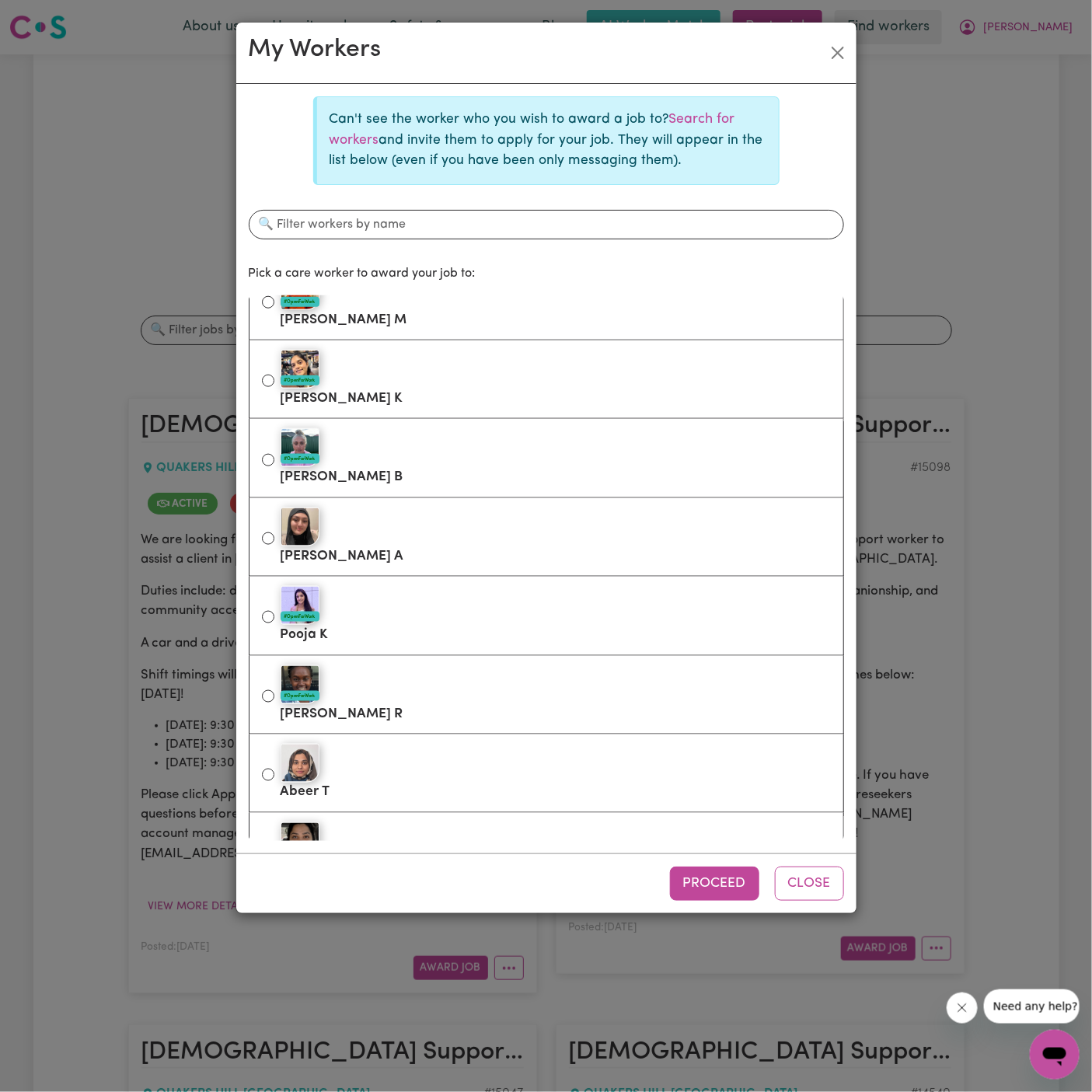
scroll to position [775, 0]
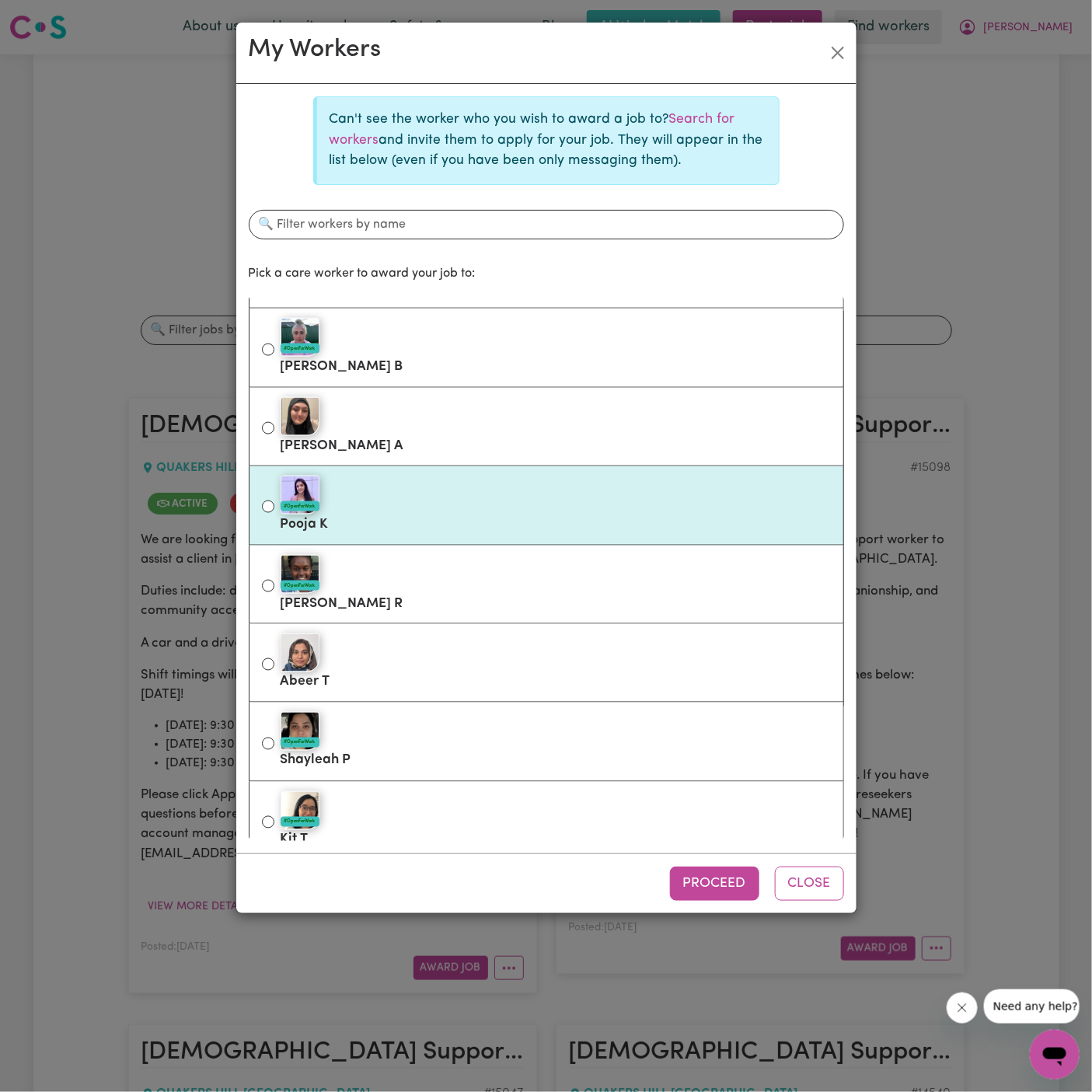
click at [490, 488] on div "#OpenForWork" at bounding box center [555, 495] width 551 height 39
click at [275, 501] on input "#OpenForWork Pooja K" at bounding box center [267, 506] width 12 height 12
radio input "true"
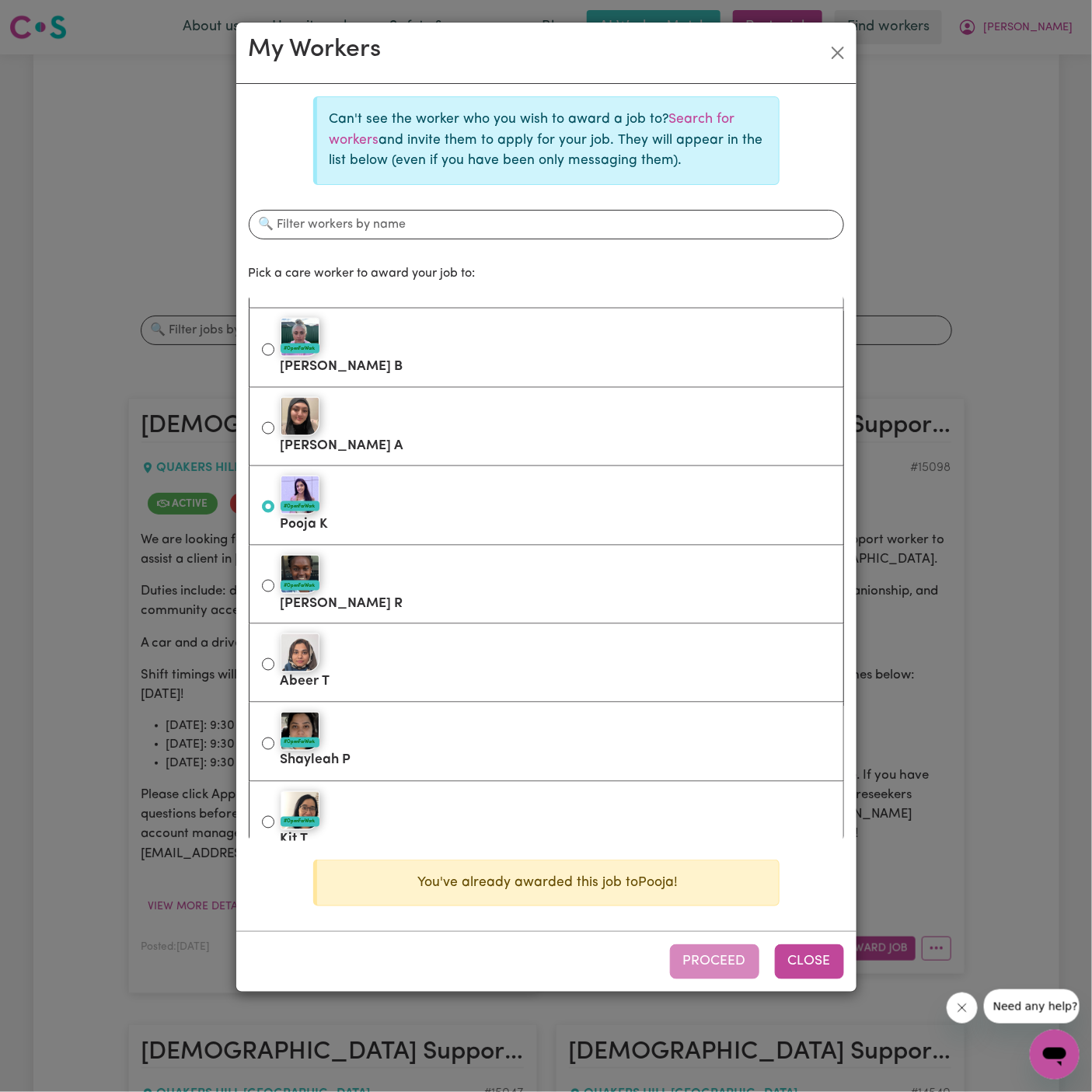
click at [819, 970] on button "Close" at bounding box center [809, 961] width 69 height 34
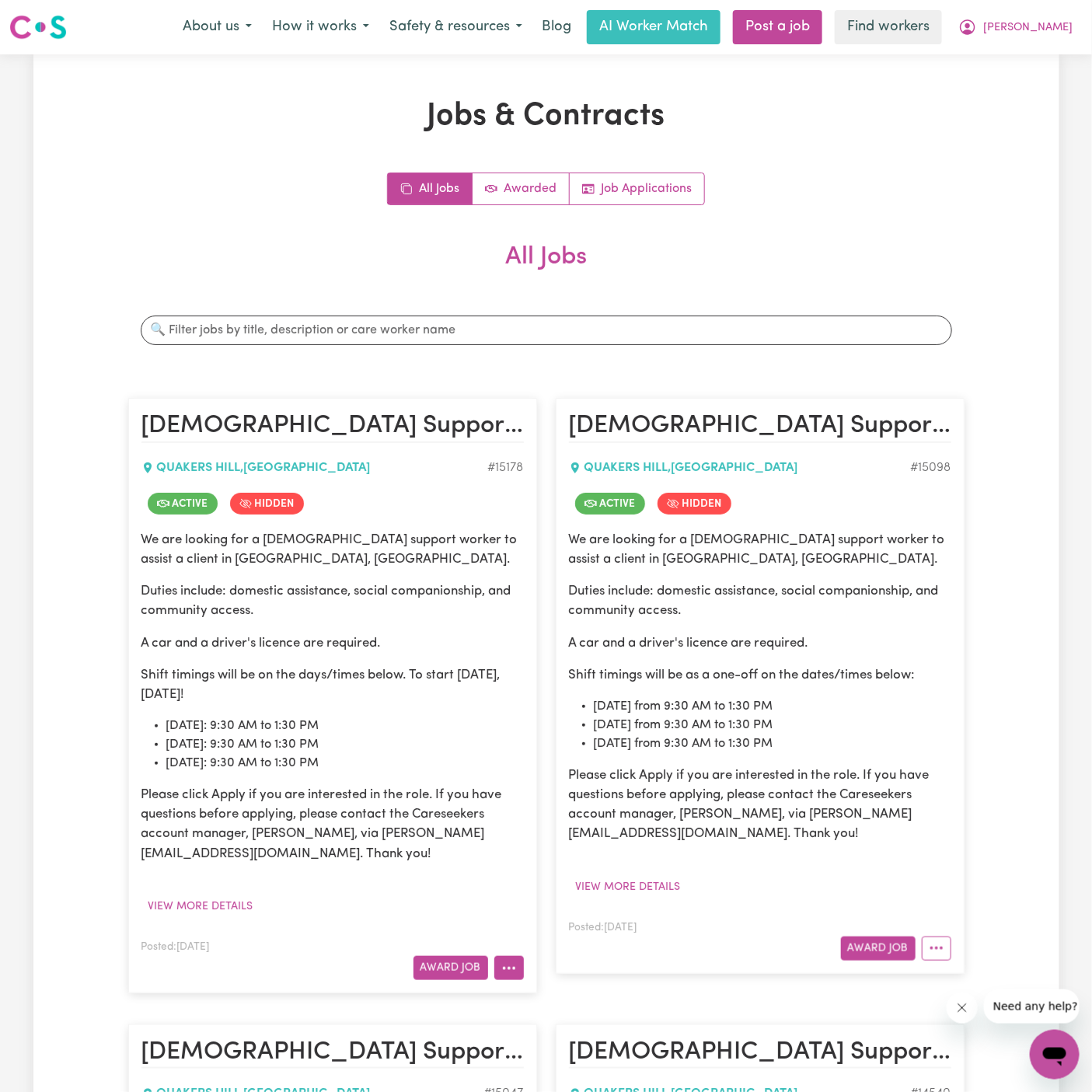
click at [513, 971] on button "More options" at bounding box center [509, 968] width 30 height 24
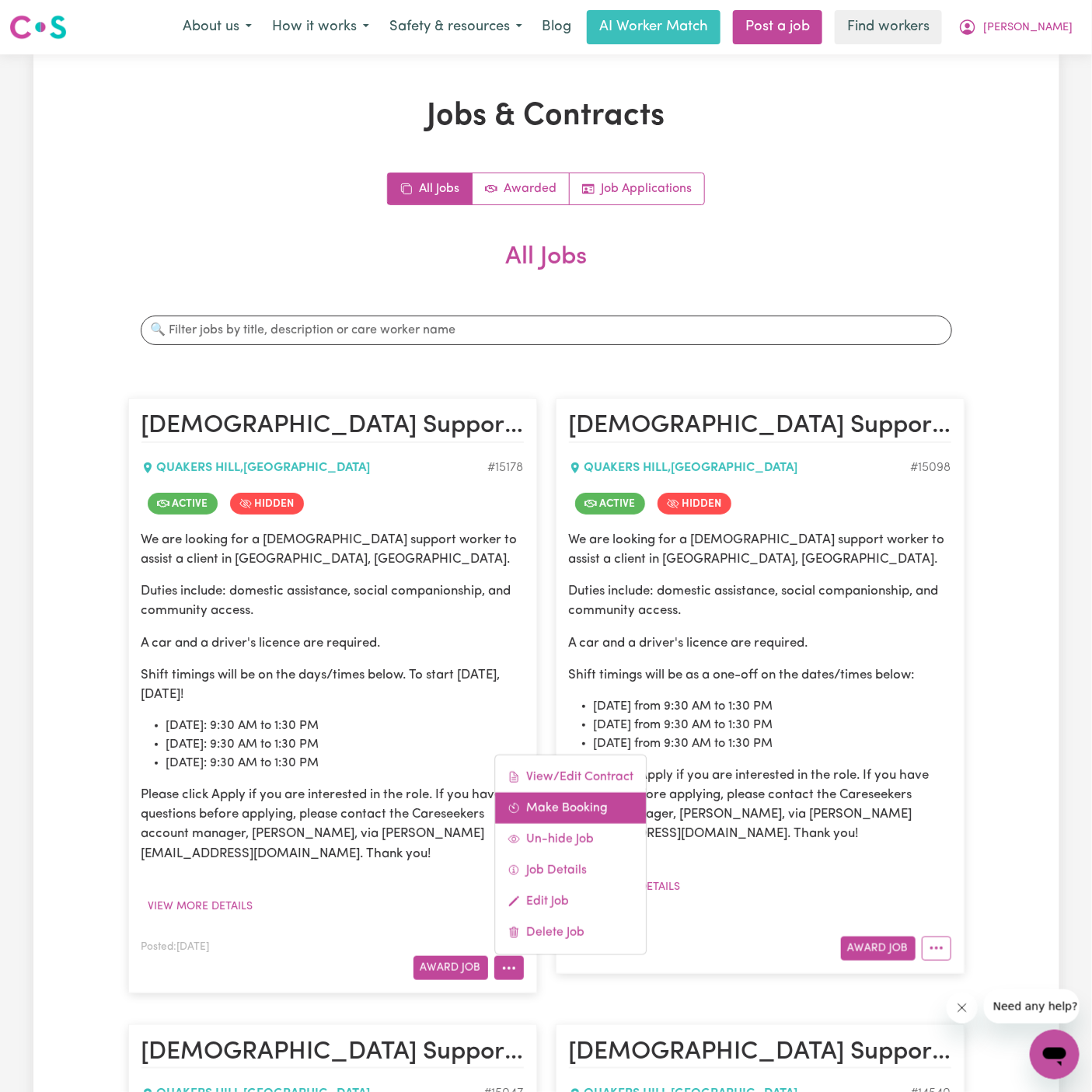
click at [567, 809] on link "Make Booking" at bounding box center [571, 809] width 151 height 31
select select "pm"
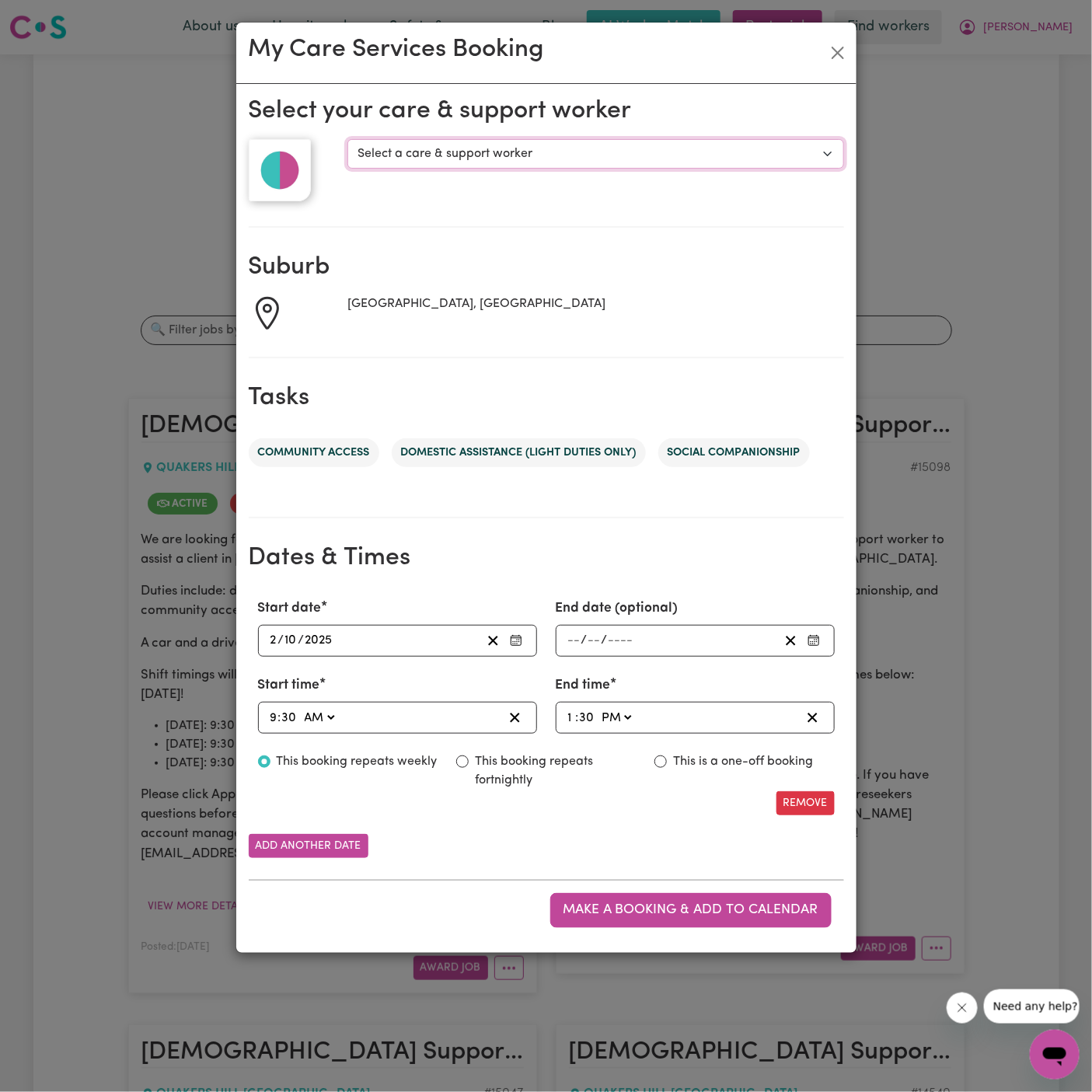
click at [426, 153] on select "Select a care & support worker Pooja Kumari Michelle Moss" at bounding box center [596, 154] width 496 height 30
select select "10269"
click at [348, 139] on select "Select a care & support worker Pooja Kumari Michelle Moss" at bounding box center [596, 154] width 496 height 30
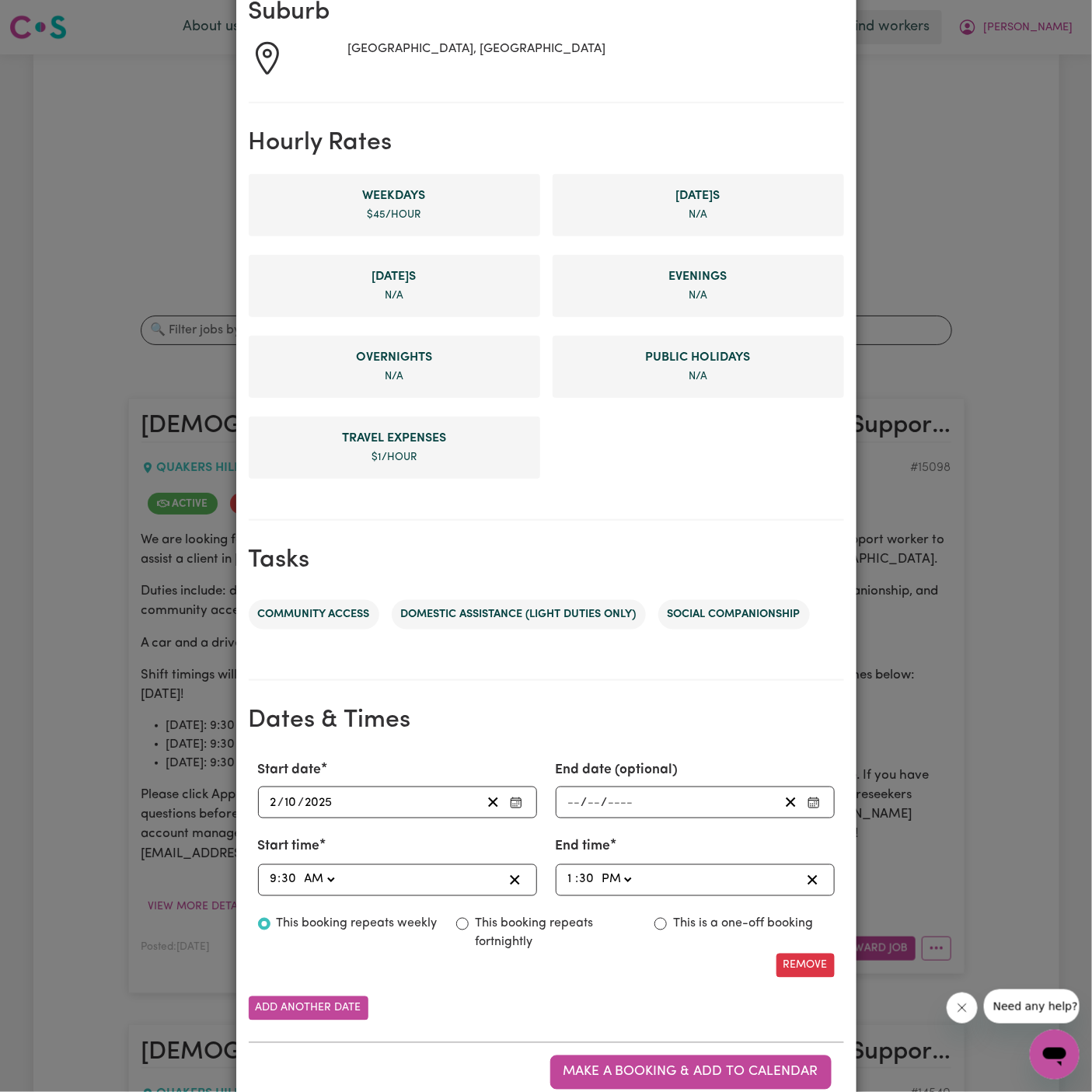
scroll to position [294, 0]
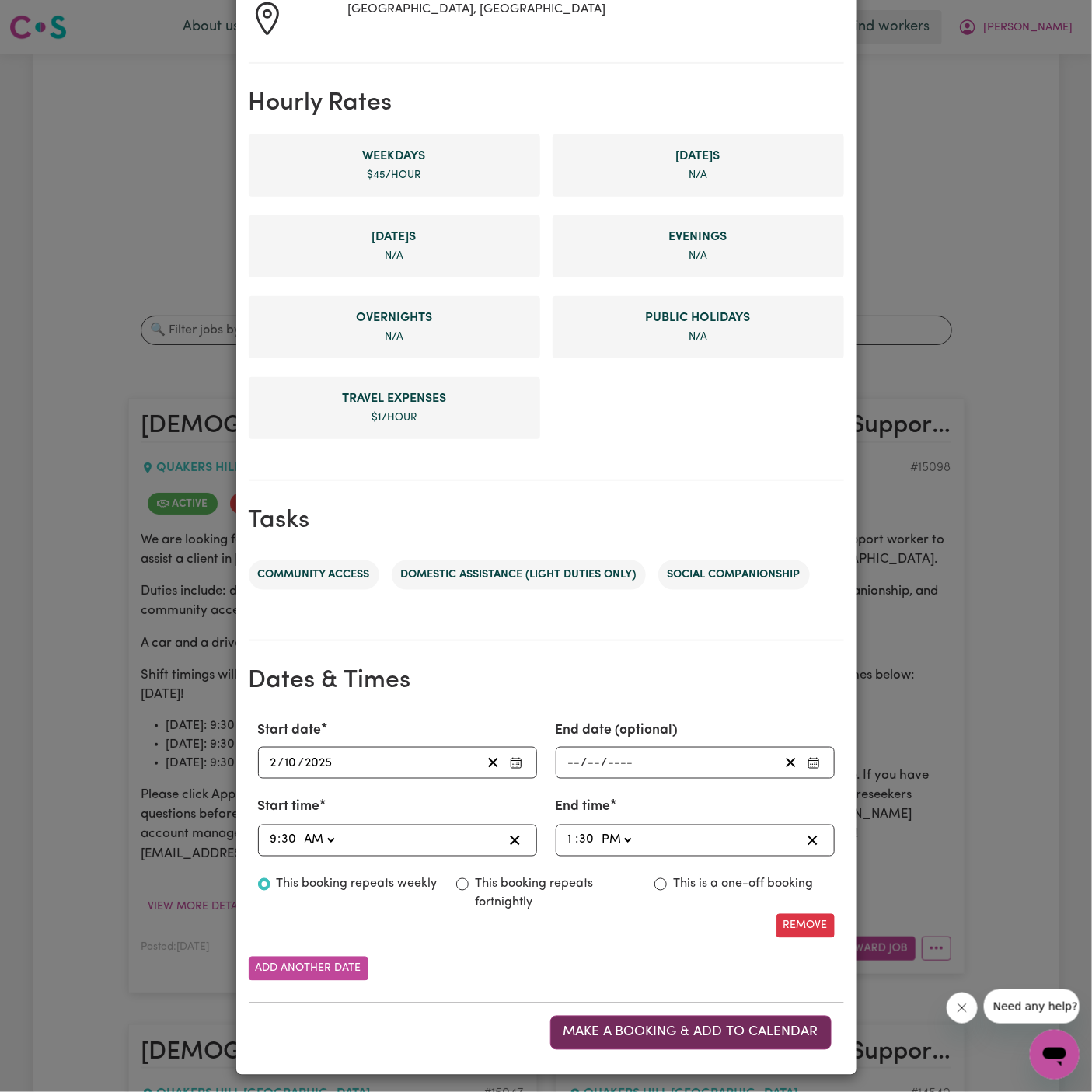
click at [713, 1029] on span "Make a booking & add to calendar" at bounding box center [691, 1033] width 255 height 13
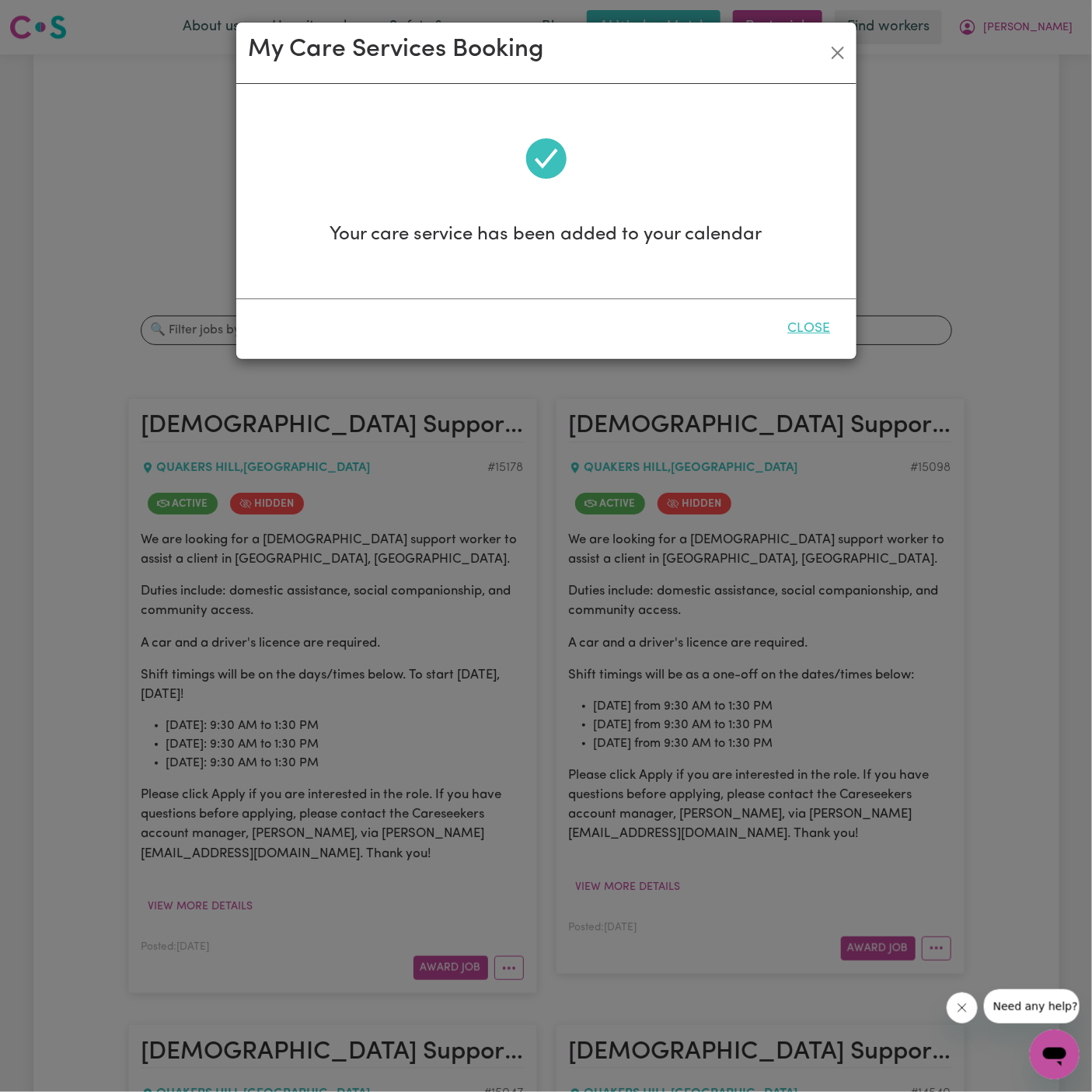
click at [820, 329] on button "Close" at bounding box center [809, 328] width 69 height 34
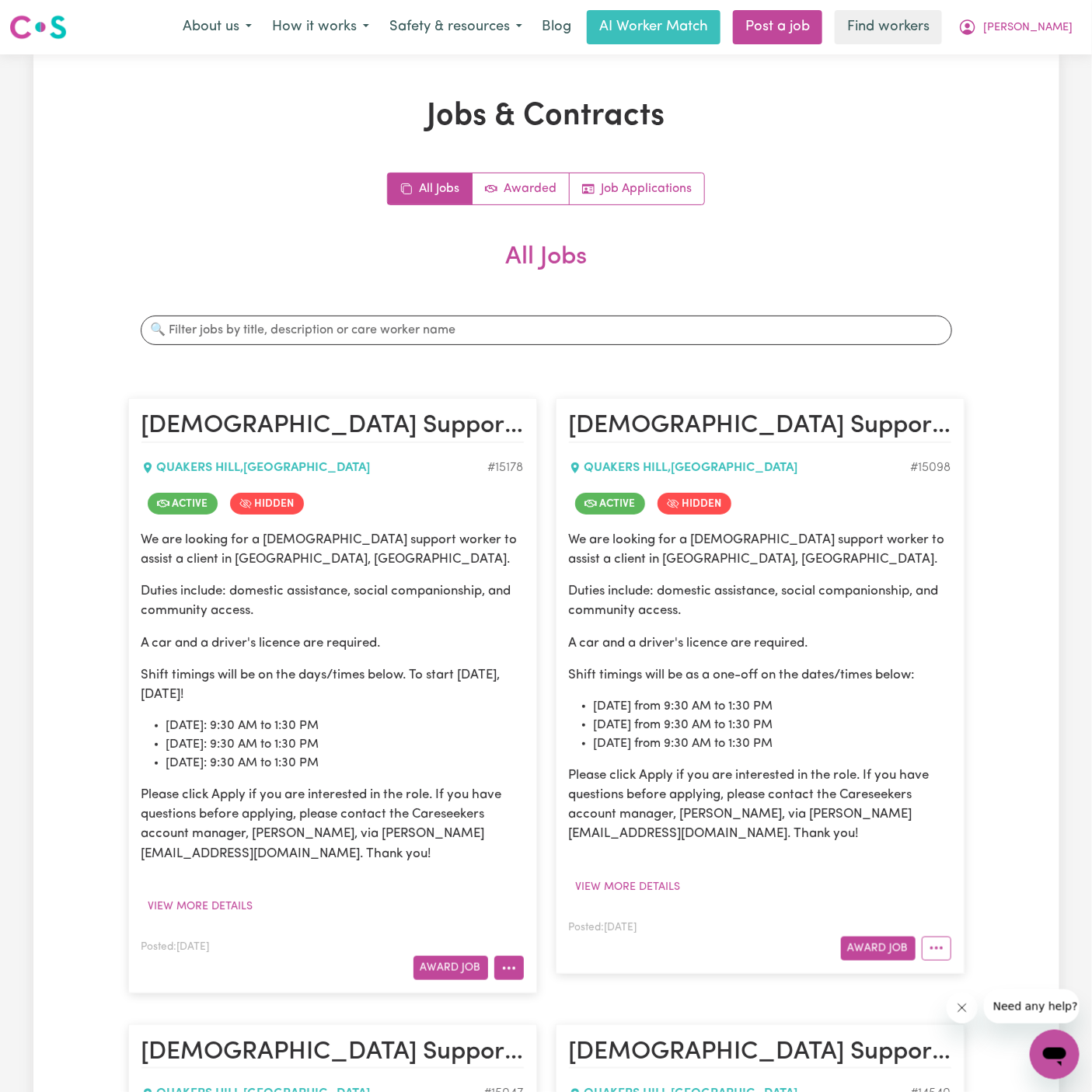
click at [508, 970] on icon "More options" at bounding box center [509, 968] width 16 height 16
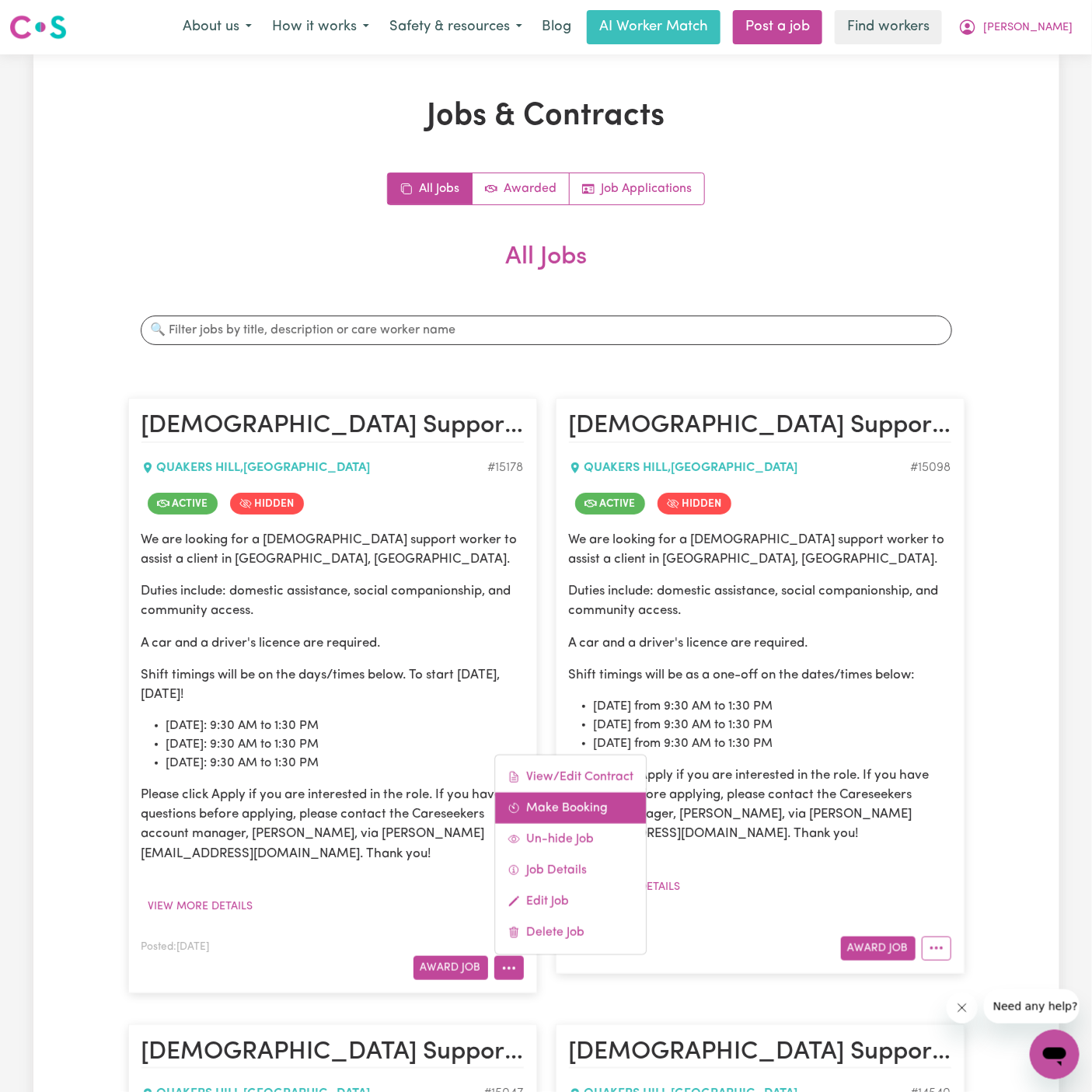
click at [576, 802] on link "Make Booking" at bounding box center [571, 809] width 151 height 31
select select "pm"
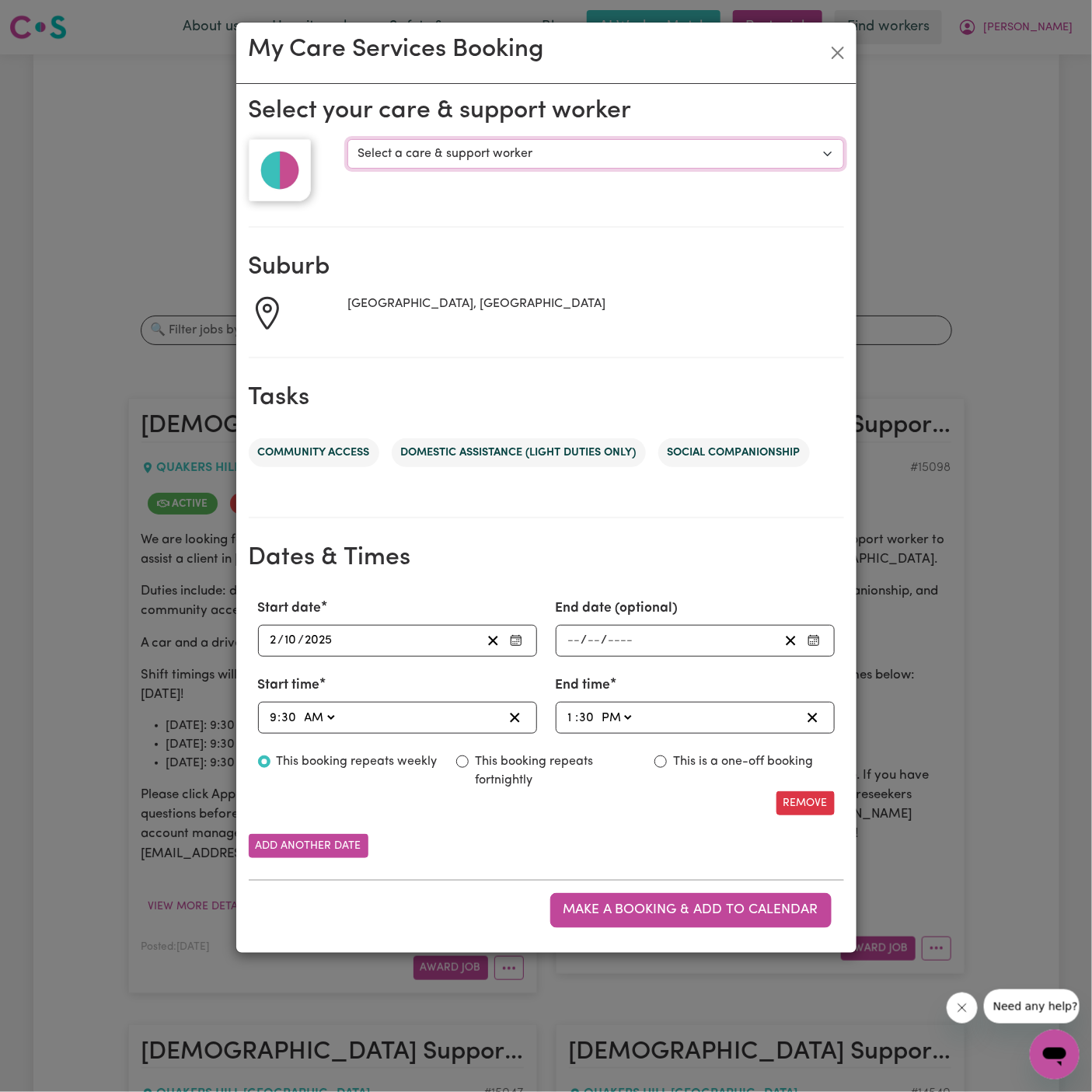
click at [460, 155] on select "Select a care & support worker Pooja Kumari Michelle Moss" at bounding box center [596, 154] width 496 height 30
select select "10269"
click at [348, 139] on select "Select a care & support worker Pooja Kumari Michelle Moss" at bounding box center [596, 154] width 496 height 30
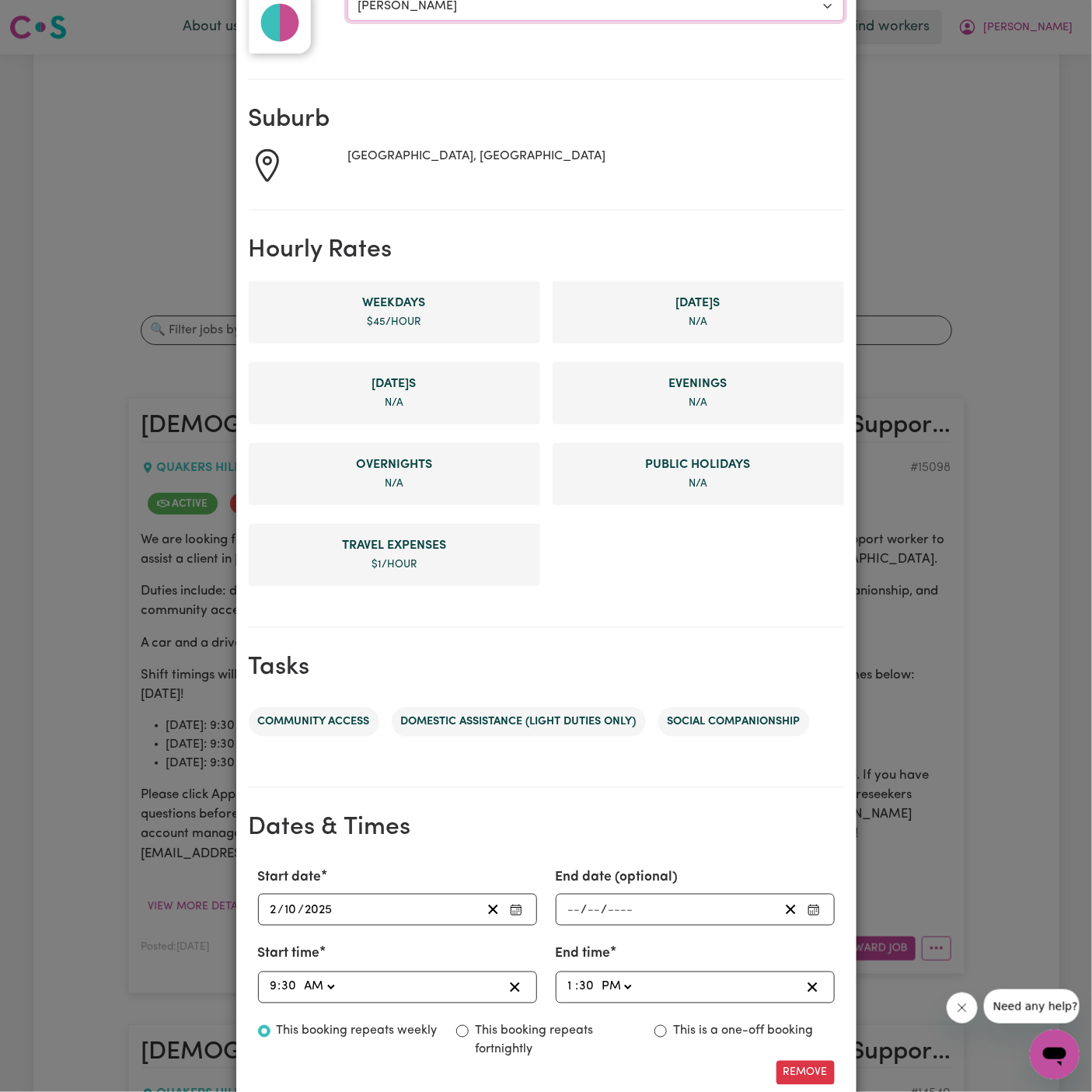
scroll to position [294, 0]
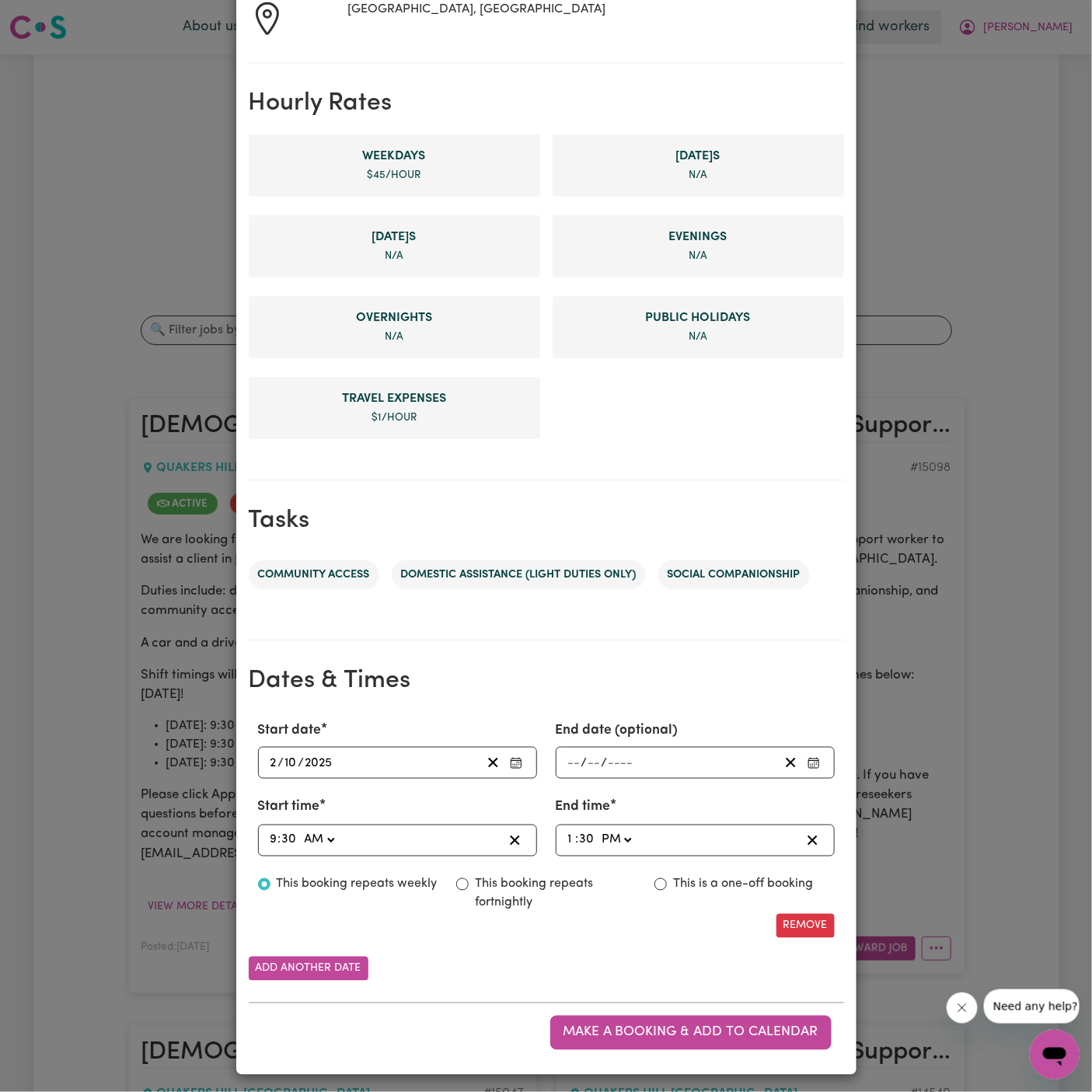
click at [276, 761] on input "2" at bounding box center [273, 763] width 8 height 21
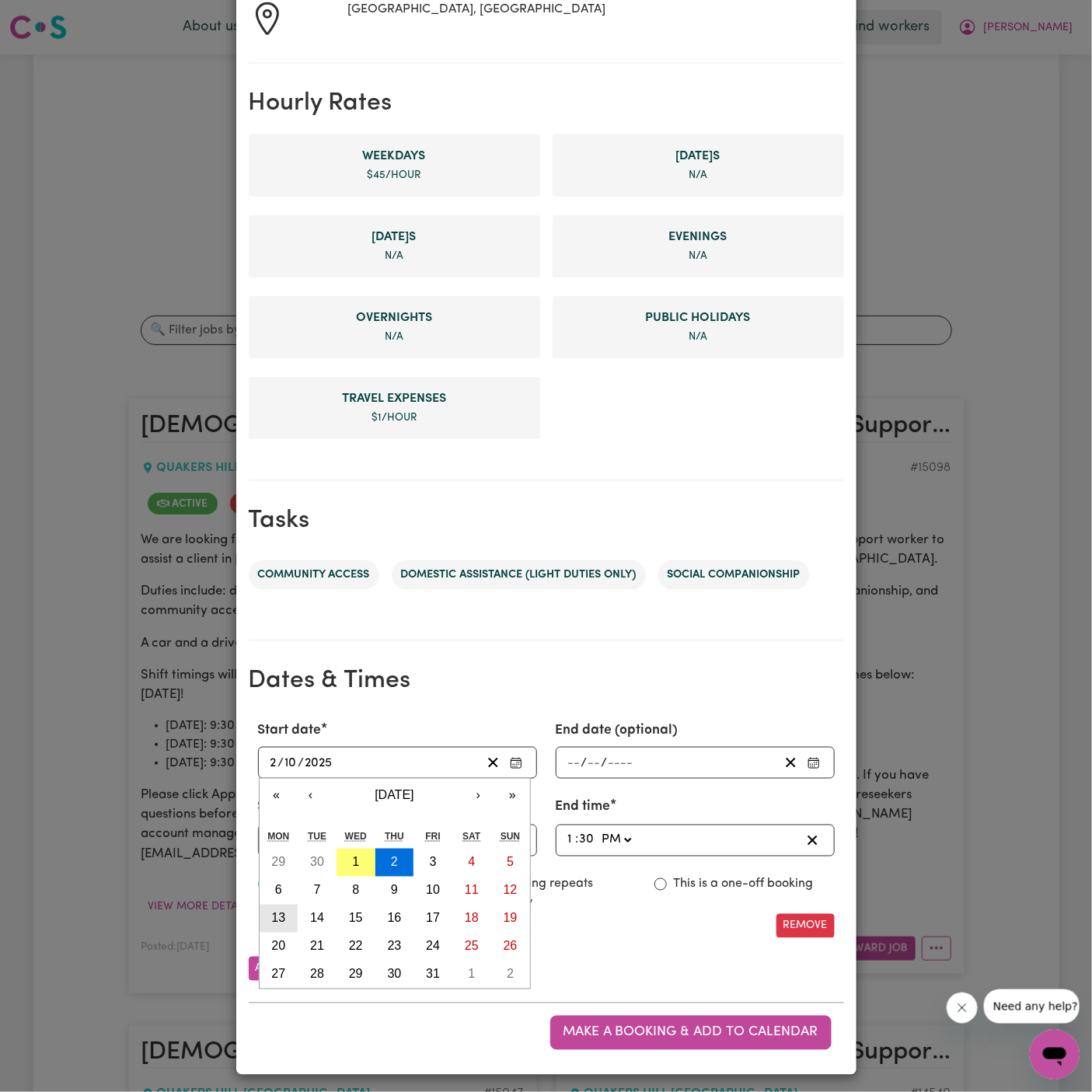
click at [286, 922] on button "13" at bounding box center [279, 919] width 39 height 28
type input "2025-10-13"
type input "13"
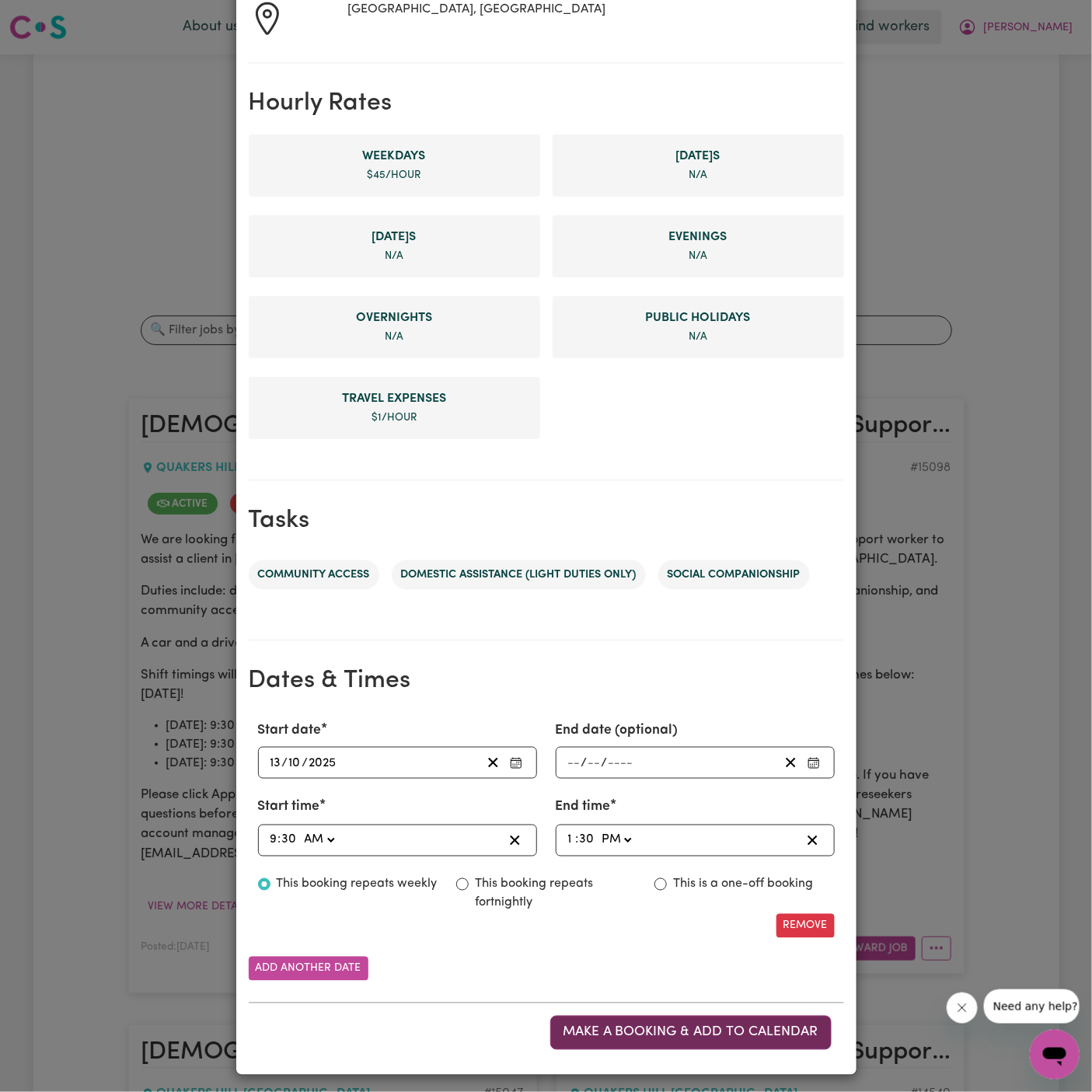
click at [678, 1031] on span "Make a booking & add to calendar" at bounding box center [691, 1033] width 255 height 13
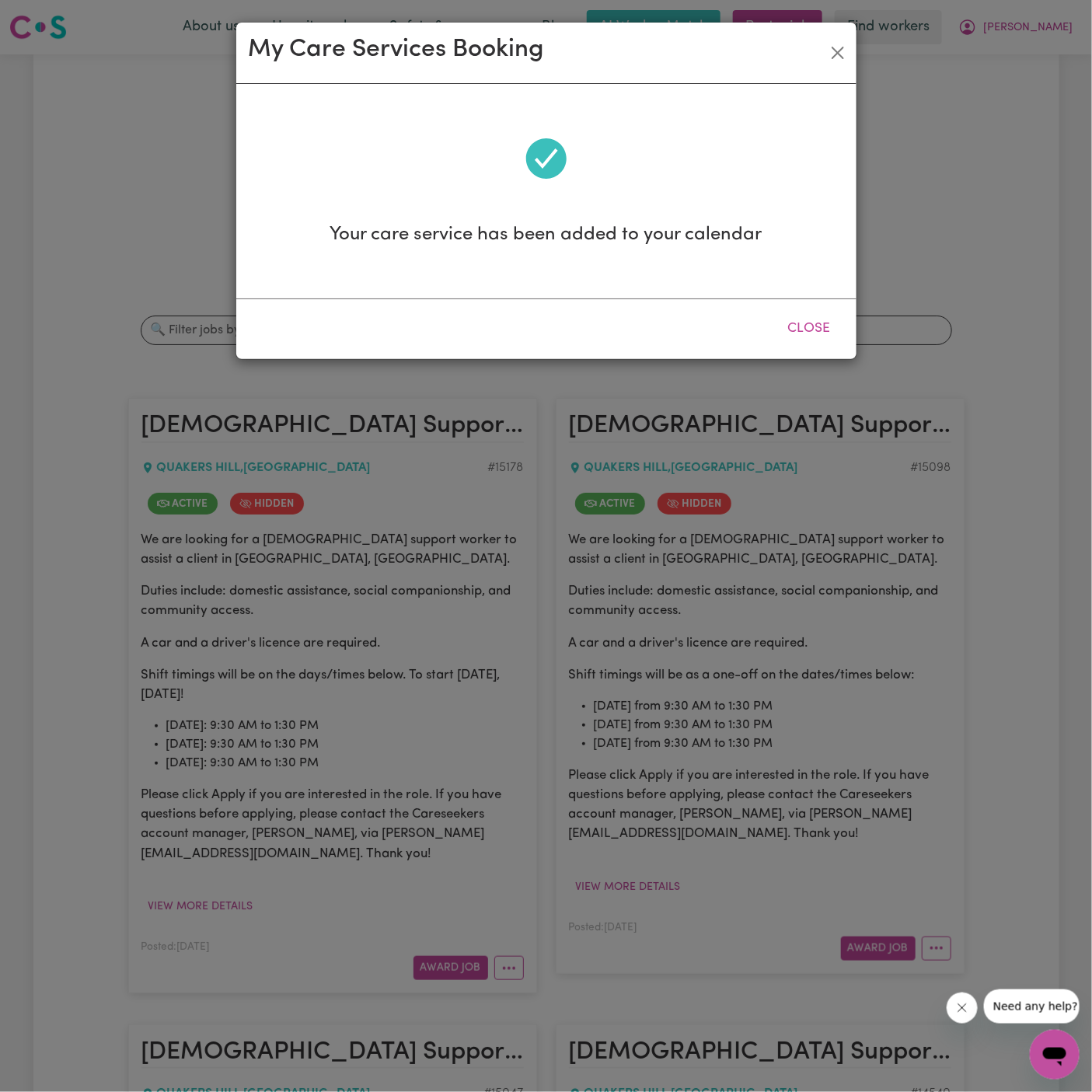
scroll to position [0, 0]
click at [804, 345] on button "Close" at bounding box center [809, 328] width 69 height 34
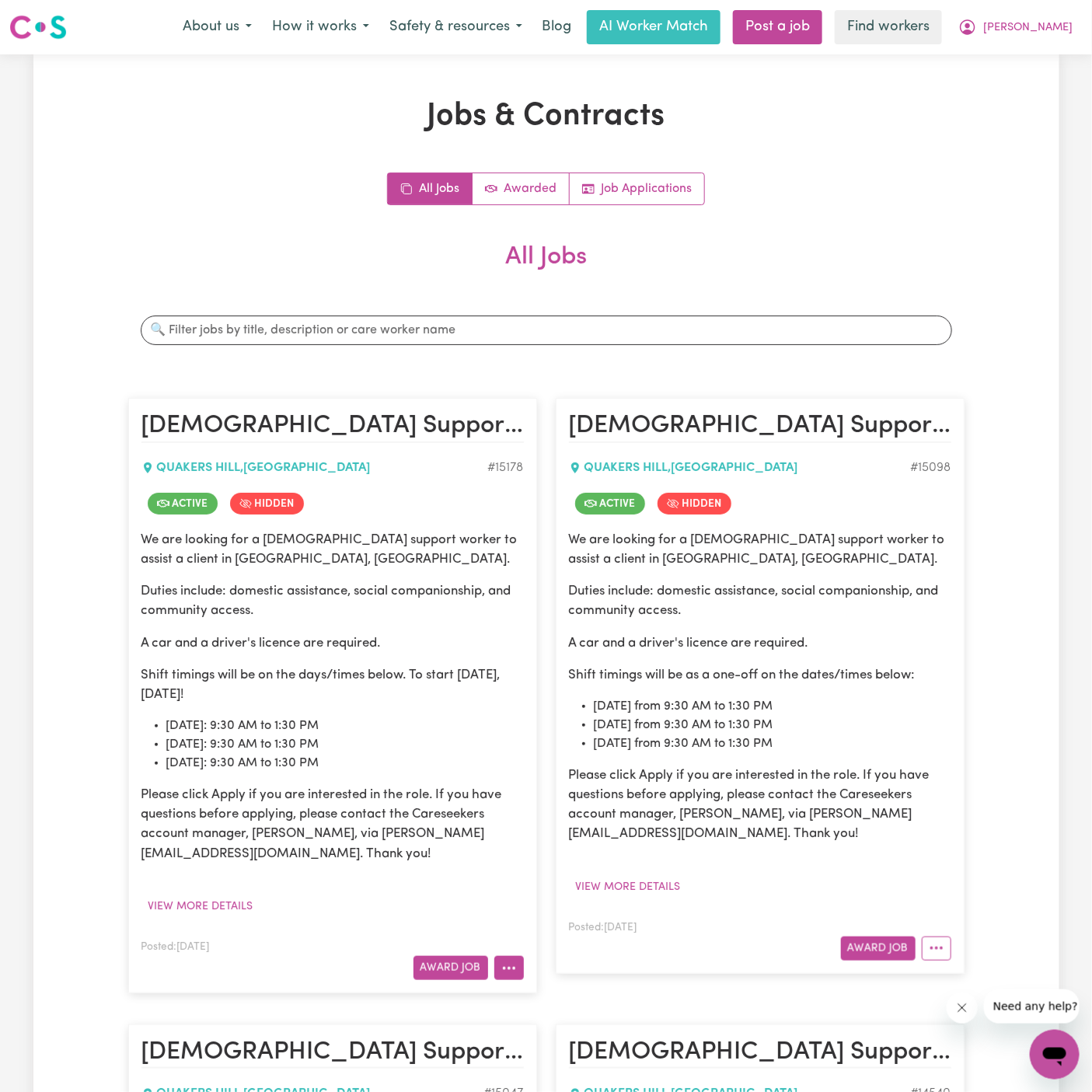
click at [507, 971] on icon "More options" at bounding box center [509, 968] width 16 height 16
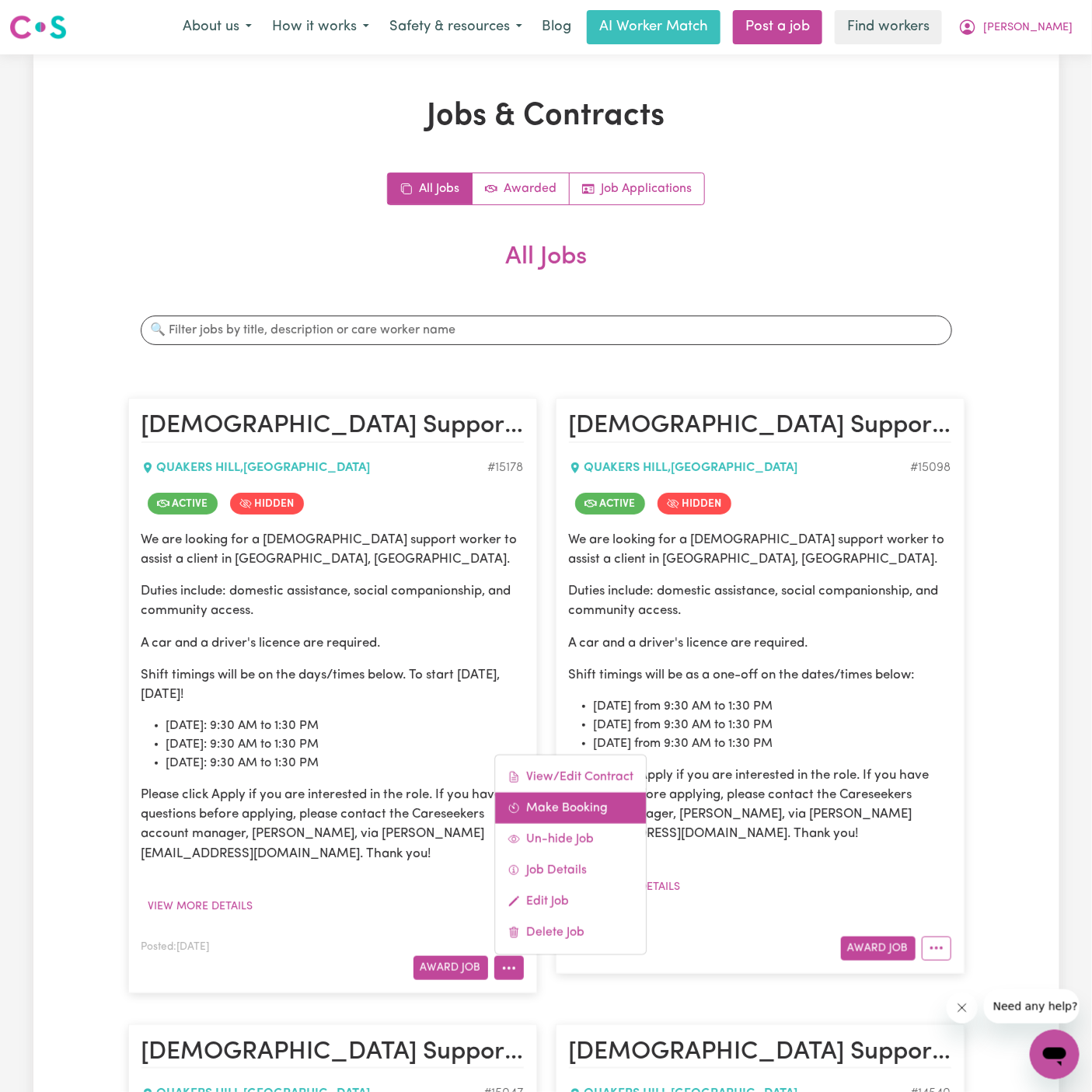
click at [577, 806] on link "Make Booking" at bounding box center [571, 809] width 151 height 31
select select "pm"
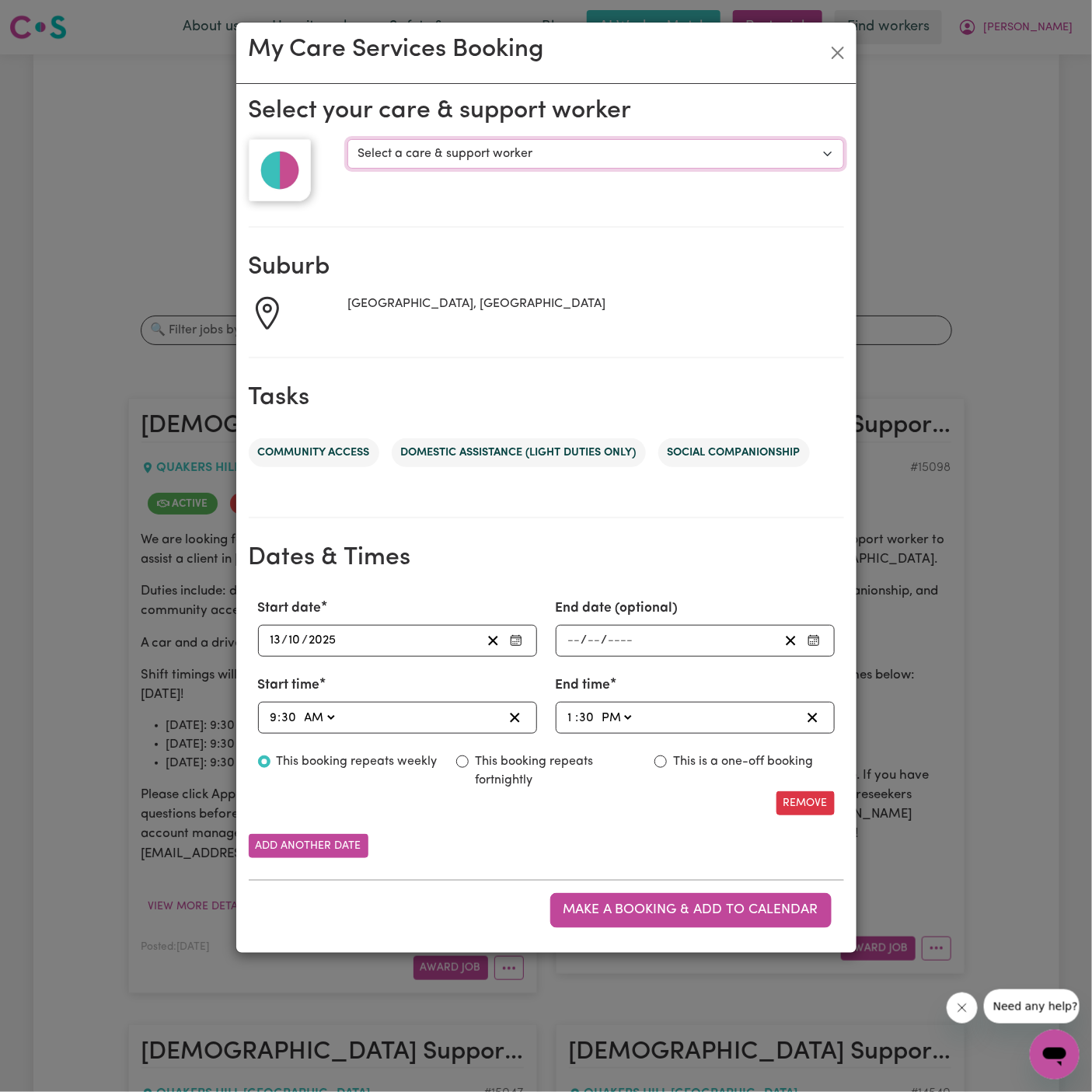
click at [412, 150] on select "Select a care & support worker Pooja Kumari Michelle Moss" at bounding box center [596, 154] width 496 height 30
select select "10270"
click at [348, 139] on select "Select a care & support worker Pooja Kumari Michelle Moss" at bounding box center [596, 154] width 496 height 30
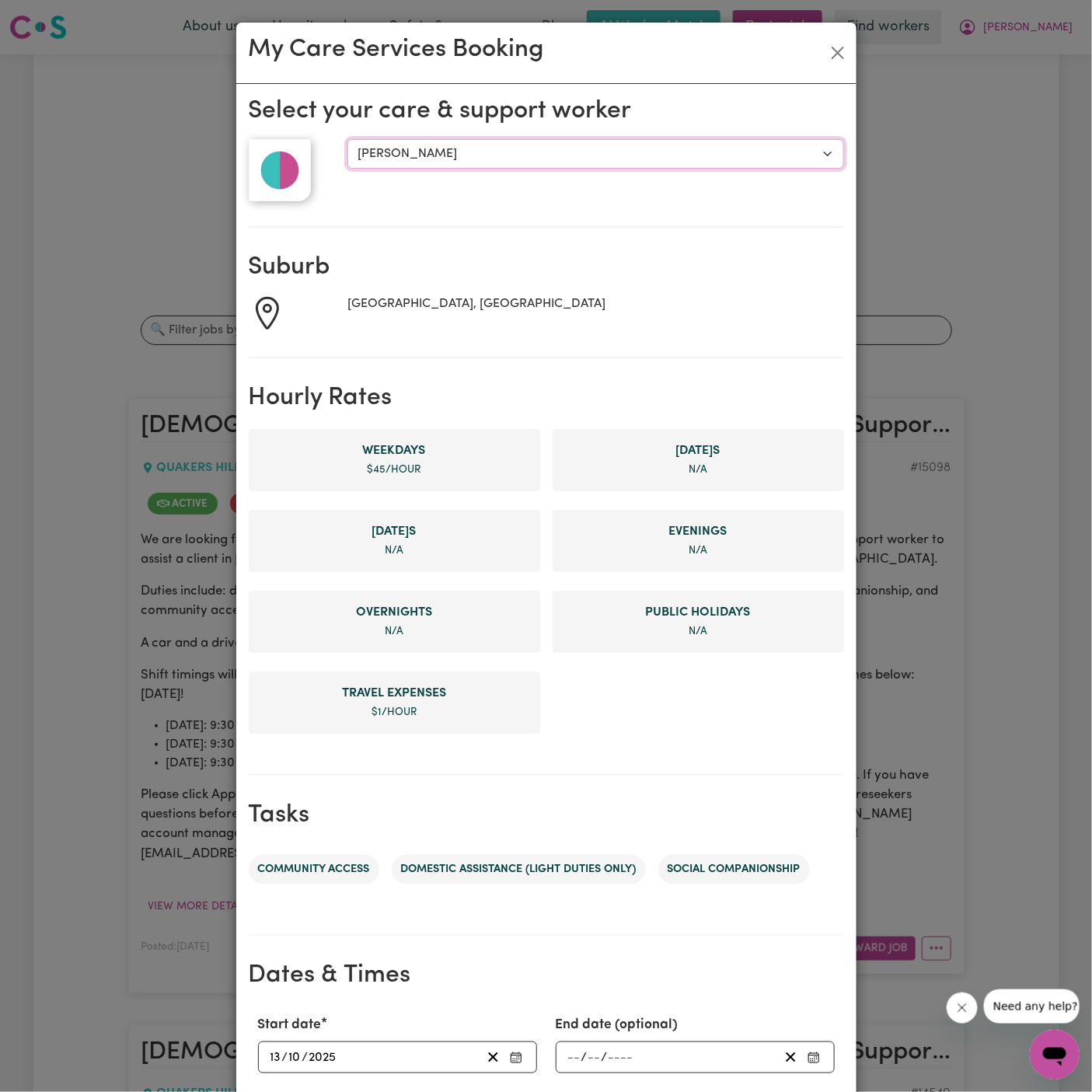
scroll to position [294, 0]
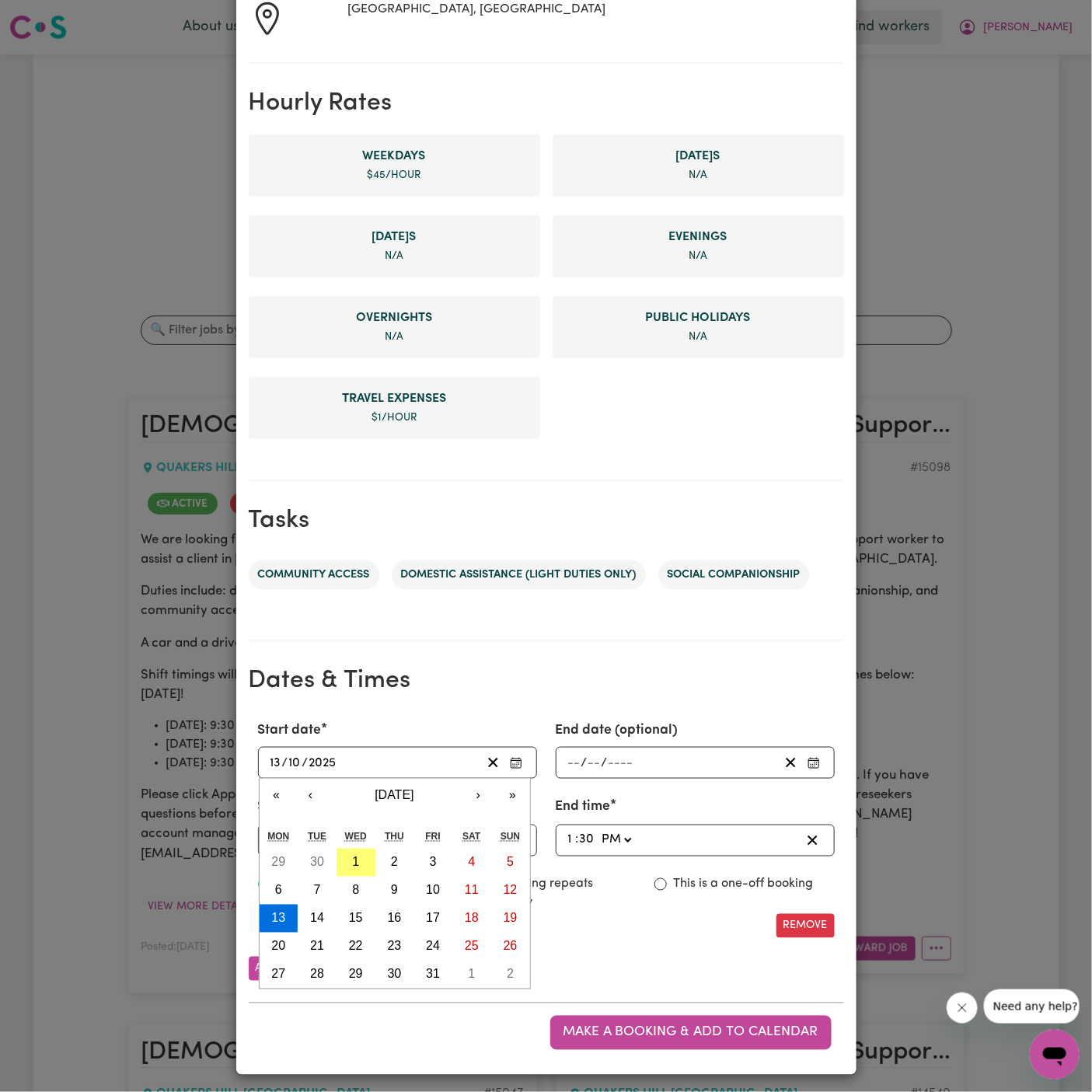
click at [275, 759] on input "13" at bounding box center [275, 763] width 12 height 21
click at [324, 883] on button "7" at bounding box center [317, 891] width 39 height 28
type input "2025-10-07"
type input "7"
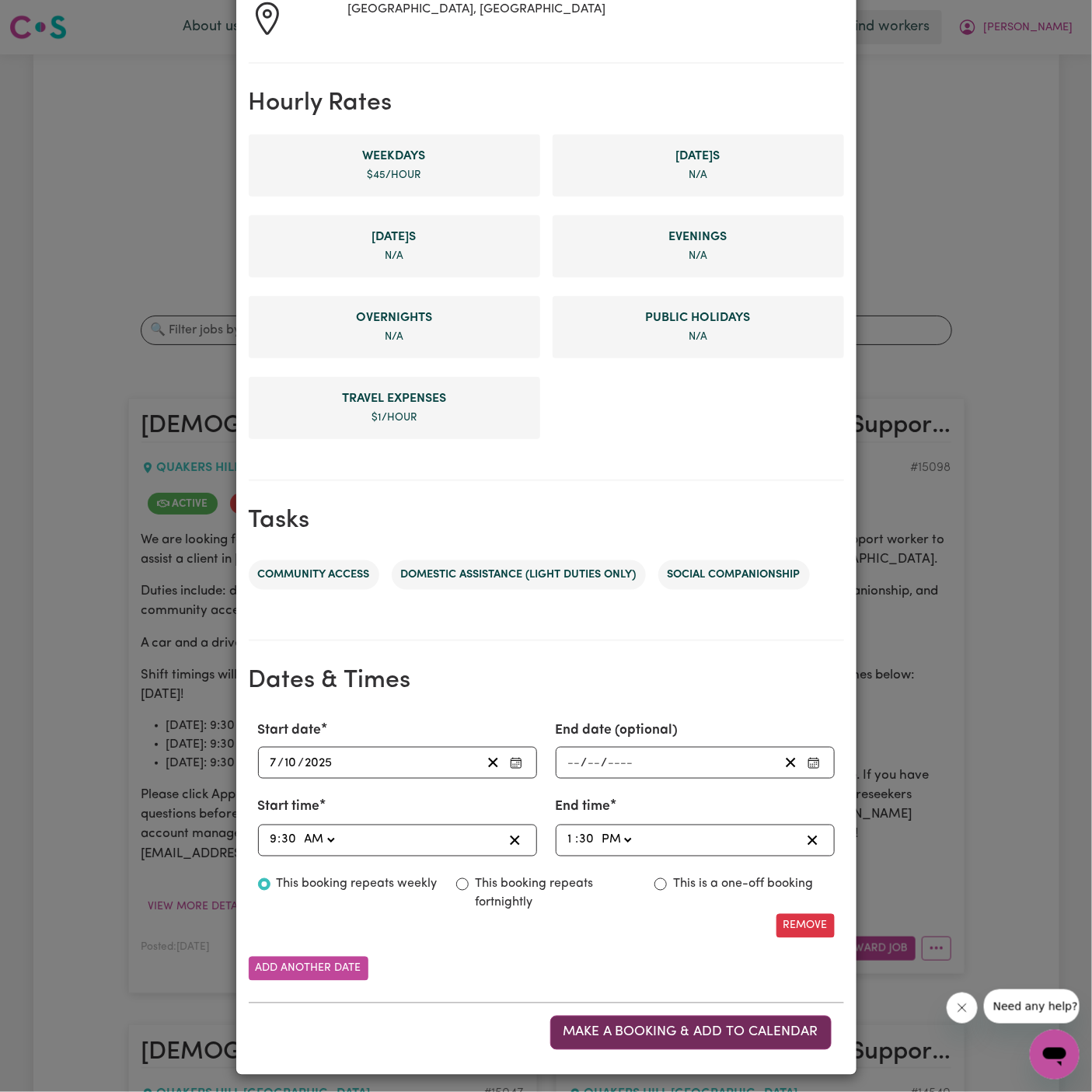
click at [681, 1031] on span "Make a booking & add to calendar" at bounding box center [691, 1033] width 255 height 13
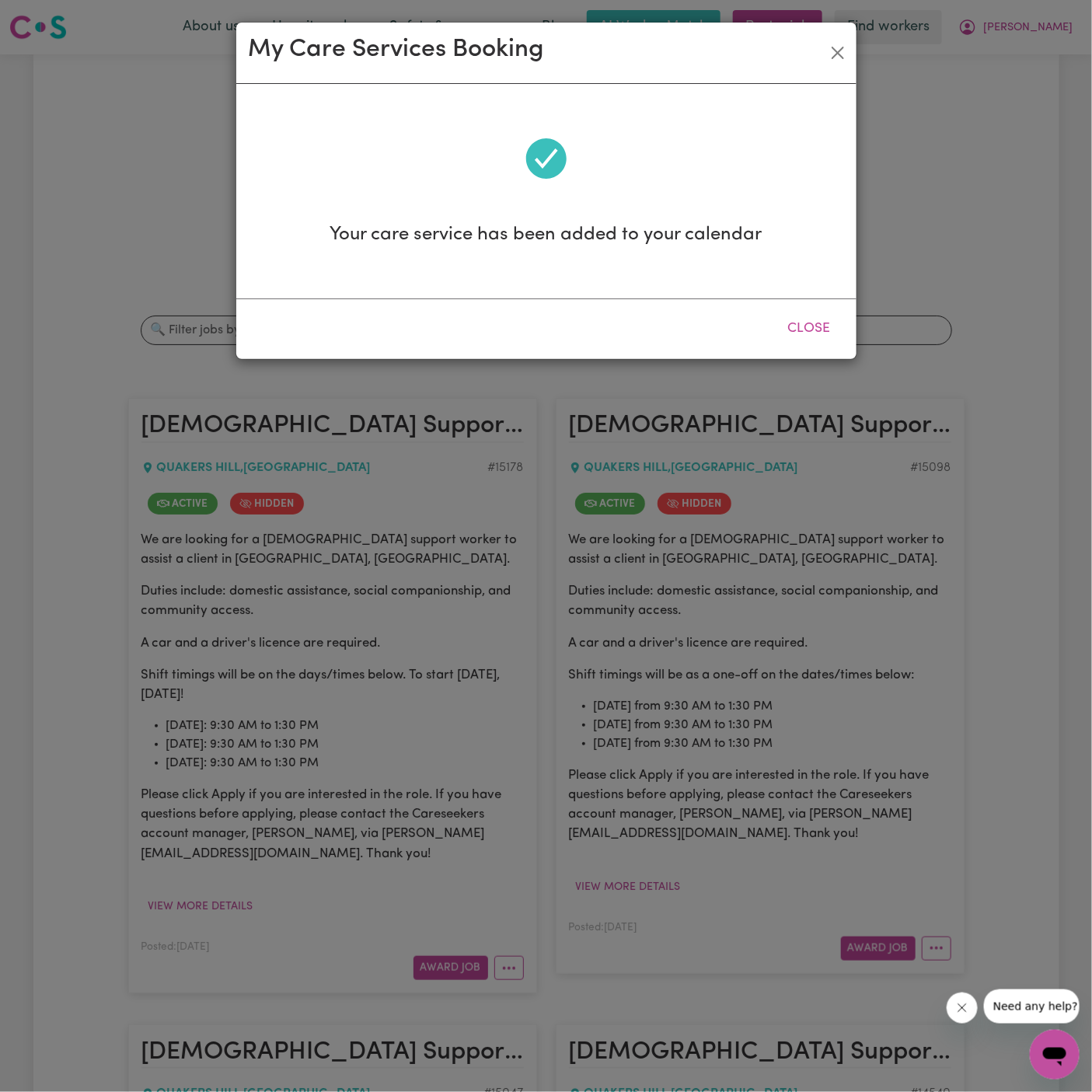
scroll to position [0, 0]
click at [821, 331] on button "Close" at bounding box center [809, 328] width 69 height 34
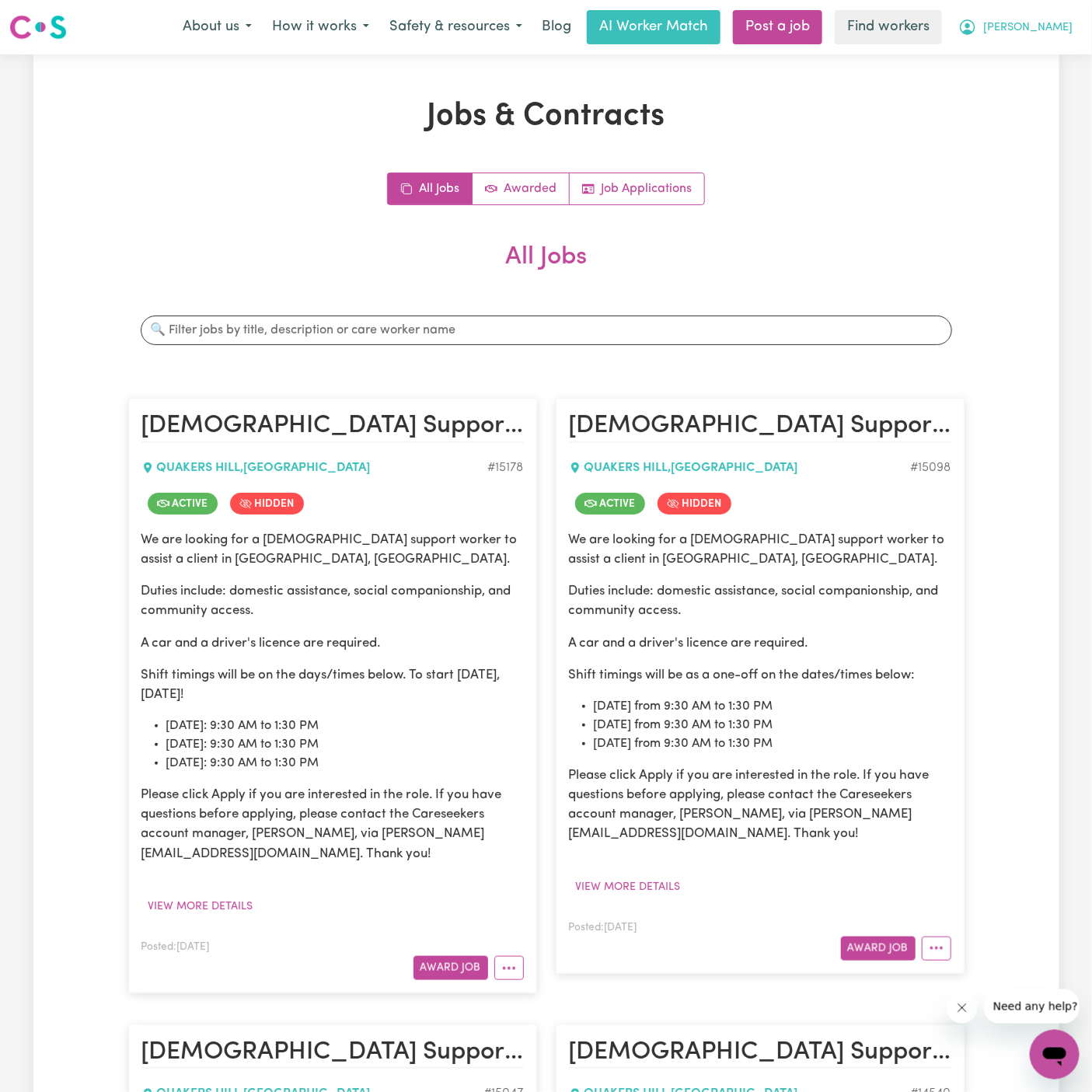
click at [1066, 26] on span "[PERSON_NAME]" at bounding box center [1027, 28] width 89 height 18
click at [1060, 83] on link "Logout" at bounding box center [1020, 89] width 123 height 30
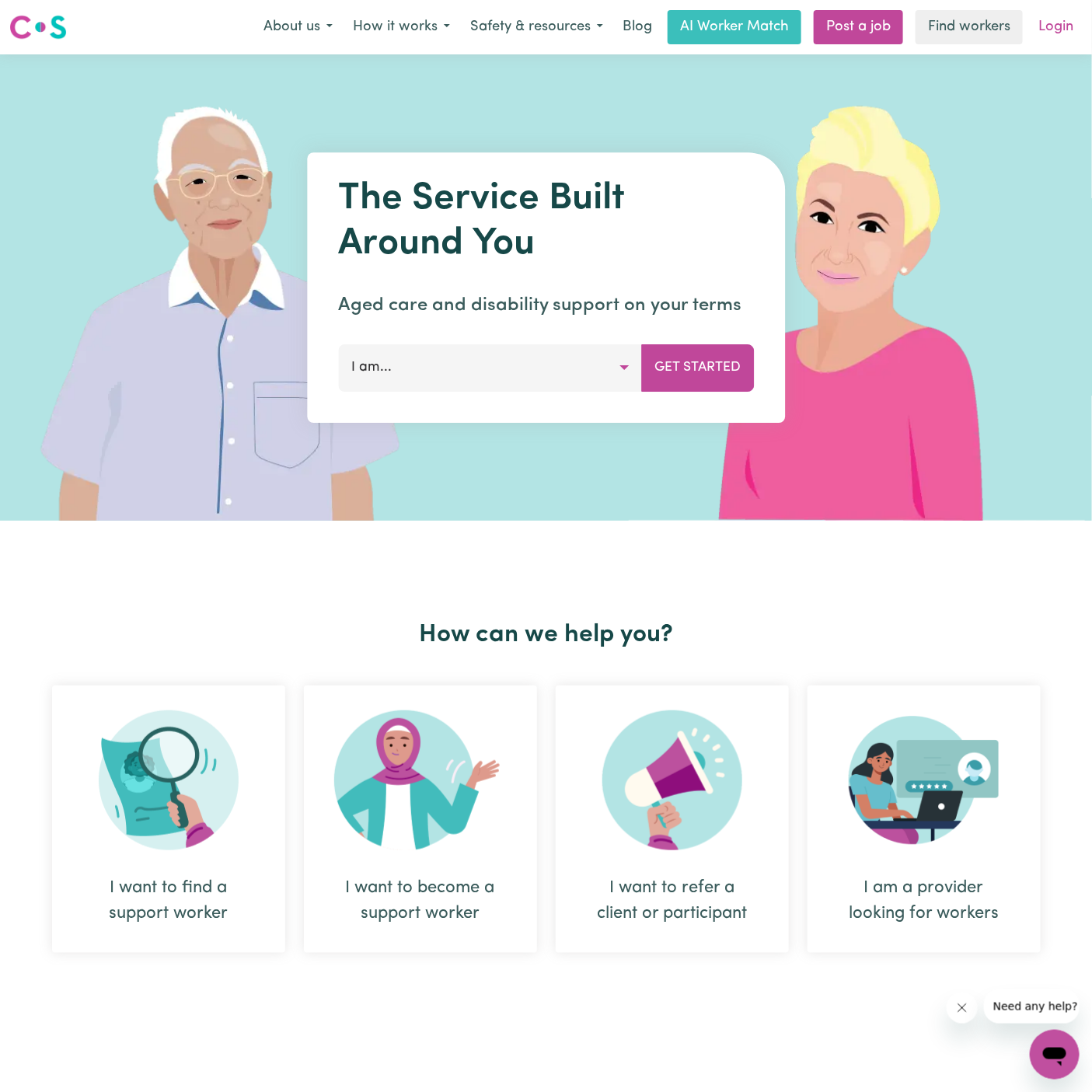
click at [1062, 31] on link "Login" at bounding box center [1056, 27] width 53 height 34
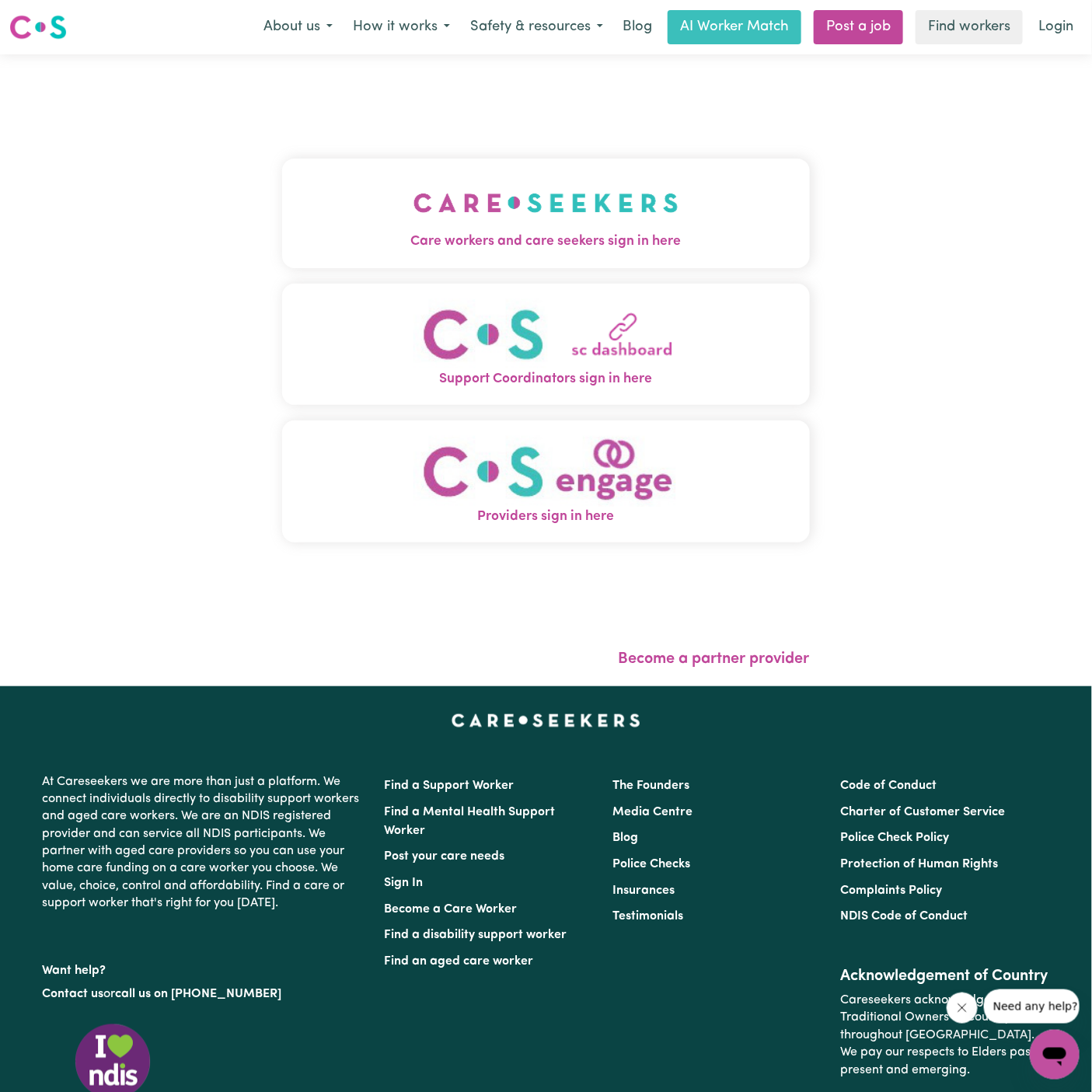
click at [744, 162] on button "Care workers and care seekers sign in here" at bounding box center [546, 213] width 528 height 109
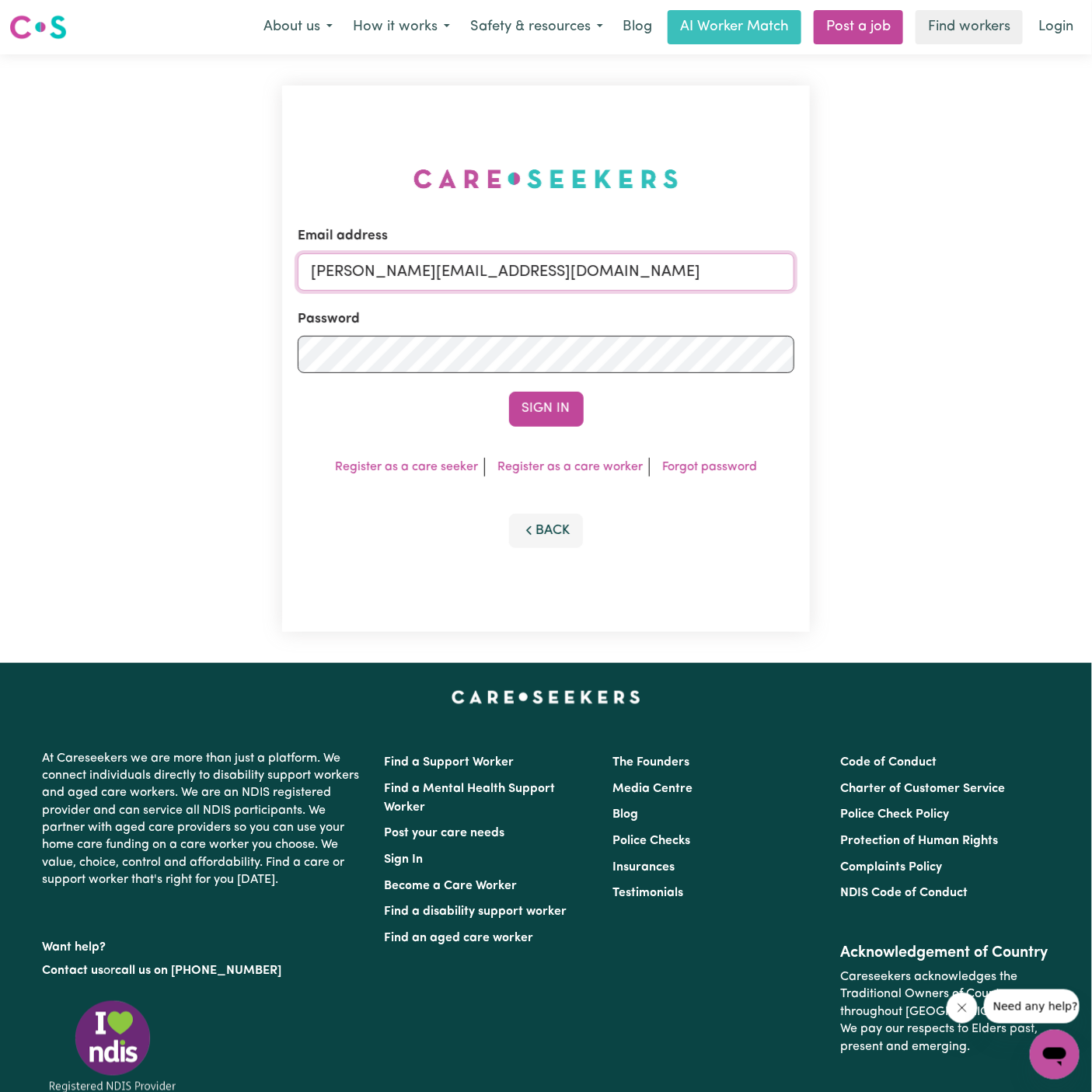
click at [597, 281] on input "dyan@careseekers.com.au" at bounding box center [546, 272] width 497 height 37
drag, startPoint x: 390, startPoint y: 273, endPoint x: 901, endPoint y: 279, distance: 511.0
click at [901, 279] on div "Email address superuser~BrendanEppingHCK@careseekers.com.au Password Sign In Re…" at bounding box center [546, 359] width 1092 height 609
type input "superuser~HillKNC@careseekers.com.au"
click at [566, 419] on button "Sign In" at bounding box center [546, 409] width 75 height 34
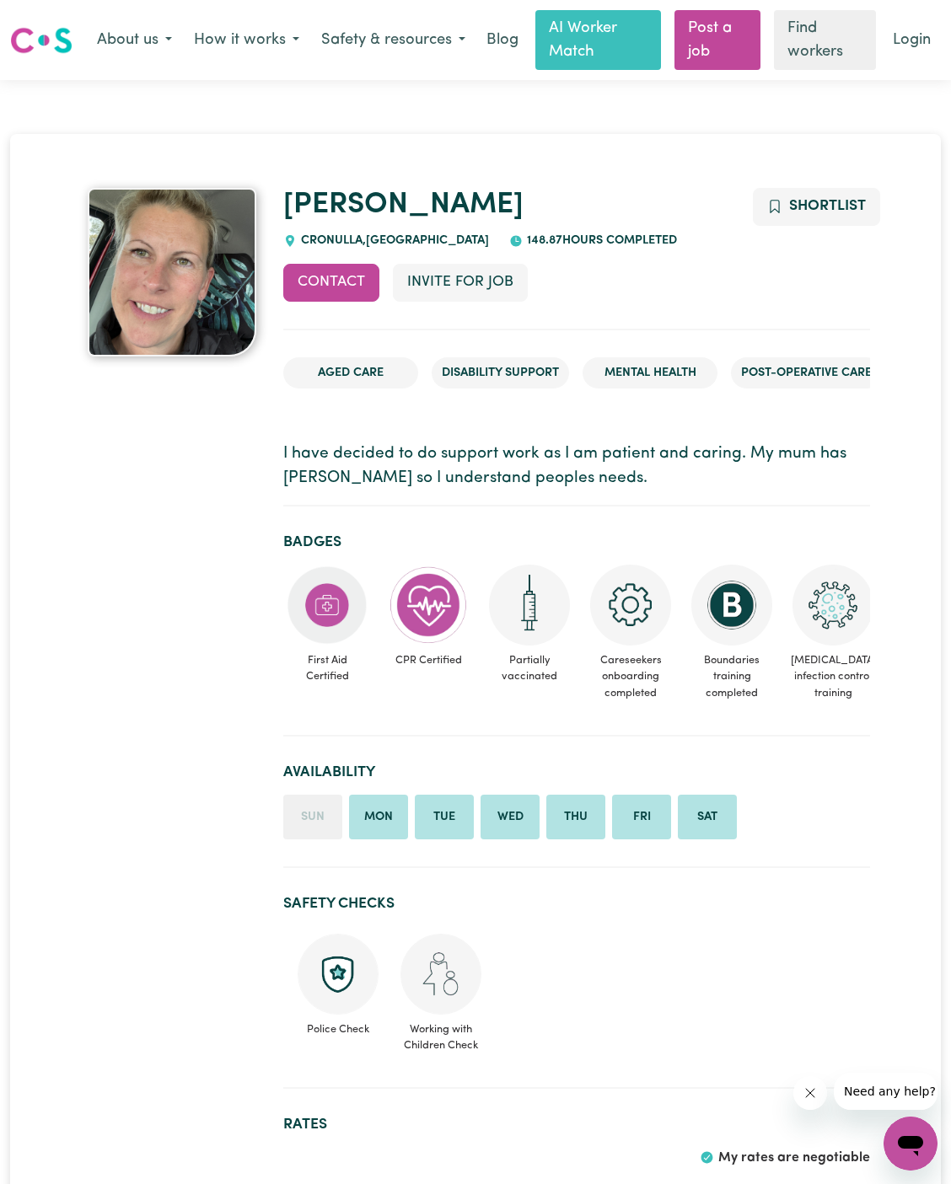
click at [337, 233] on div "CRONULLA , New South Wales" at bounding box center [386, 241] width 206 height 19
copy span "CRONULLA"
